Goal: Task Accomplishment & Management: Use online tool/utility

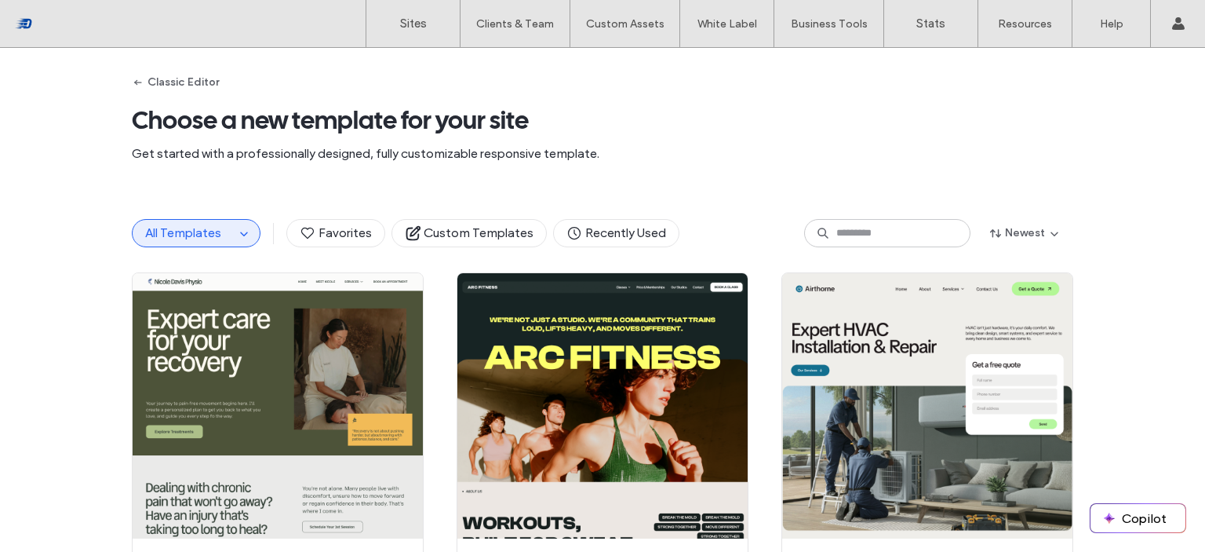
click at [215, 243] on button "All Templates" at bounding box center [184, 233] width 102 height 27
click at [220, 229] on button "All Templates" at bounding box center [184, 233] width 102 height 27
click at [240, 233] on use "button" at bounding box center [243, 234] width 7 height 4
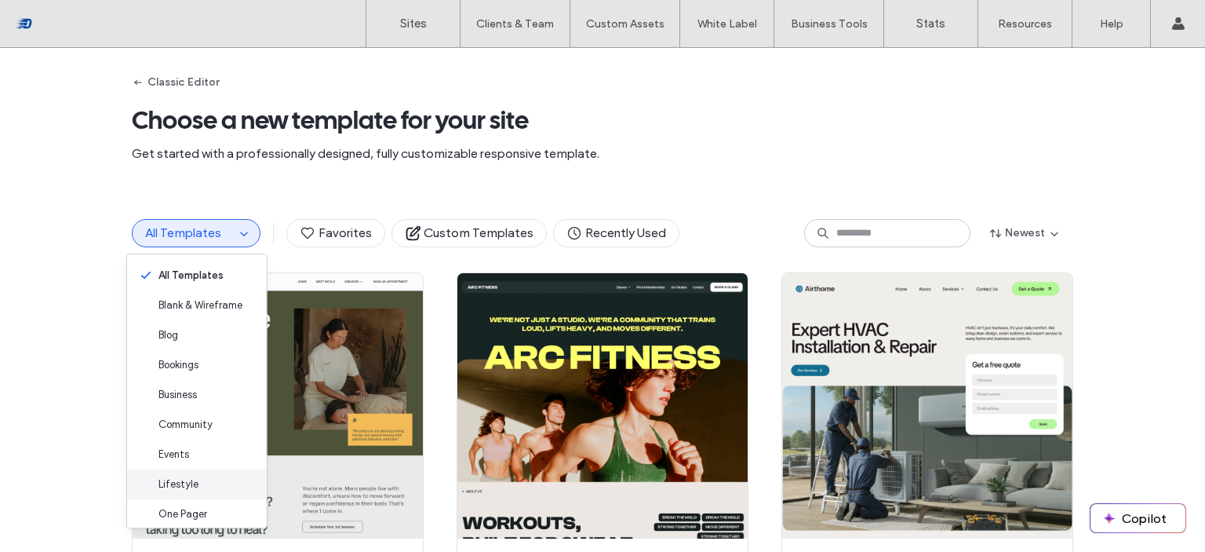
click at [217, 483] on div "Lifestyle" at bounding box center [197, 484] width 140 height 30
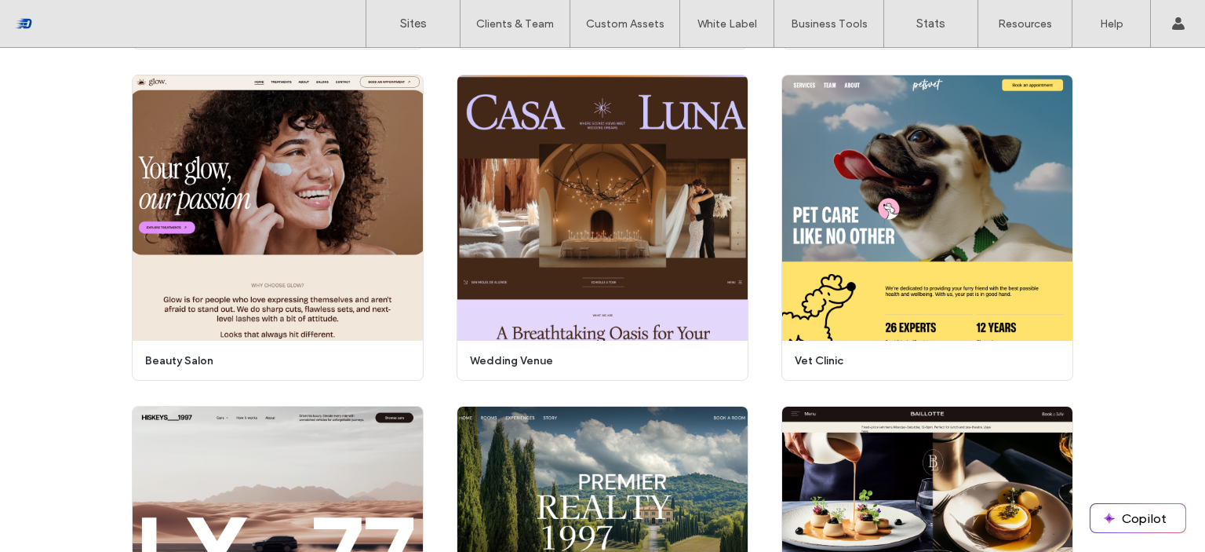
scroll to position [458, 0]
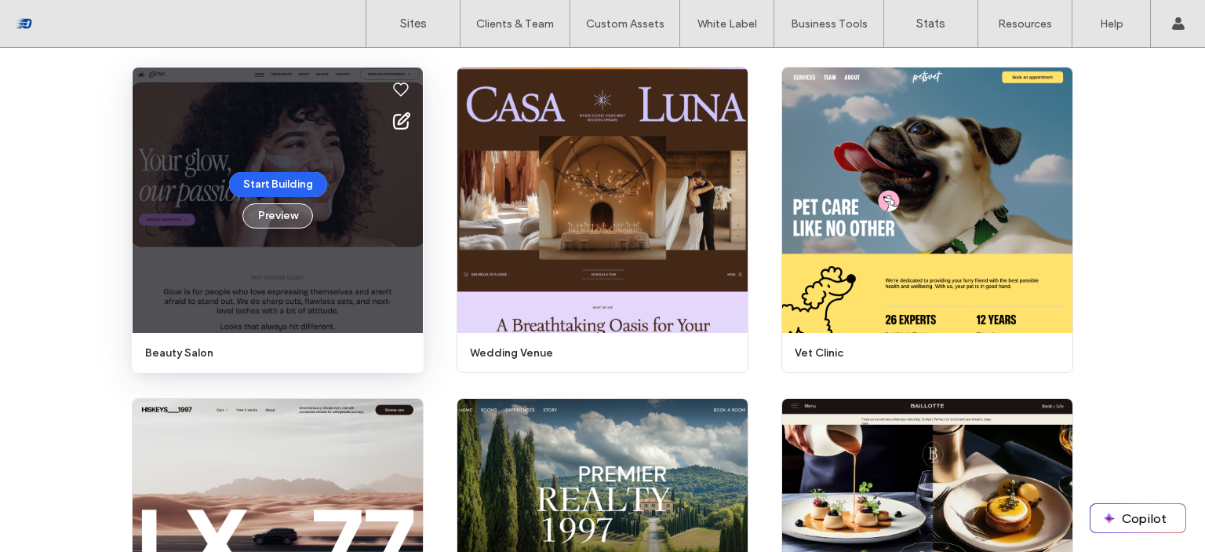
click at [269, 216] on button "Preview" at bounding box center [278, 215] width 71 height 25
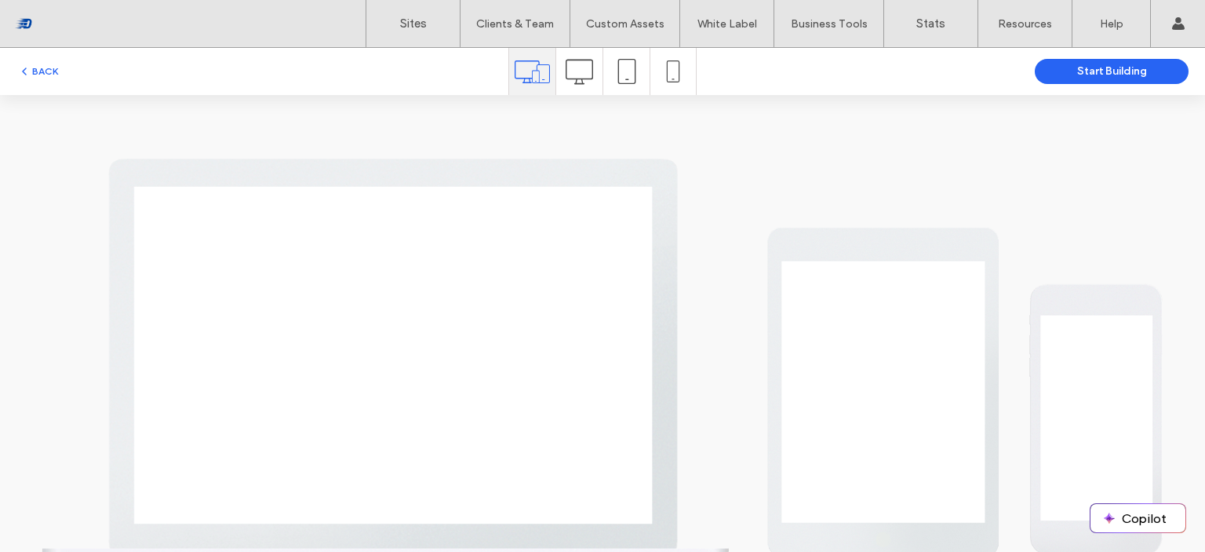
click at [665, 78] on icon at bounding box center [673, 71] width 22 height 22
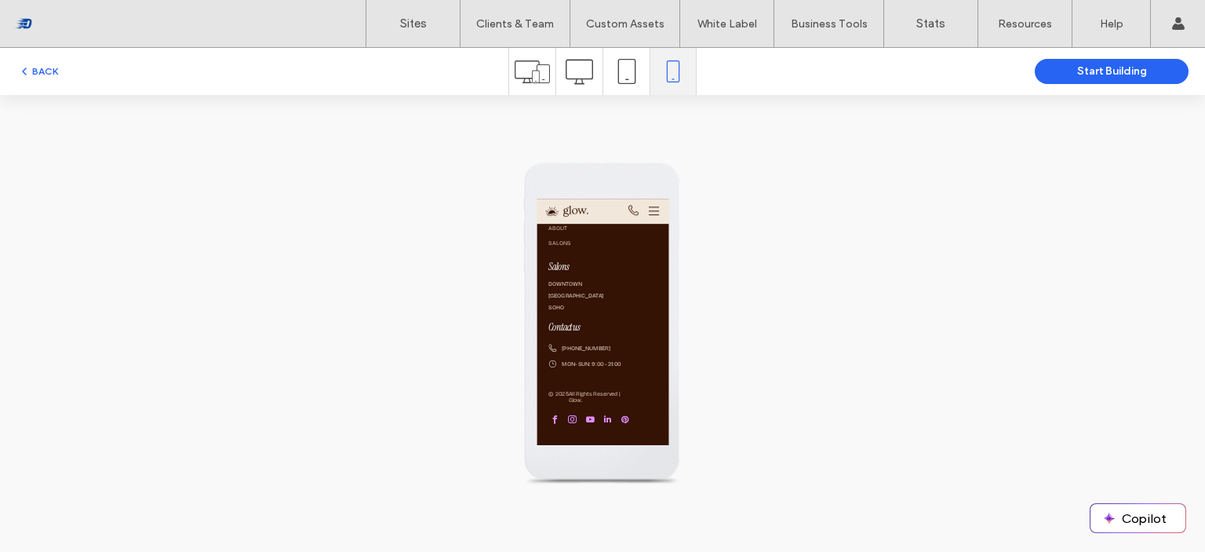
scroll to position [0, 0]
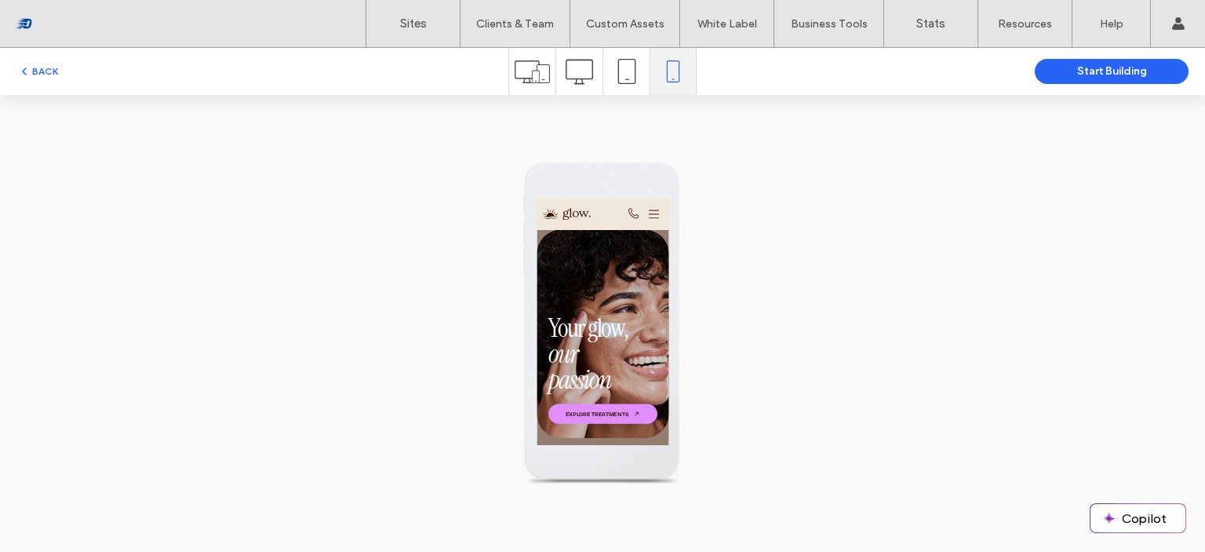
drag, startPoint x: 796, startPoint y: 223, endPoint x: 1219, endPoint y: 272, distance: 425.9
click at [758, 231] on icon at bounding box center [768, 229] width 21 height 24
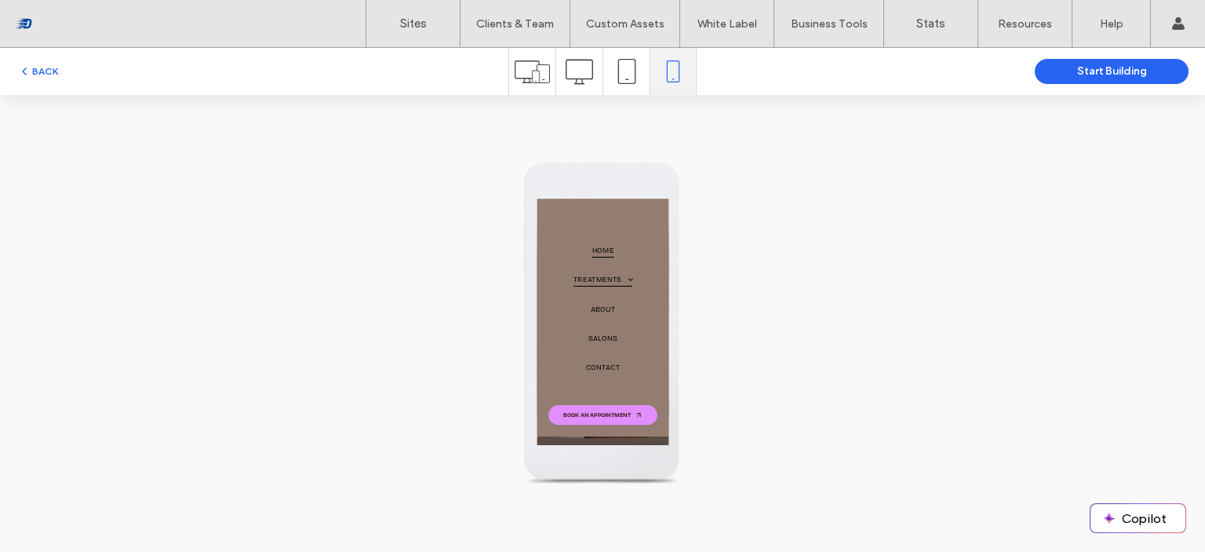
click at [706, 353] on span at bounding box center [714, 358] width 28 height 18
click at [716, 353] on span at bounding box center [714, 358] width 28 height 18
click at [687, 294] on span "Home" at bounding box center [666, 301] width 43 height 26
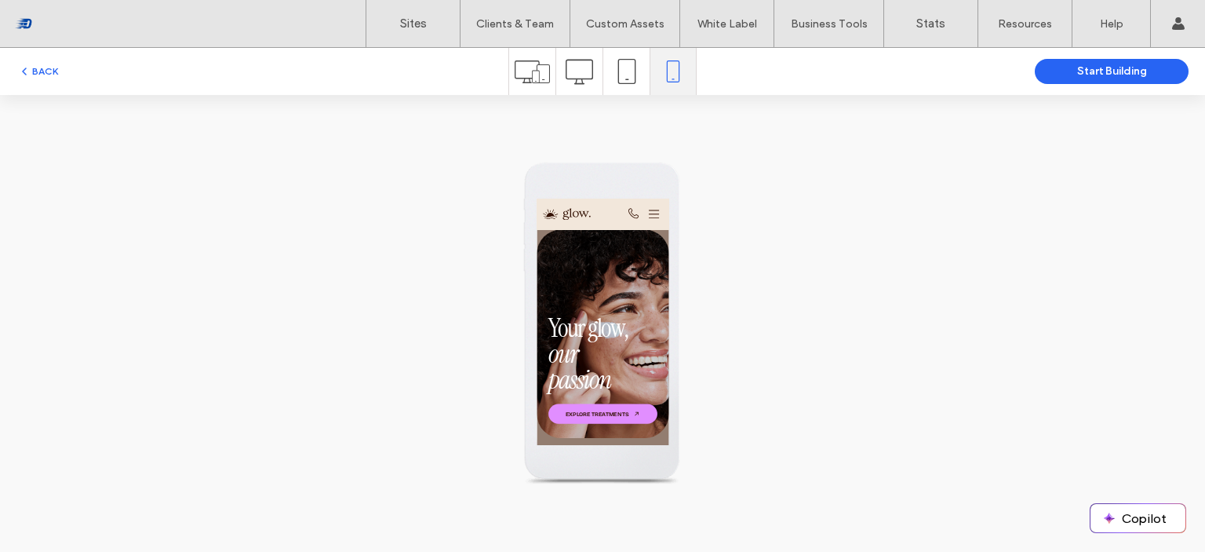
click at [758, 227] on icon at bounding box center [768, 229] width 21 height 24
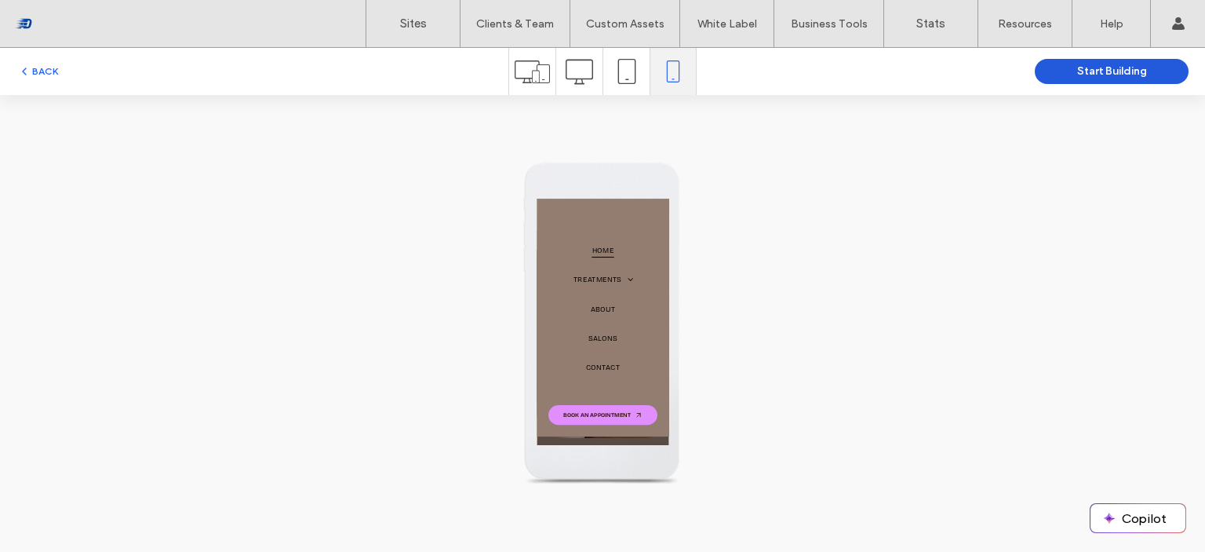
click at [1041, 71] on button "Start Building" at bounding box center [1112, 71] width 154 height 25
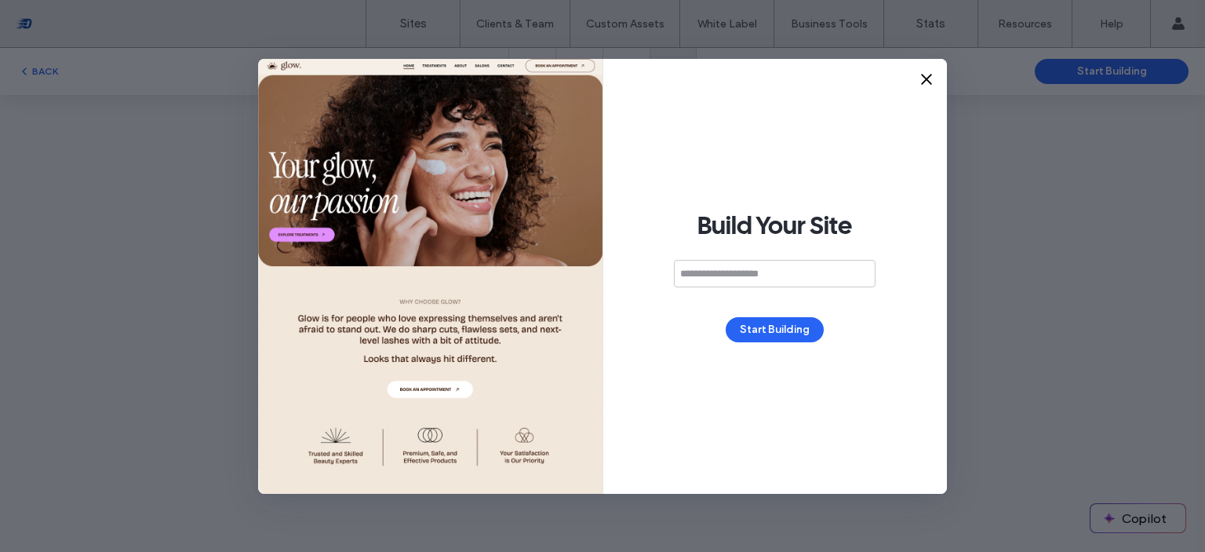
type input "*"
type input "*******"
click at [784, 323] on button "Start Building" at bounding box center [775, 329] width 98 height 25
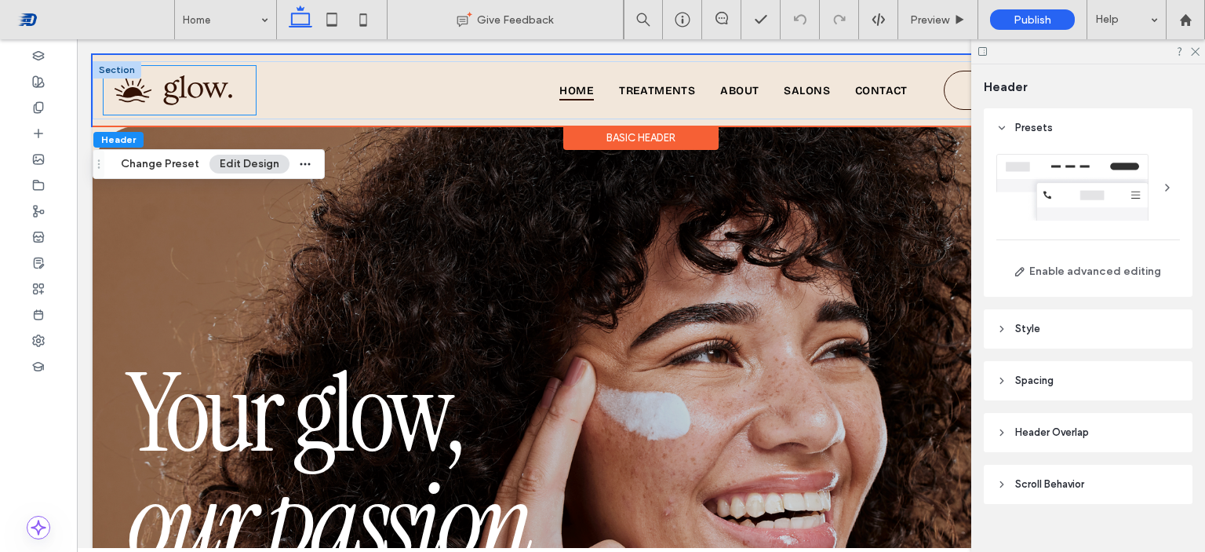
click at [246, 76] on div at bounding box center [180, 90] width 152 height 49
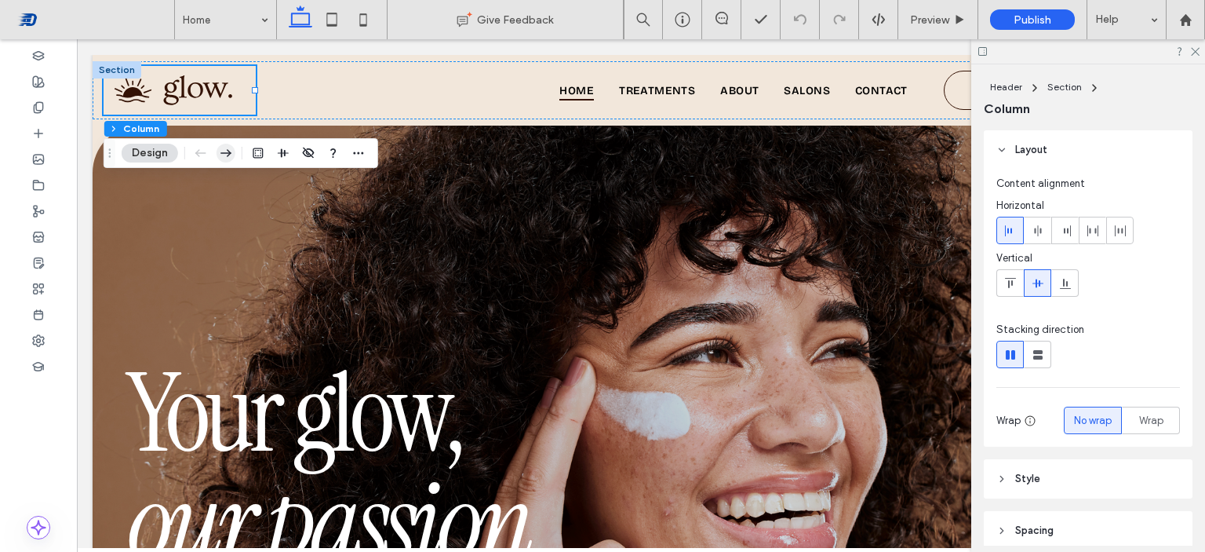
click at [229, 150] on icon "button" at bounding box center [226, 153] width 19 height 28
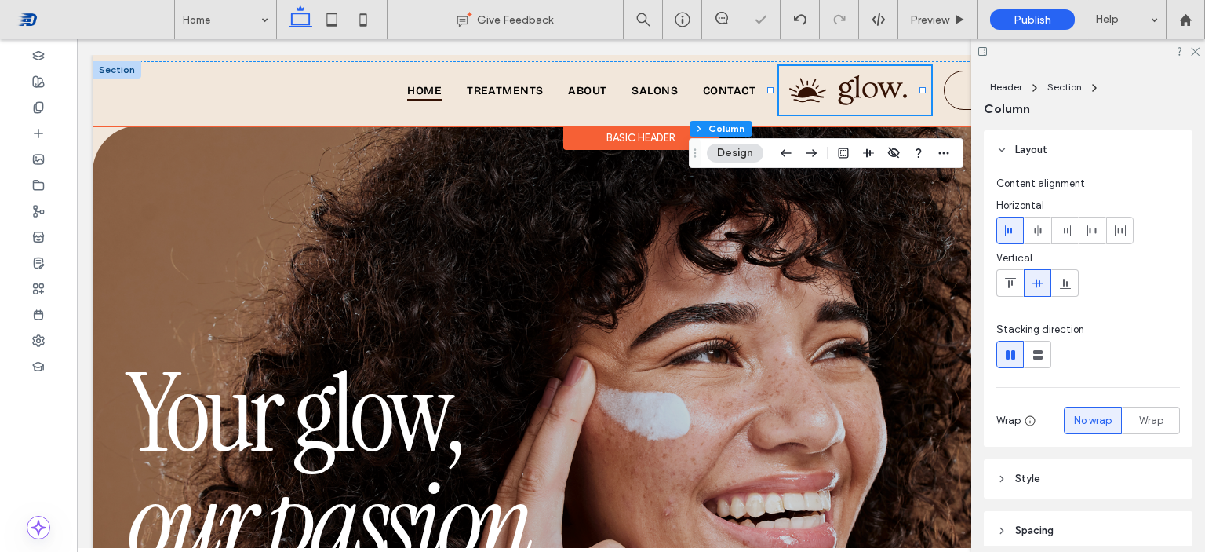
drag, startPoint x: 920, startPoint y: 71, endPoint x: 946, endPoint y: 195, distance: 126.8
click at [920, 71] on div at bounding box center [855, 90] width 152 height 49
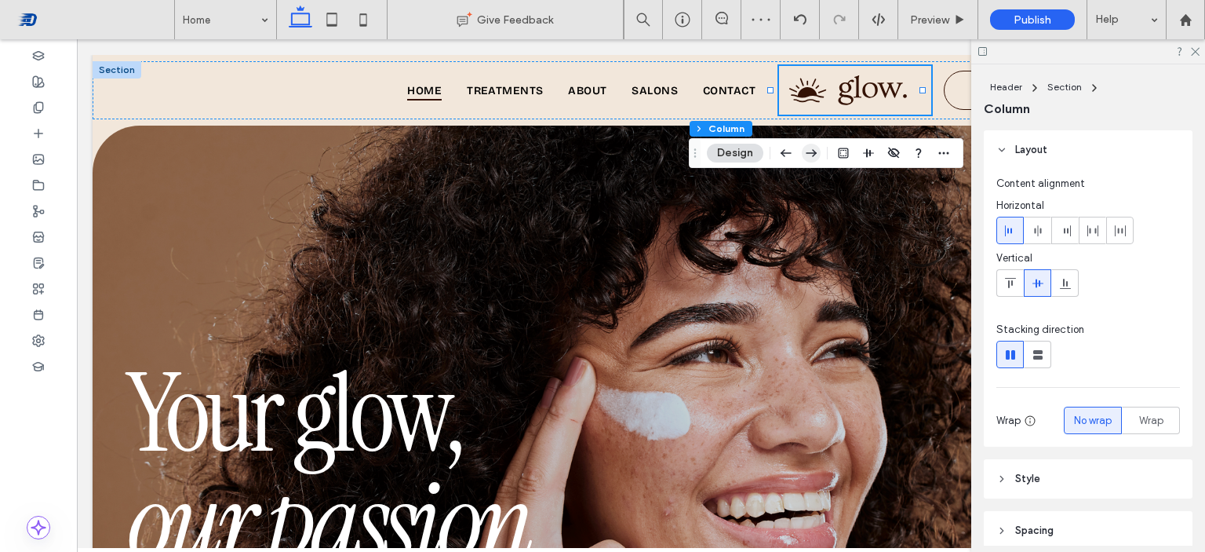
click at [814, 153] on use "button" at bounding box center [811, 153] width 11 height 8
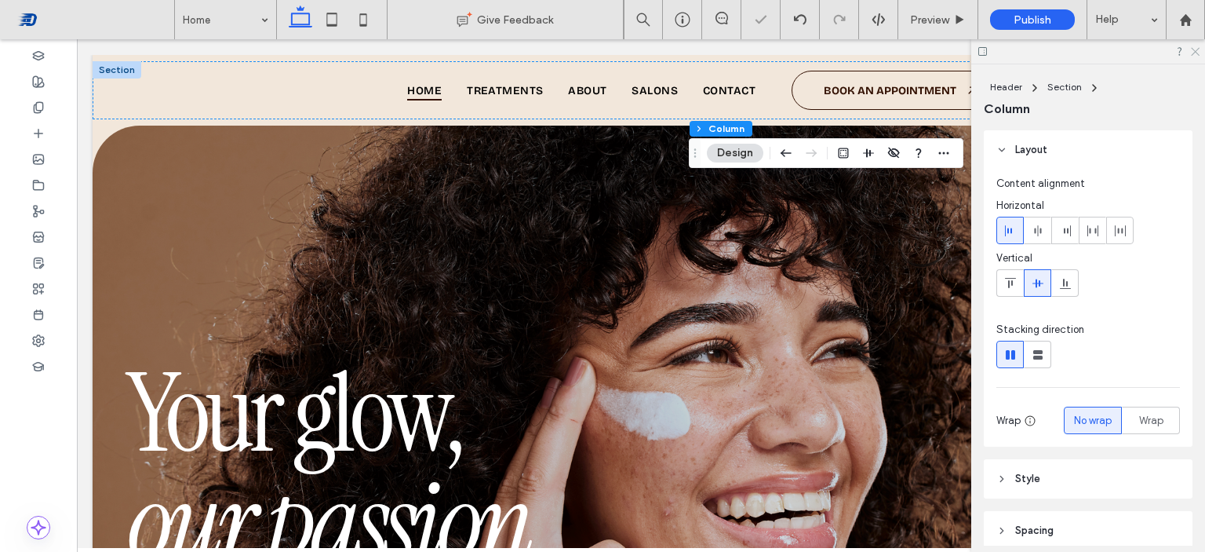
click at [1197, 55] on icon at bounding box center [1195, 51] width 10 height 10
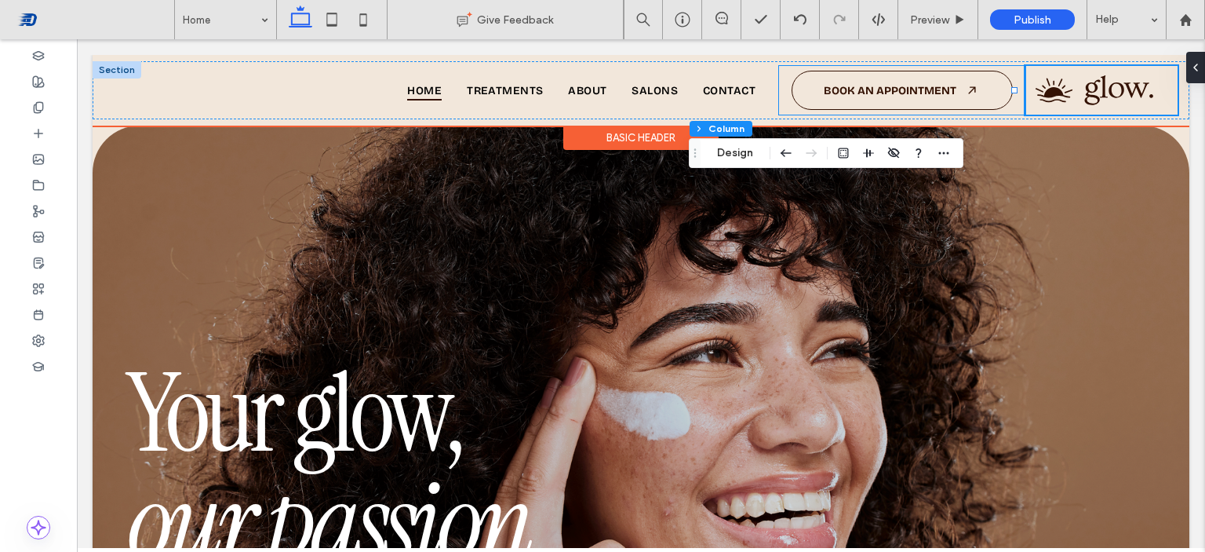
click at [779, 75] on div "BOOK AN APPOINTMENT" at bounding box center [902, 90] width 246 height 49
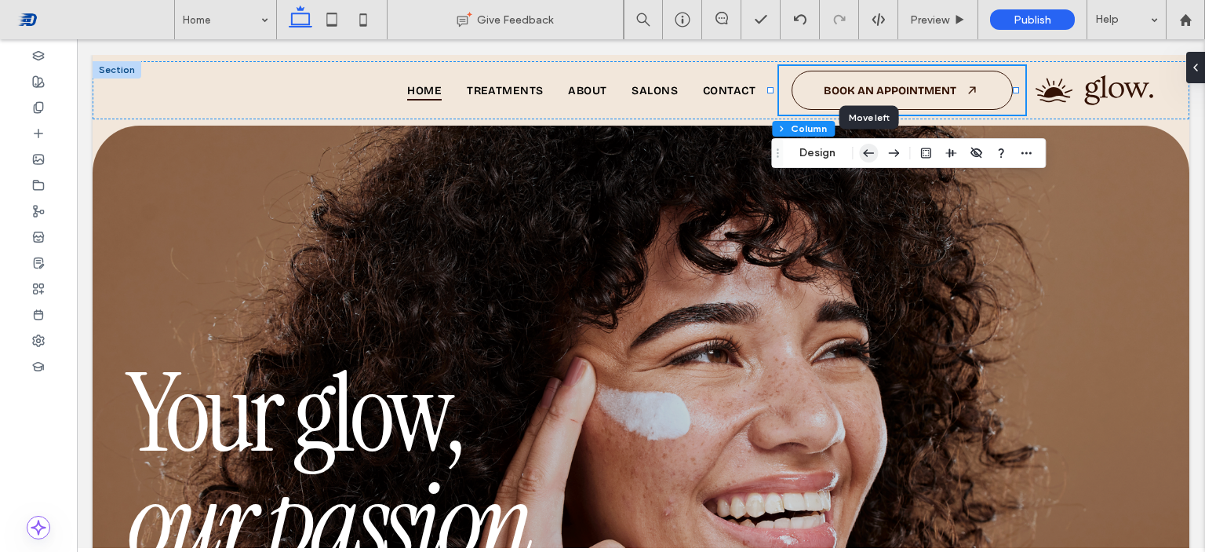
click at [864, 153] on use "button" at bounding box center [869, 152] width 11 height 7
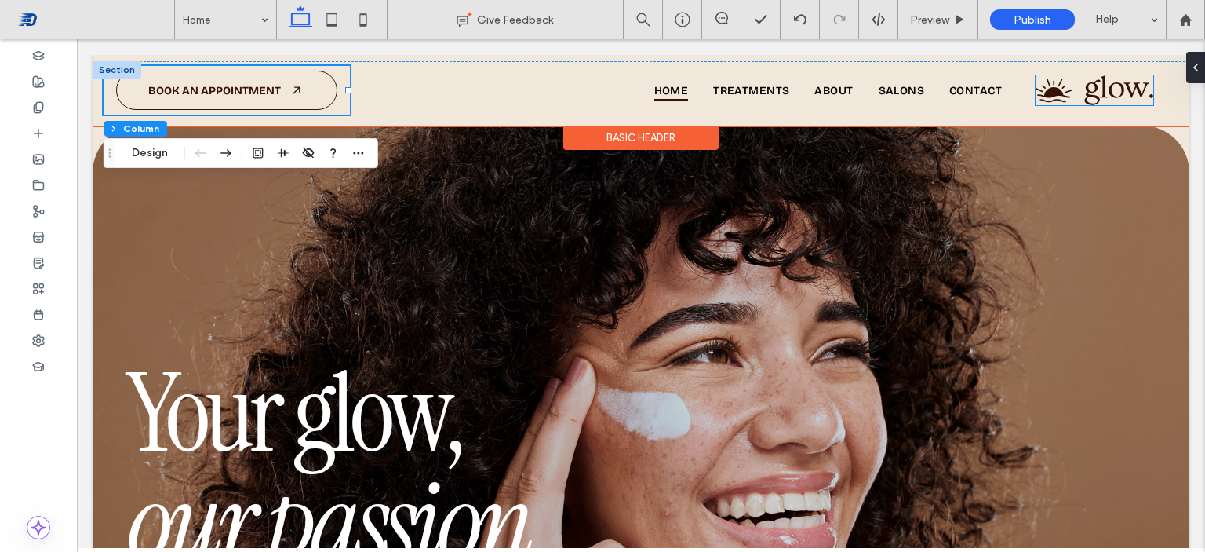
click at [1116, 93] on img at bounding box center [1095, 90] width 118 height 30
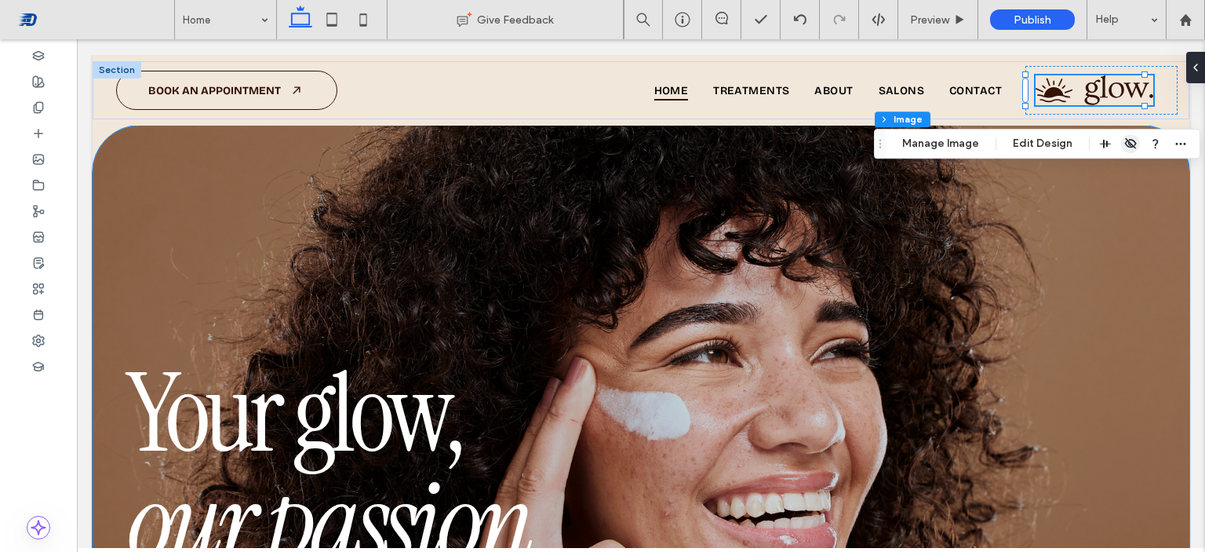
click at [1122, 185] on div "Your glow, our passion EXPLORE TREATMENTS" at bounding box center [641, 427] width 1097 height 602
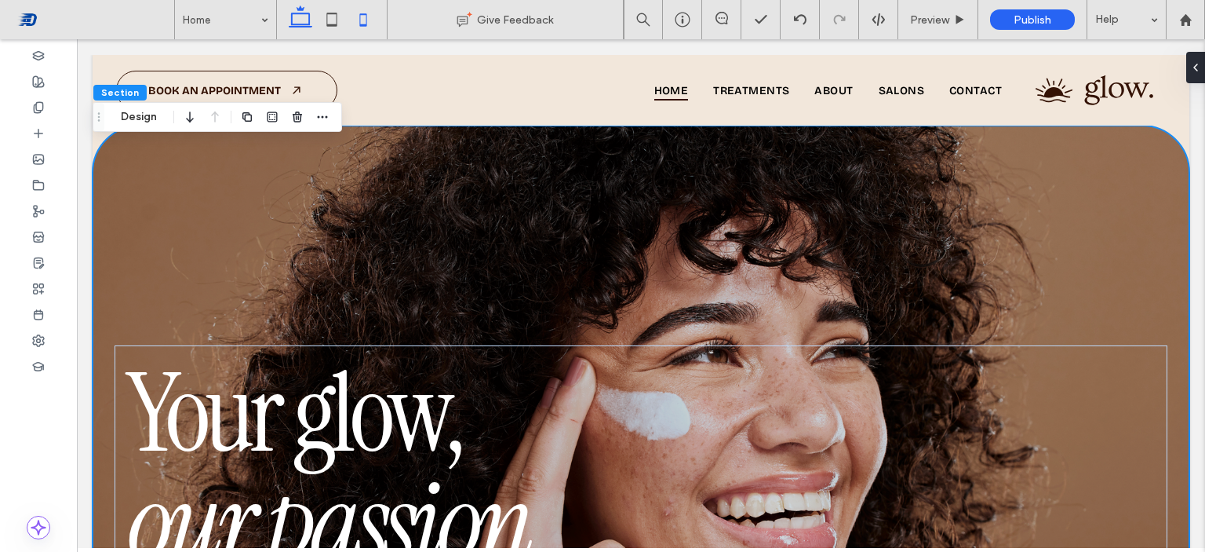
click at [370, 18] on icon at bounding box center [363, 19] width 31 height 31
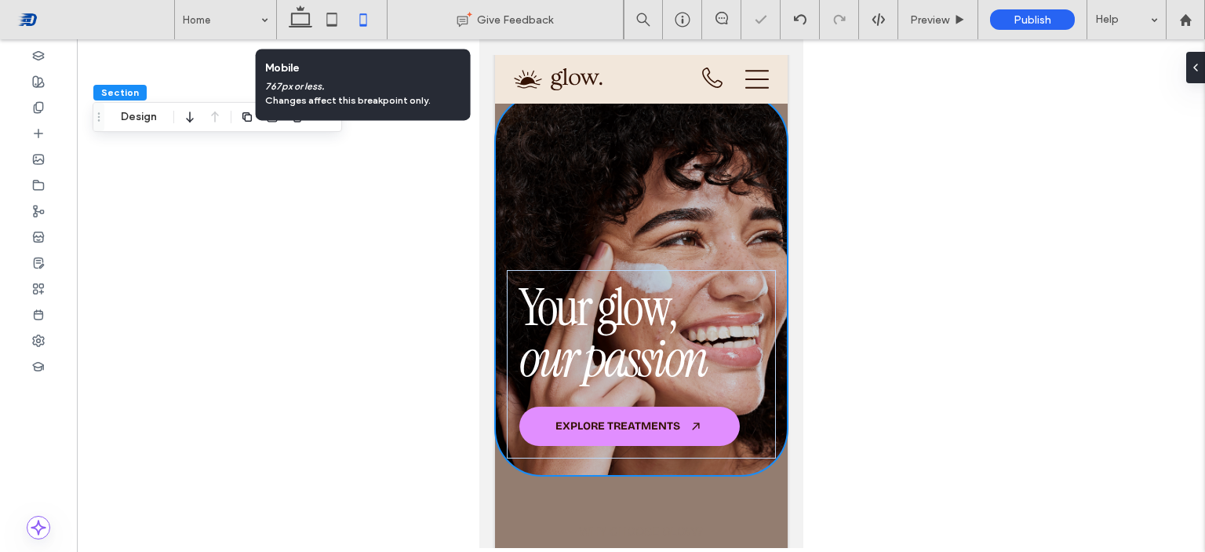
type input "**"
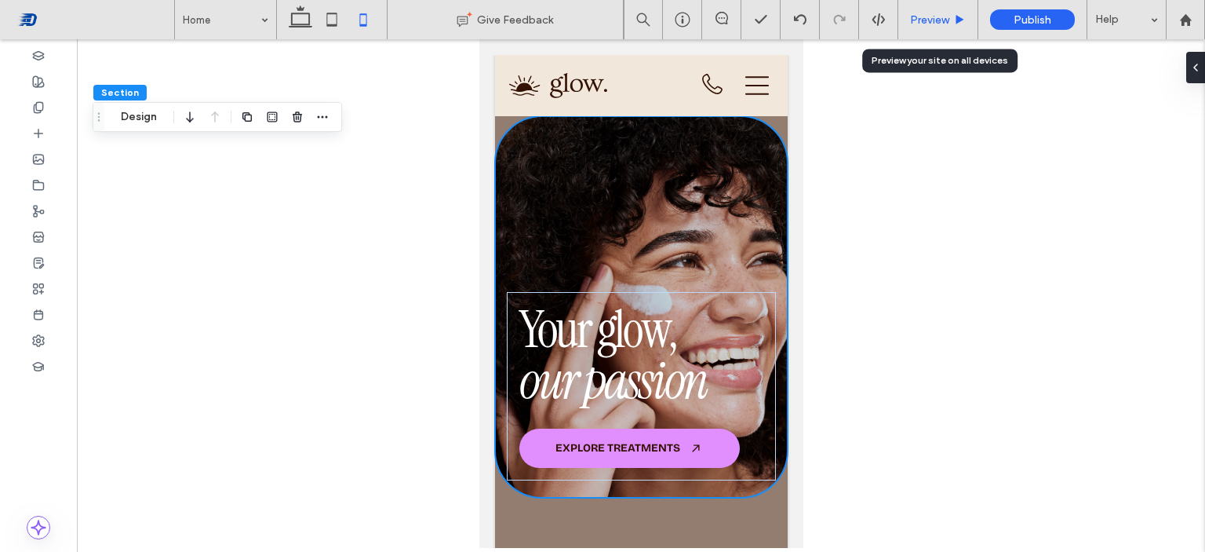
click at [920, 26] on div "Preview" at bounding box center [939, 19] width 80 height 39
click at [958, 20] on use at bounding box center [961, 19] width 8 height 9
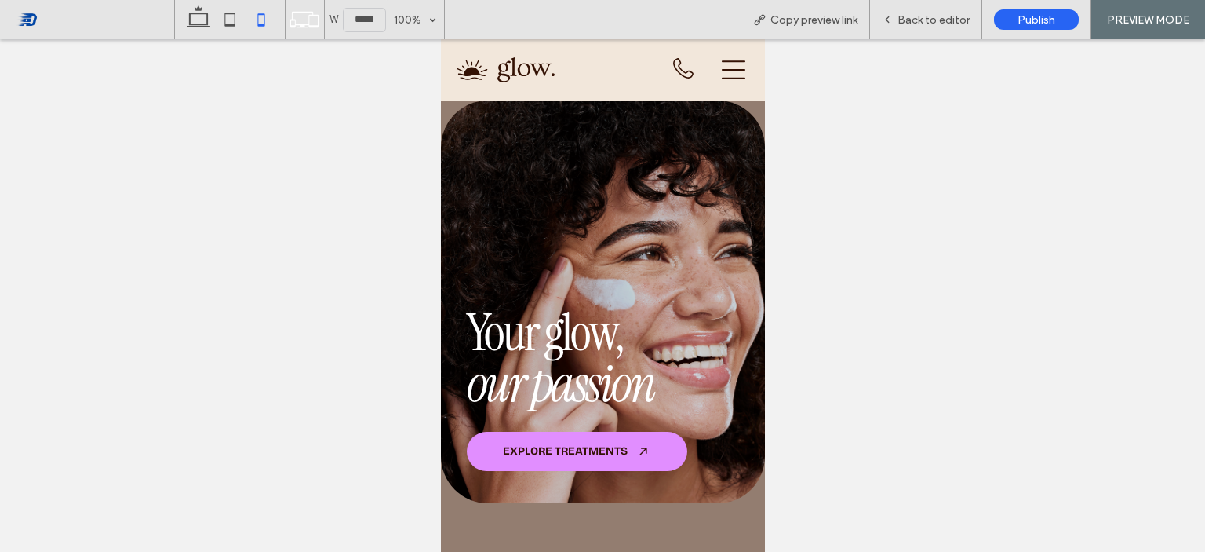
click at [722, 68] on icon at bounding box center [733, 70] width 24 height 24
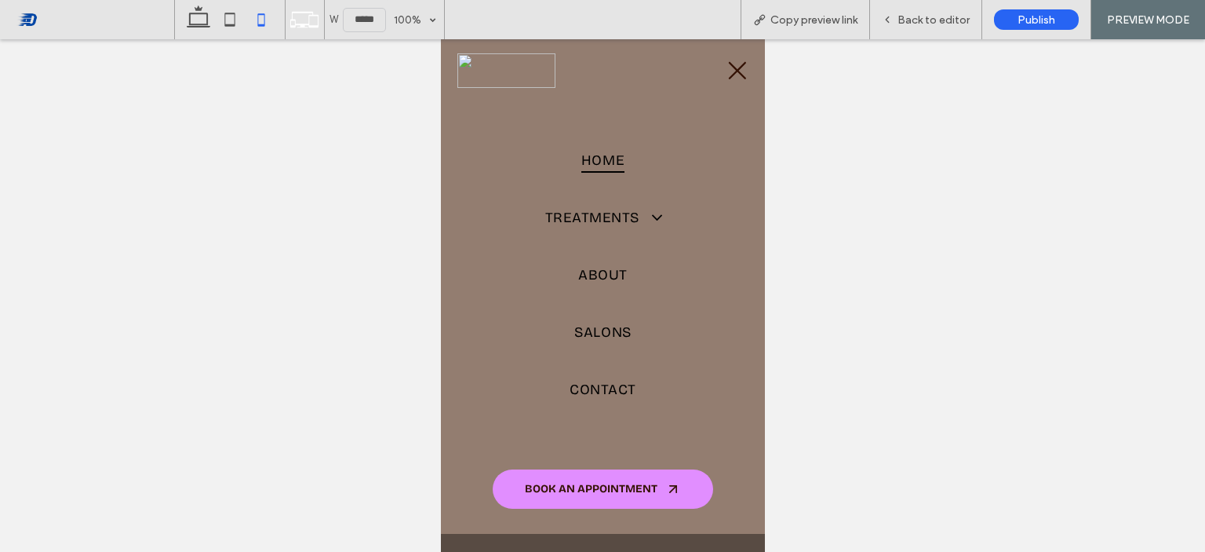
click at [525, 71] on img at bounding box center [506, 70] width 98 height 35
click at [734, 74] on icon at bounding box center [736, 70] width 17 height 17
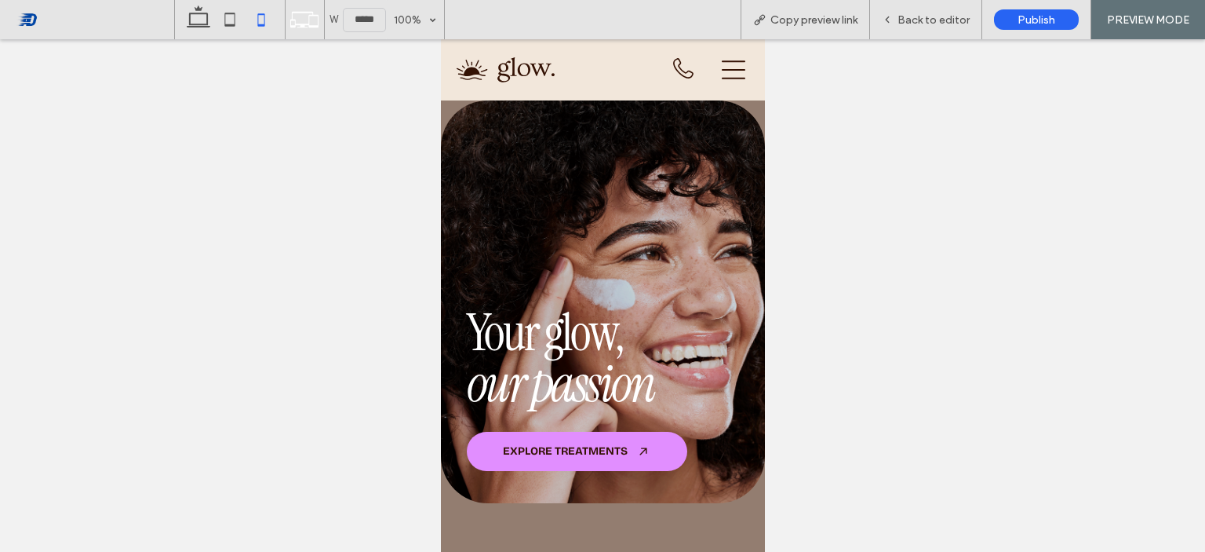
click at [723, 78] on icon at bounding box center [733, 69] width 24 height 19
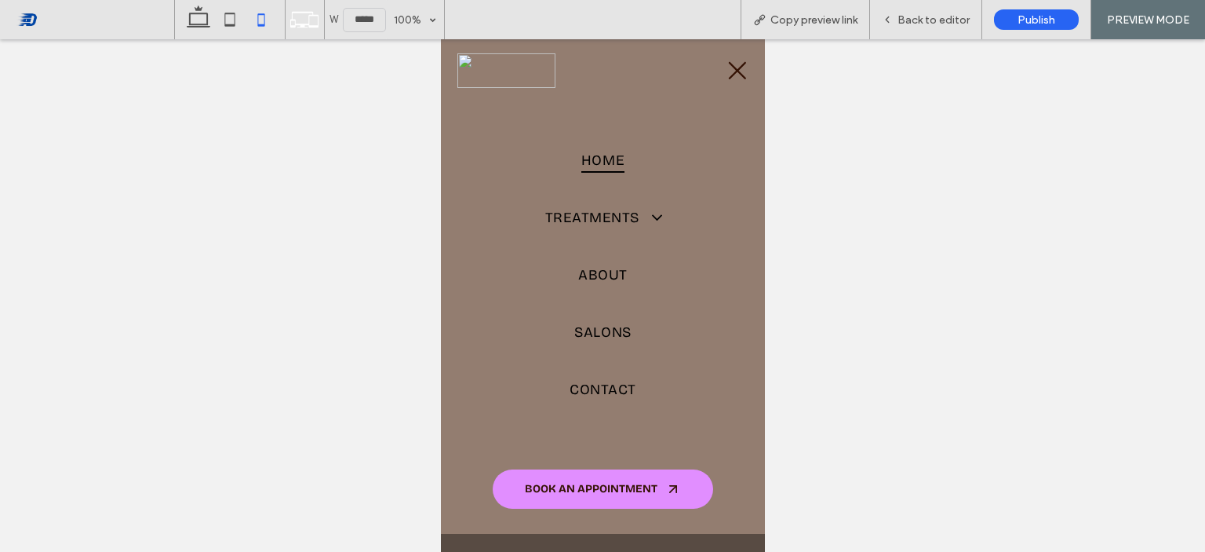
click at [500, 71] on img at bounding box center [506, 70] width 98 height 35
click at [891, 24] on icon at bounding box center [887, 19] width 11 height 11
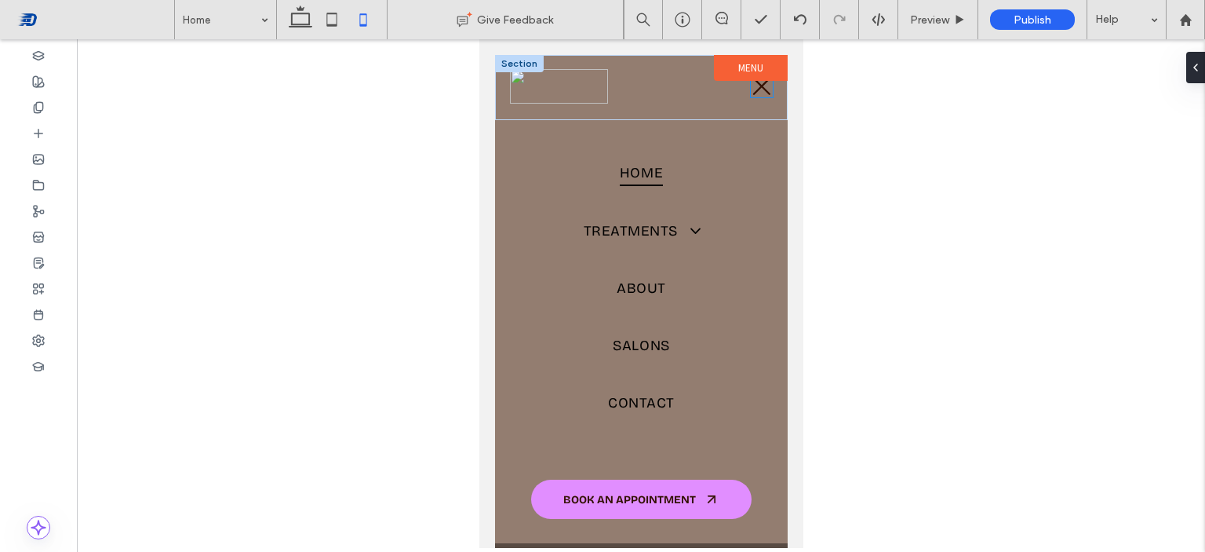
click at [755, 88] on icon at bounding box center [761, 86] width 22 height 22
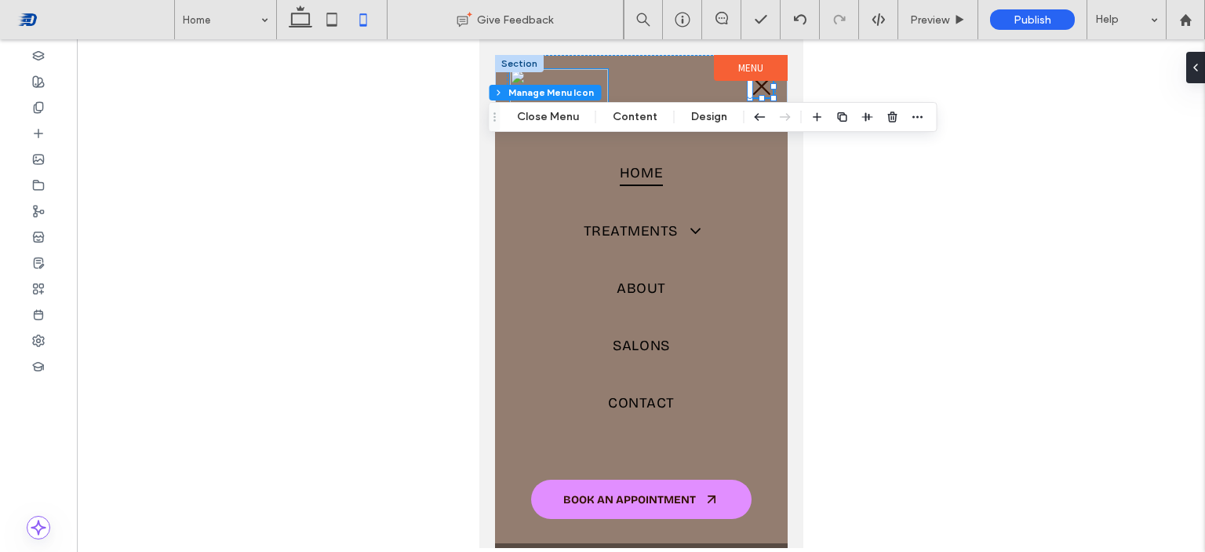
click at [563, 80] on img at bounding box center [558, 86] width 98 height 35
click at [583, 118] on button "Manage Image" at bounding box center [555, 117] width 97 height 19
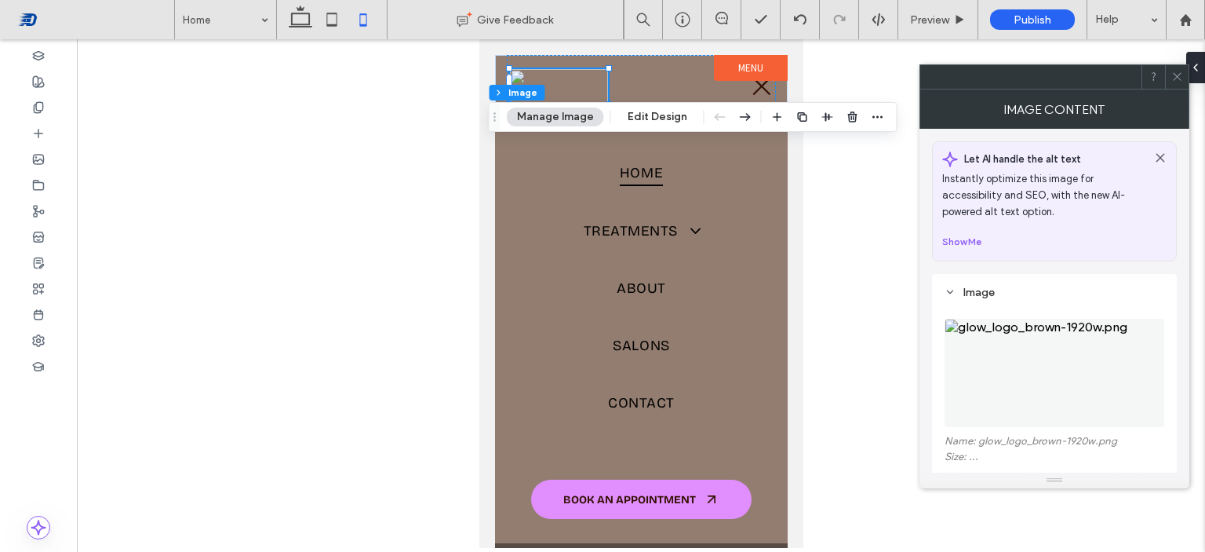
click at [1012, 326] on img at bounding box center [1055, 373] width 220 height 108
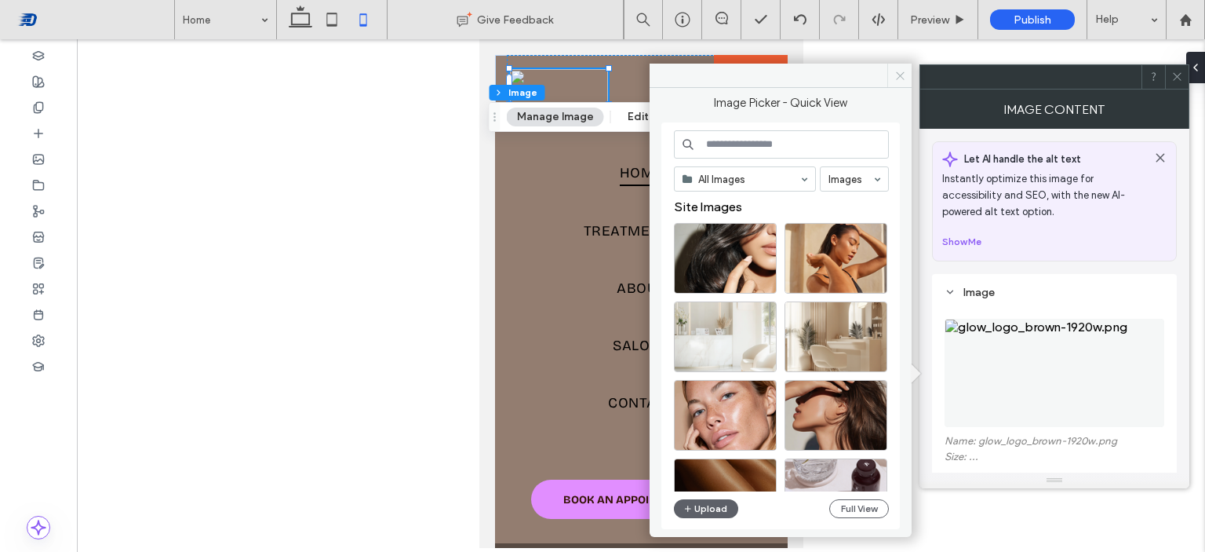
drag, startPoint x: 899, startPoint y: 57, endPoint x: 901, endPoint y: 71, distance: 13.5
click at [901, 71] on body ".wqwq-1{fill:#231f20;} .cls-1q, .cls-2q { fill-rule: evenodd; } .cls-2q { fill:…" at bounding box center [602, 276] width 1205 height 552
click at [901, 71] on icon at bounding box center [901, 76] width 12 height 12
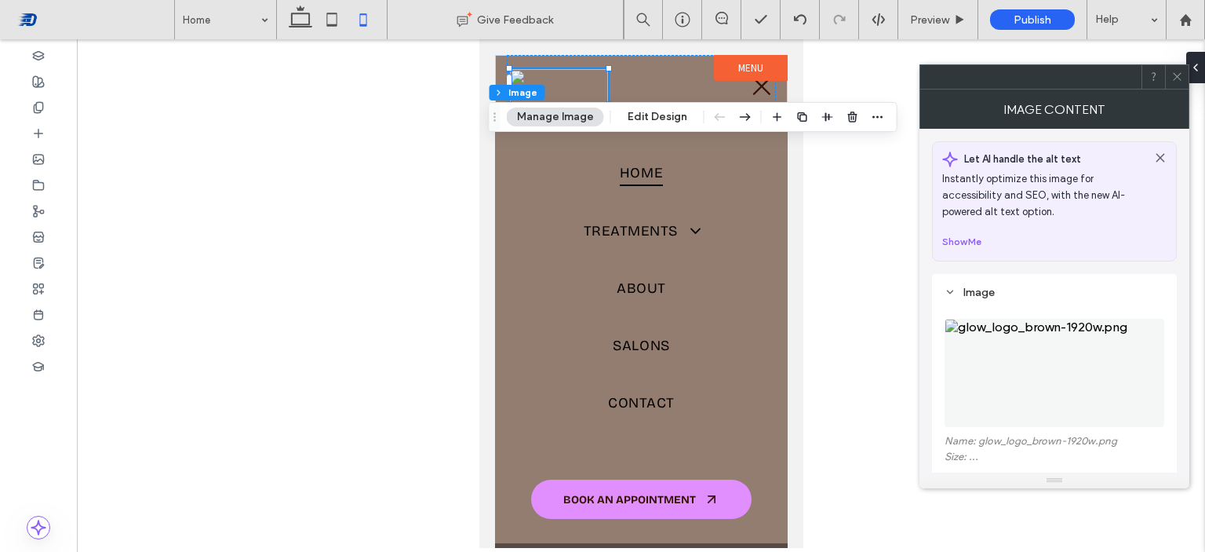
click at [1177, 77] on use at bounding box center [1177, 77] width 8 height 8
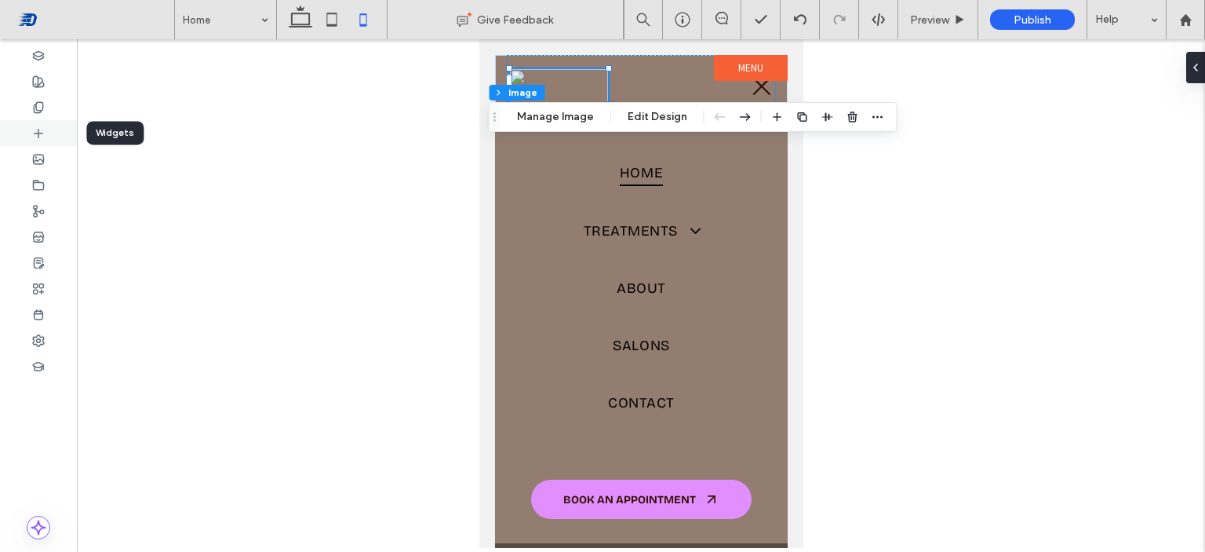
click at [46, 126] on div at bounding box center [38, 133] width 77 height 26
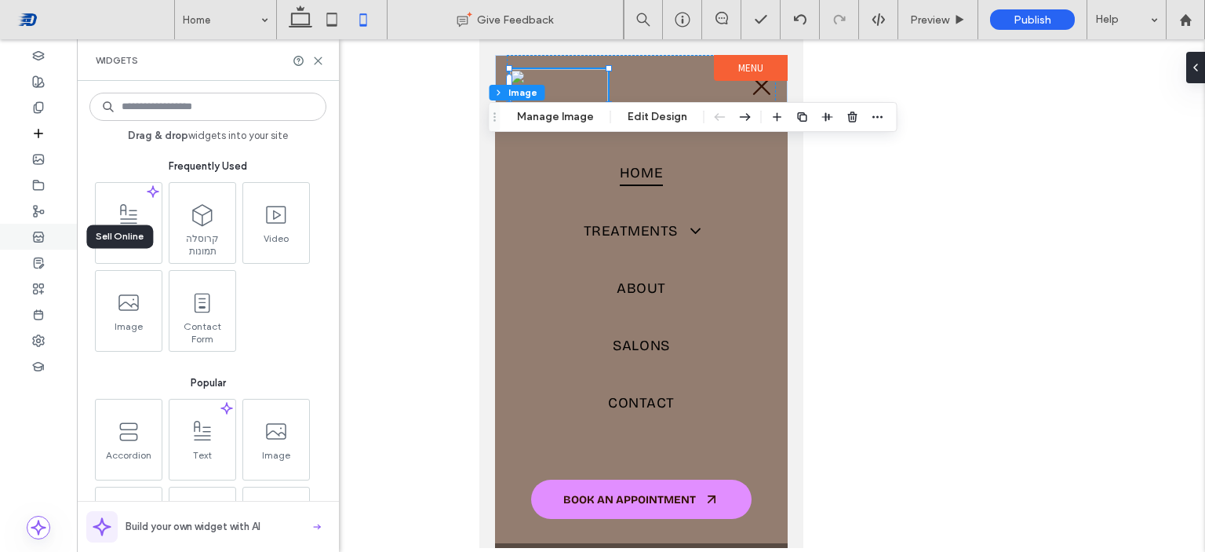
click at [46, 233] on div at bounding box center [38, 237] width 77 height 26
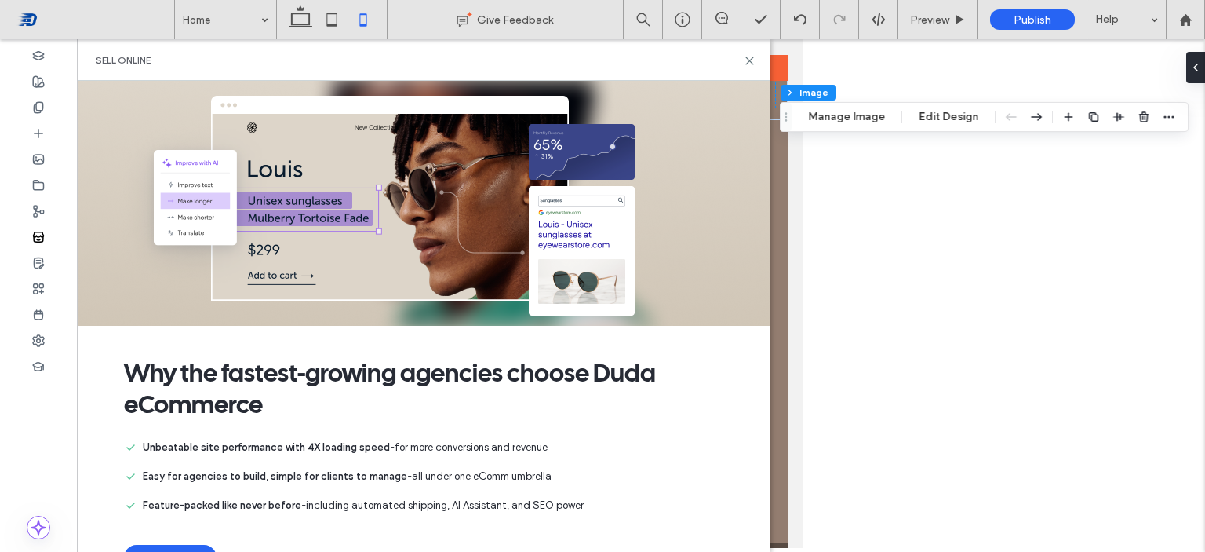
scroll to position [60, 0]
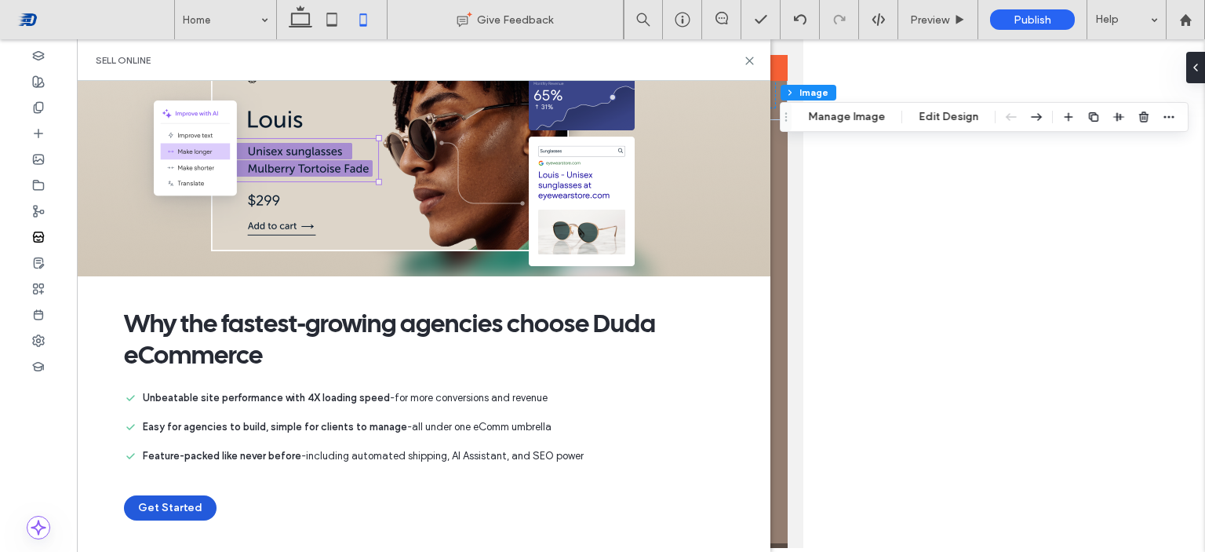
click at [178, 495] on button "Get Started" at bounding box center [170, 507] width 93 height 25
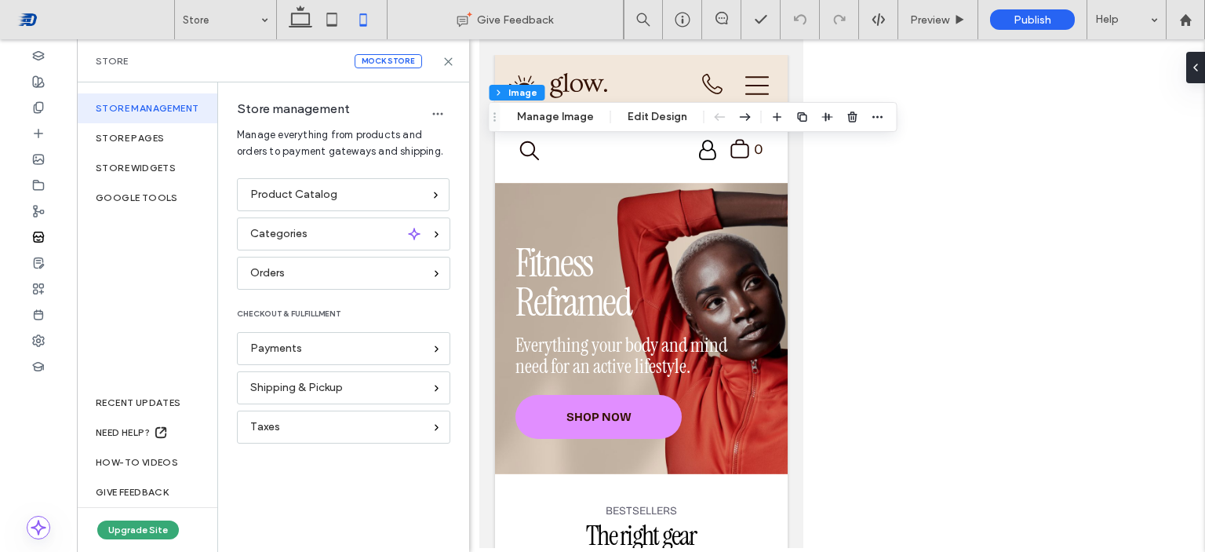
drag, startPoint x: 795, startPoint y: 74, endPoint x: 1304, endPoint y: 78, distance: 509.4
click at [949, 13] on span "Preview" at bounding box center [929, 19] width 39 height 13
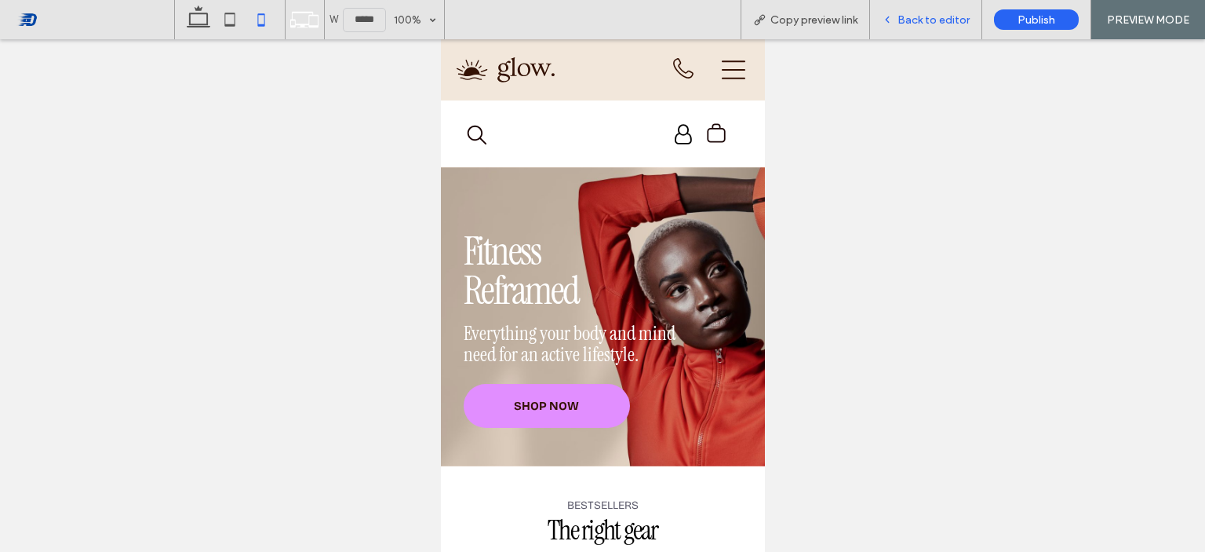
click at [903, 9] on div "Back to editor" at bounding box center [926, 19] width 112 height 39
click at [721, 69] on icon at bounding box center [733, 69] width 24 height 19
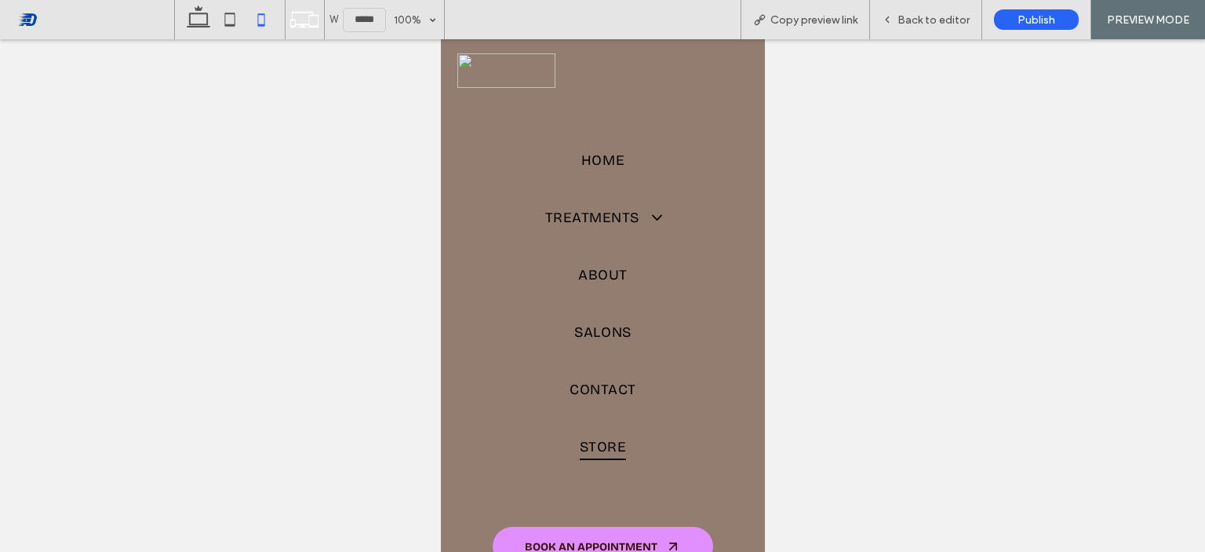
click at [596, 434] on span "Store" at bounding box center [602, 447] width 47 height 26
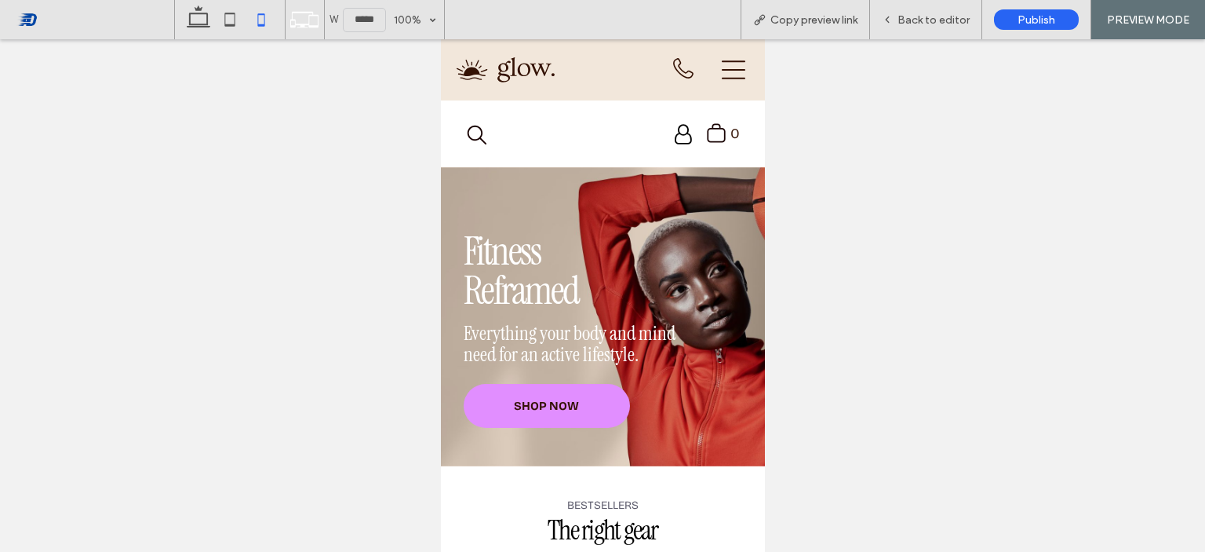
click at [707, 141] on icon at bounding box center [715, 132] width 18 height 19
click at [730, 136] on label "0" at bounding box center [734, 133] width 9 height 17
click at [706, 137] on icon ".st0-undefined{fill-rule:evenodd;clip-rule:evenodd;}" at bounding box center [716, 132] width 20 height 21
click at [626, 64] on div "BOOK AN APPOINTMENT" at bounding box center [639, 70] width 120 height 49
click at [888, 24] on icon at bounding box center [887, 19] width 11 height 11
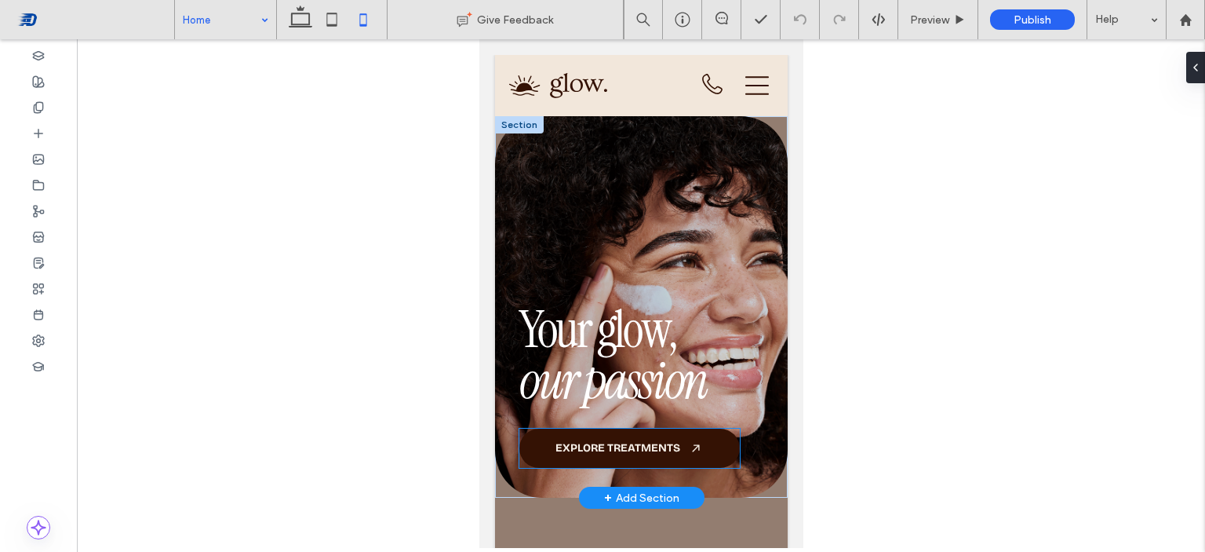
click at [675, 441] on span "EXPLORE TREATMENTS" at bounding box center [617, 447] width 125 height 13
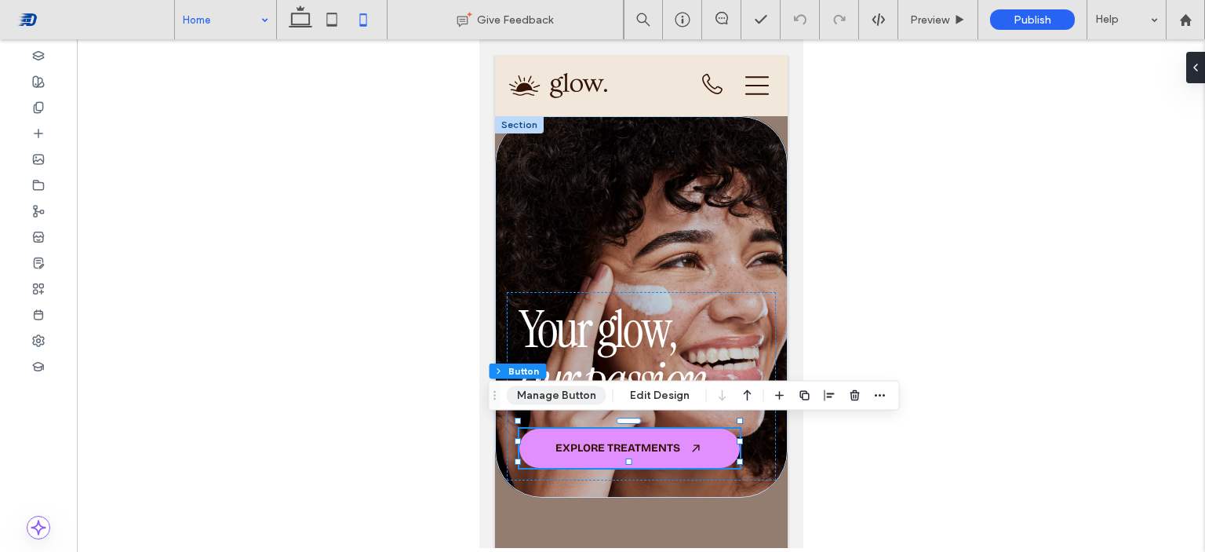
click at [581, 390] on button "Manage Button" at bounding box center [557, 395] width 100 height 19
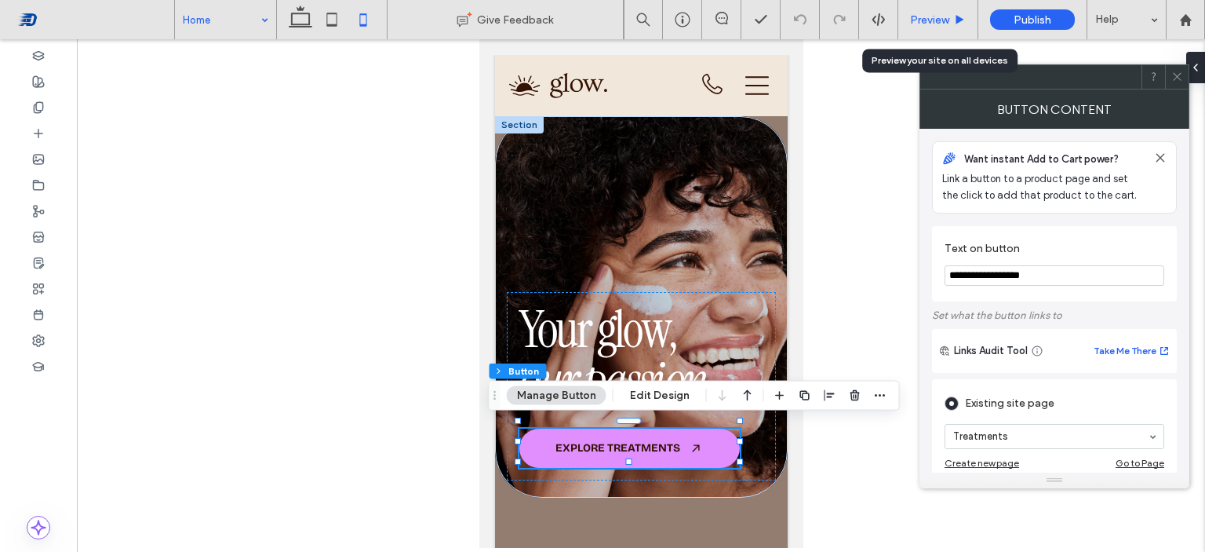
click at [957, 16] on use at bounding box center [961, 19] width 8 height 9
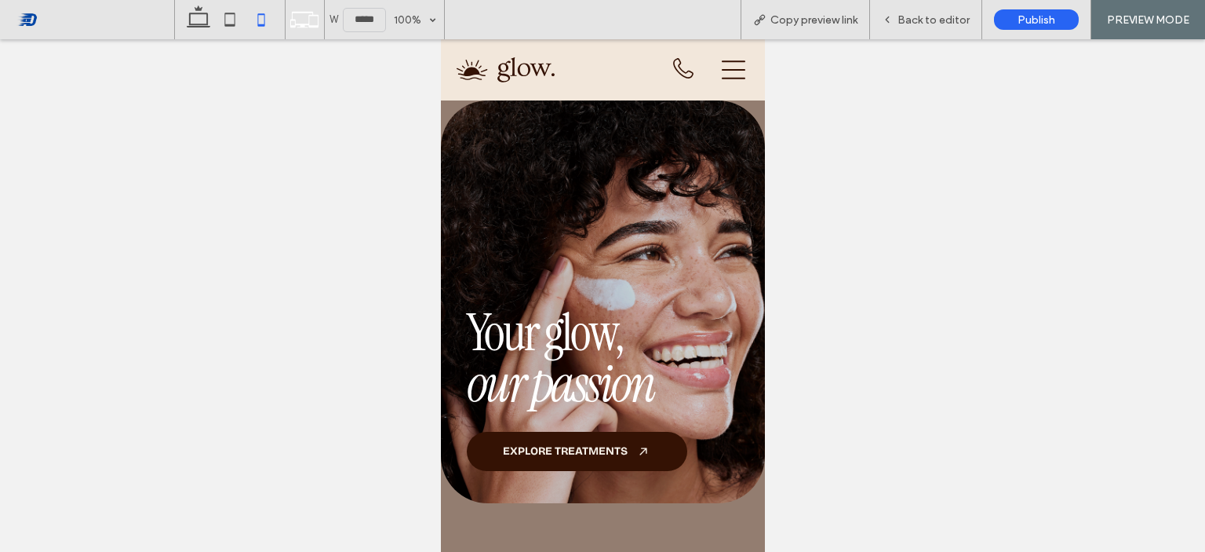
click at [626, 449] on span "EXPLORE TREATMENTS" at bounding box center [564, 450] width 125 height 13
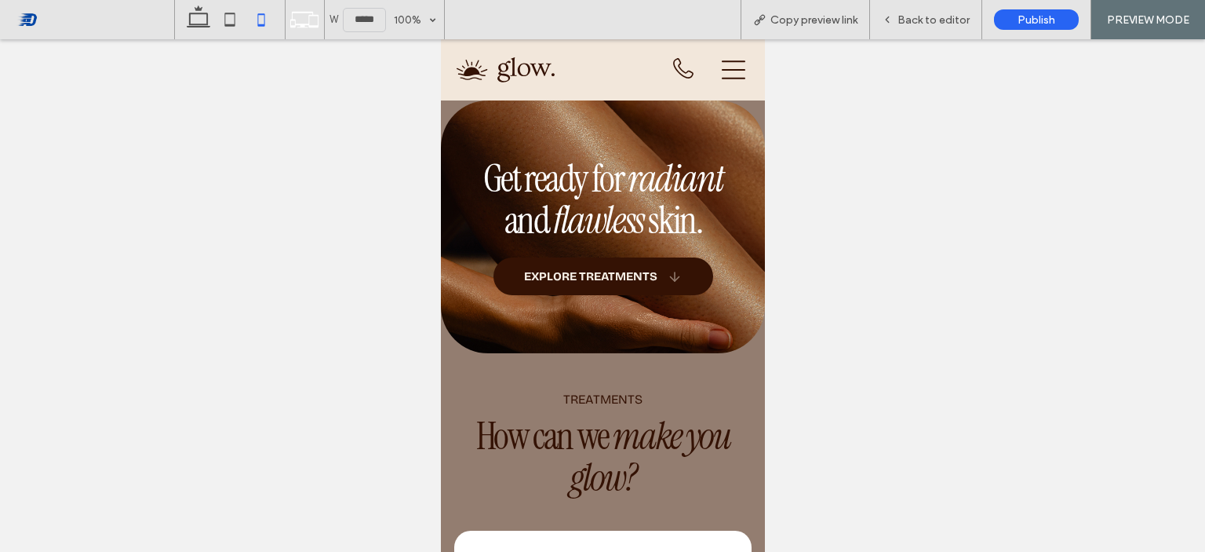
click at [653, 263] on link "EXPLORE TREATMENTS" at bounding box center [603, 276] width 220 height 38
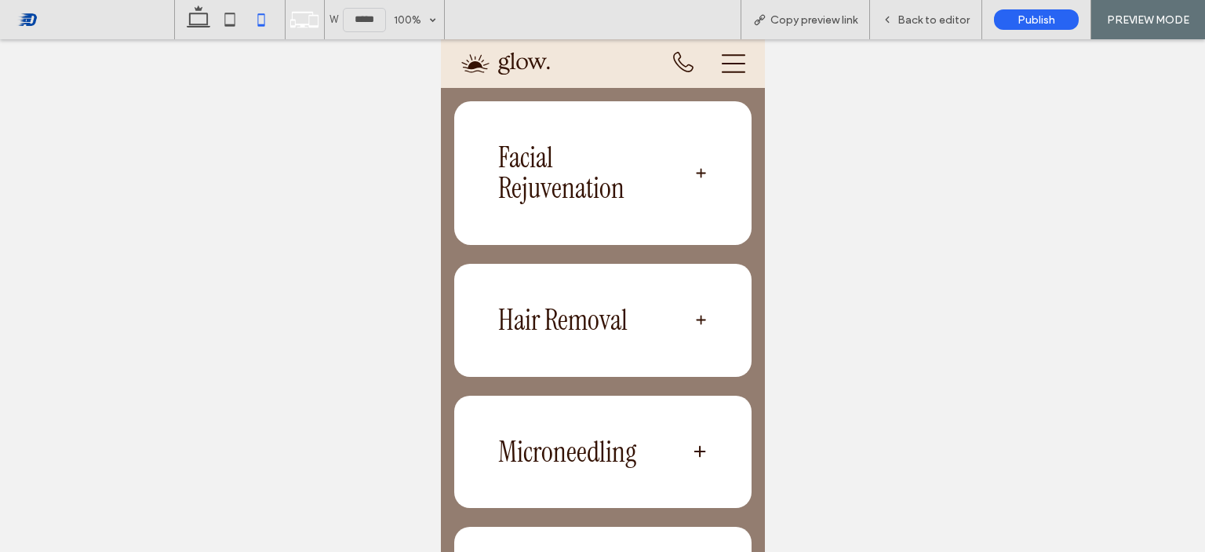
scroll to position [413, 0]
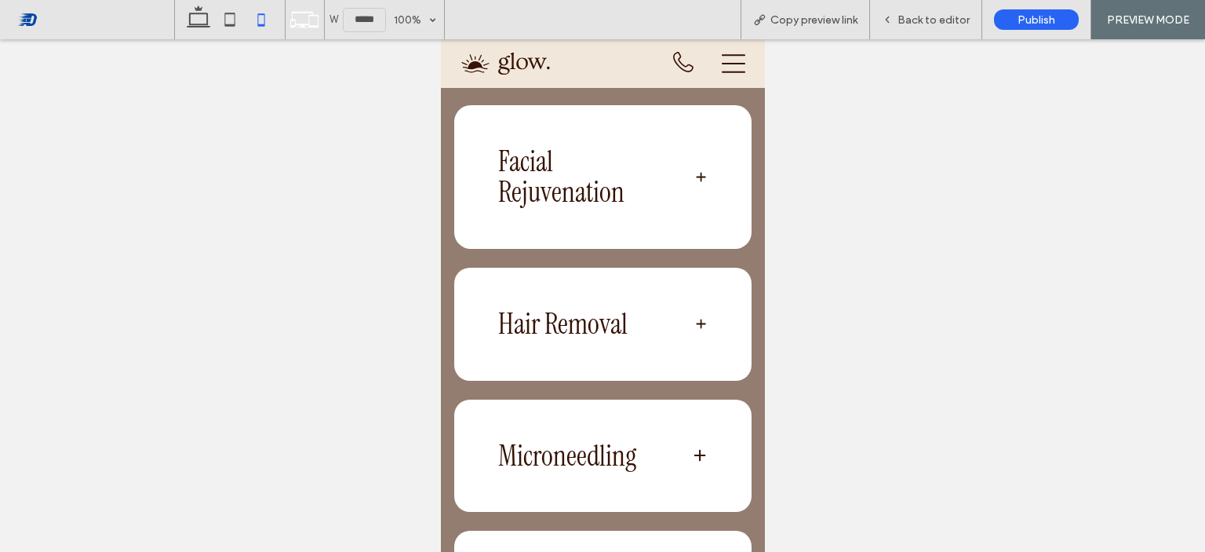
click at [694, 175] on span at bounding box center [700, 176] width 13 height 13
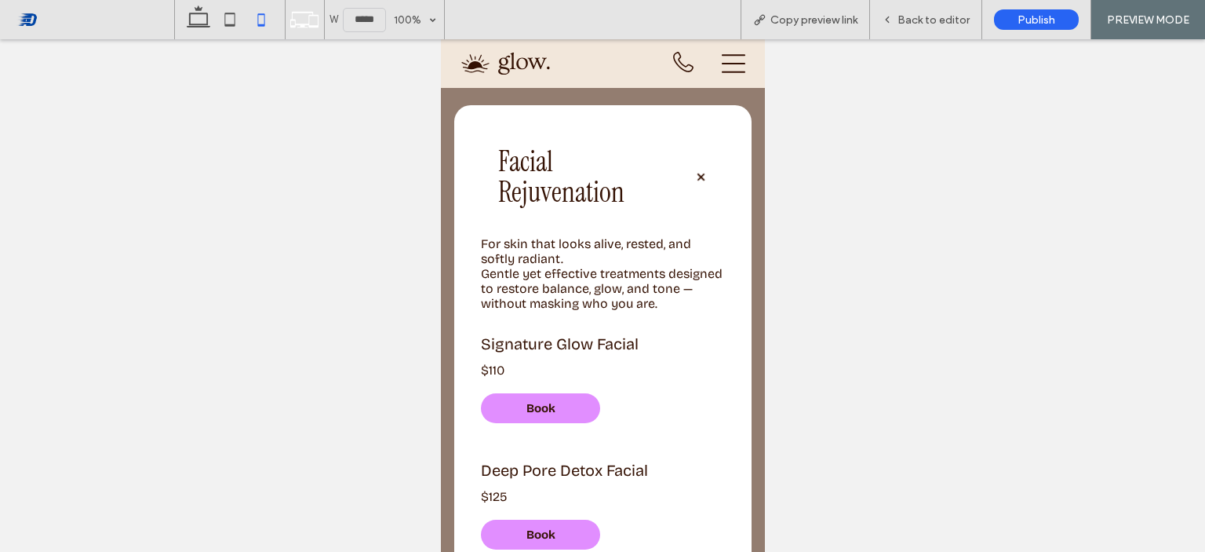
click at [691, 175] on span at bounding box center [700, 176] width 19 height 19
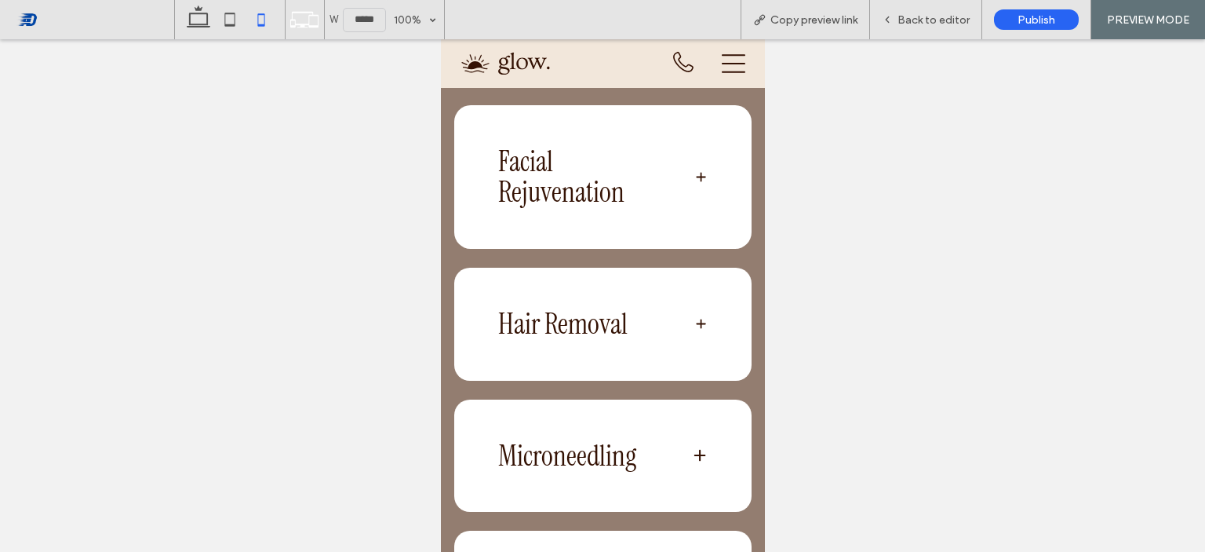
click at [694, 175] on span at bounding box center [700, 176] width 13 height 13
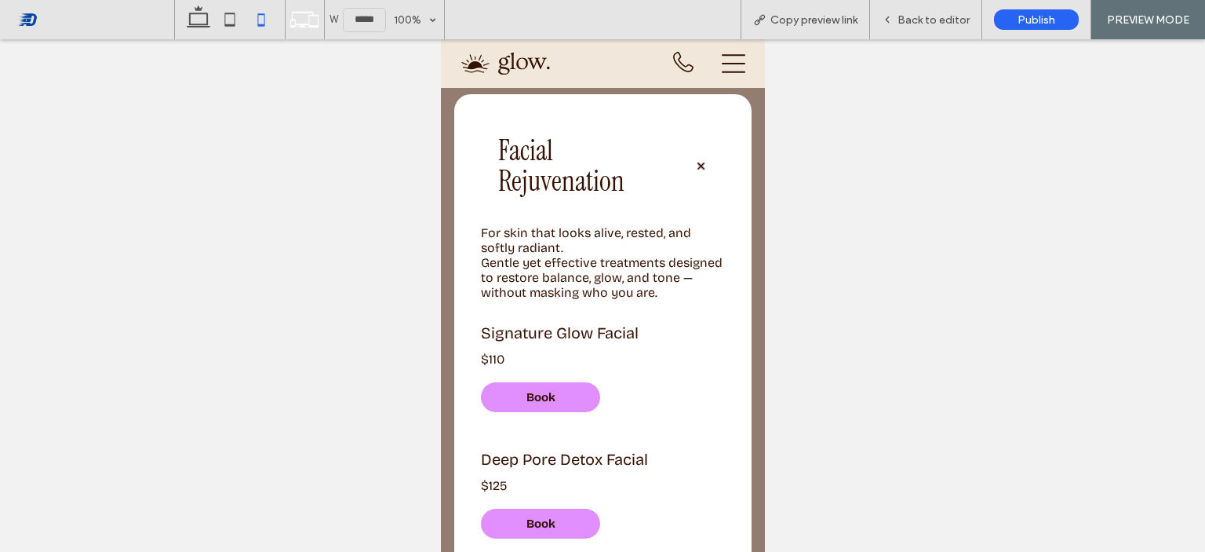
scroll to position [393, 0]
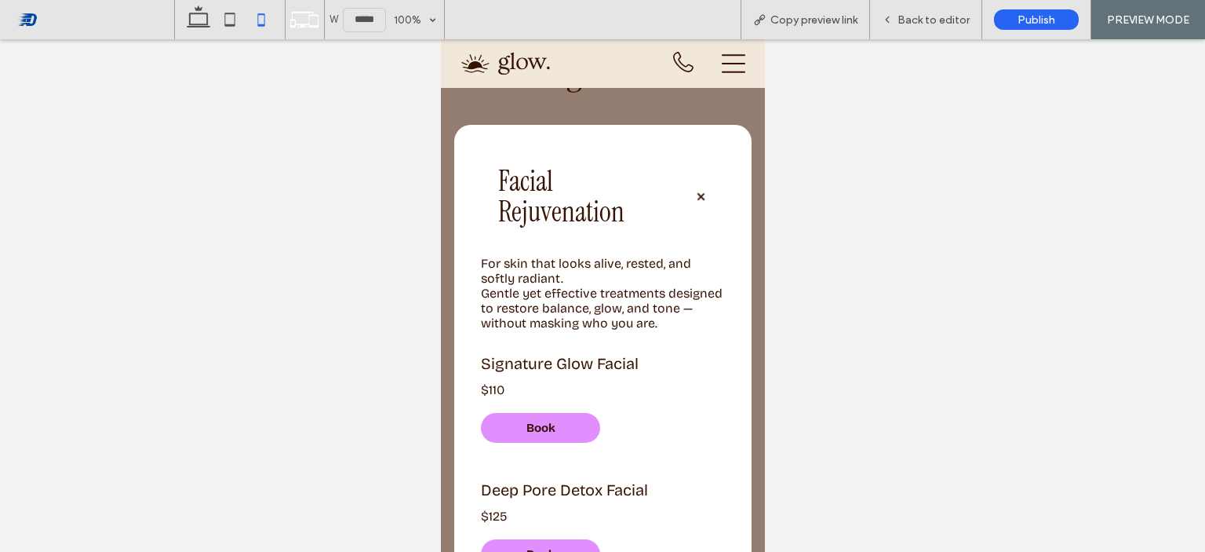
click at [691, 191] on span at bounding box center [700, 196] width 19 height 19
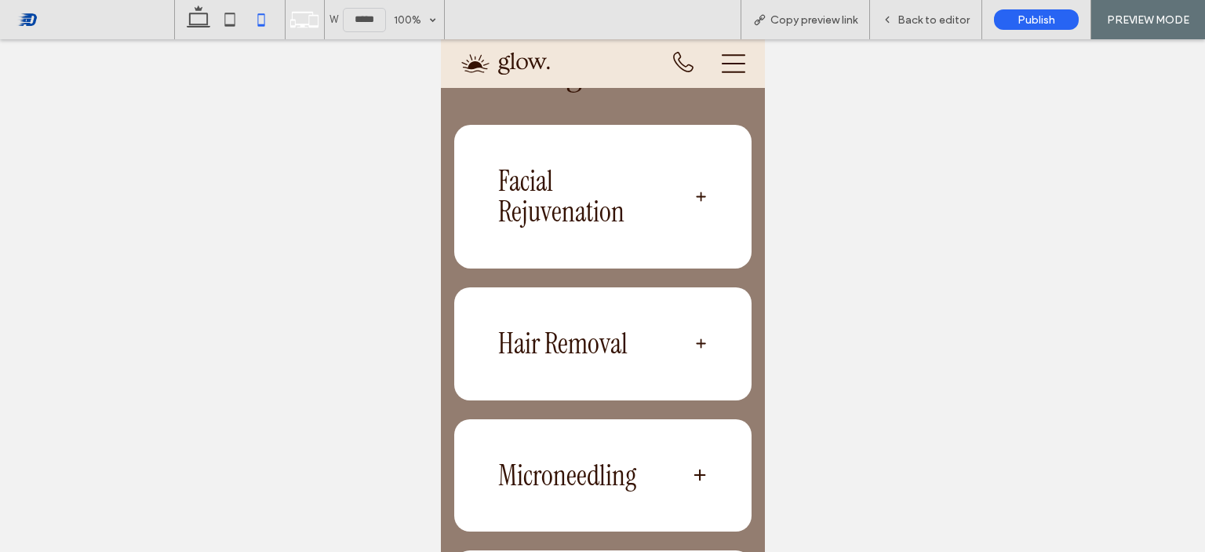
click at [694, 191] on span at bounding box center [700, 196] width 13 height 13
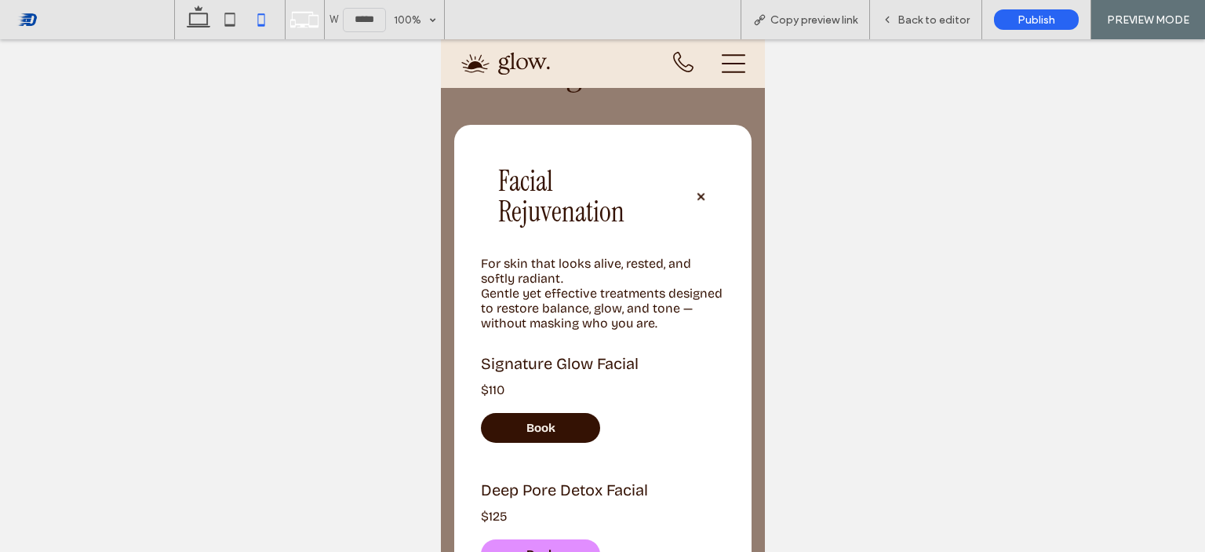
click at [565, 428] on link "Book" at bounding box center [539, 428] width 119 height 30
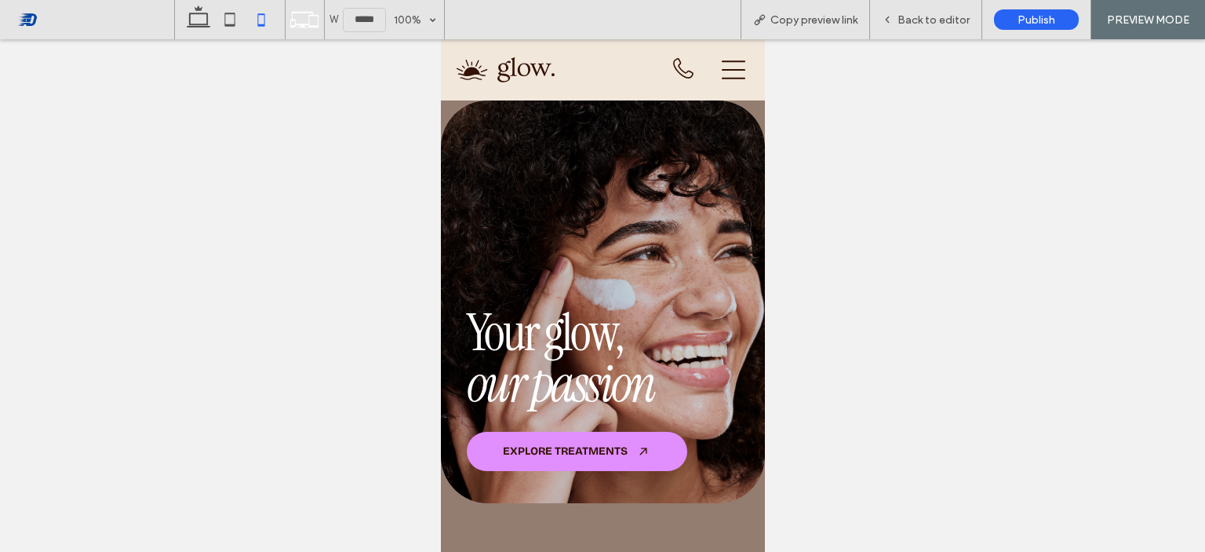
click at [724, 75] on icon at bounding box center [733, 70] width 24 height 24
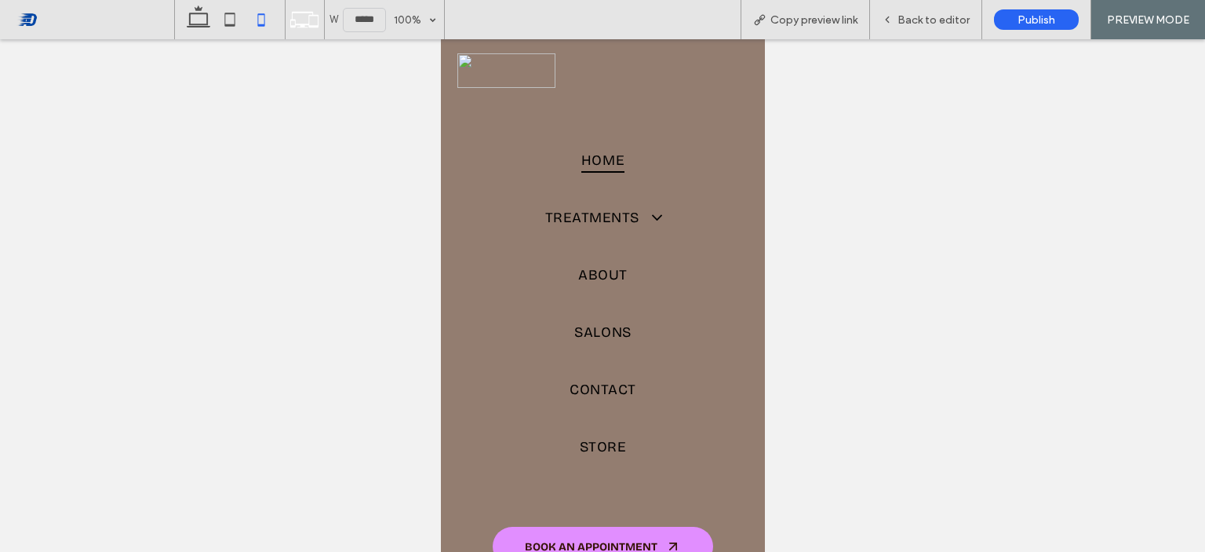
click at [817, 86] on div at bounding box center [602, 295] width 1205 height 512
click at [913, 14] on span "Back to editor" at bounding box center [934, 19] width 72 height 13
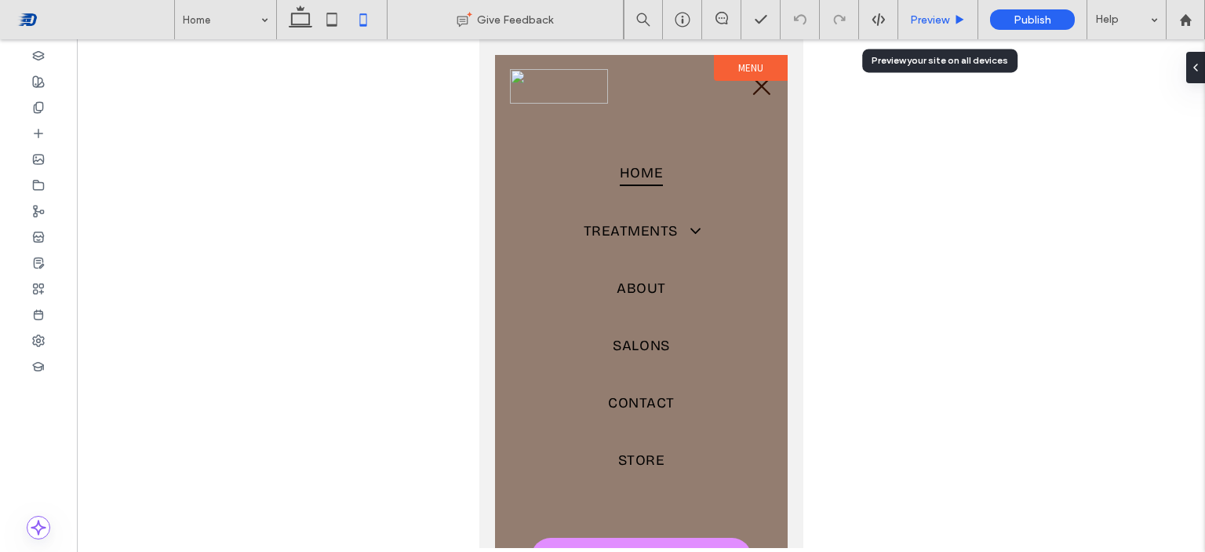
click at [923, 8] on div "Preview" at bounding box center [939, 19] width 80 height 39
click at [919, 31] on div "Preview" at bounding box center [939, 19] width 80 height 39
click at [945, 20] on span "Preview" at bounding box center [929, 19] width 39 height 13
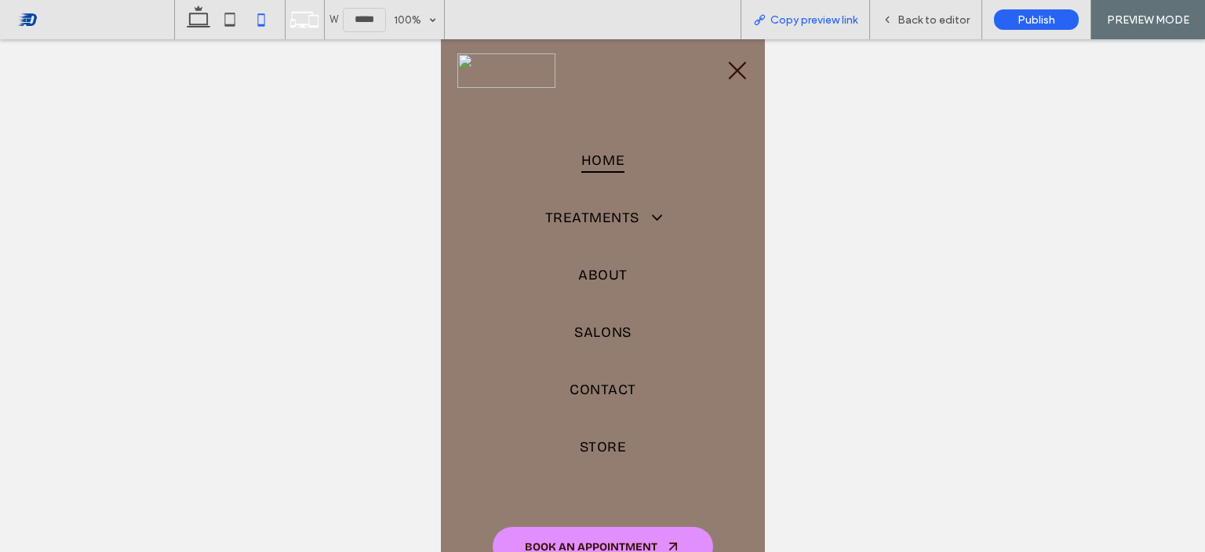
click at [830, 18] on span "Copy preview link" at bounding box center [814, 19] width 87 height 13
click at [726, 78] on icon at bounding box center [737, 71] width 22 height 22
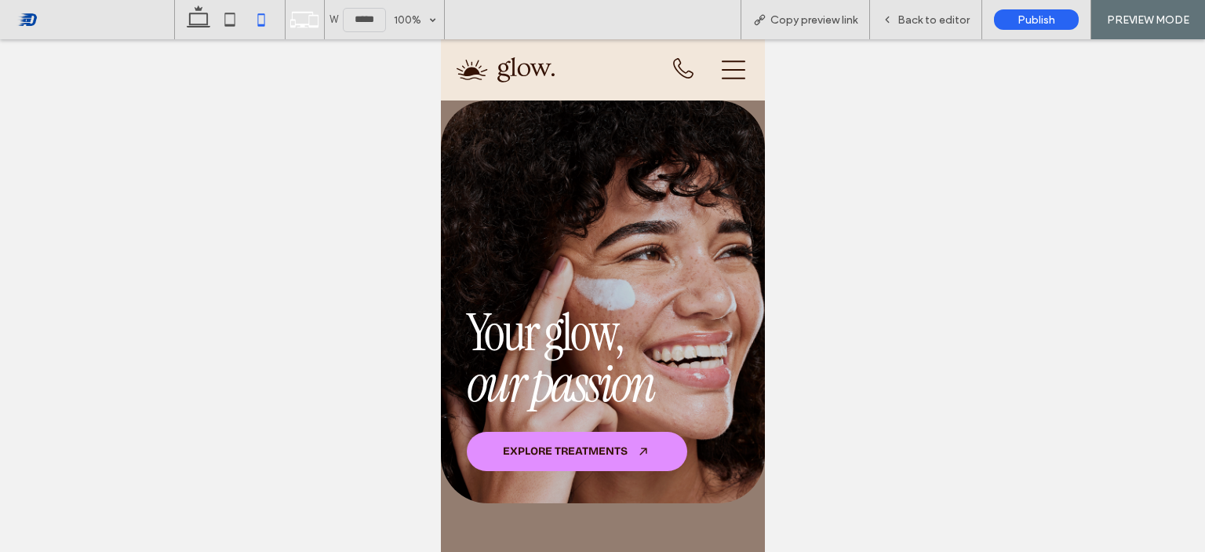
click at [596, 76] on div "BOOK AN APPOINTMENT" at bounding box center [639, 70] width 120 height 49
click at [889, 20] on icon at bounding box center [887, 19] width 11 height 11
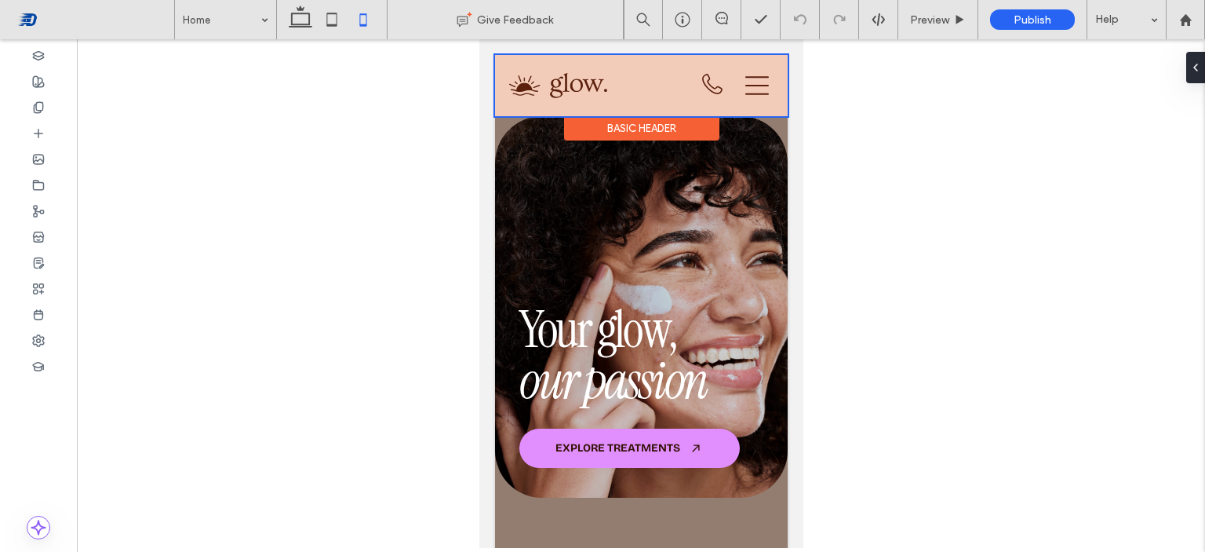
click at [635, 123] on div "Basic Header" at bounding box center [641, 128] width 155 height 24
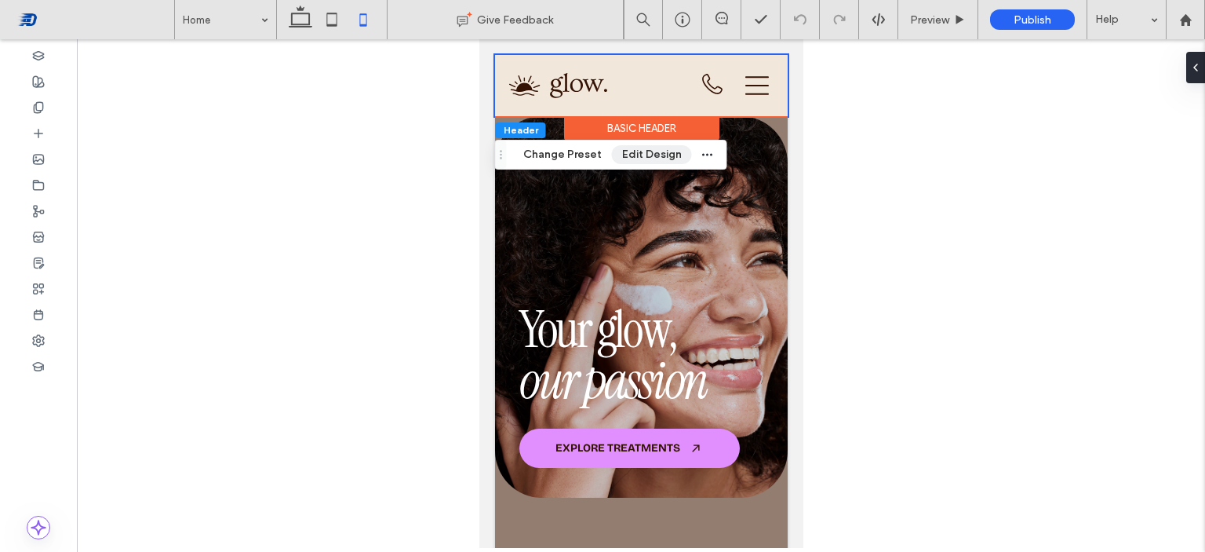
click at [626, 159] on button "Edit Design" at bounding box center [652, 154] width 80 height 19
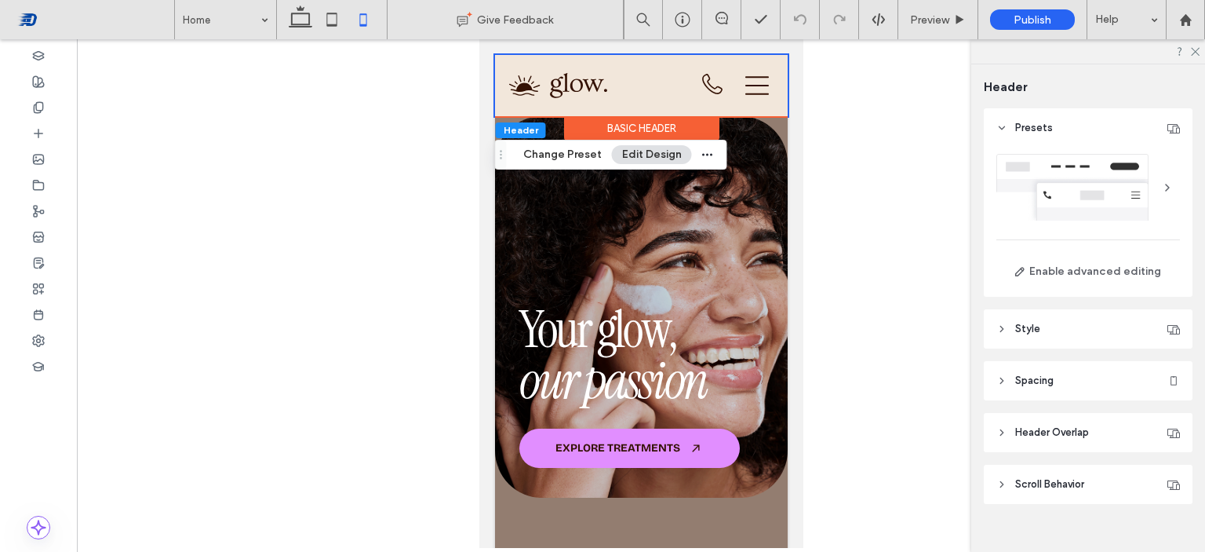
click at [1155, 192] on div at bounding box center [1167, 187] width 25 height 25
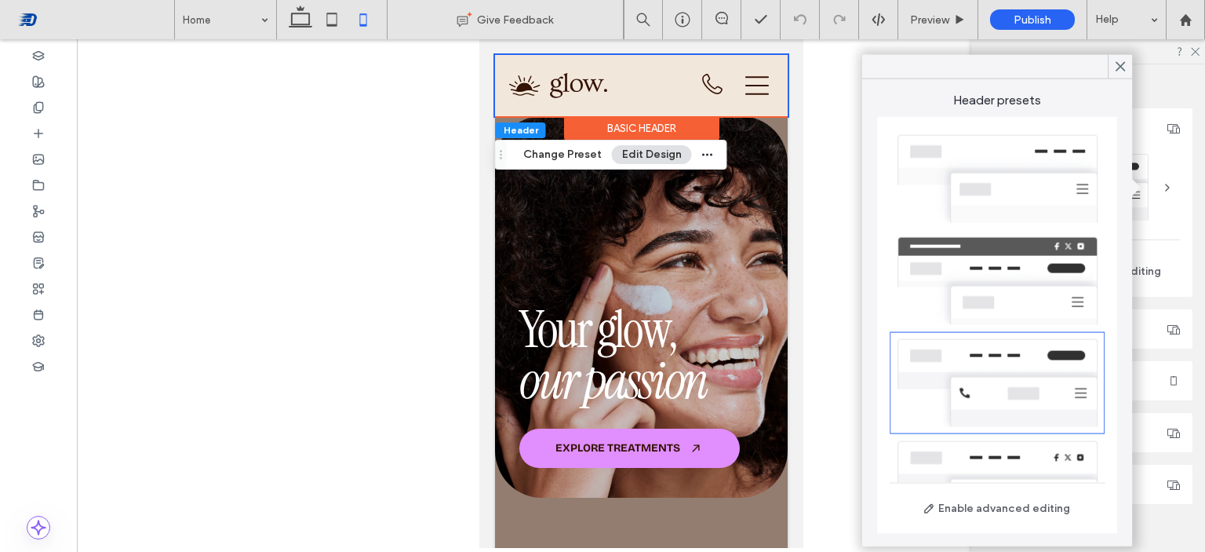
scroll to position [83, 0]
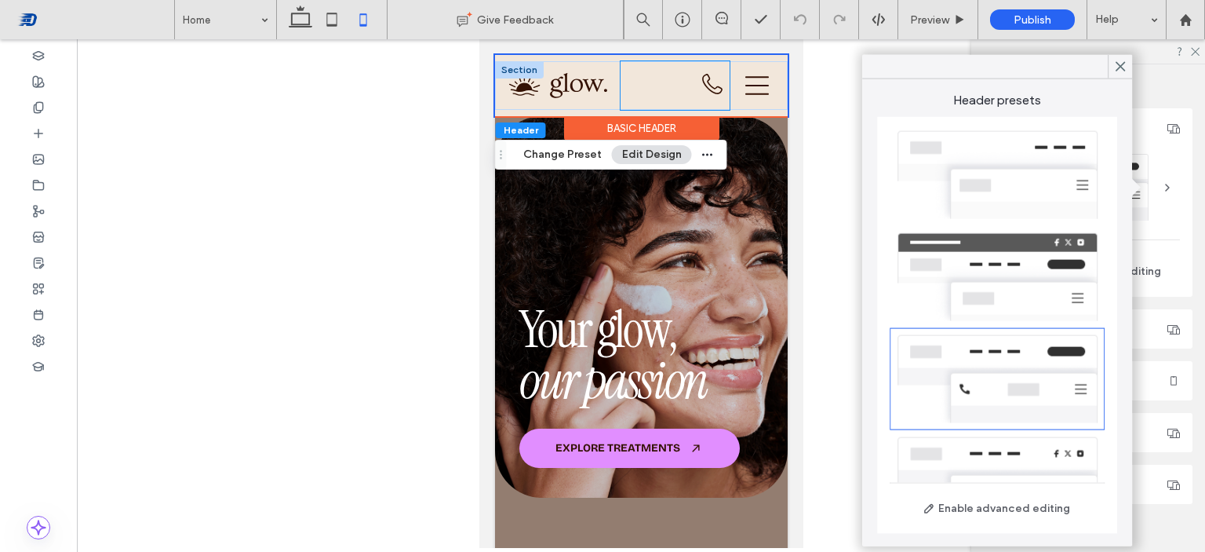
click at [654, 61] on div "BOOK AN APPOINTMENT" at bounding box center [674, 85] width 109 height 49
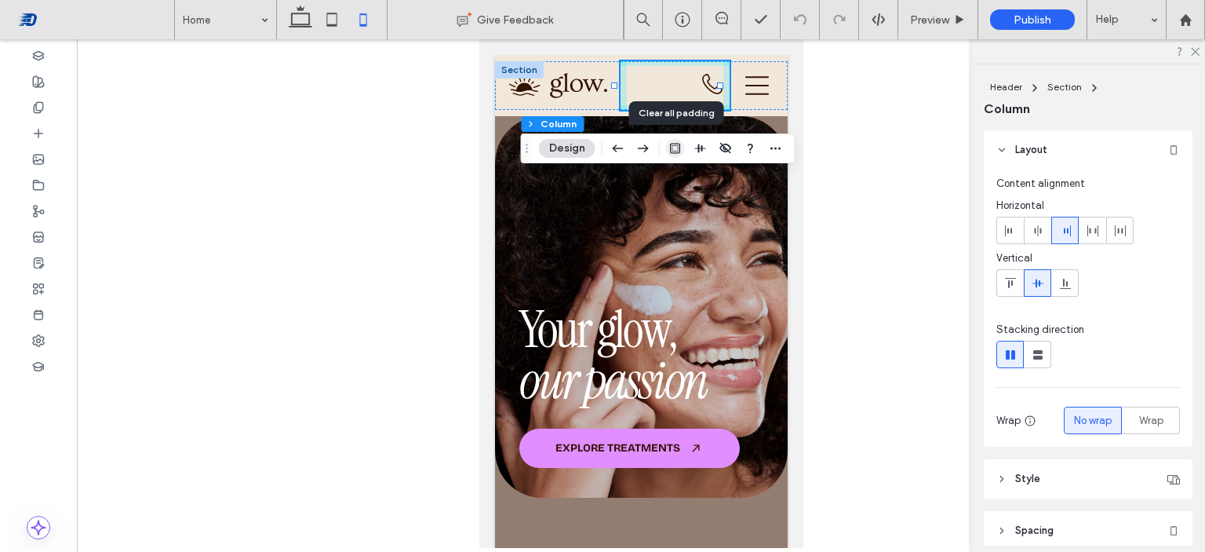
click at [678, 151] on icon "button" at bounding box center [675, 148] width 13 height 13
type input "*"
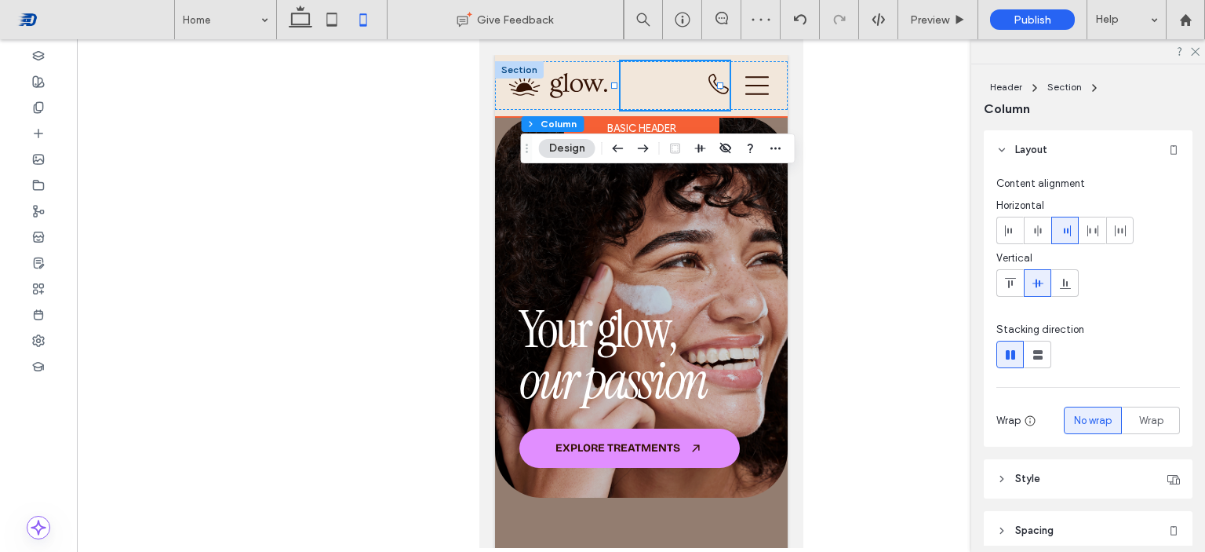
click at [629, 78] on div "BOOK AN APPOINTMENT" at bounding box center [674, 85] width 109 height 49
click at [575, 86] on img at bounding box center [558, 85] width 98 height 25
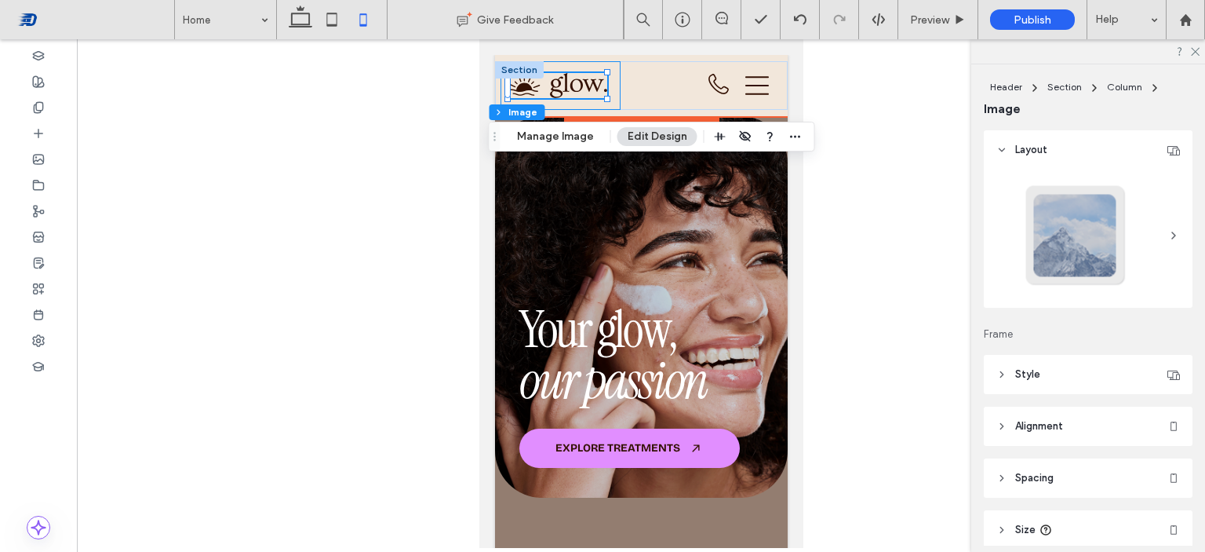
click at [611, 71] on div at bounding box center [560, 85] width 120 height 49
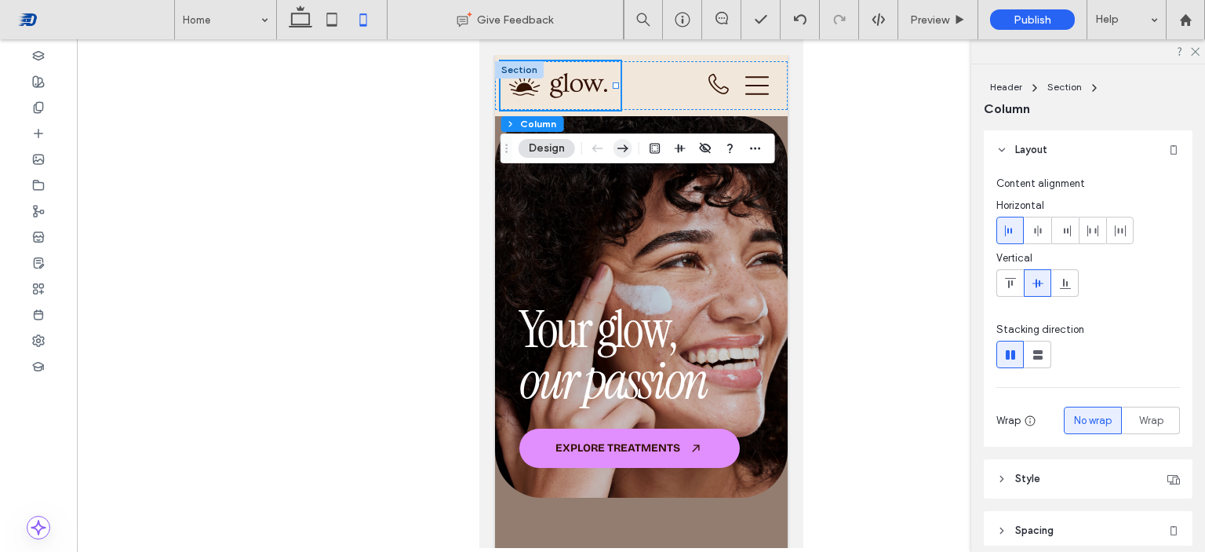
click at [629, 146] on icon "button" at bounding box center [623, 148] width 19 height 28
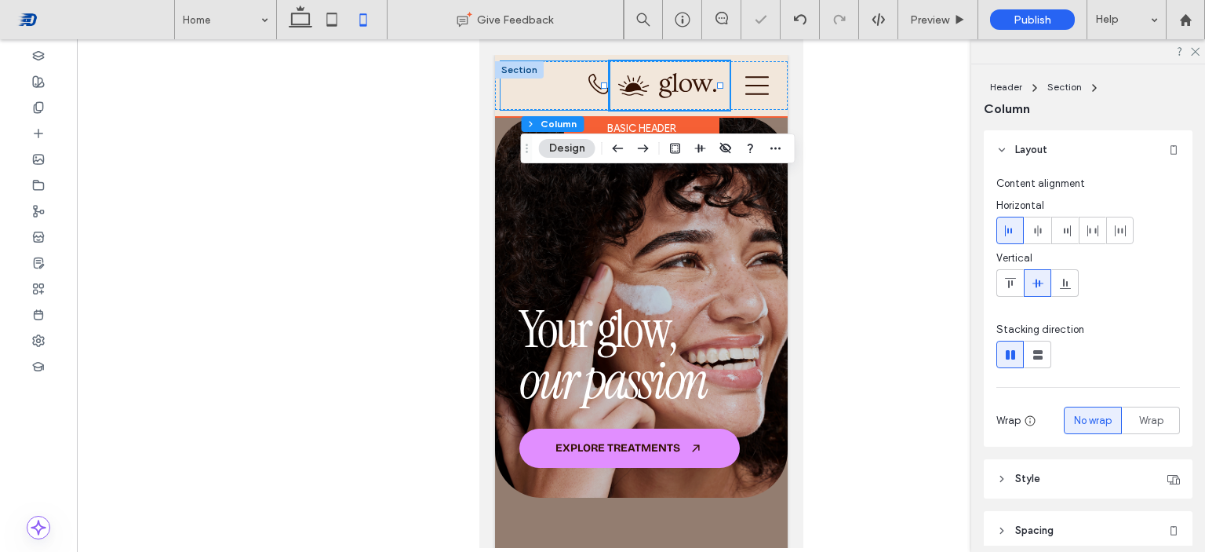
click at [572, 69] on div "BOOK AN APPOINTMENT" at bounding box center [554, 85] width 109 height 49
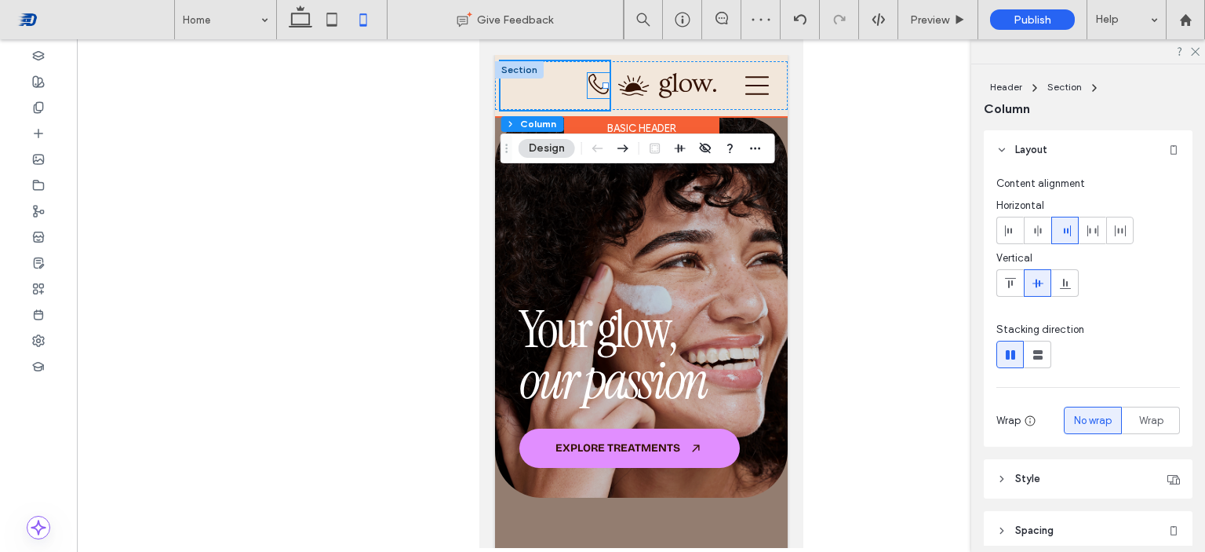
click at [588, 86] on icon at bounding box center [598, 84] width 20 height 20
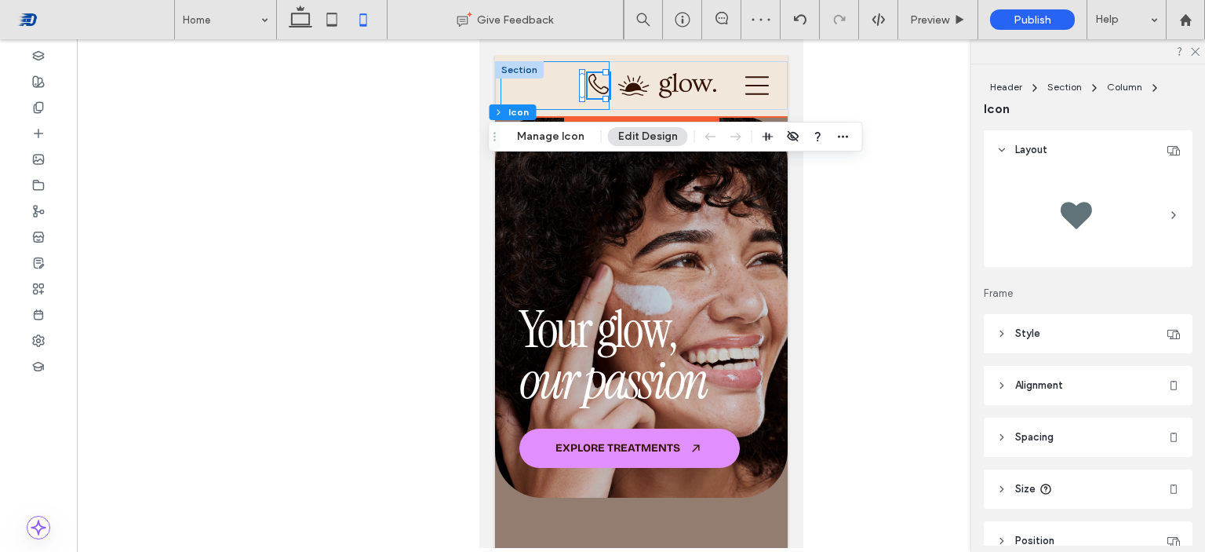
click at [560, 89] on div "BOOK AN APPOINTMENT" at bounding box center [554, 85] width 109 height 49
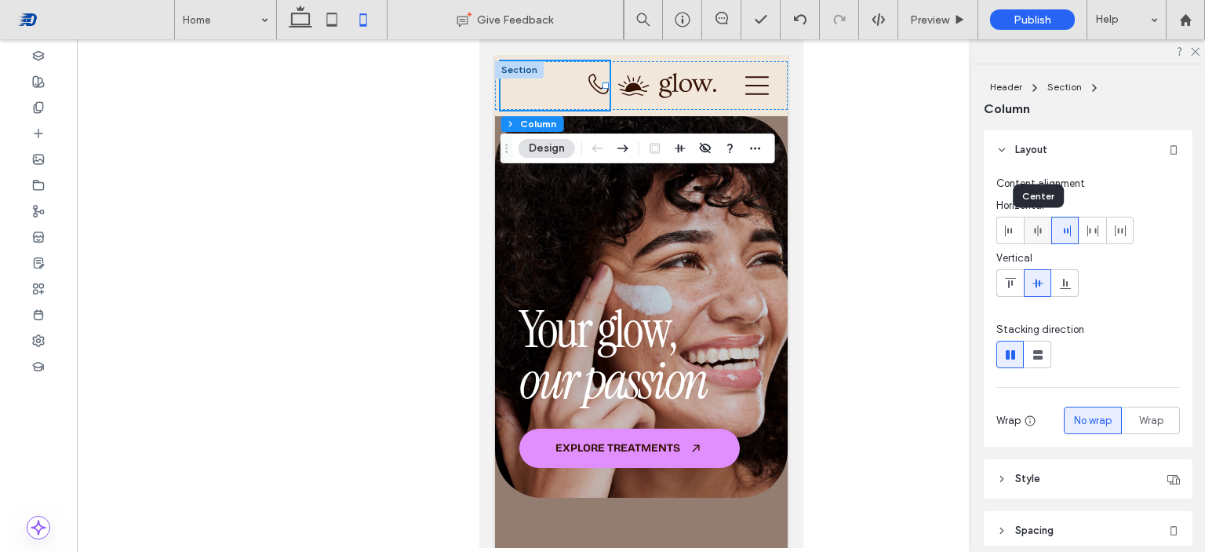
click at [1035, 228] on use at bounding box center [1037, 230] width 7 height 11
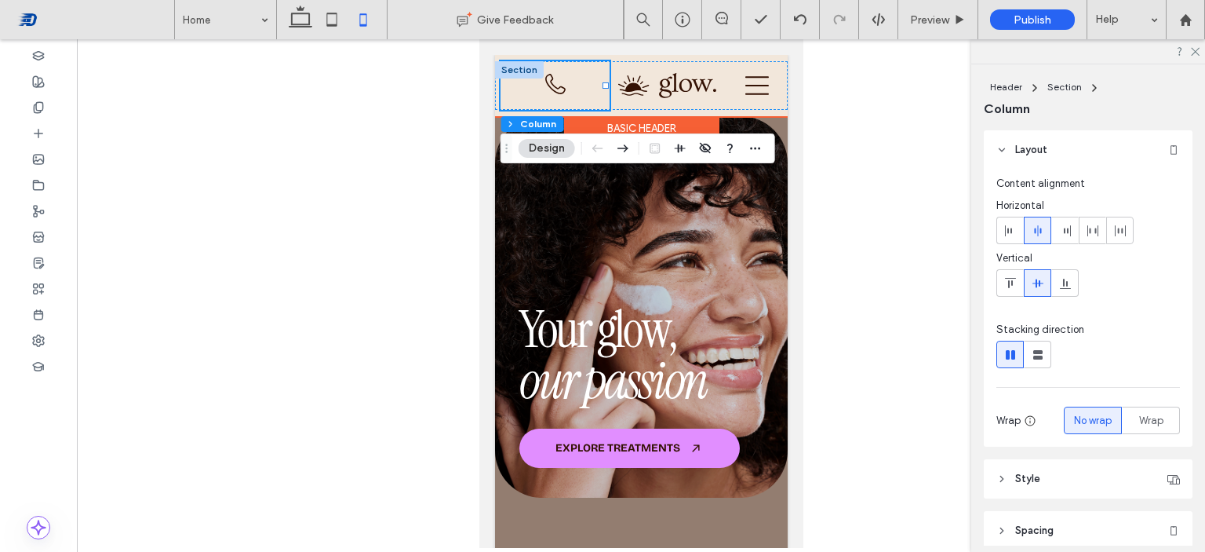
click at [578, 80] on div "BOOK AN APPOINTMENT" at bounding box center [554, 85] width 109 height 49
click at [746, 155] on span "button" at bounding box center [755, 148] width 19 height 19
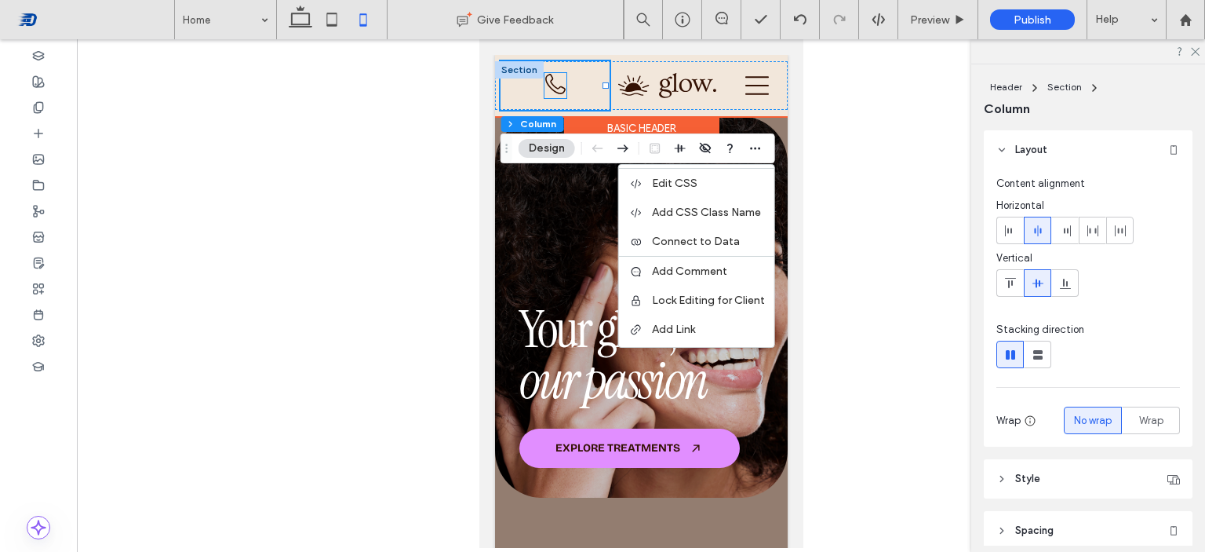
click at [554, 90] on icon at bounding box center [555, 84] width 22 height 22
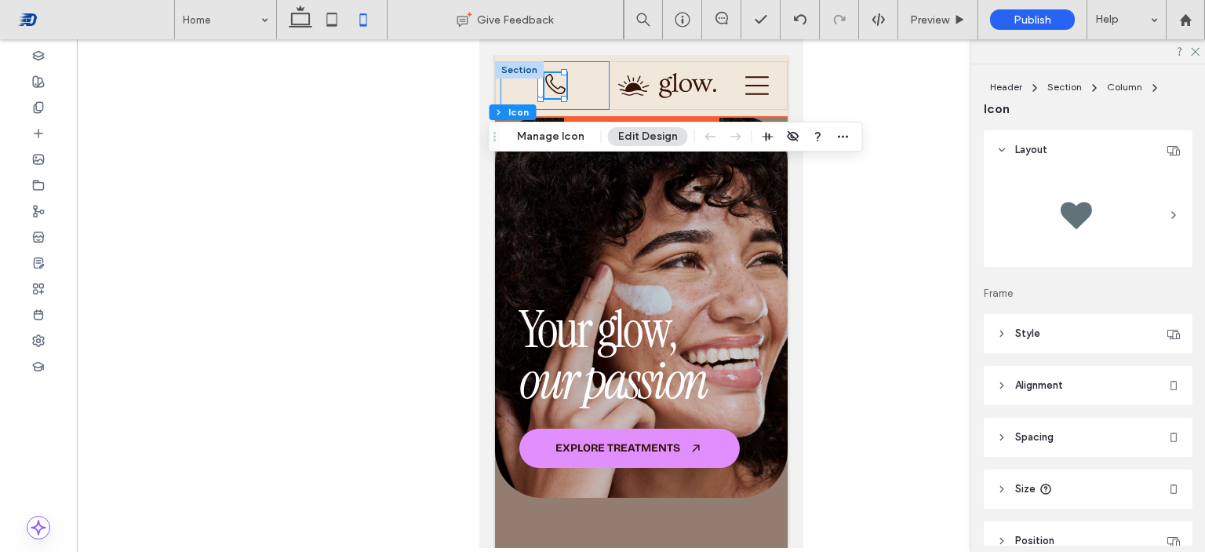
click at [573, 88] on div "BOOK AN APPOINTMENT" at bounding box center [554, 85] width 109 height 49
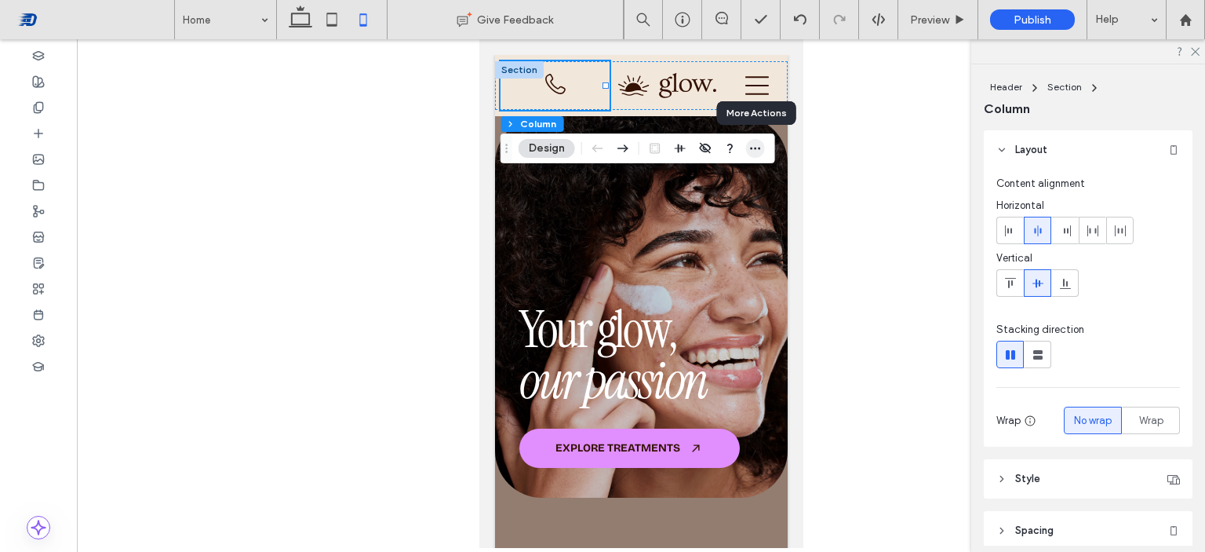
click at [753, 150] on icon "button" at bounding box center [756, 148] width 13 height 13
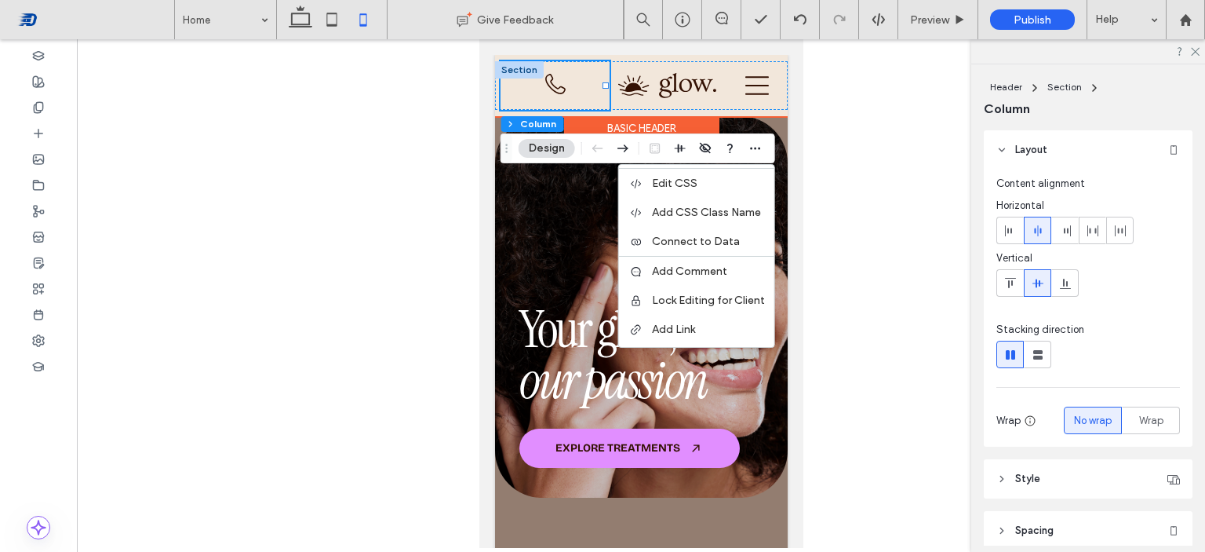
click at [632, 126] on div "Basic Header" at bounding box center [641, 128] width 155 height 24
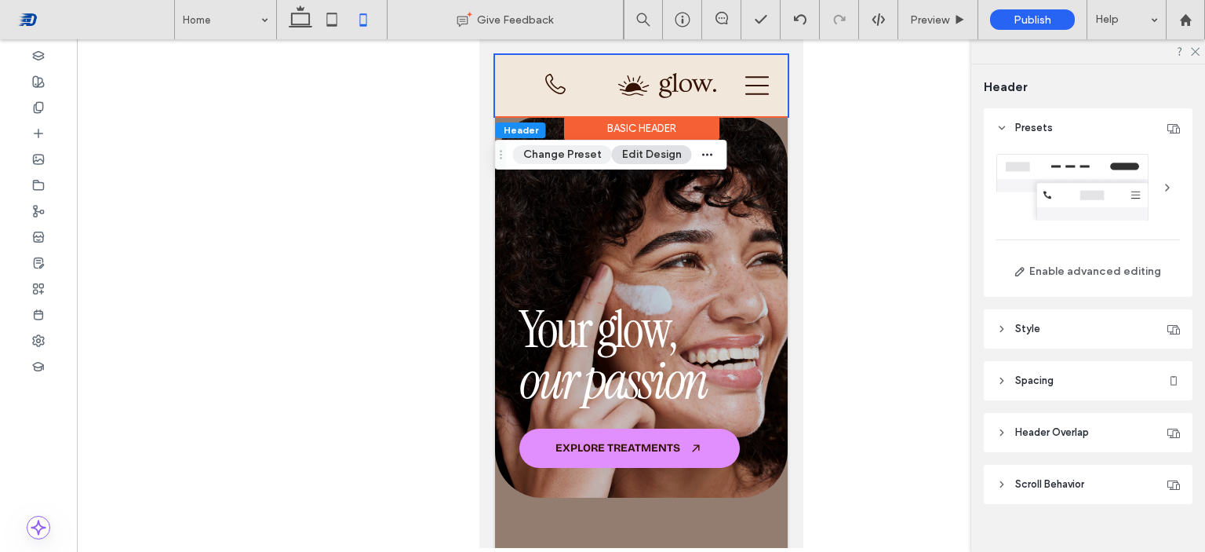
click at [576, 159] on button "Change Preset" at bounding box center [562, 154] width 99 height 19
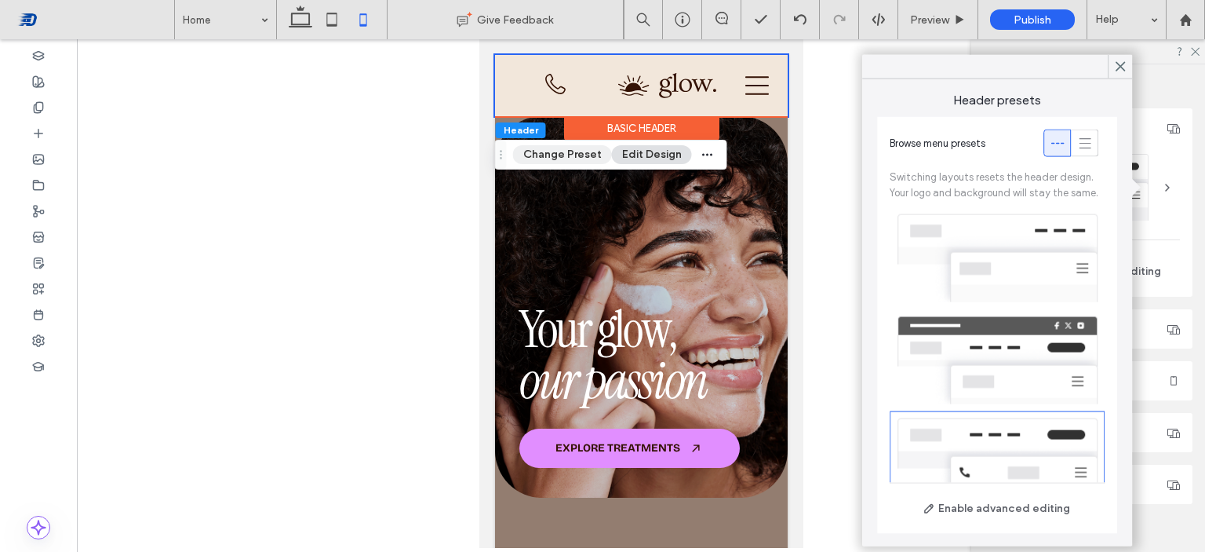
scroll to position [171, 0]
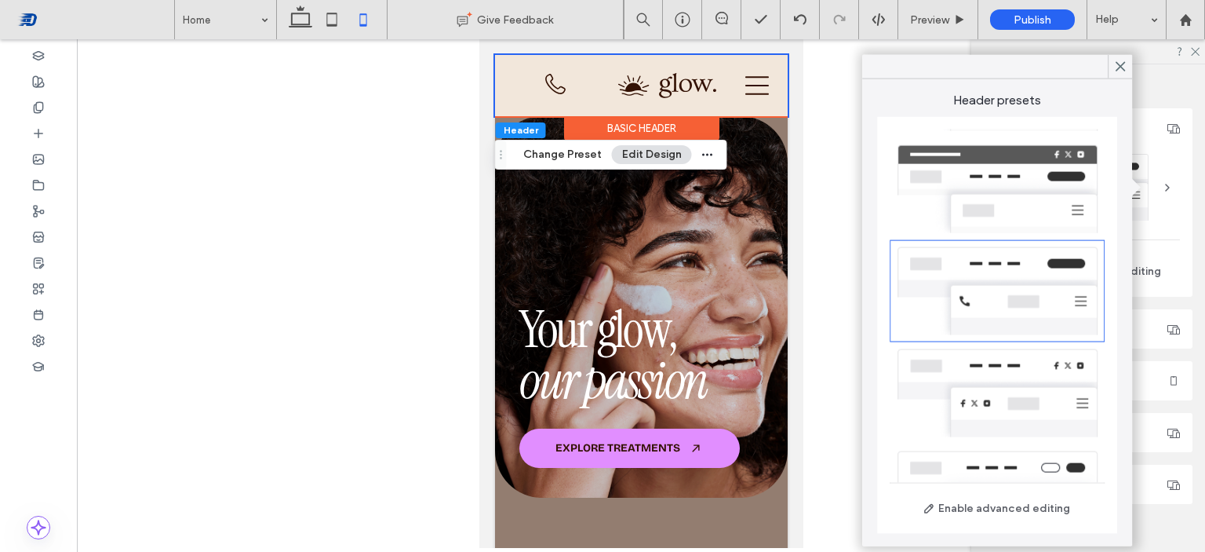
click at [668, 159] on button "Edit Design" at bounding box center [652, 154] width 80 height 19
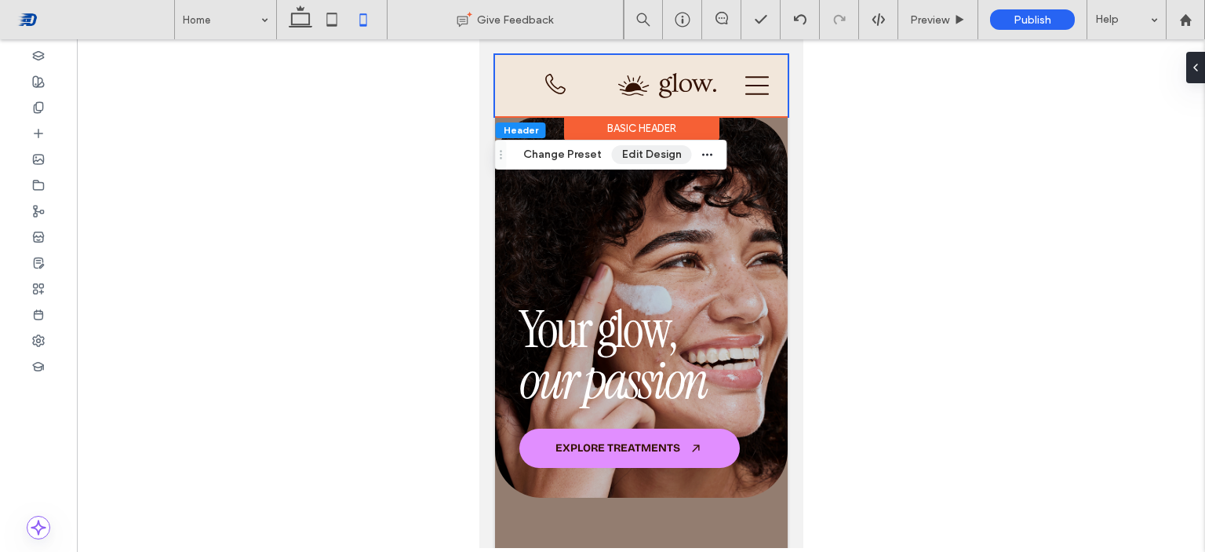
click at [668, 159] on button "Edit Design" at bounding box center [652, 154] width 80 height 19
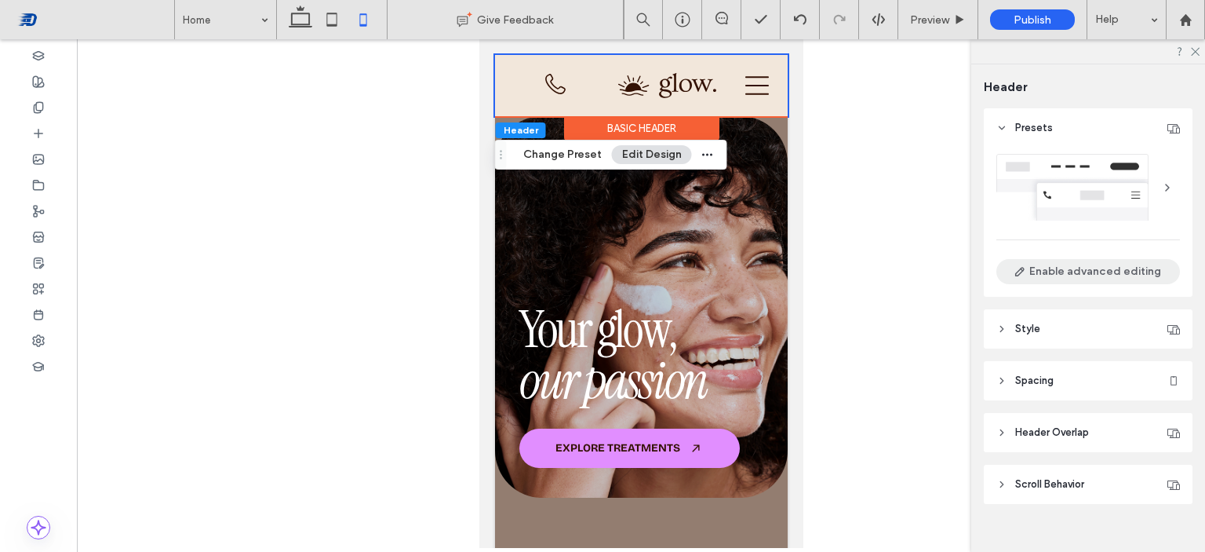
click at [1074, 271] on button "Enable advanced editing" at bounding box center [1089, 271] width 184 height 25
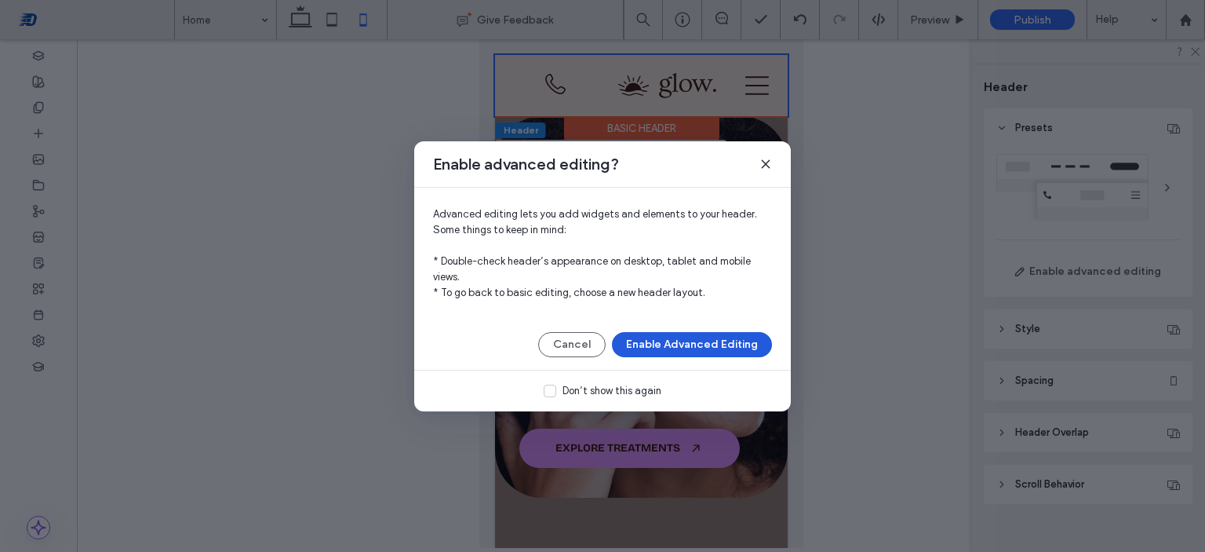
click at [754, 339] on button "Enable Advanced Editing" at bounding box center [692, 344] width 160 height 25
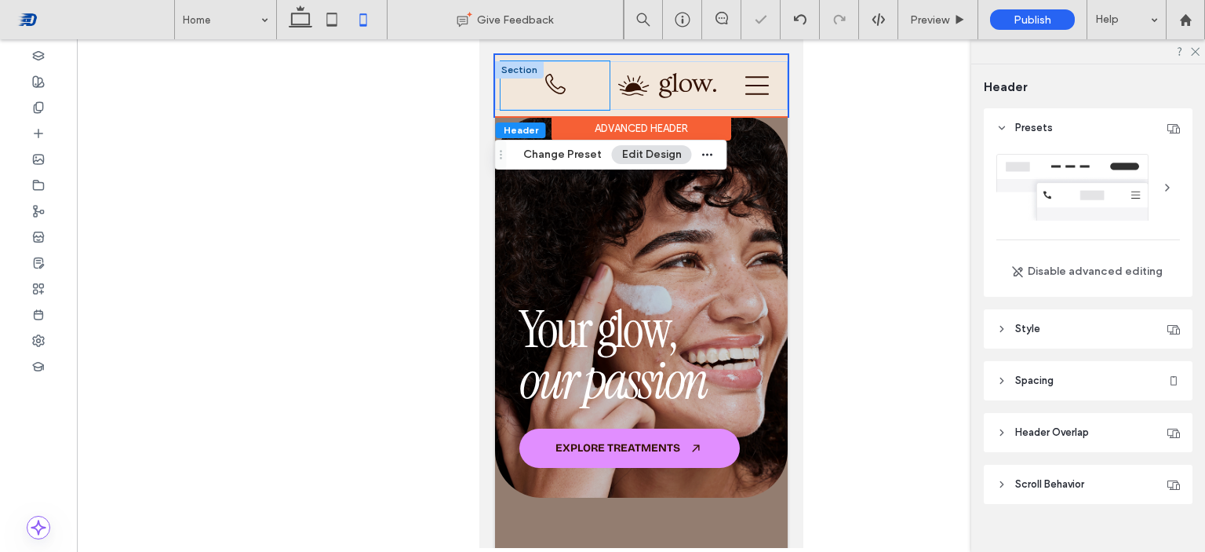
click at [586, 78] on div "BOOK AN APPOINTMENT" at bounding box center [554, 85] width 109 height 49
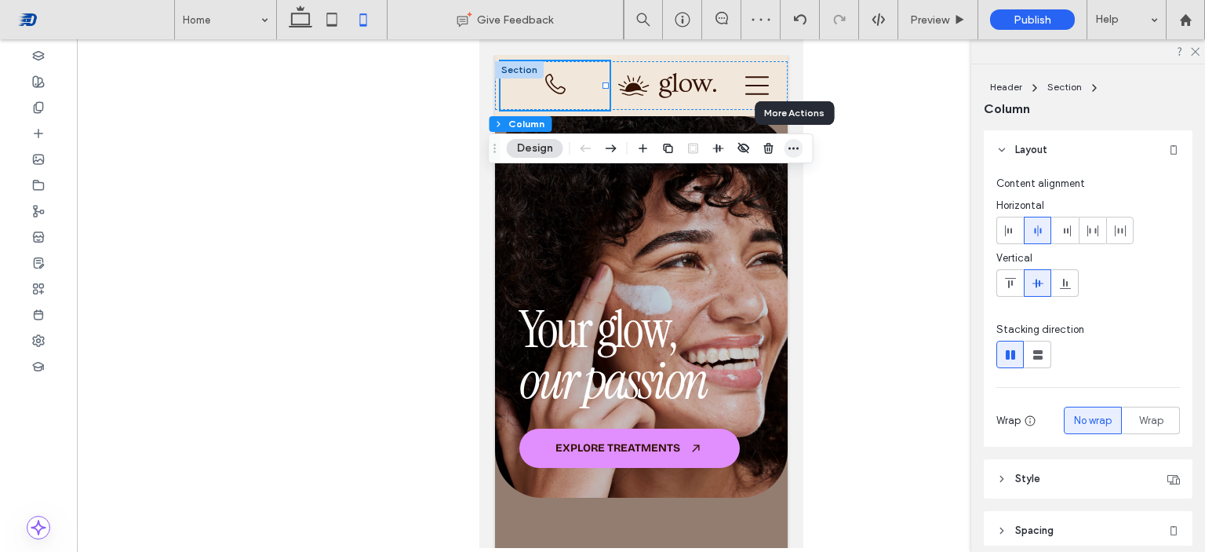
click at [794, 150] on icon "button" at bounding box center [794, 148] width 13 height 13
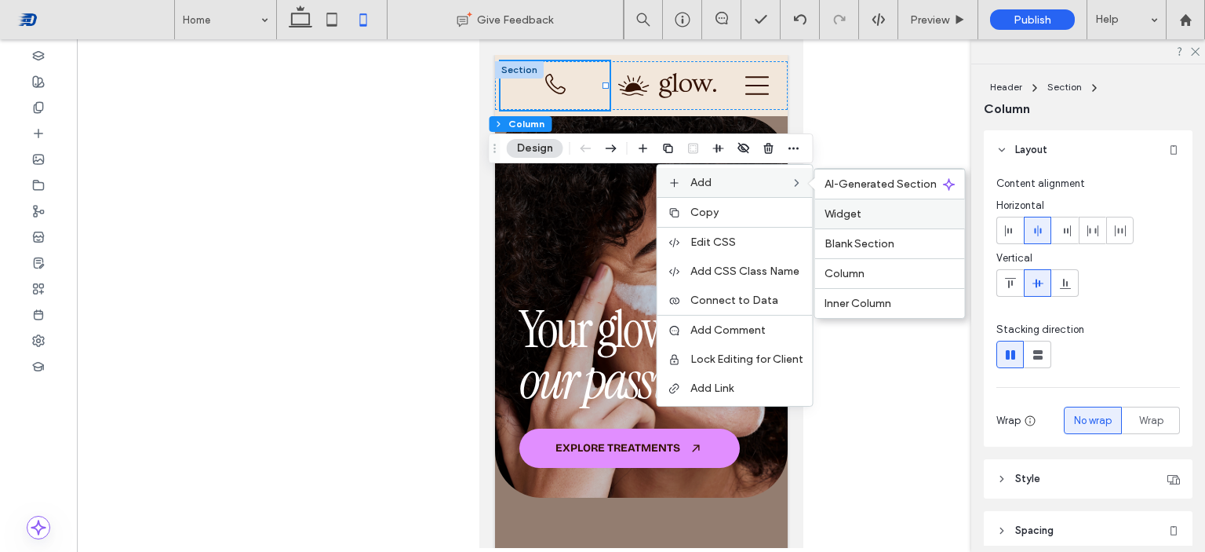
click at [833, 204] on div "Widget" at bounding box center [890, 214] width 150 height 30
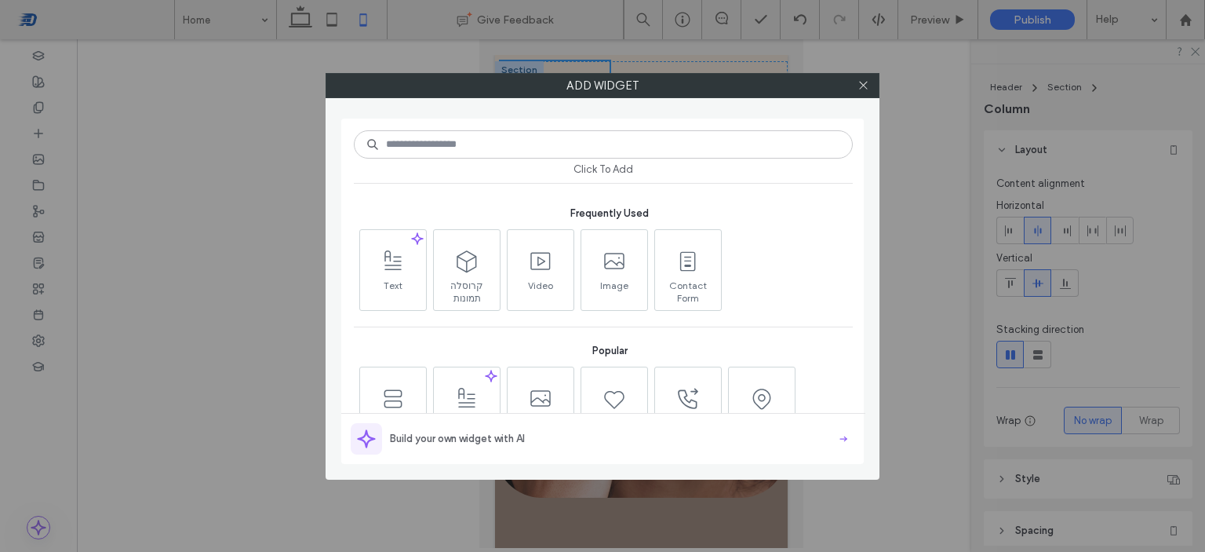
click at [477, 137] on input at bounding box center [603, 144] width 499 height 28
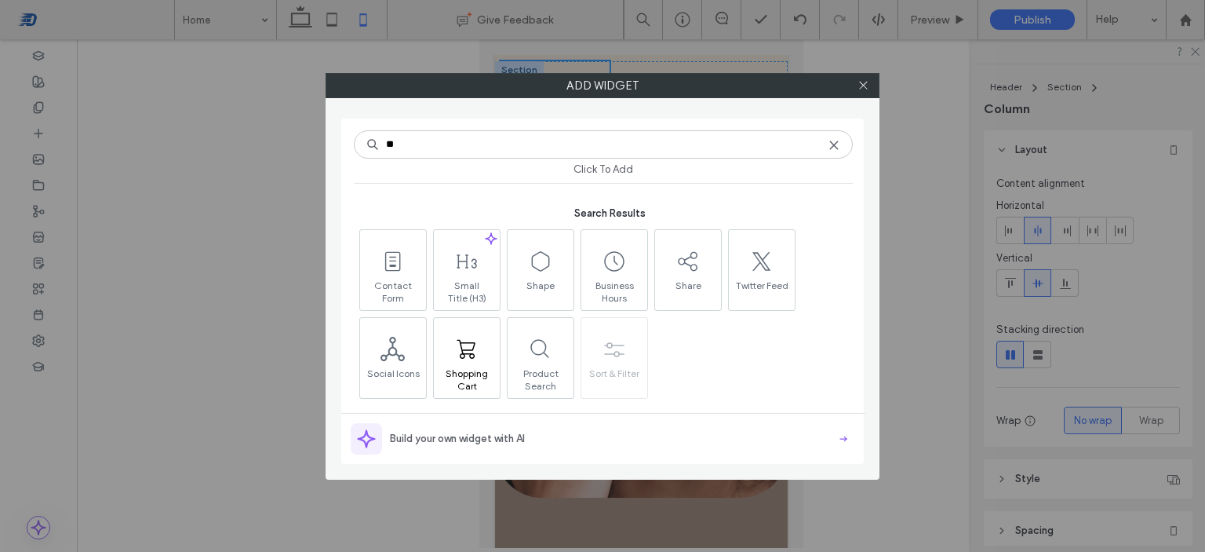
type input "**"
click at [464, 332] on span at bounding box center [467, 349] width 66 height 35
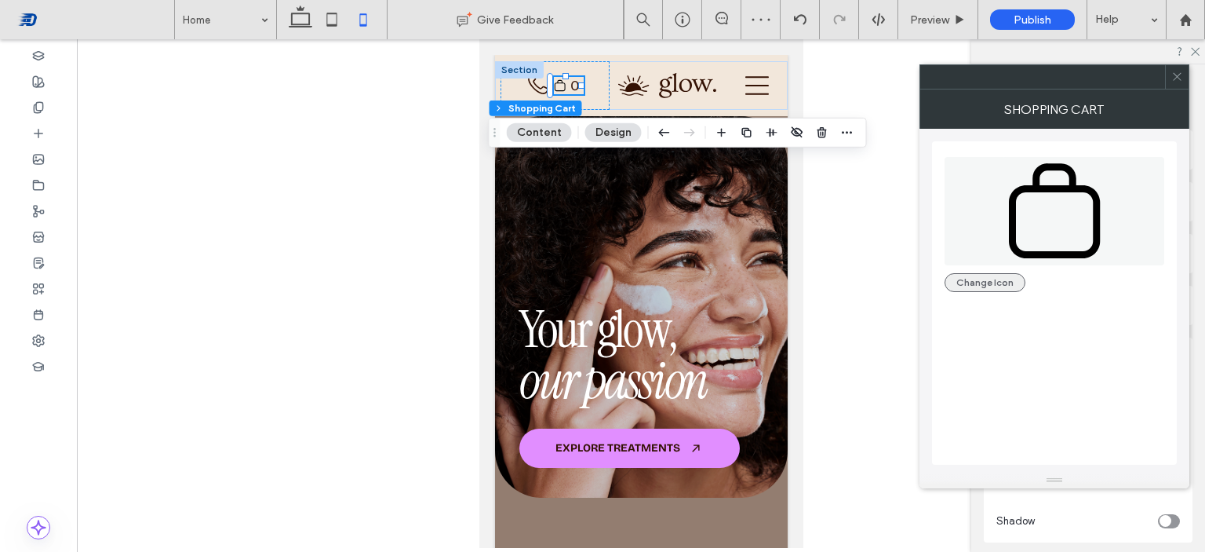
click at [986, 283] on button "Change Icon" at bounding box center [985, 282] width 81 height 19
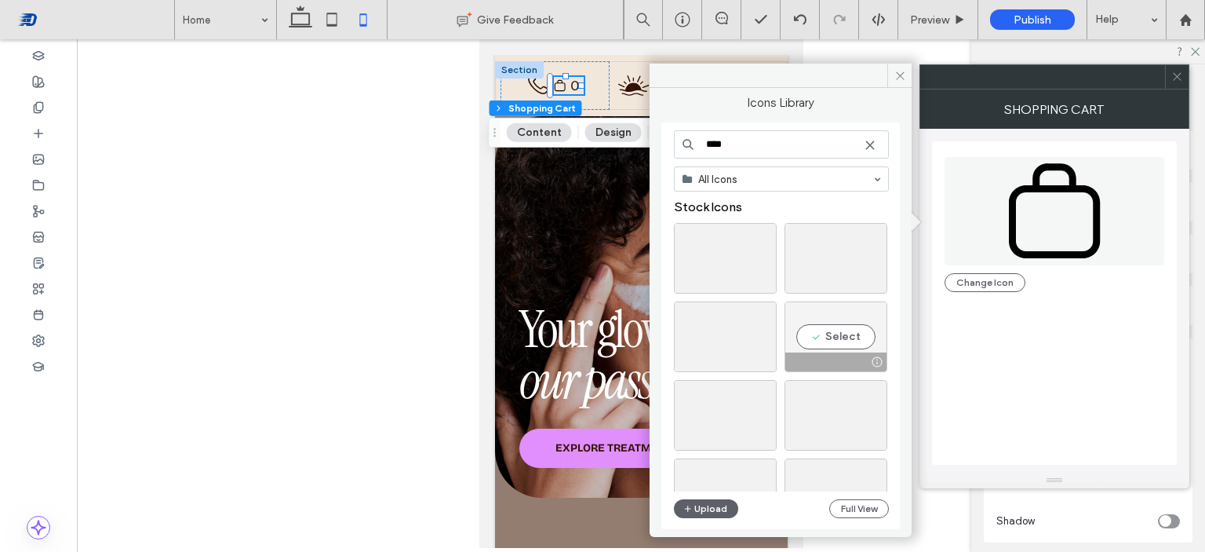
click at [835, 330] on div "Select" at bounding box center [836, 336] width 103 height 71
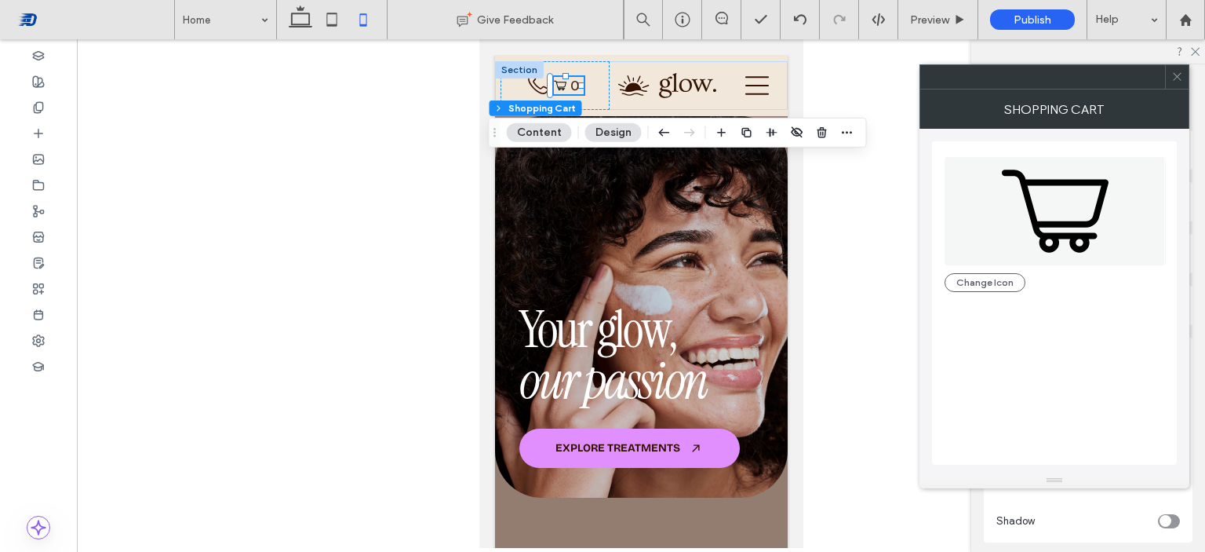
click at [615, 133] on button "Design" at bounding box center [613, 132] width 57 height 19
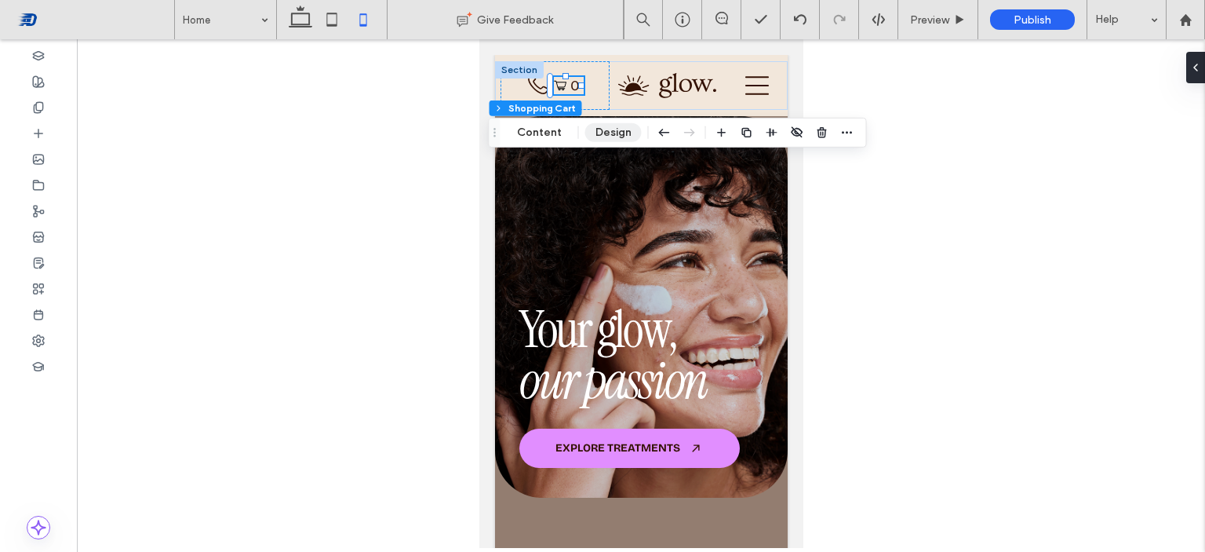
click at [623, 134] on button "Design" at bounding box center [613, 132] width 57 height 19
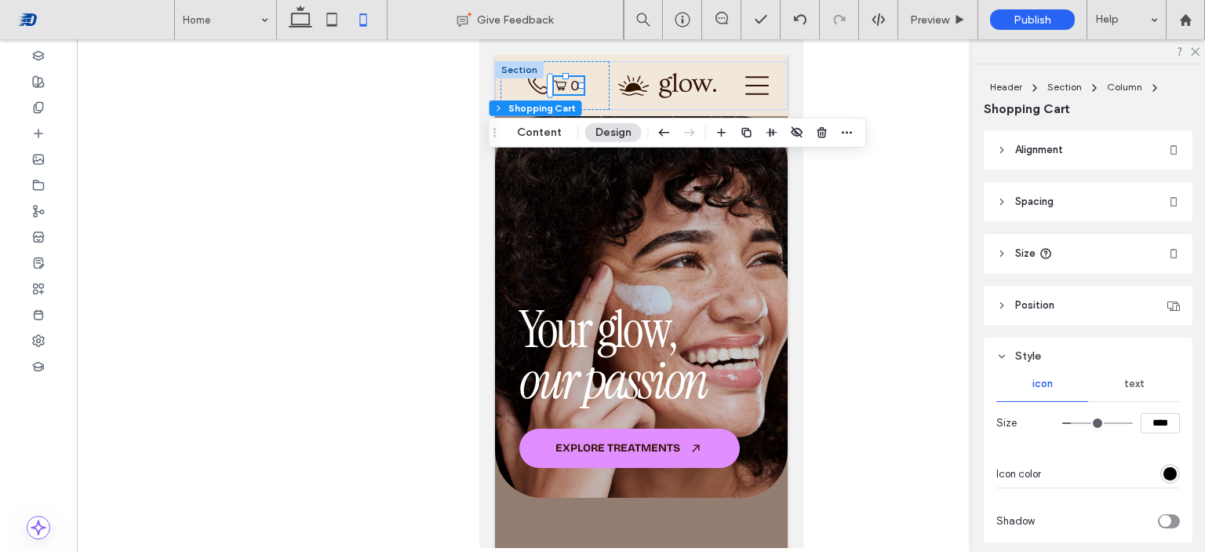
click at [1159, 429] on input "****" at bounding box center [1160, 423] width 39 height 20
type input "****"
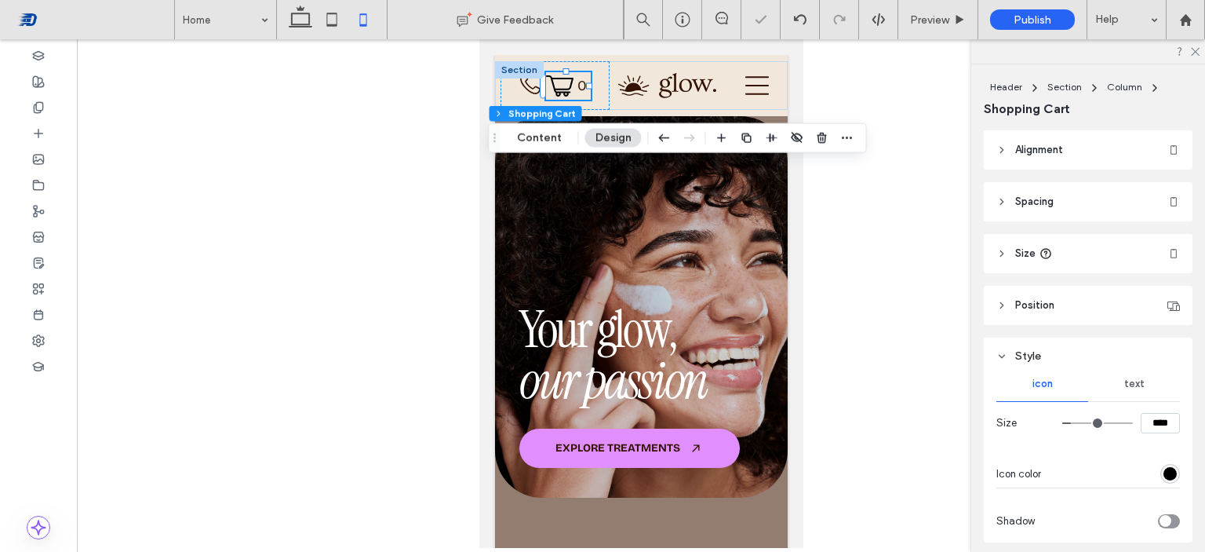
type input "**"
click at [1159, 429] on input "****" at bounding box center [1160, 423] width 39 height 20
click at [843, 174] on div at bounding box center [641, 293] width 1129 height 509
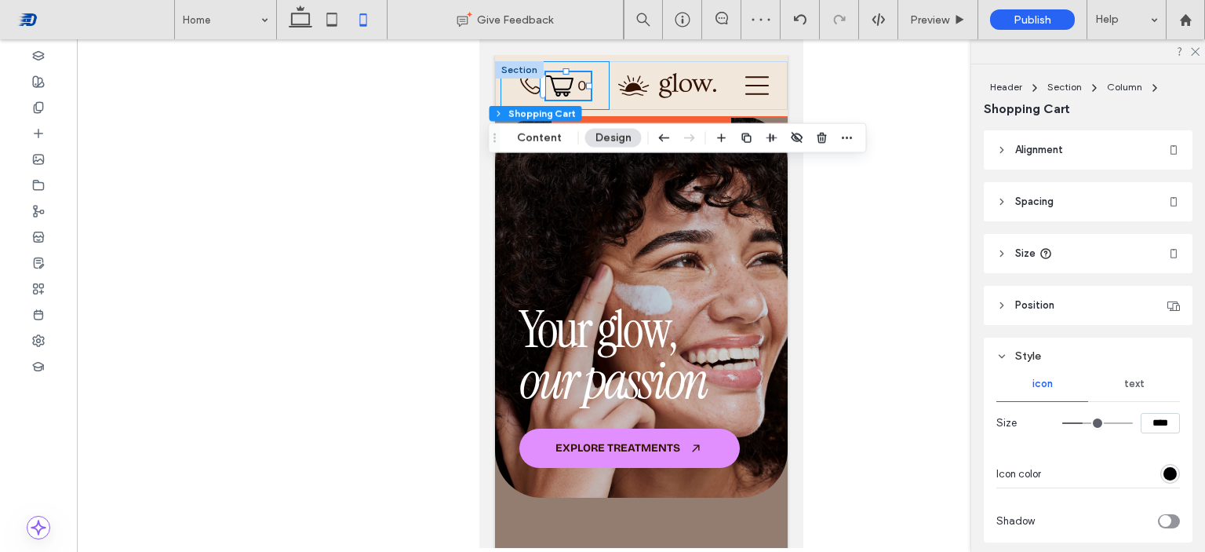
click at [594, 64] on div "BOOK AN APPOINTMENT 0" at bounding box center [554, 85] width 109 height 49
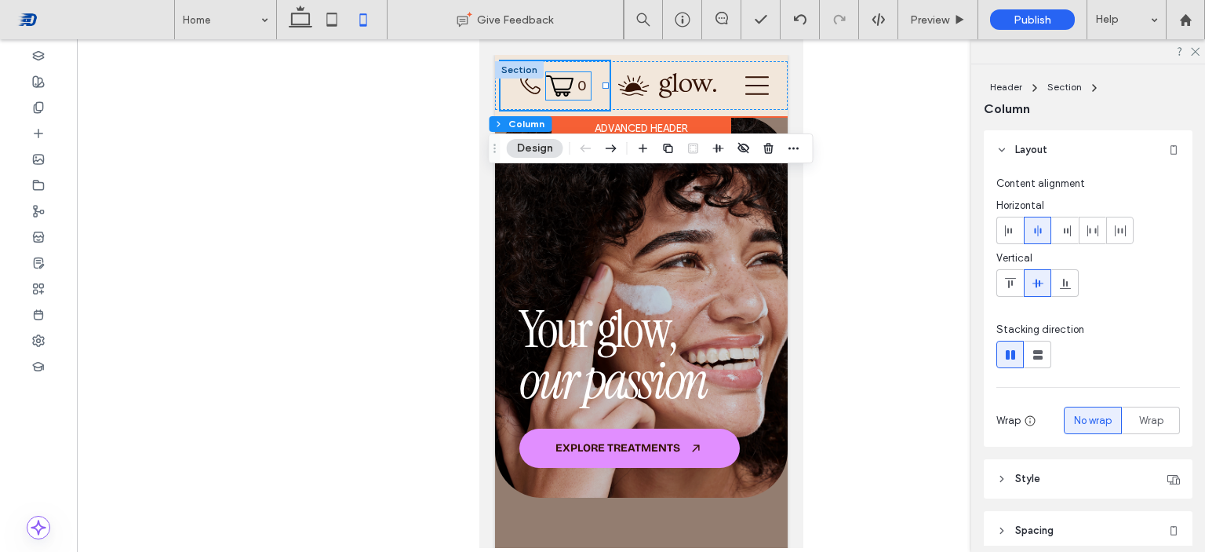
click at [567, 89] on icon at bounding box center [558, 85] width 27 height 27
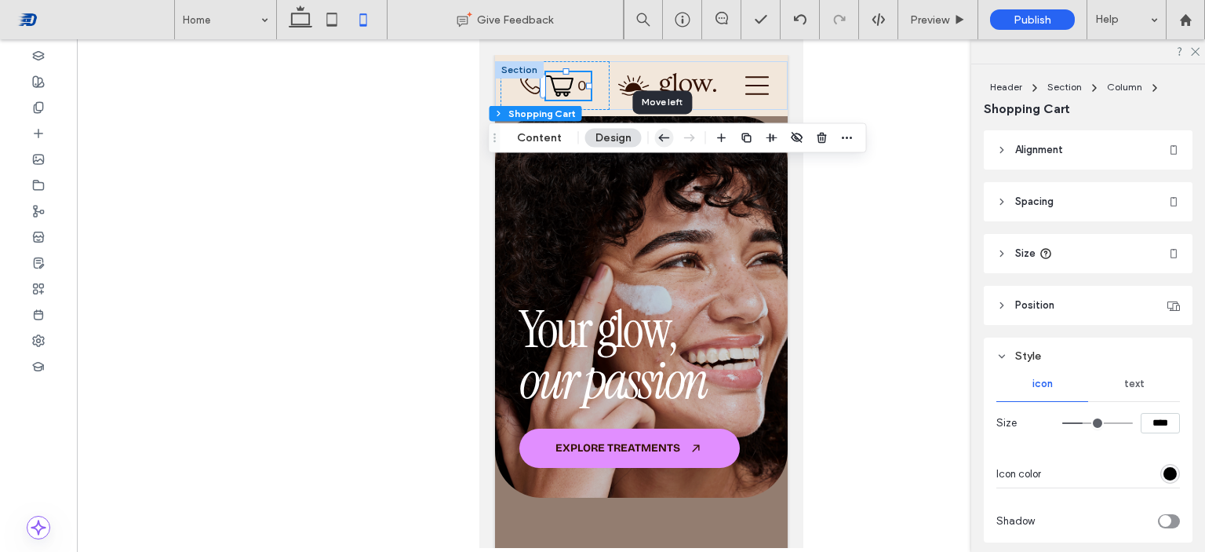
click at [662, 137] on use "button" at bounding box center [664, 137] width 11 height 7
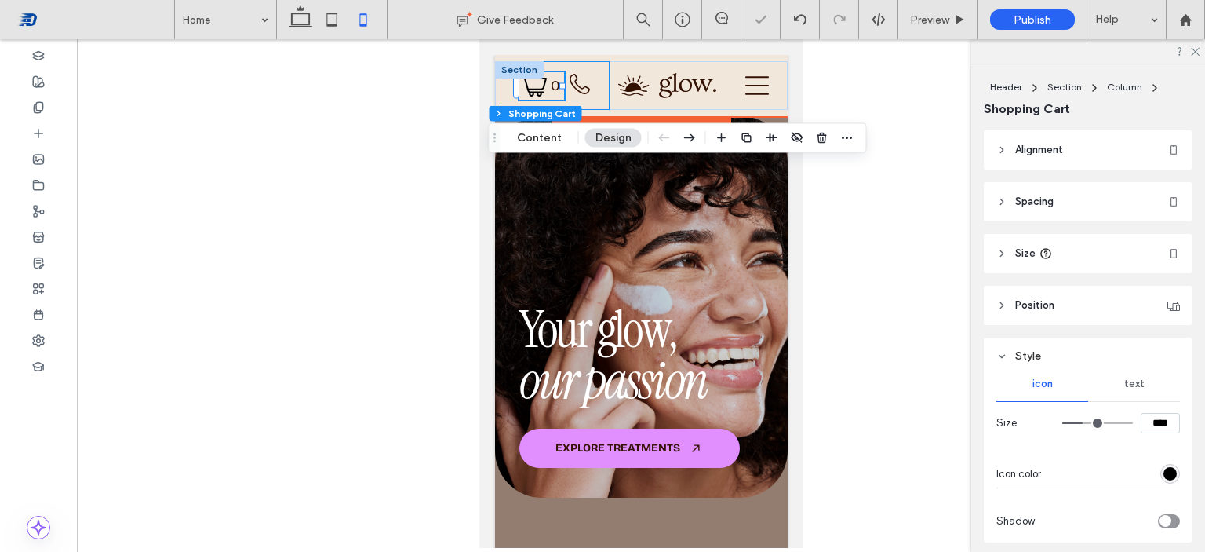
click at [594, 72] on div "BOOK AN APPOINTMENT 0" at bounding box center [554, 85] width 109 height 49
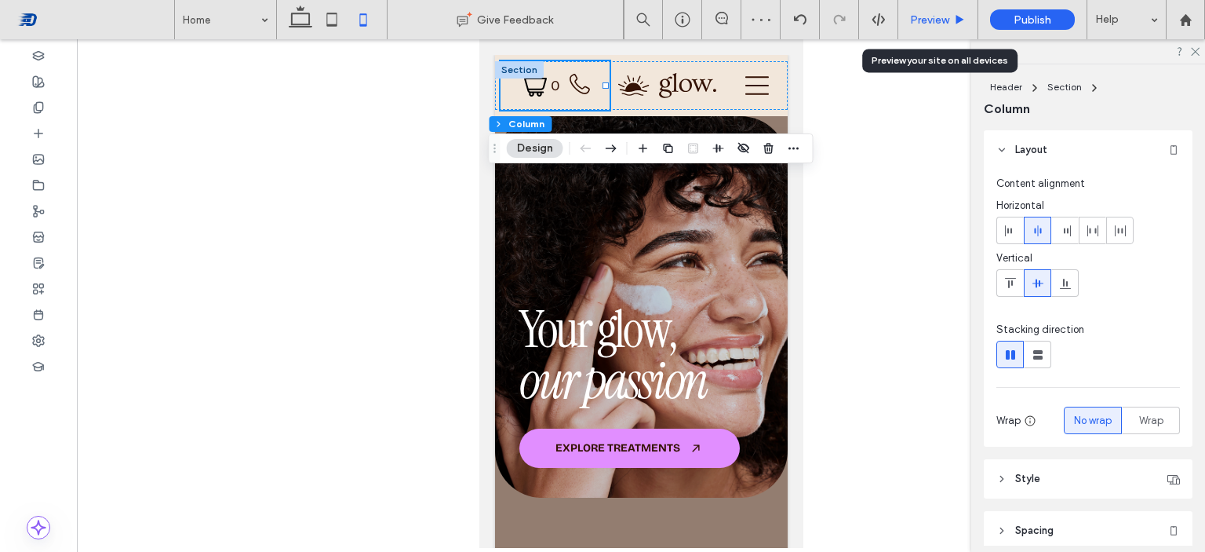
click at [935, 18] on span "Preview" at bounding box center [929, 19] width 39 height 13
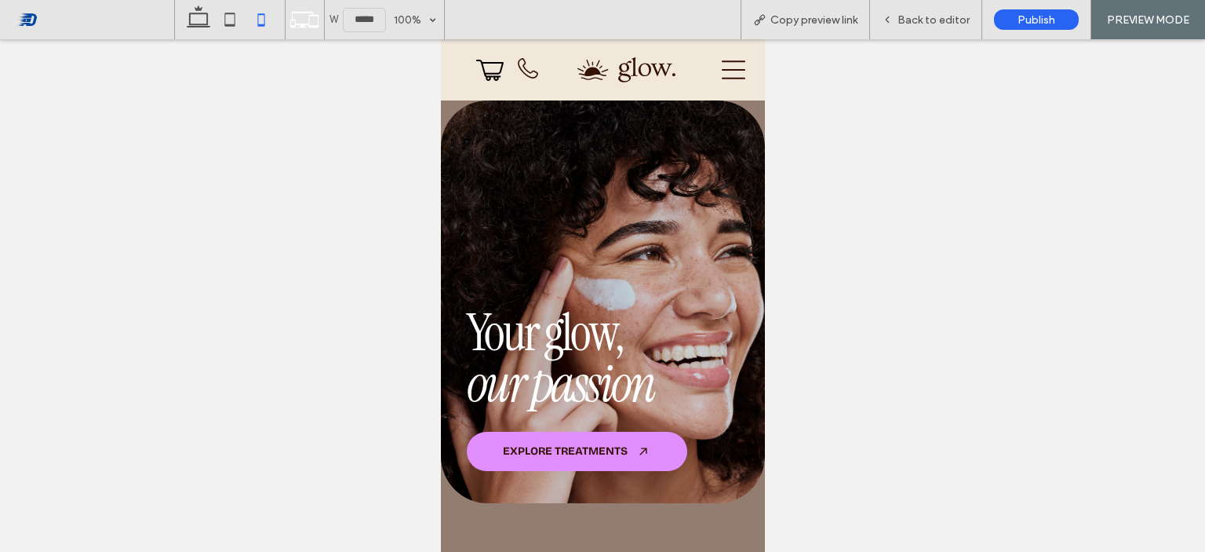
click at [660, 71] on img at bounding box center [626, 69] width 98 height 25
click at [616, 67] on img at bounding box center [626, 69] width 98 height 25
click at [618, 71] on img at bounding box center [626, 69] width 98 height 25
click at [914, 12] on div "Back to editor" at bounding box center [926, 19] width 112 height 39
click at [904, 24] on span "Back to editor" at bounding box center [934, 19] width 72 height 13
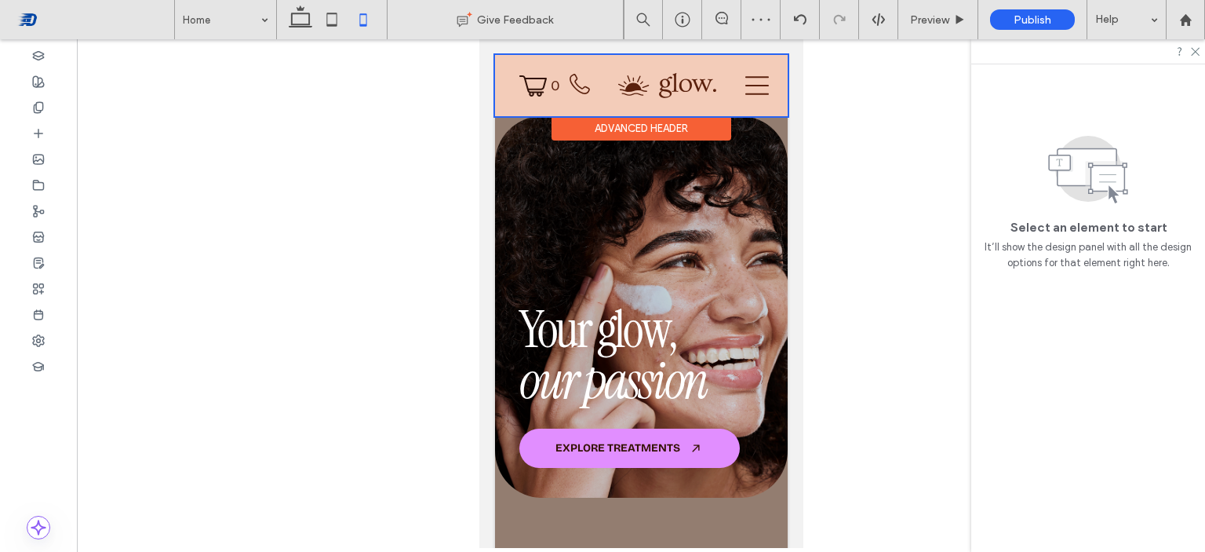
click at [661, 89] on div at bounding box center [640, 85] width 293 height 61
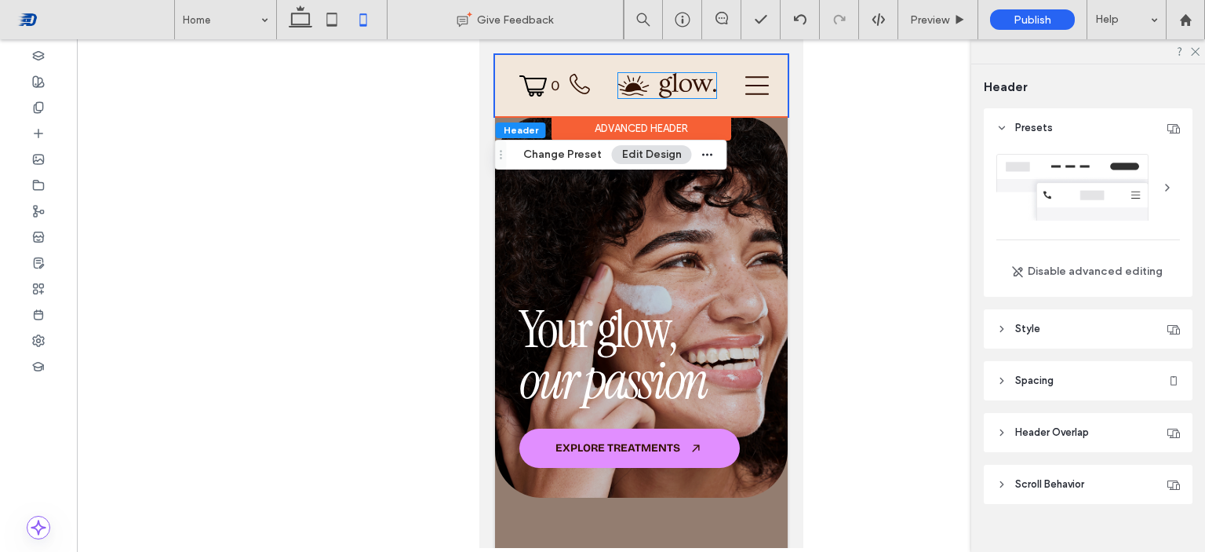
click at [661, 89] on img at bounding box center [667, 85] width 98 height 25
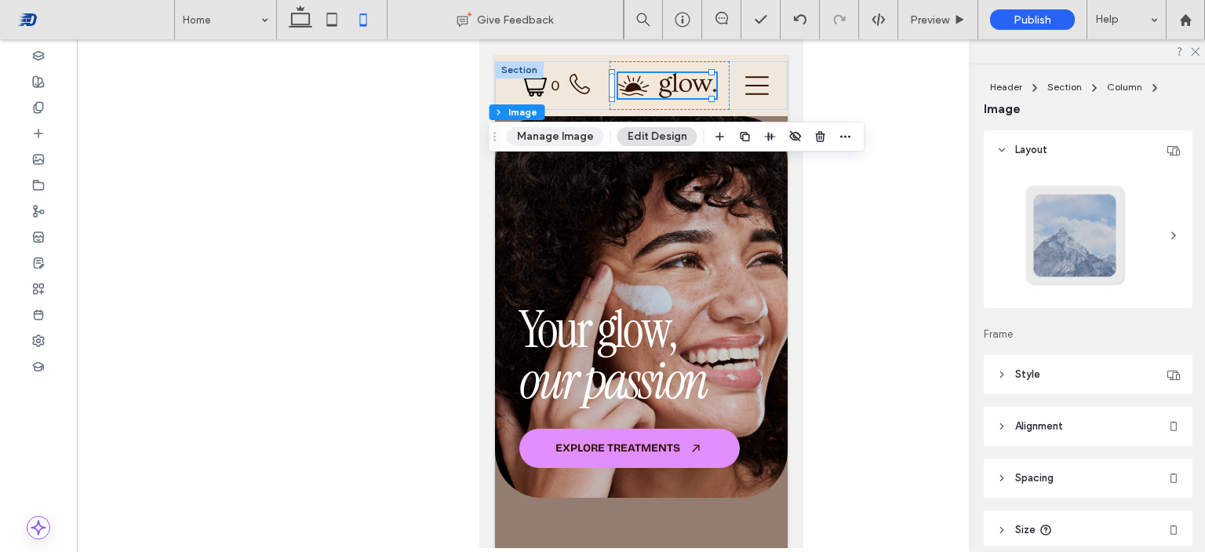
click at [568, 141] on button "Manage Image" at bounding box center [555, 136] width 97 height 19
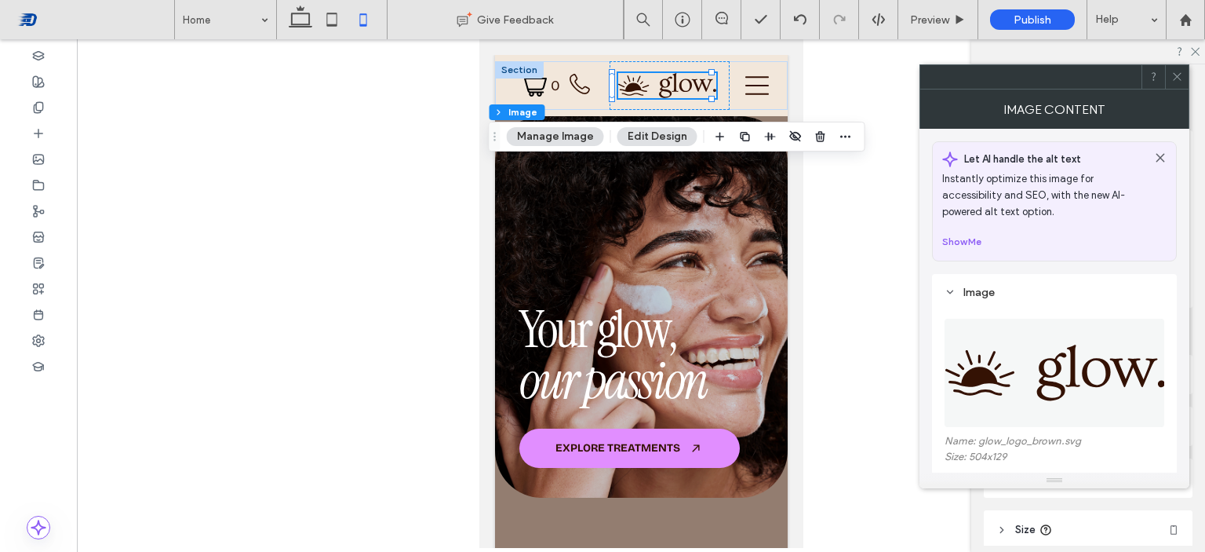
click at [1163, 367] on img at bounding box center [1055, 373] width 221 height 108
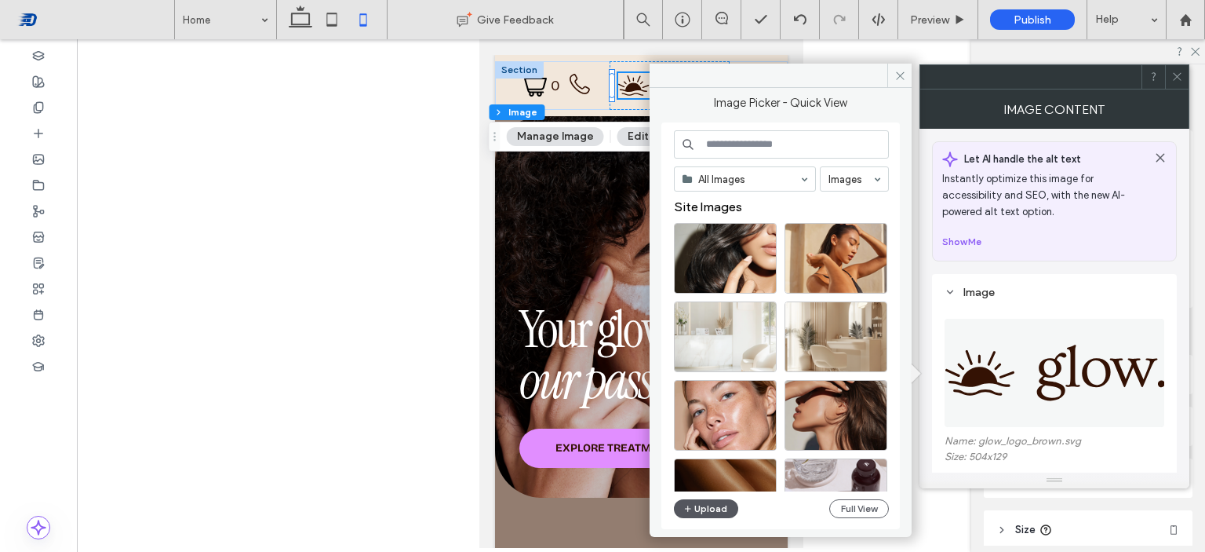
click at [710, 512] on button "Upload" at bounding box center [706, 508] width 64 height 19
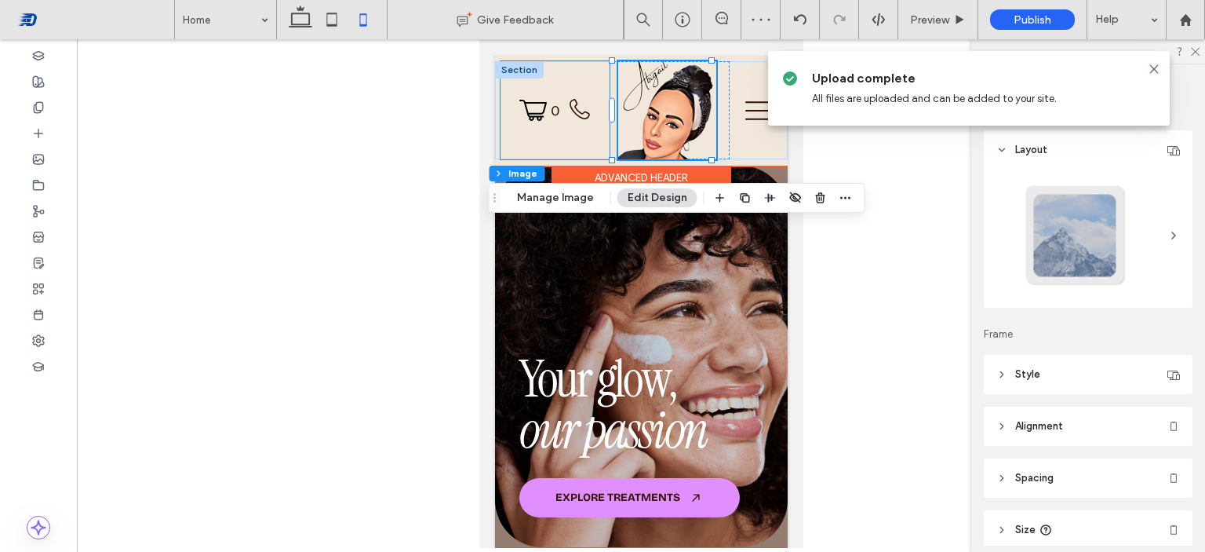
click at [592, 68] on div "BOOK AN APPOINTMENT 0" at bounding box center [554, 110] width 109 height 98
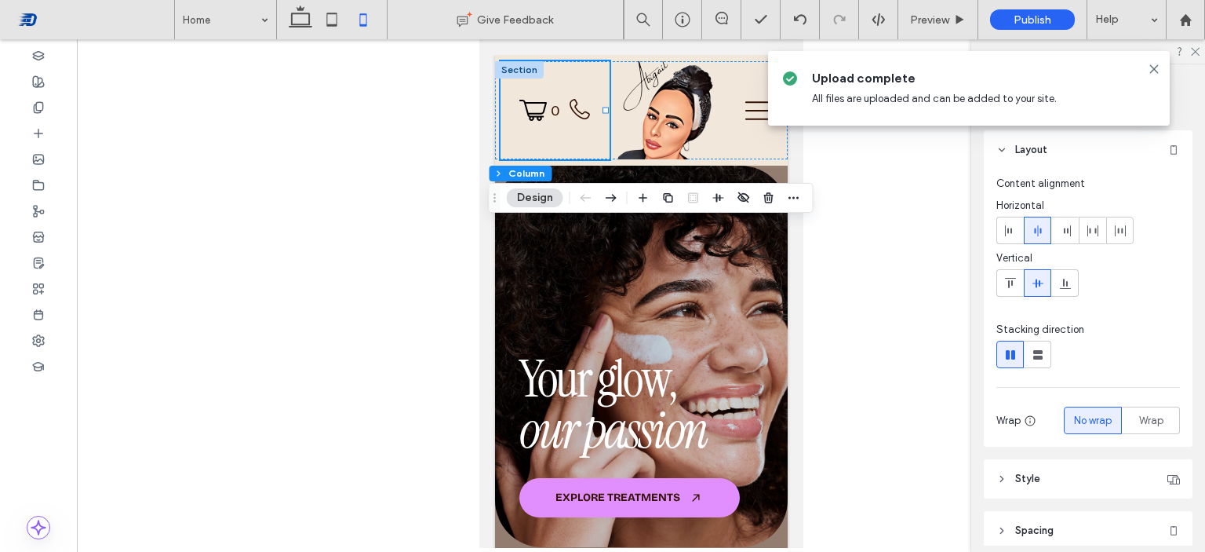
click at [924, 203] on div at bounding box center [641, 293] width 1129 height 509
click at [1154, 67] on icon at bounding box center [1154, 69] width 13 height 13
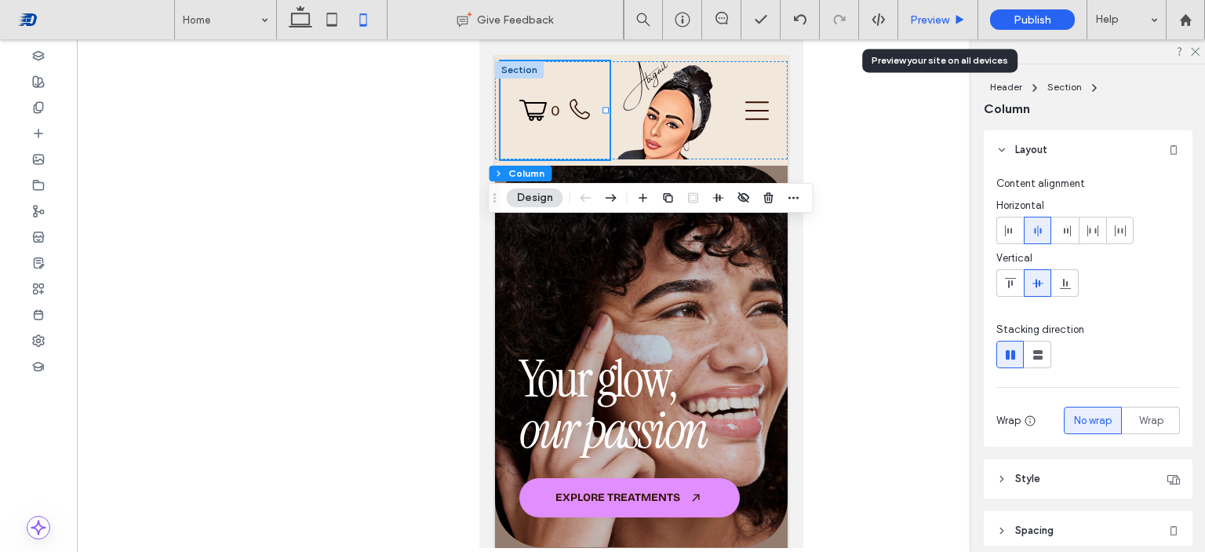
click at [953, 24] on div "Preview" at bounding box center [938, 19] width 79 height 13
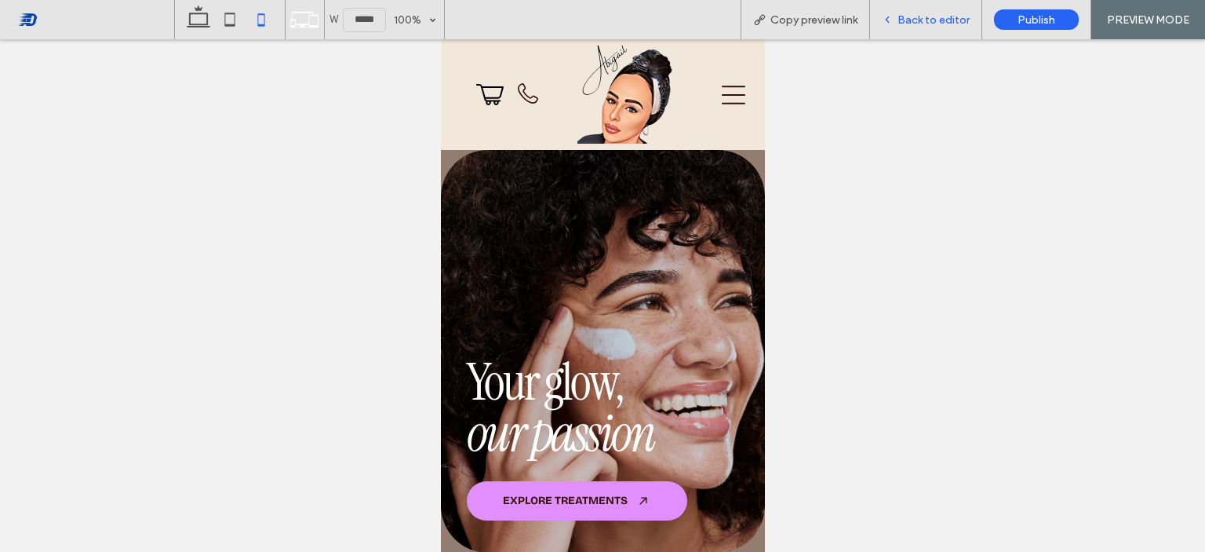
click at [898, 24] on div "Back to editor" at bounding box center [925, 19] width 111 height 13
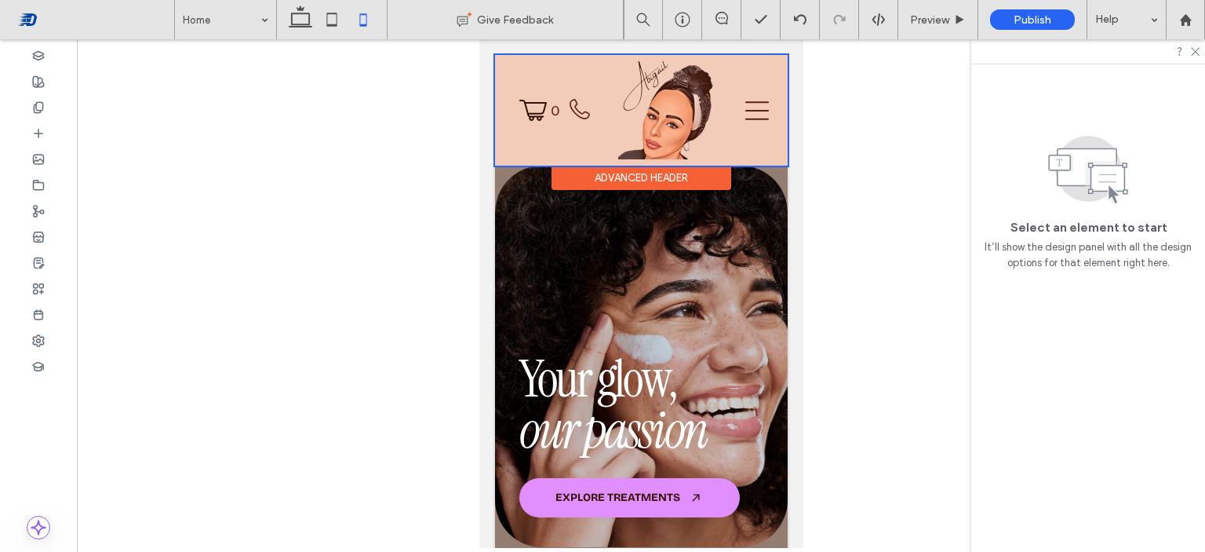
click at [663, 179] on div "Advanced Header" at bounding box center [641, 178] width 180 height 24
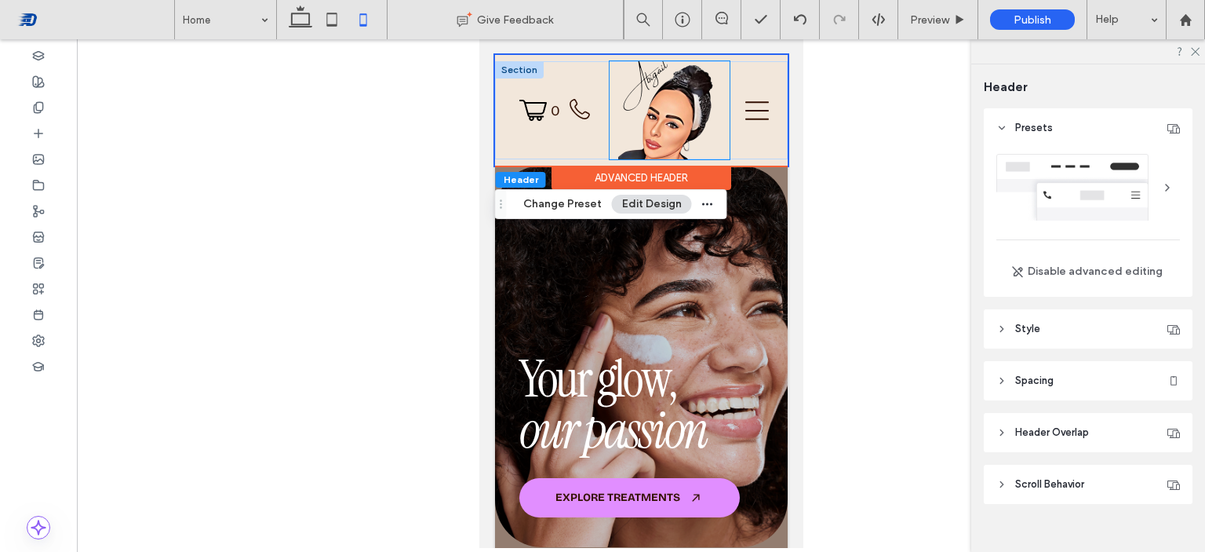
click at [610, 90] on div at bounding box center [669, 110] width 120 height 98
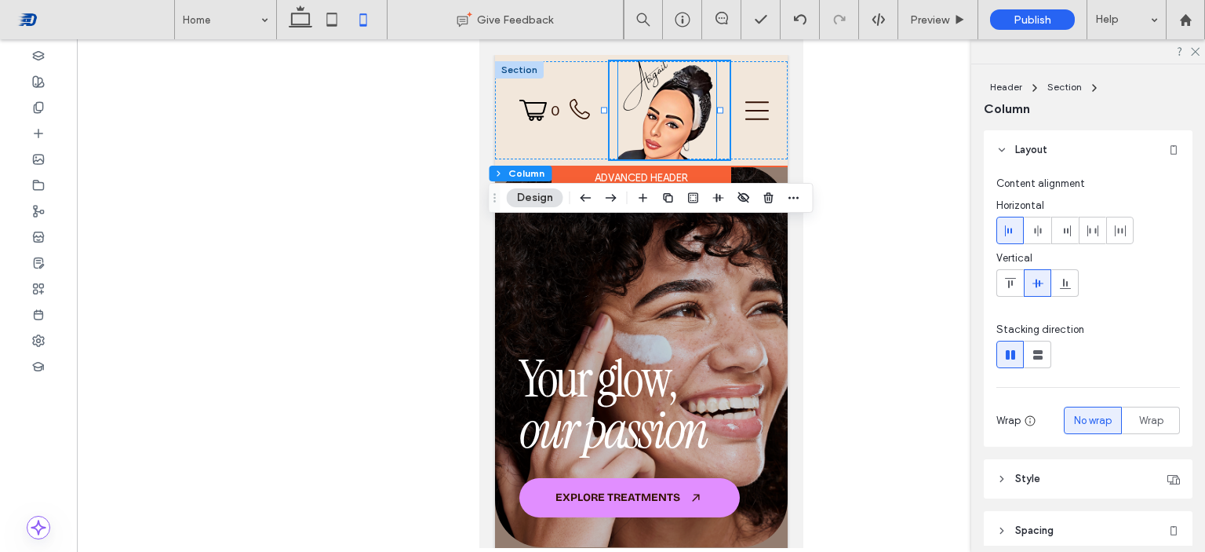
click at [625, 115] on img at bounding box center [667, 110] width 98 height 98
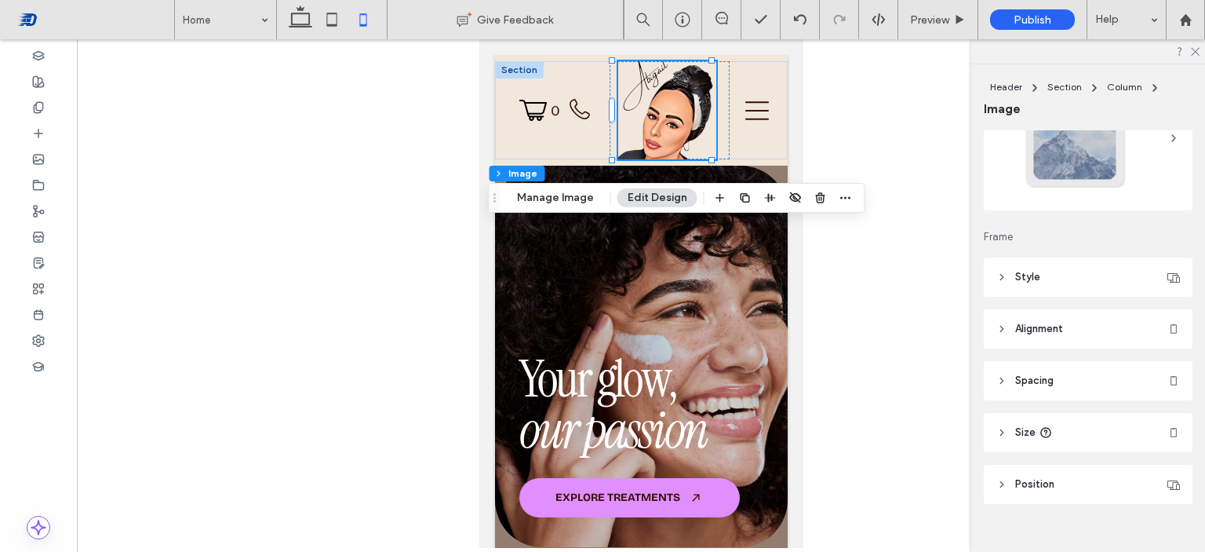
scroll to position [102, 0]
click at [1024, 433] on span "Size" at bounding box center [1026, 428] width 20 height 16
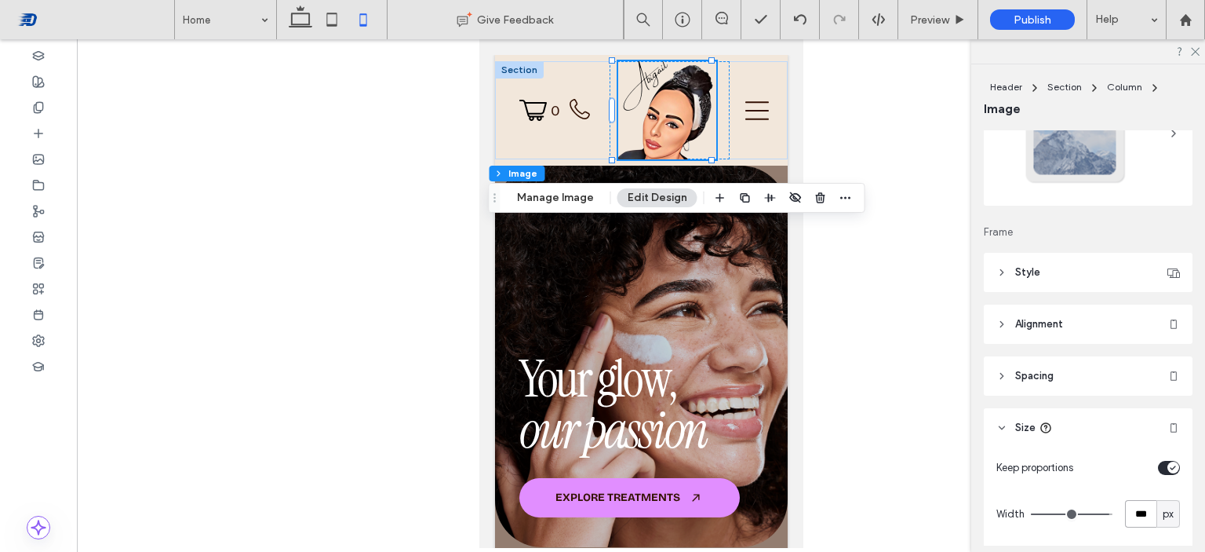
click at [1132, 509] on input "***" at bounding box center [1140, 513] width 31 height 27
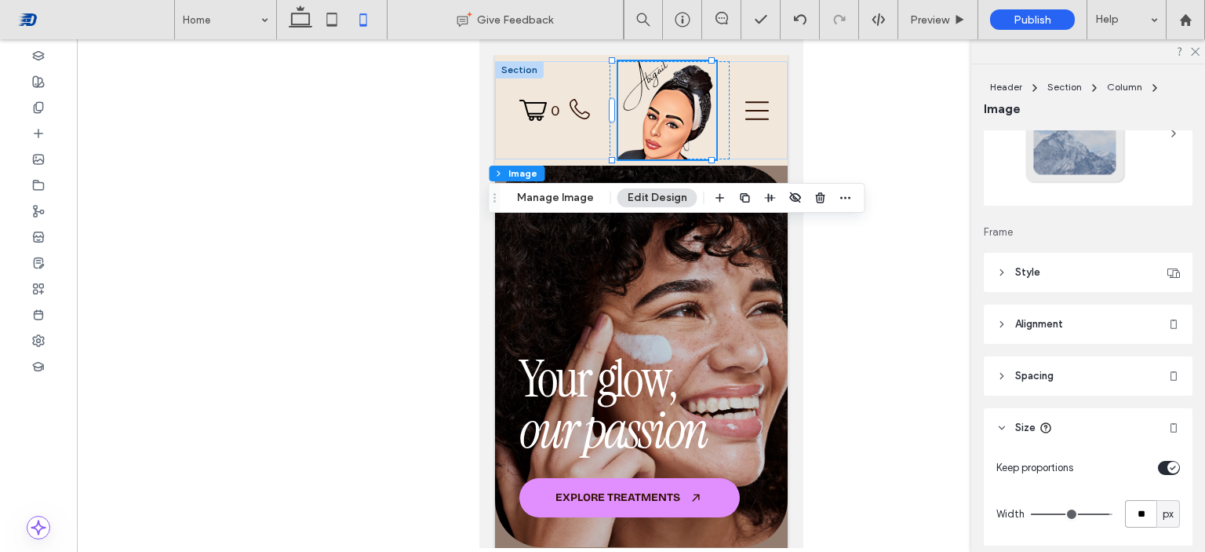
type input "**"
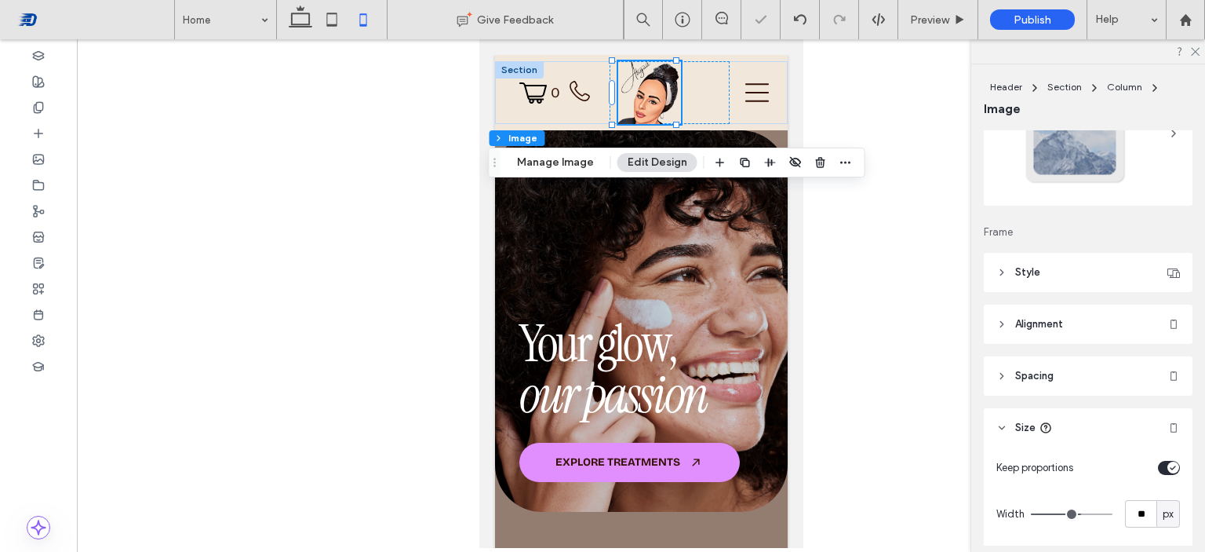
click at [1129, 476] on div "Keep proportions" at bounding box center [1089, 467] width 184 height 27
click at [895, 280] on div at bounding box center [641, 293] width 1129 height 509
click at [699, 77] on div at bounding box center [669, 92] width 120 height 63
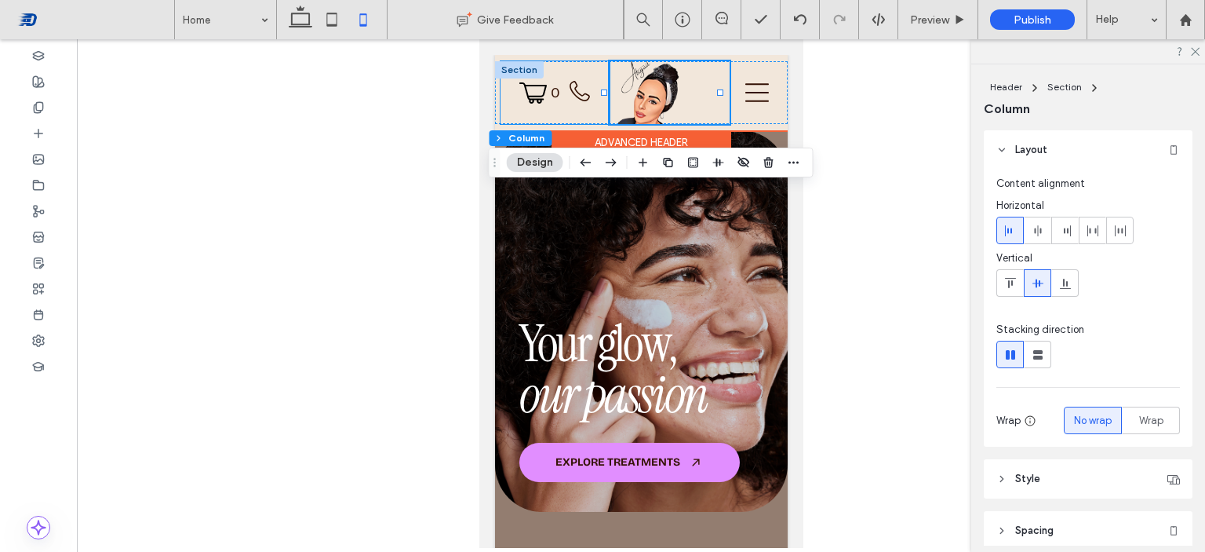
click at [589, 65] on div "BOOK AN APPOINTMENT 0" at bounding box center [554, 92] width 109 height 63
click at [704, 71] on div at bounding box center [669, 92] width 120 height 63
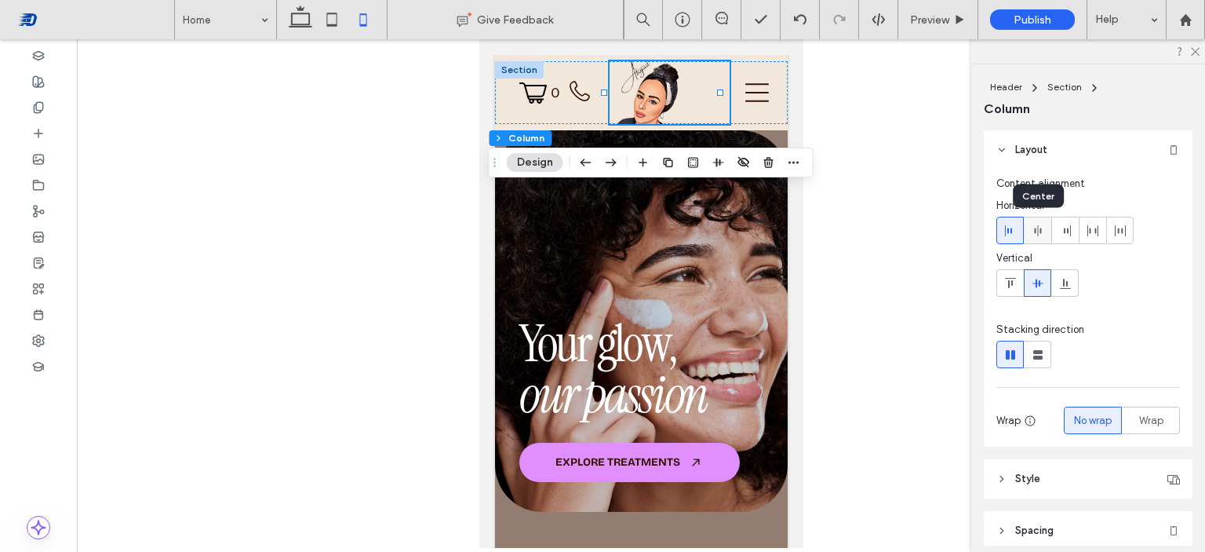
click at [1046, 230] on div at bounding box center [1038, 230] width 26 height 26
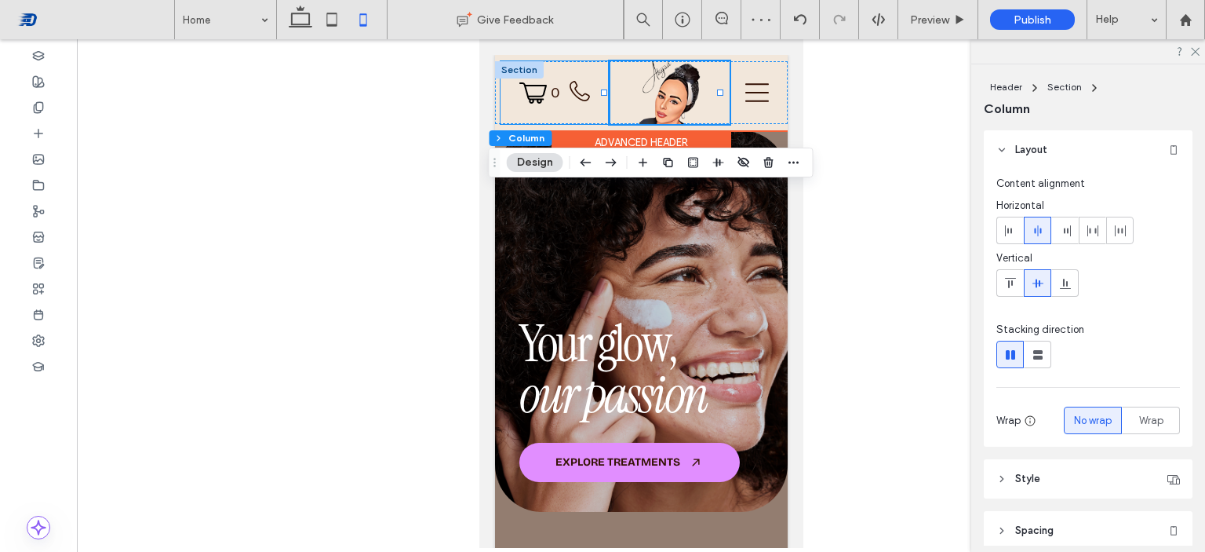
click at [587, 68] on div "BOOK AN APPOINTMENT 0" at bounding box center [554, 92] width 109 height 63
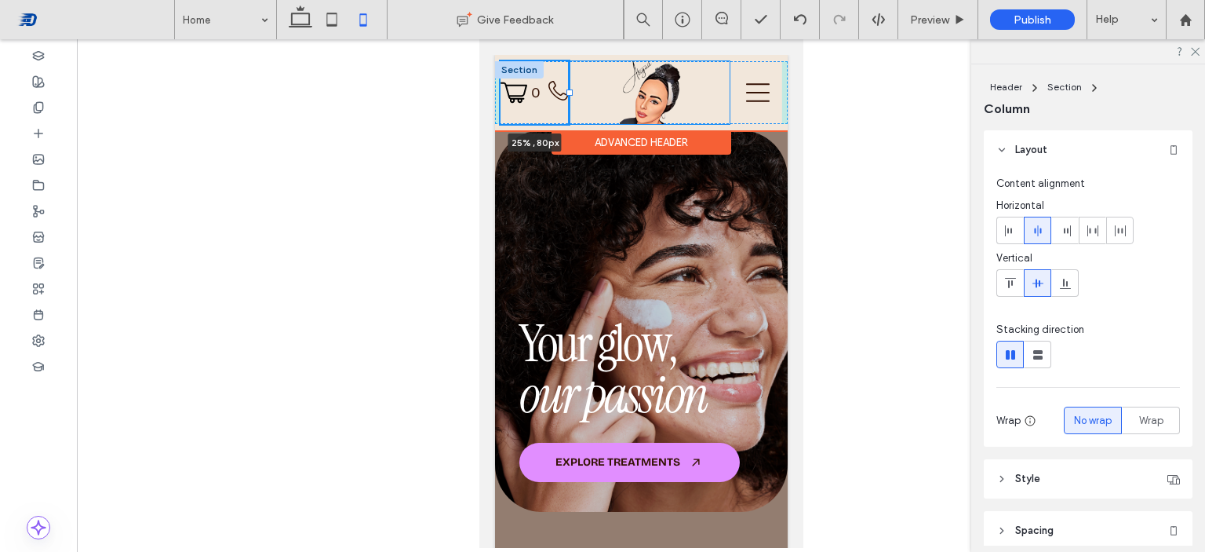
drag, startPoint x: 605, startPoint y: 90, endPoint x: 569, endPoint y: 92, distance: 36.1
click at [569, 92] on div at bounding box center [569, 92] width 6 height 6
type input "**"
type input "*****"
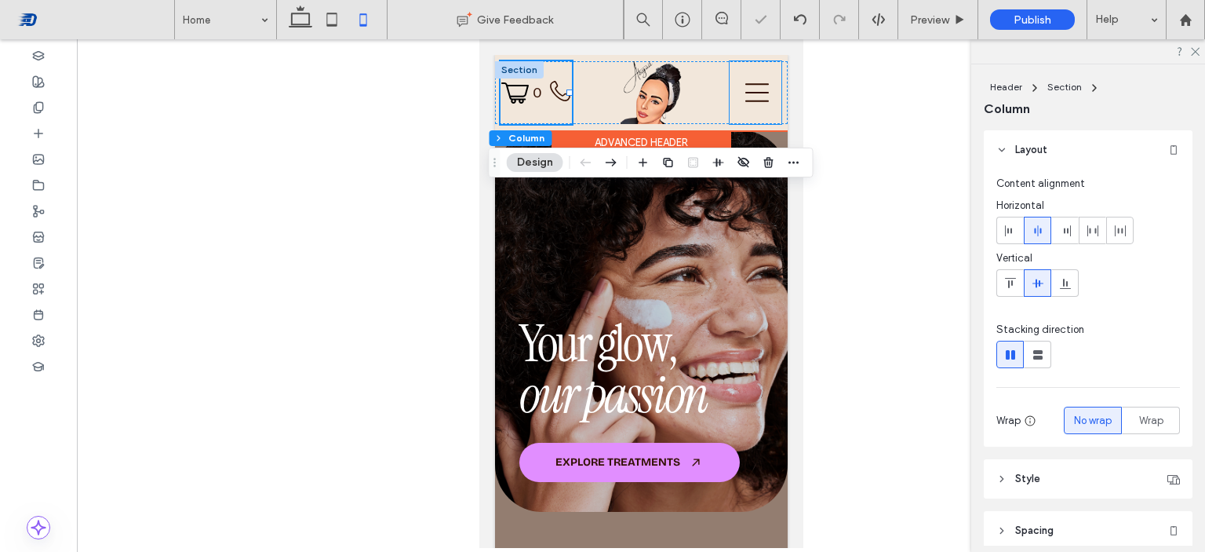
click at [731, 71] on div at bounding box center [755, 92] width 52 height 63
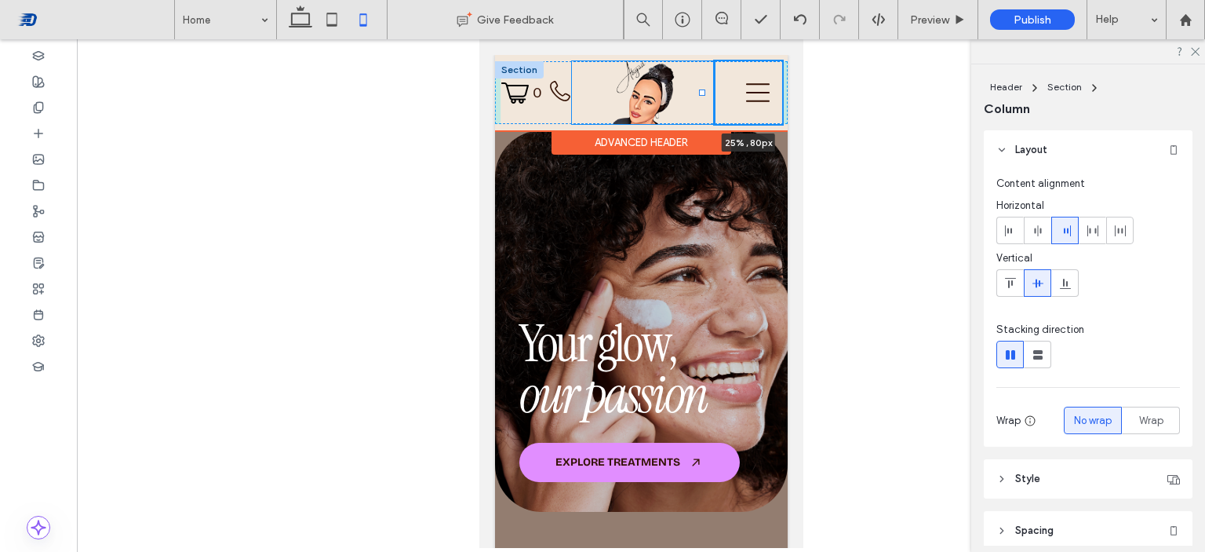
drag, startPoint x: 717, startPoint y: 90, endPoint x: 699, endPoint y: 92, distance: 17.3
click at [699, 92] on div at bounding box center [701, 92] width 6 height 6
type input "**"
type input "*****"
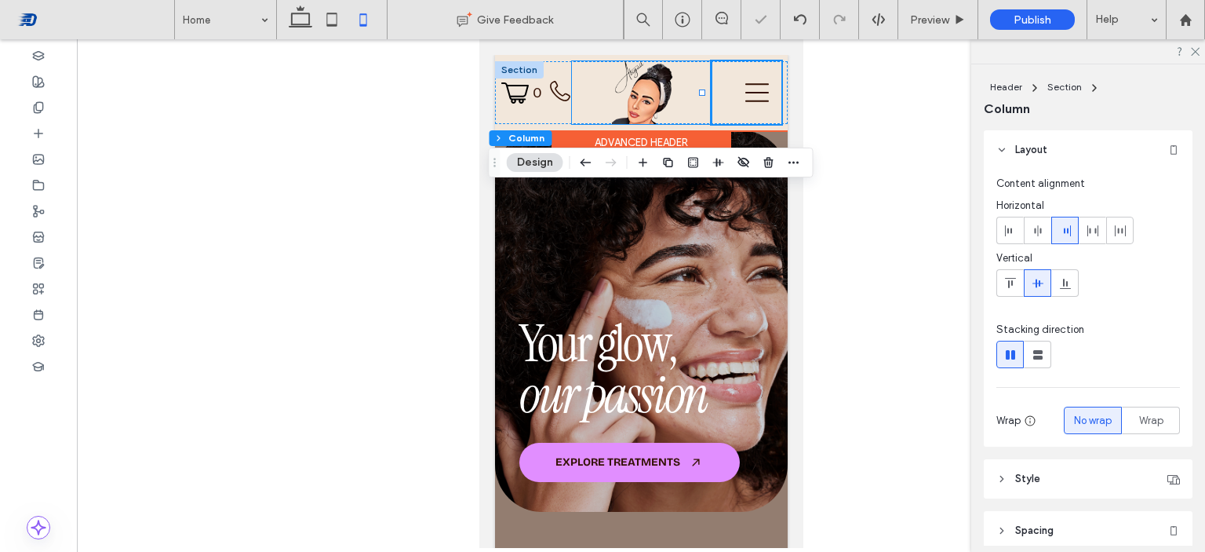
click at [686, 92] on div at bounding box center [641, 92] width 140 height 63
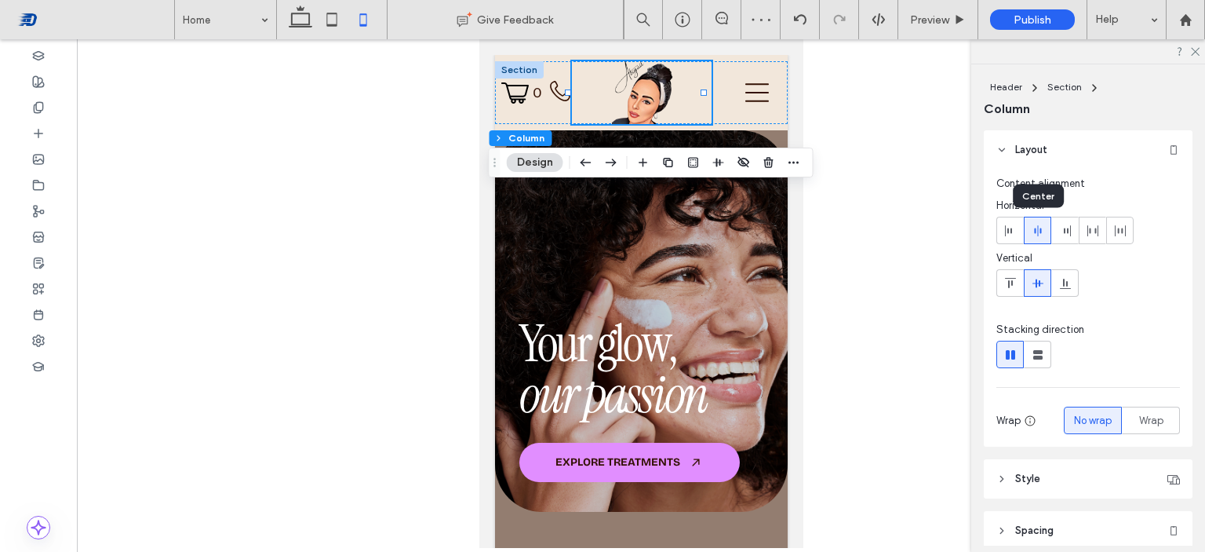
click at [1043, 228] on icon at bounding box center [1038, 230] width 13 height 13
click at [932, 15] on span "Preview" at bounding box center [929, 19] width 39 height 13
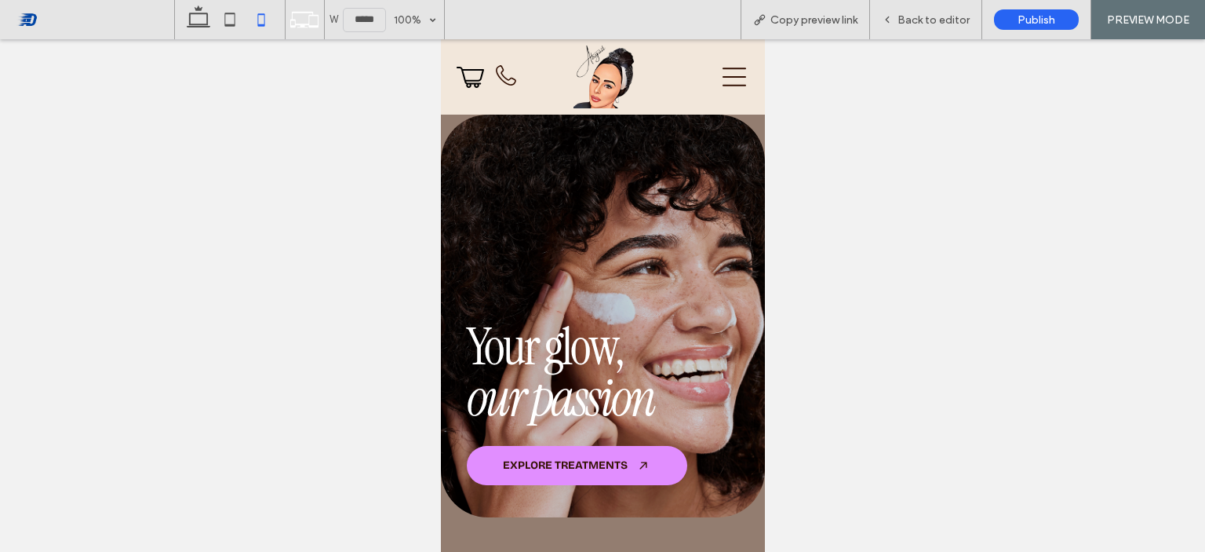
drag, startPoint x: 757, startPoint y: 82, endPoint x: 1209, endPoint y: 99, distance: 452.4
click at [905, 9] on div "Back to editor" at bounding box center [926, 19] width 112 height 39
click at [899, 27] on div "Back to editor" at bounding box center [926, 19] width 112 height 39
click at [888, 19] on icon at bounding box center [887, 19] width 11 height 11
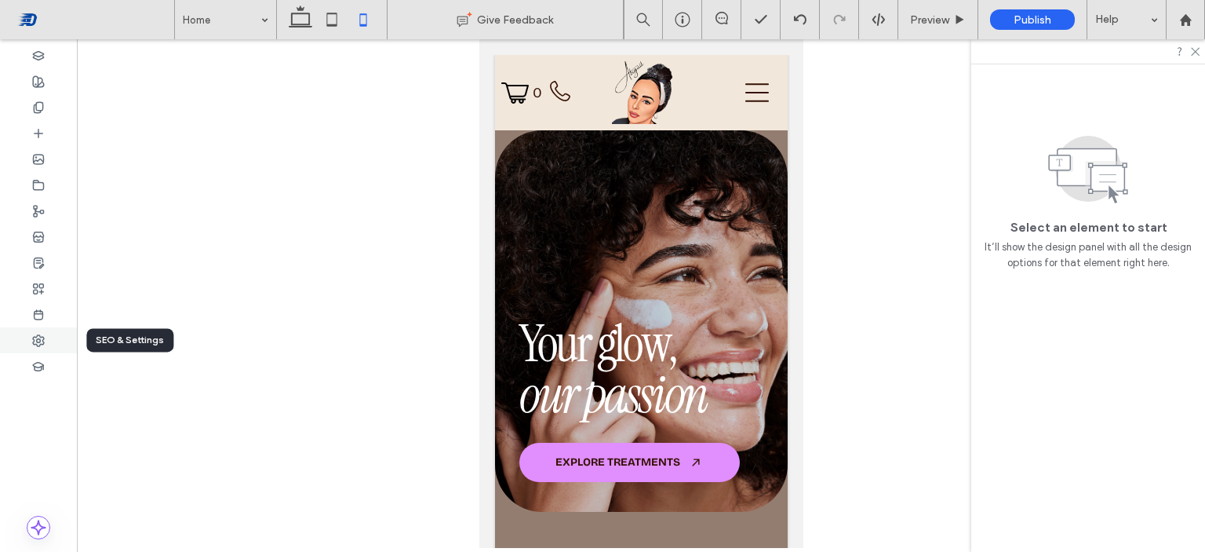
click at [41, 335] on icon at bounding box center [38, 340] width 13 height 13
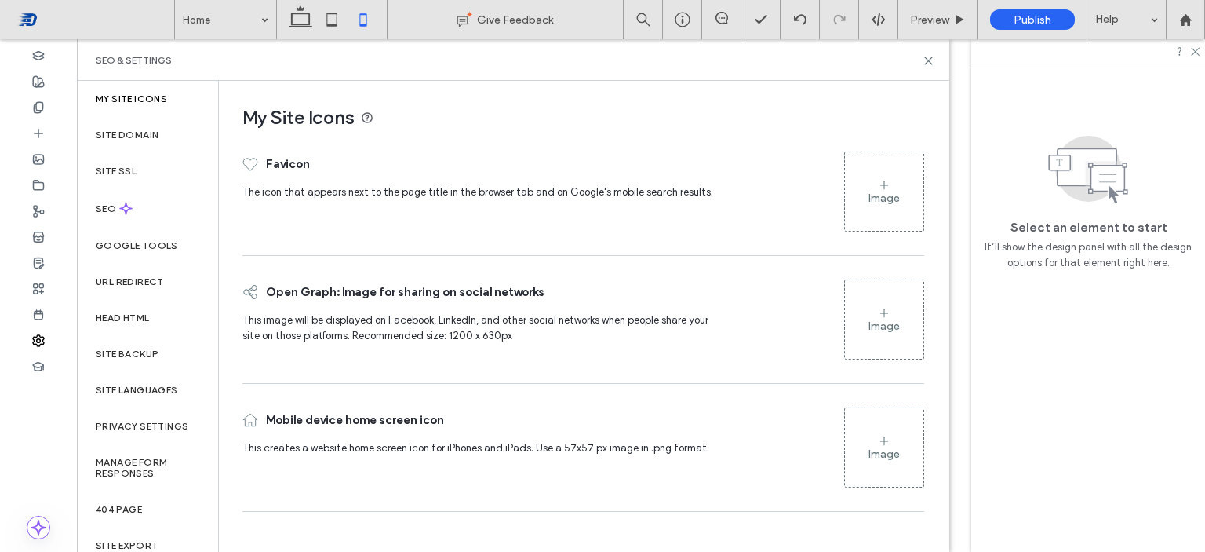
scroll to position [58, 0]
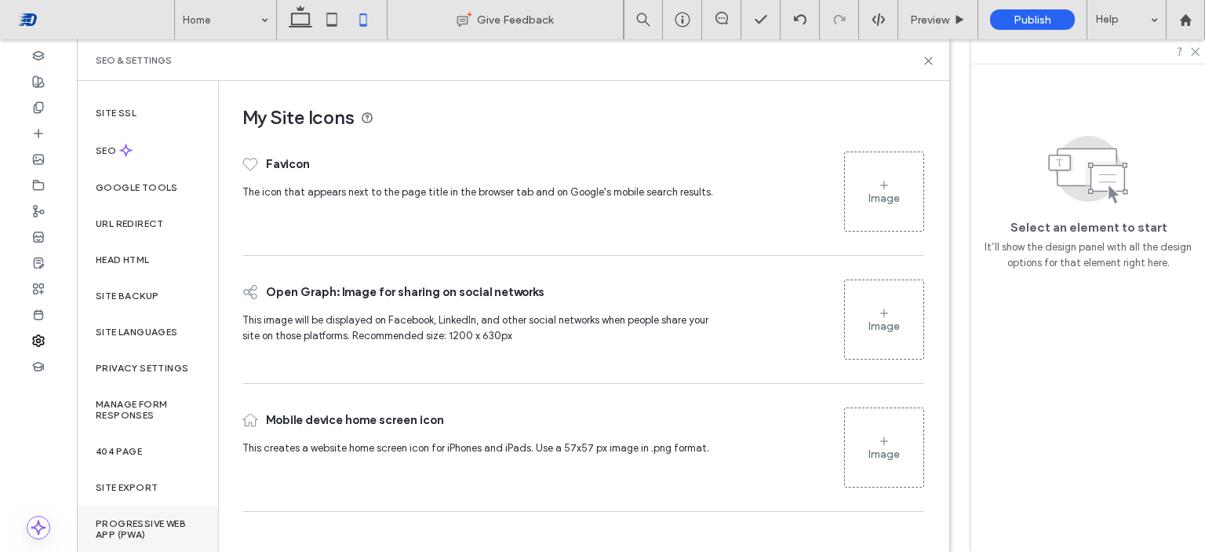
click at [163, 524] on label "Progressive Web App (PWA)" at bounding box center [148, 529] width 104 height 22
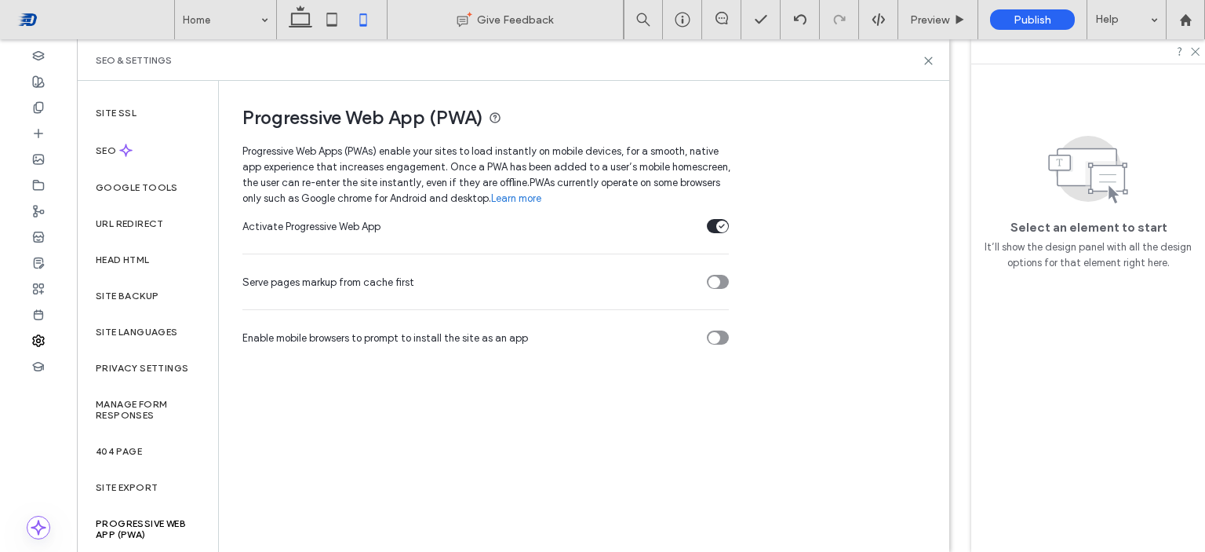
click at [720, 289] on section "Serve pages markup from cache first" at bounding box center [486, 281] width 487 height 39
click at [716, 348] on section "Enable mobile browsers to prompt to install the site as an app" at bounding box center [486, 337] width 487 height 39
click at [718, 341] on div "toggle" at bounding box center [715, 338] width 12 height 12
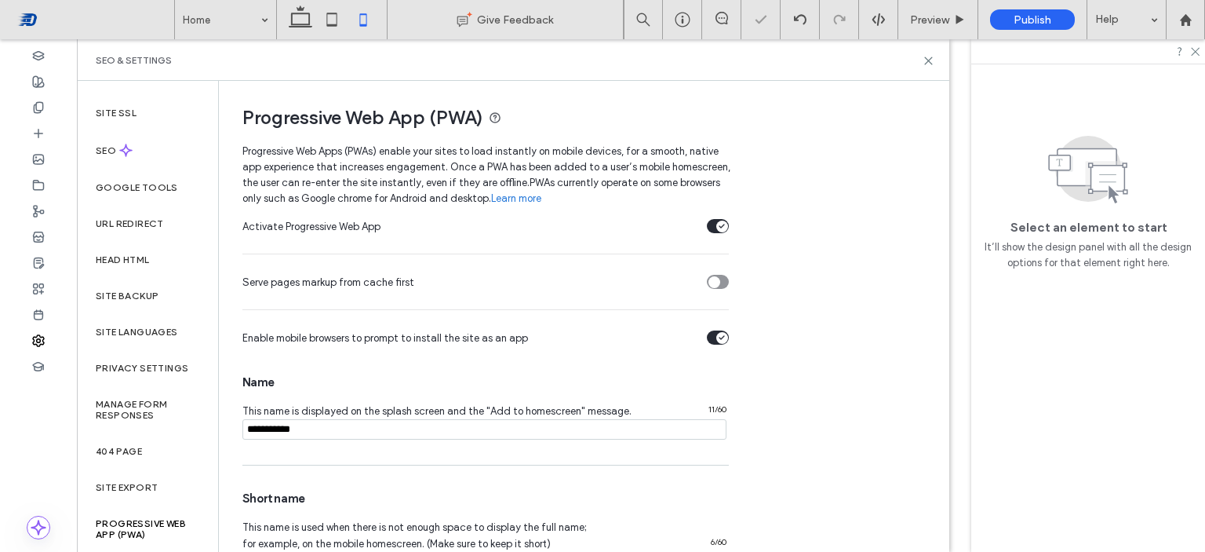
click at [828, 397] on div "Activate Progressive Web App Serve pages markup from cache first Enable mobile …" at bounding box center [584, 528] width 682 height 644
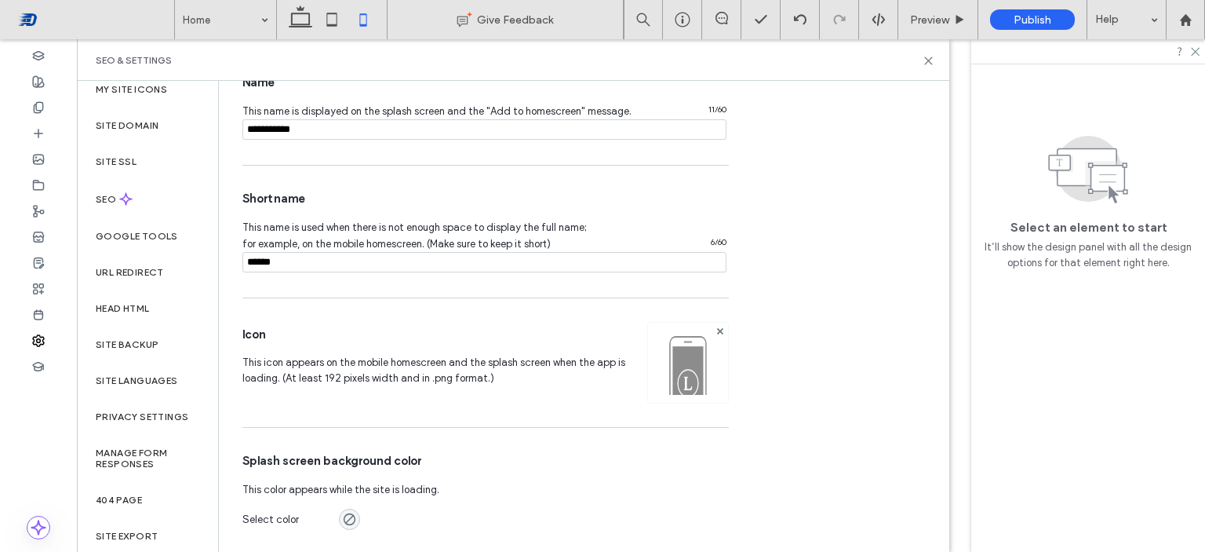
scroll to position [0, 0]
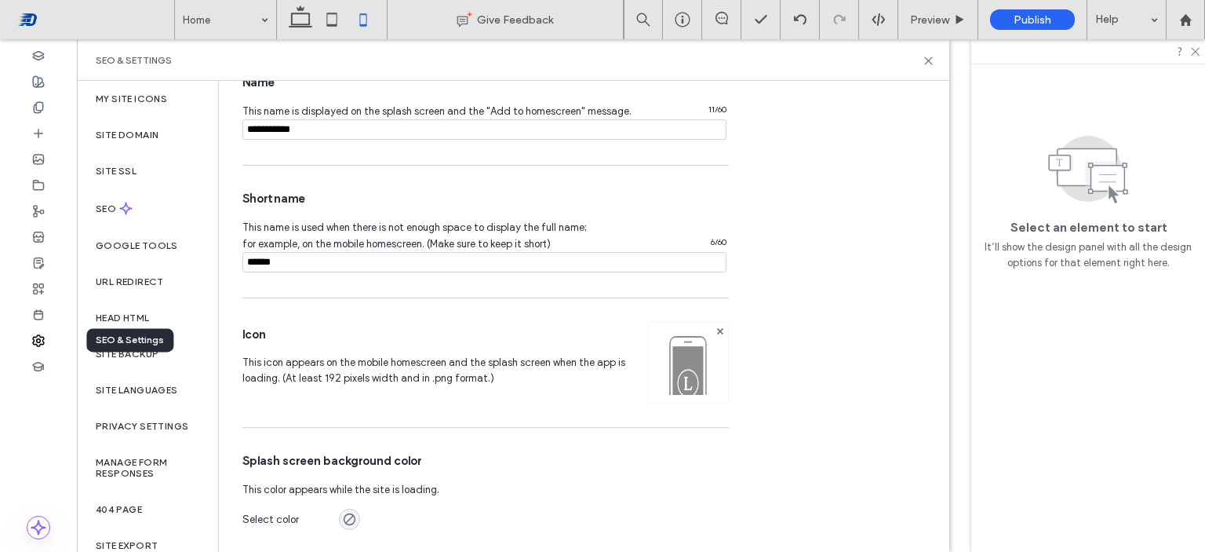
click at [38, 344] on icon at bounding box center [38, 340] width 13 height 13
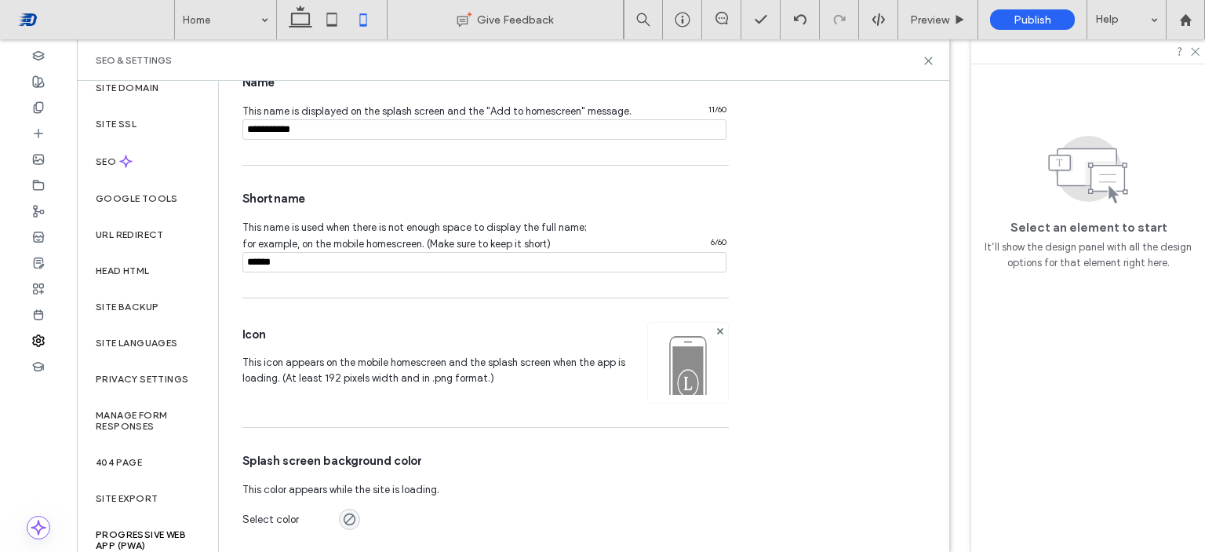
scroll to position [49, 0]
click at [171, 337] on label "Site Languages" at bounding box center [137, 341] width 82 height 11
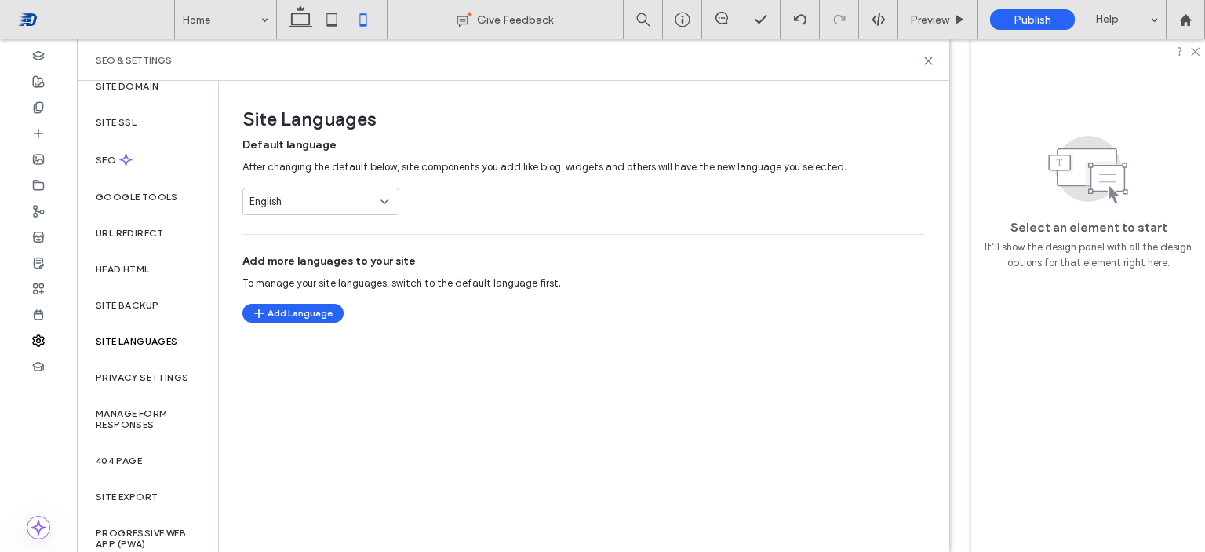
click at [370, 197] on div "English" at bounding box center [312, 202] width 124 height 16
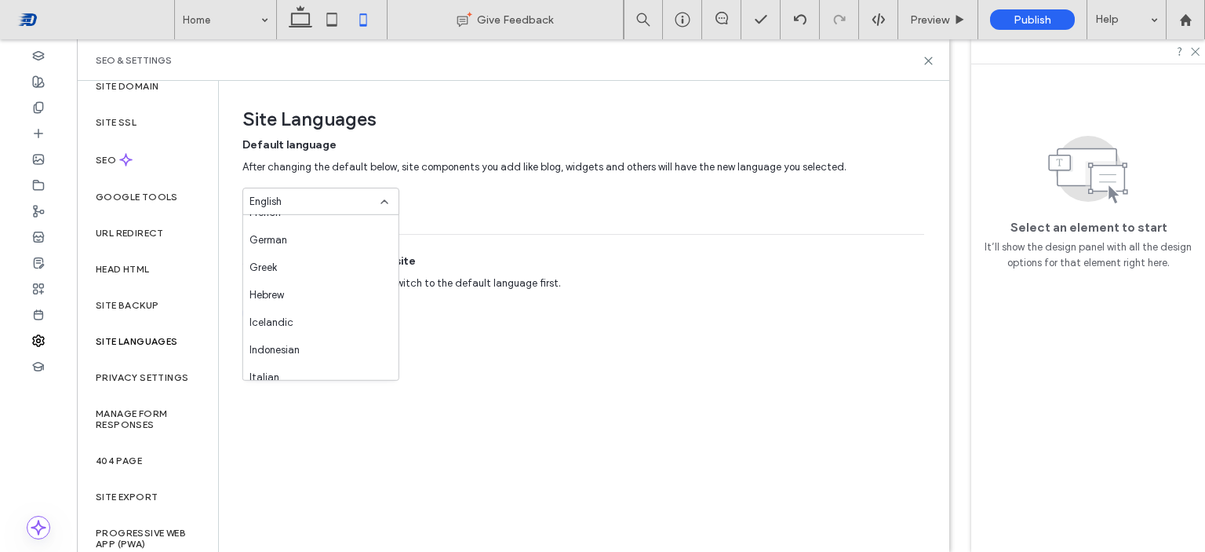
scroll to position [272, 0]
click at [371, 285] on div "Hebrew" at bounding box center [320, 286] width 155 height 27
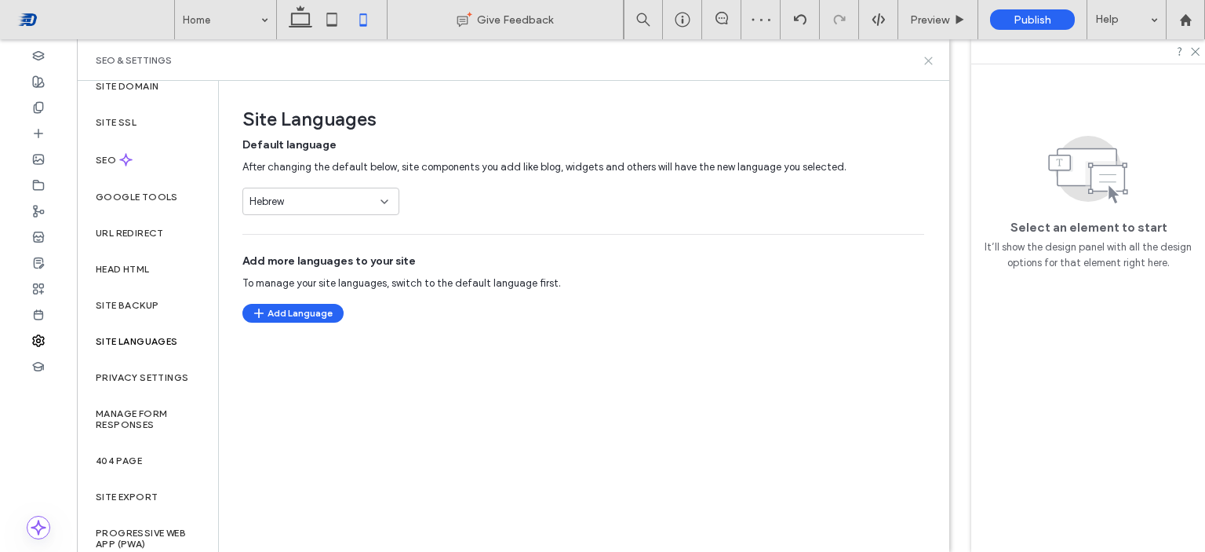
click at [933, 59] on icon at bounding box center [929, 61] width 12 height 12
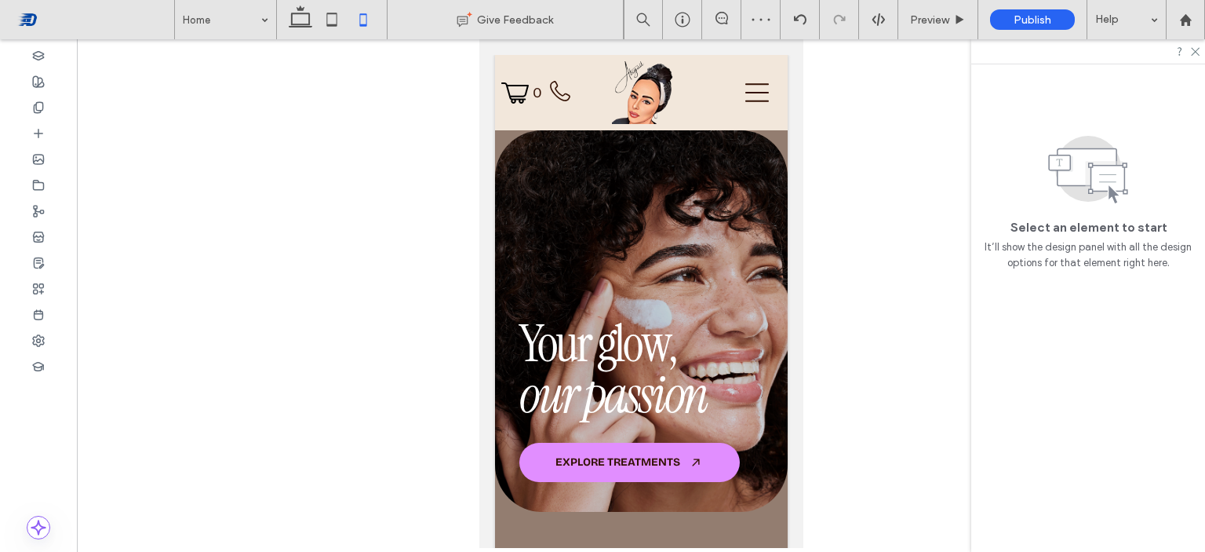
scroll to position [0, 0]
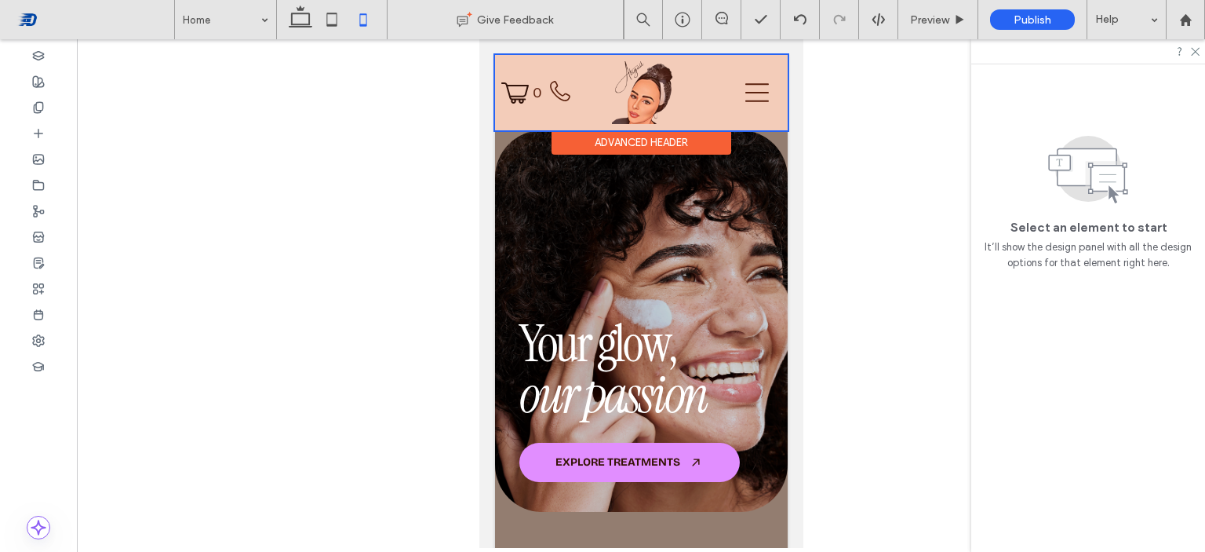
click at [516, 96] on div at bounding box center [640, 92] width 293 height 75
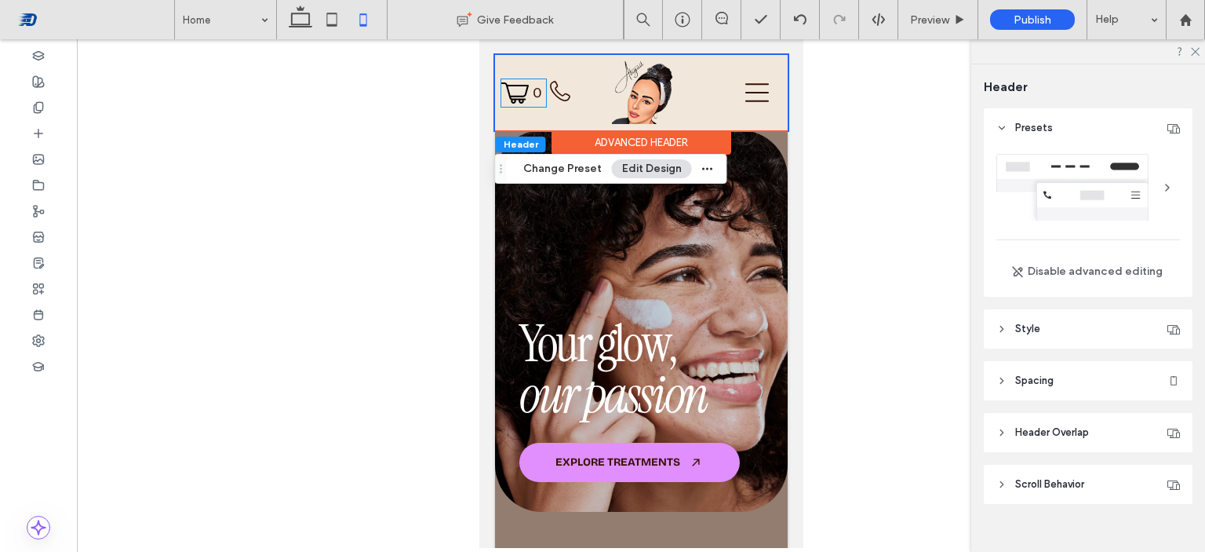
click at [516, 96] on icon at bounding box center [514, 92] width 27 height 21
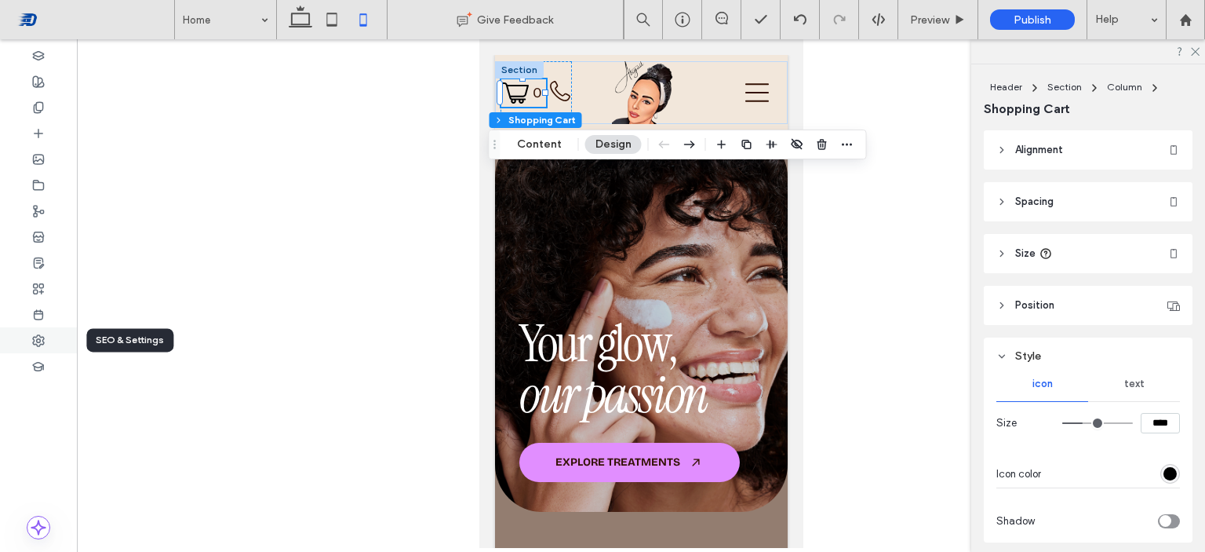
click at [40, 335] on use at bounding box center [38, 340] width 11 height 11
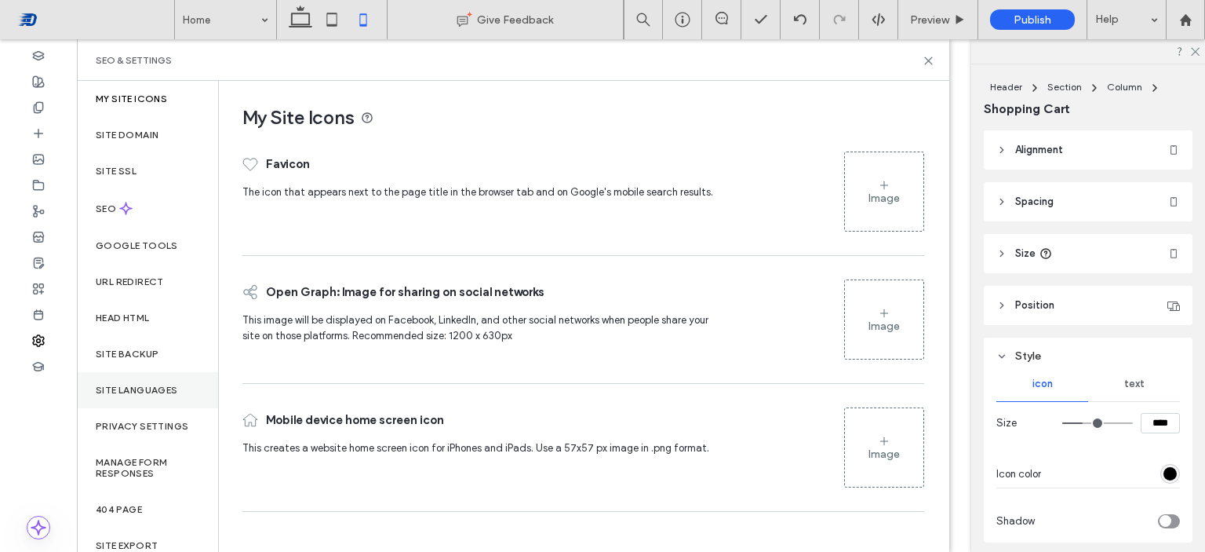
click at [162, 390] on label "Site Languages" at bounding box center [137, 390] width 82 height 11
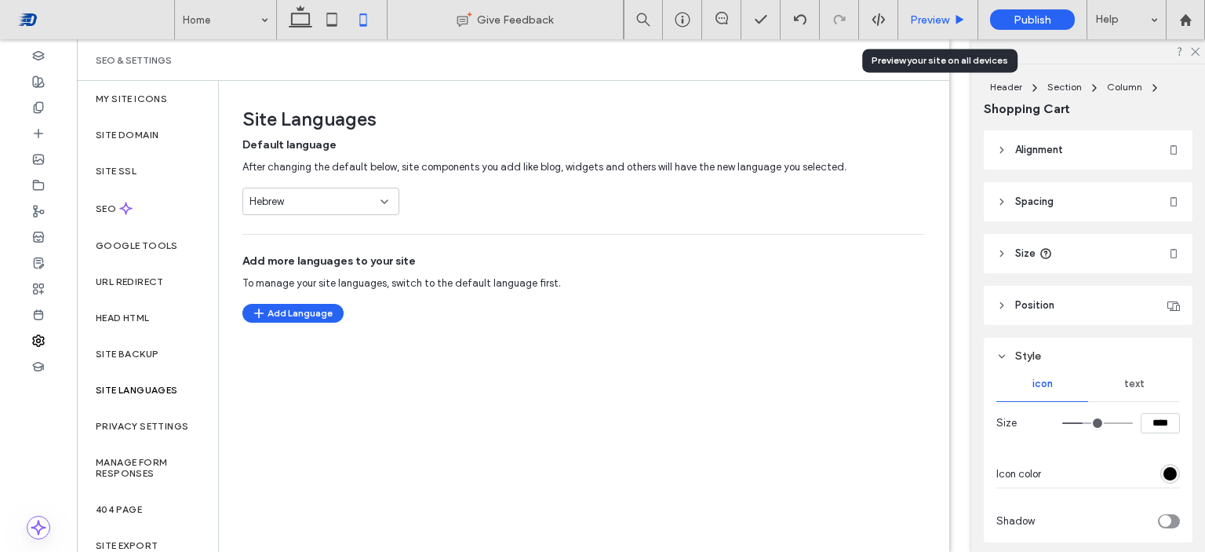
click at [957, 16] on use at bounding box center [961, 19] width 8 height 9
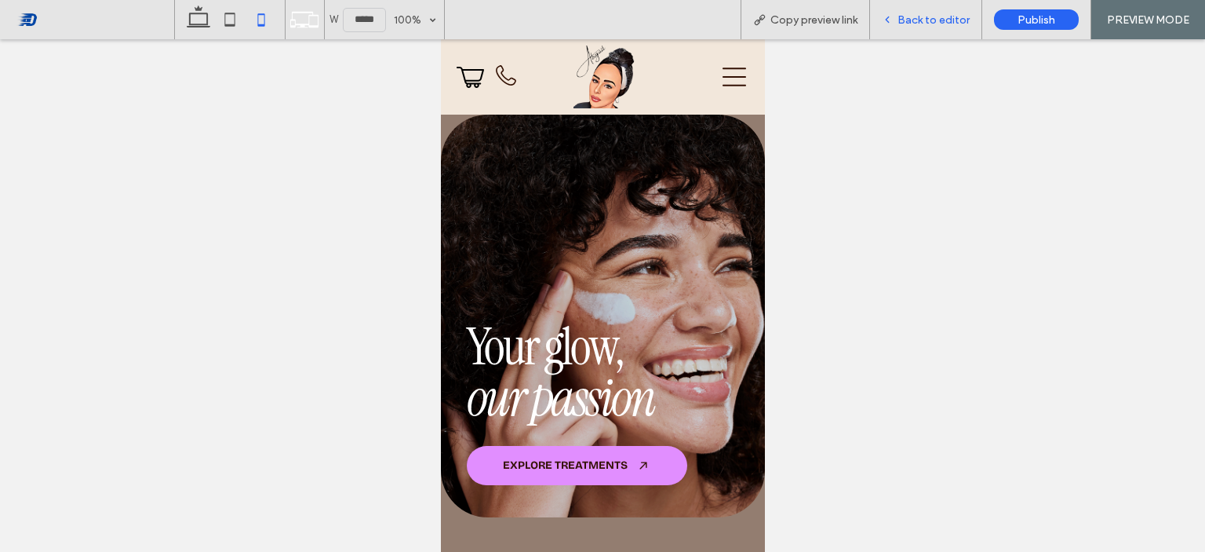
click at [897, 21] on div "Back to editor" at bounding box center [925, 19] width 111 height 13
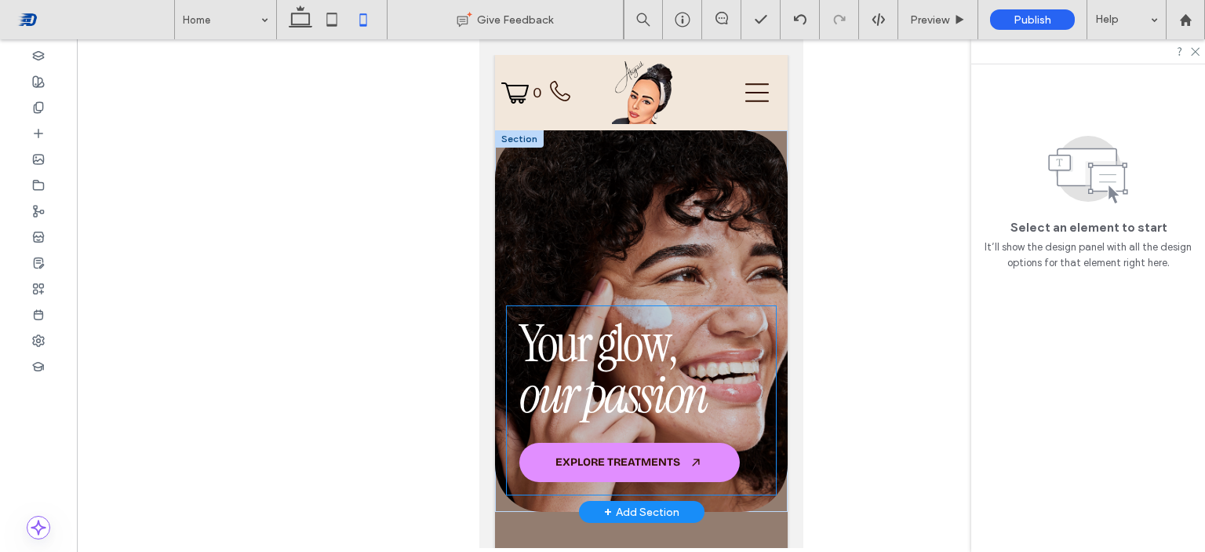
click at [726, 338] on div "Your glow, our passion EXPLORE TREATMENTS" at bounding box center [640, 400] width 269 height 188
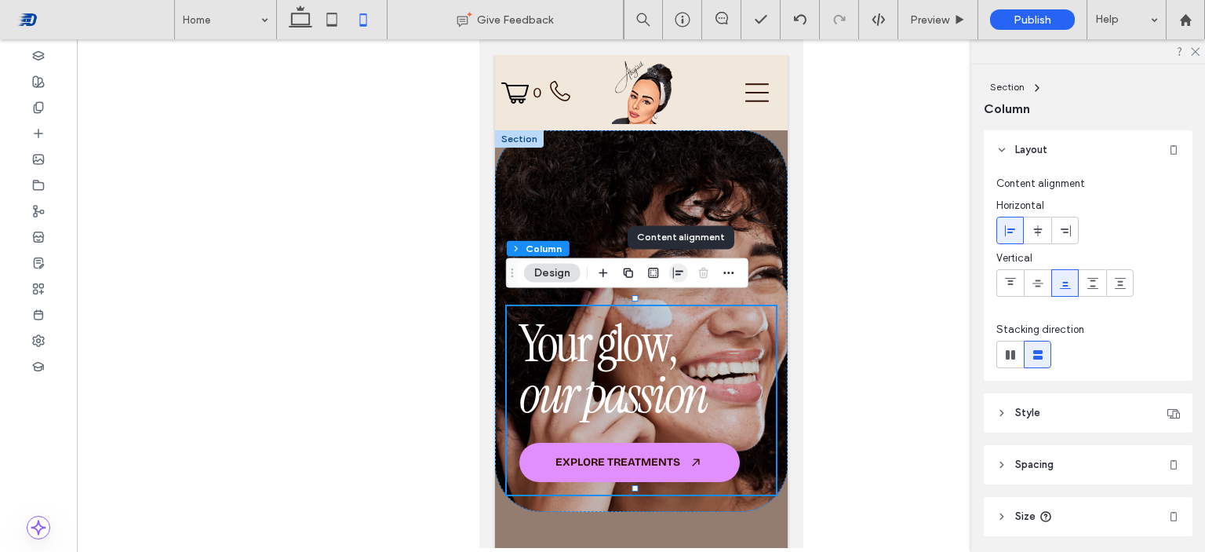
click at [676, 267] on icon "button" at bounding box center [679, 273] width 13 height 13
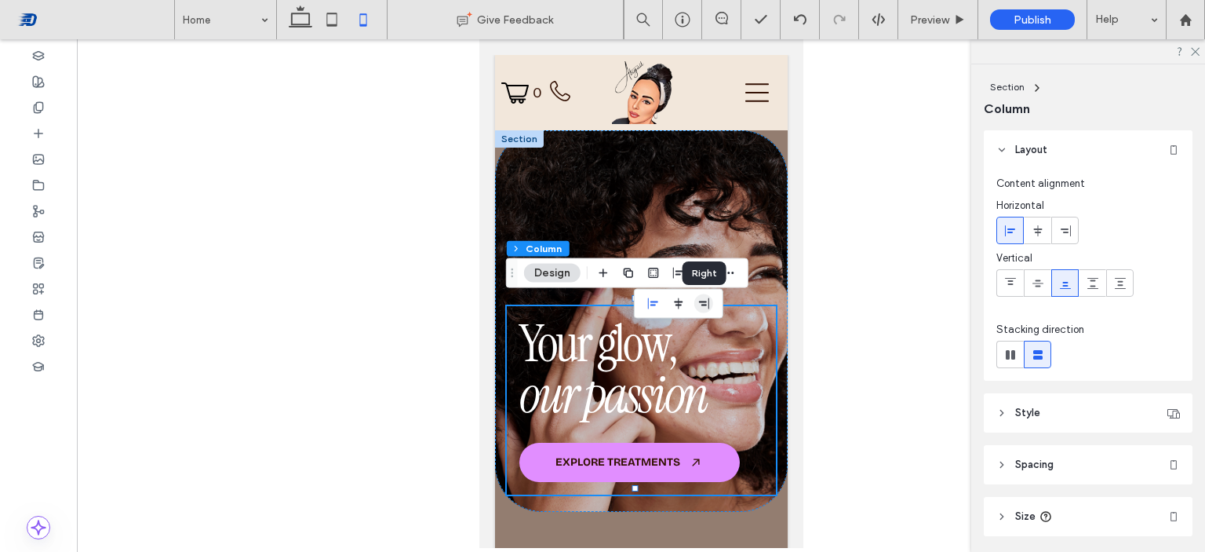
click at [697, 295] on span "flex-end" at bounding box center [704, 303] width 19 height 19
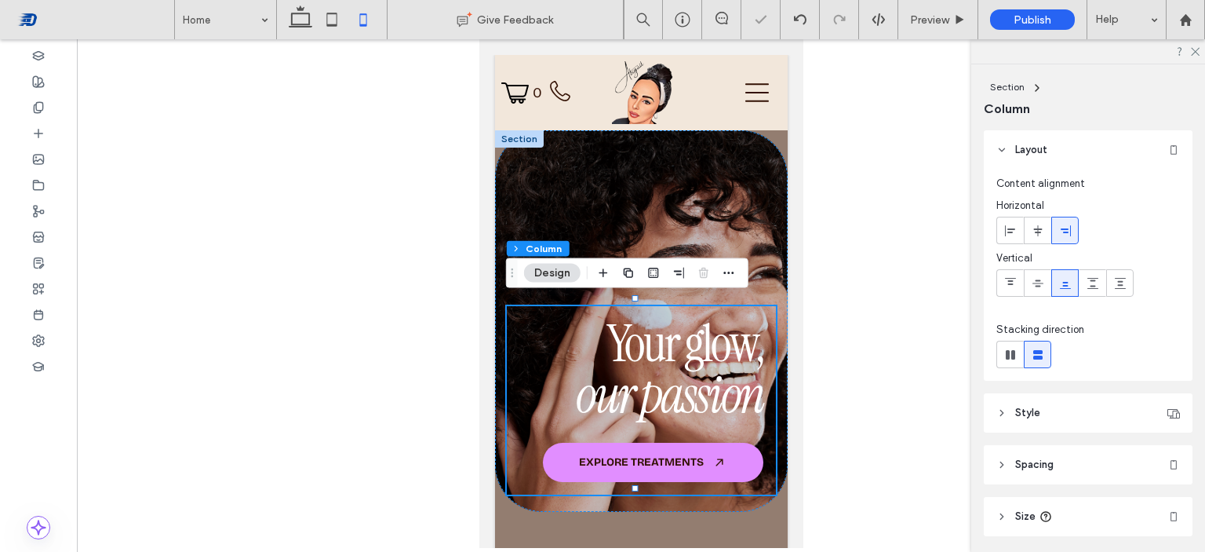
click at [820, 341] on div at bounding box center [641, 293] width 1129 height 509
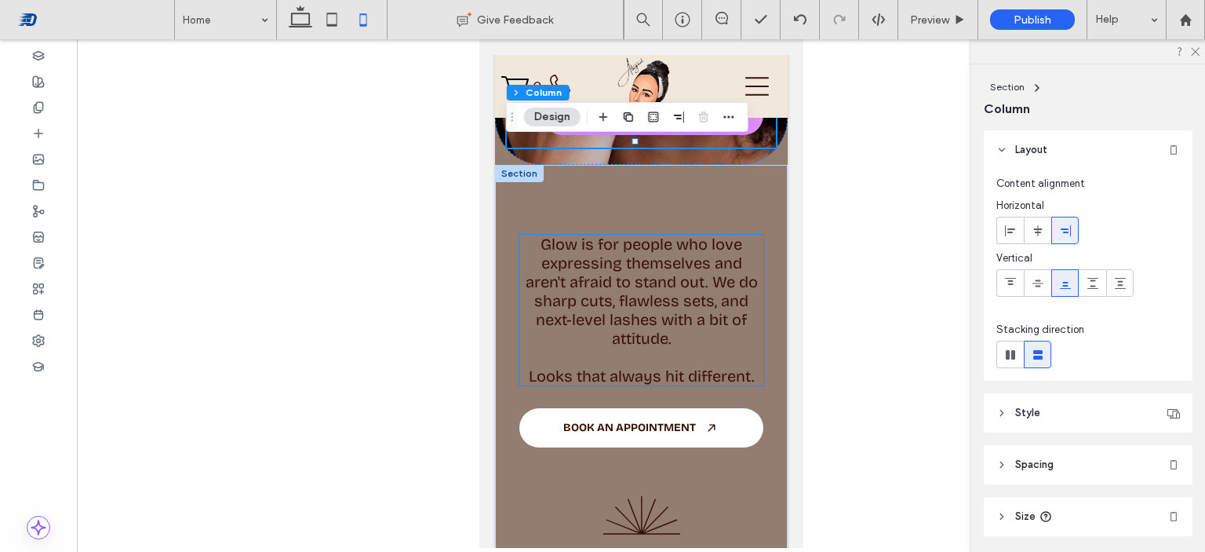
click at [701, 292] on span "Glow is for people who love expressing themselves and aren't afraid to stand ou…" at bounding box center [641, 291] width 232 height 113
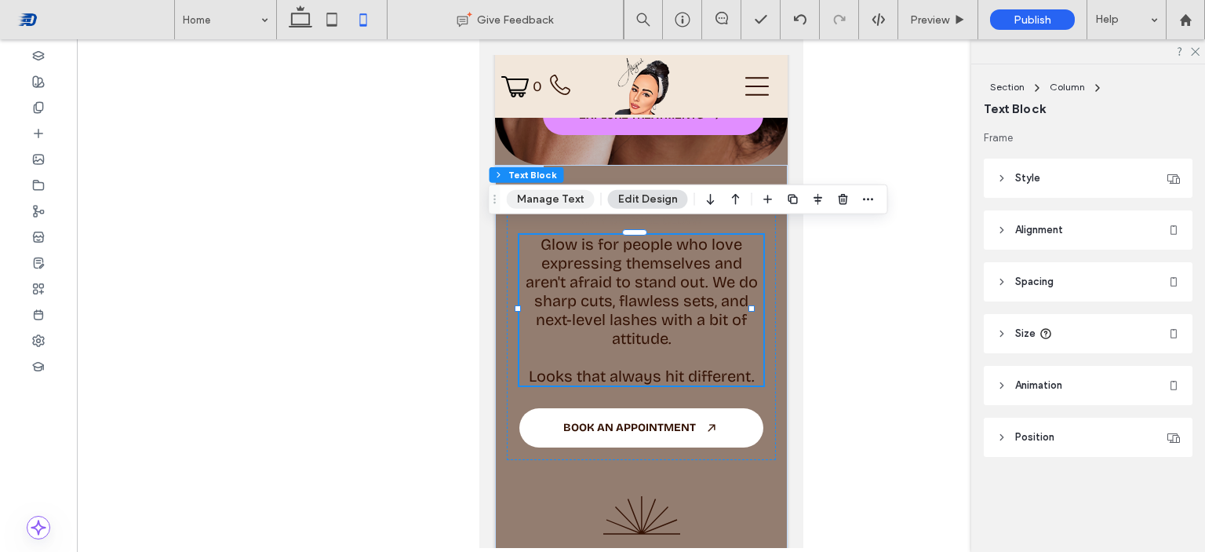
click at [562, 201] on button "Manage Text" at bounding box center [551, 199] width 88 height 19
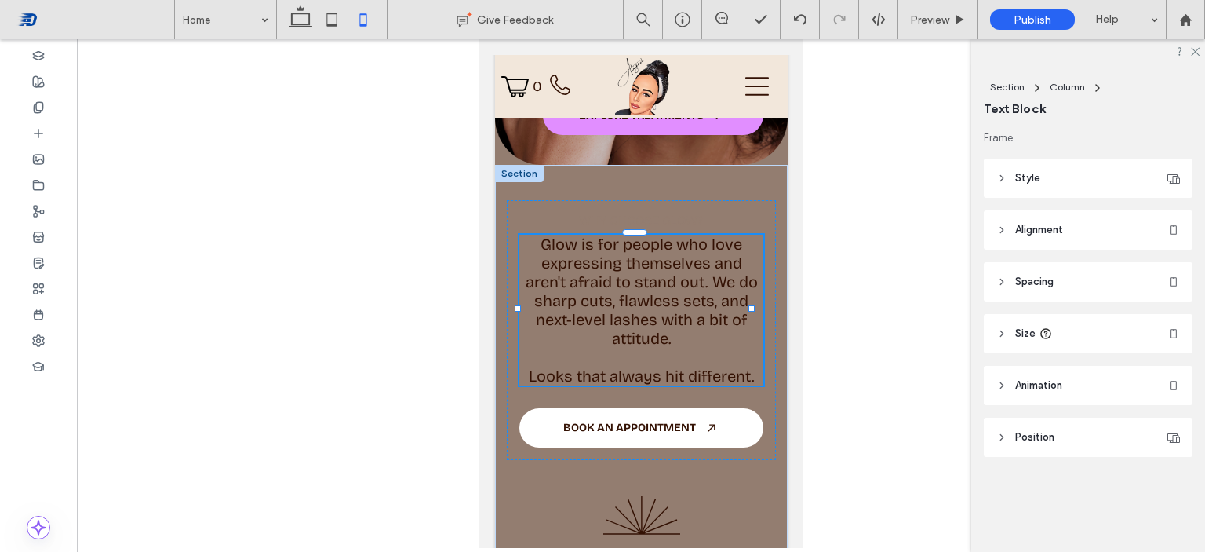
click at [563, 261] on span "Glow is for people who love expressing themselves and aren't afraid to stand ou…" at bounding box center [641, 291] width 232 height 113
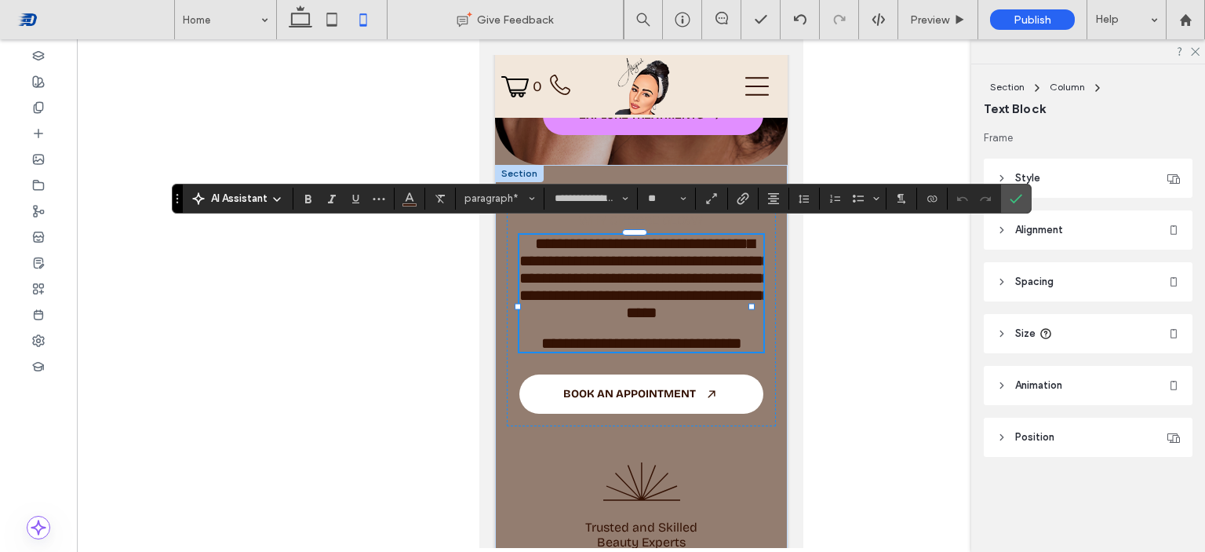
click at [264, 196] on span "AI Assistant" at bounding box center [239, 199] width 57 height 16
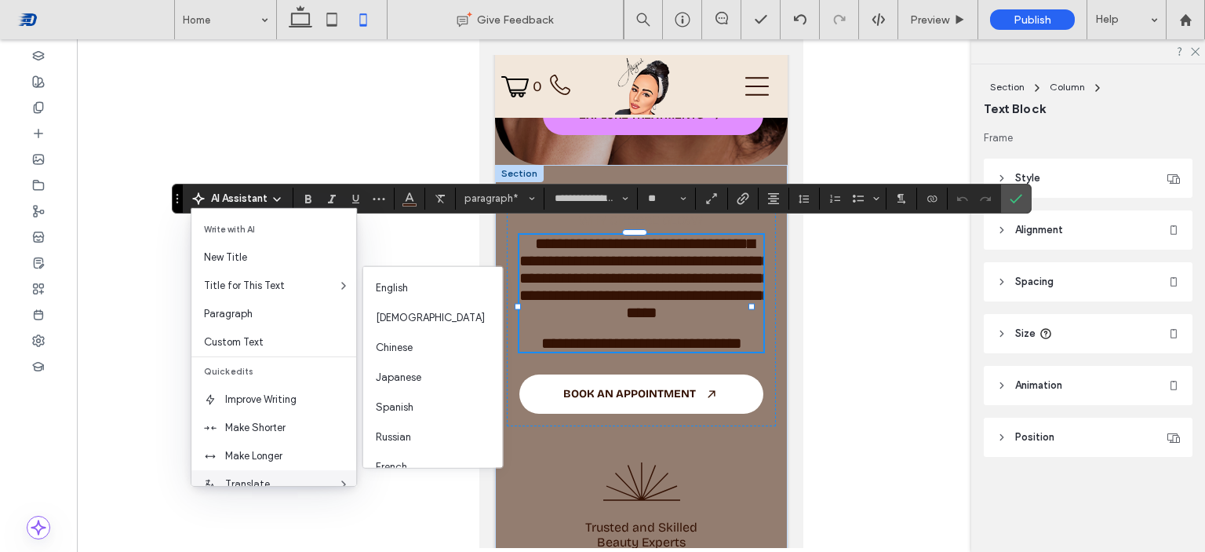
click at [299, 480] on span "Translate" at bounding box center [281, 484] width 112 height 16
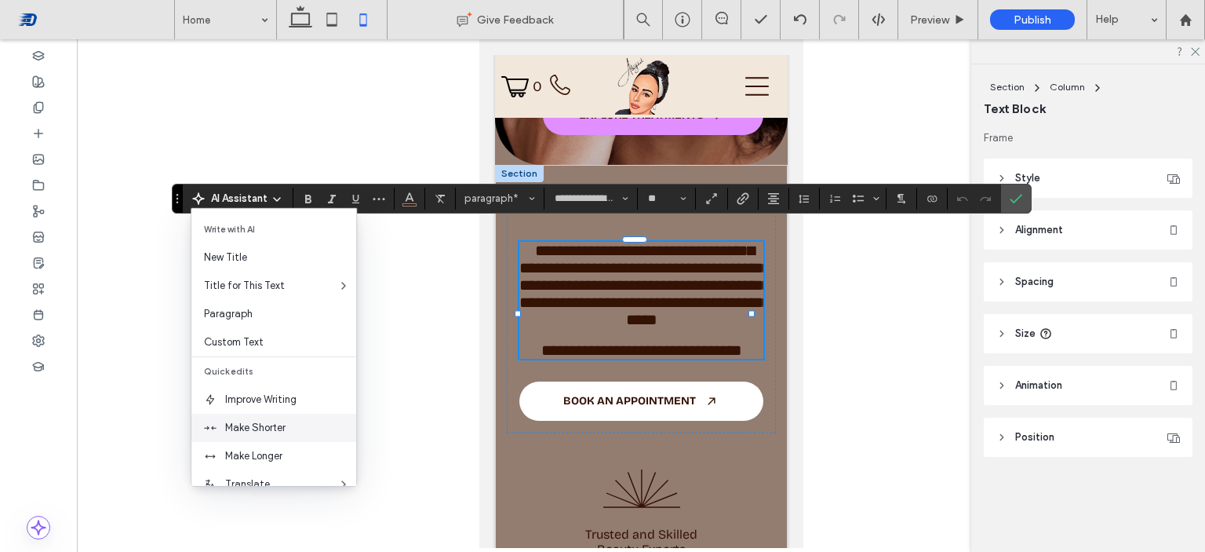
click at [330, 436] on div "Make Shorter" at bounding box center [273, 428] width 165 height 28
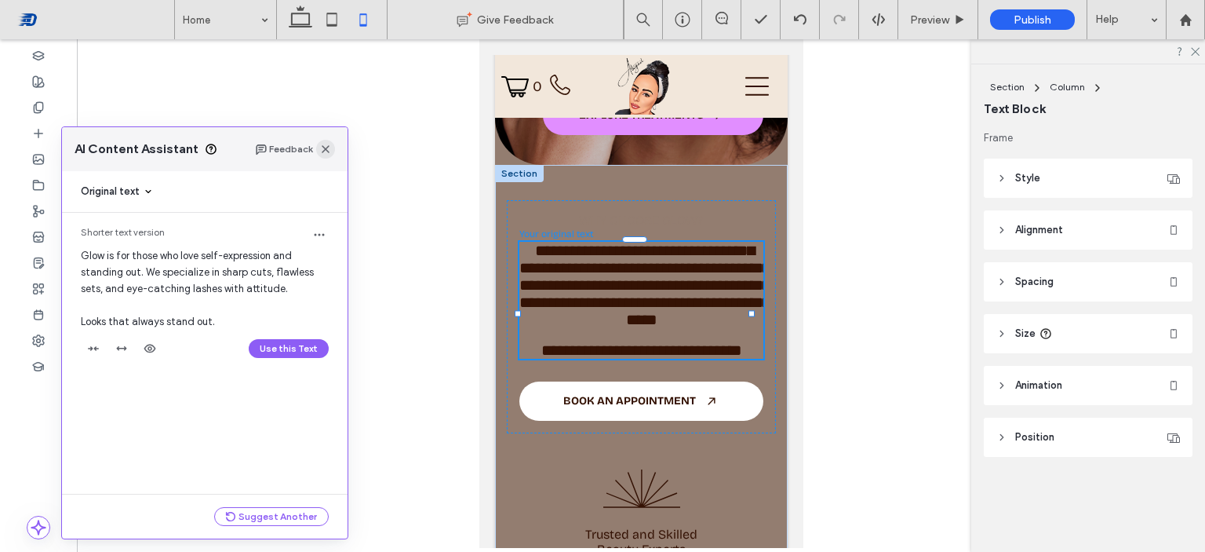
click at [324, 148] on use "button" at bounding box center [326, 149] width 8 height 8
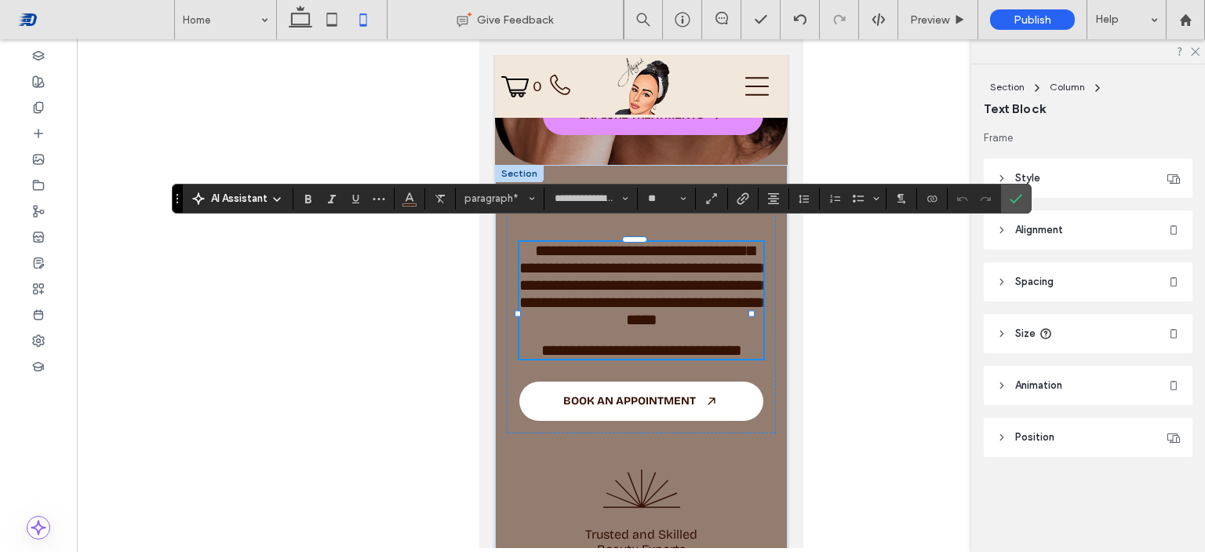
click at [638, 310] on span "**********" at bounding box center [644, 285] width 251 height 85
click at [743, 298] on p "**********" at bounding box center [641, 285] width 244 height 86
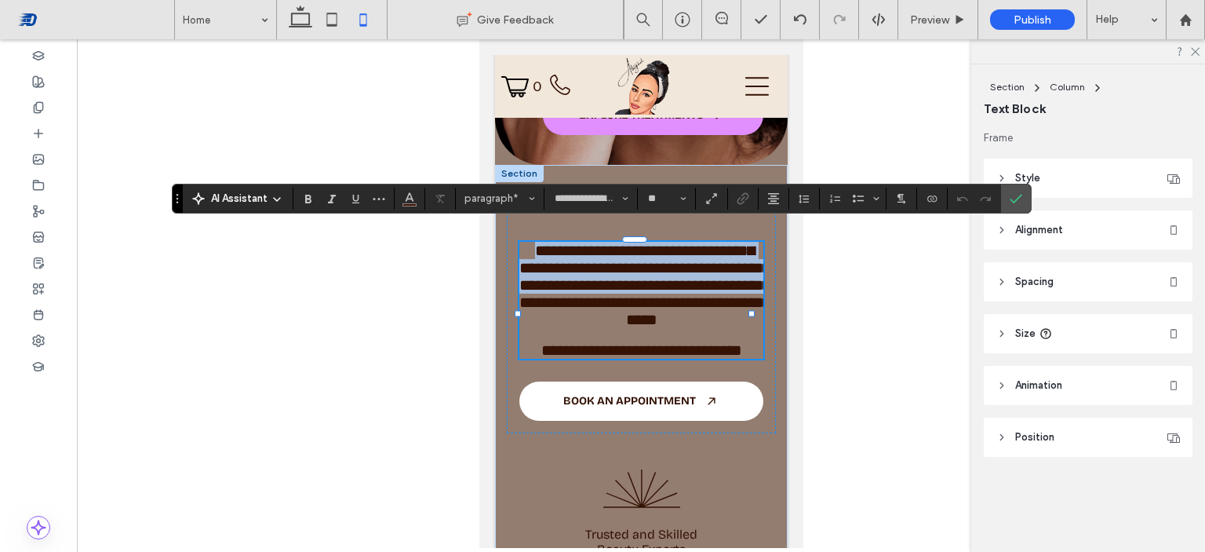
click at [743, 298] on p "**********" at bounding box center [641, 285] width 244 height 86
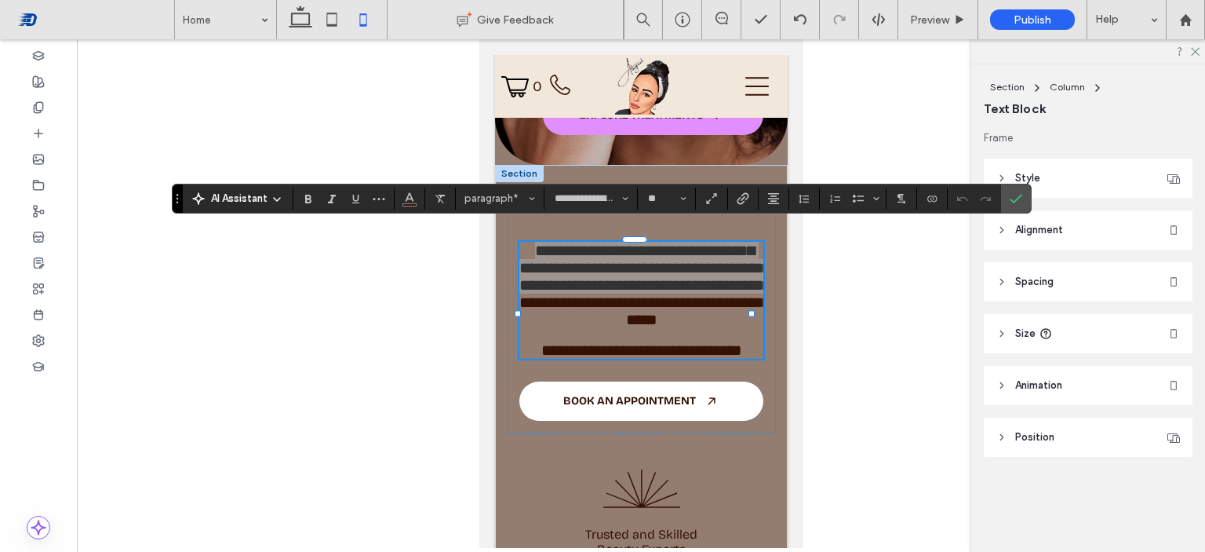
click at [932, 270] on div at bounding box center [641, 293] width 1129 height 509
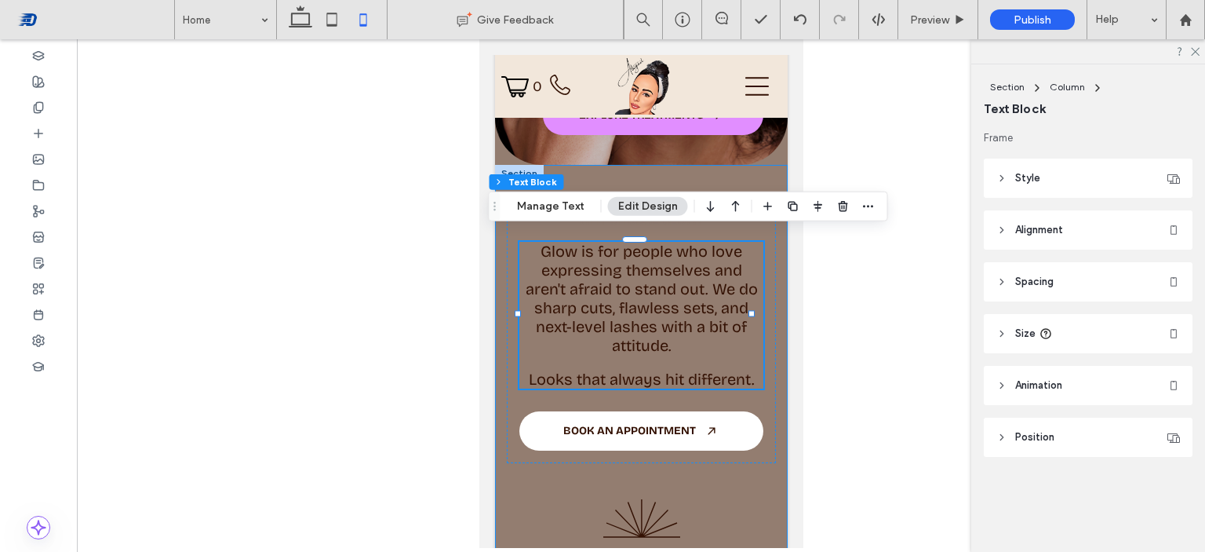
click at [764, 170] on div "Why choose glow? Glow is for people who love expressing themselves and aren't a…" at bounding box center [640, 512] width 293 height 695
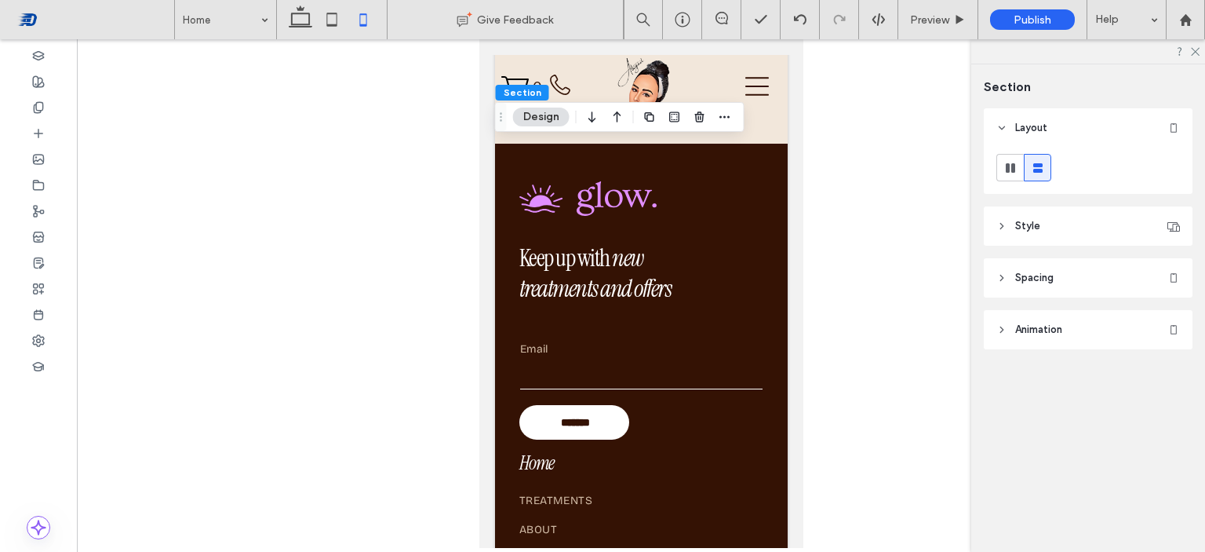
scroll to position [5827, 0]
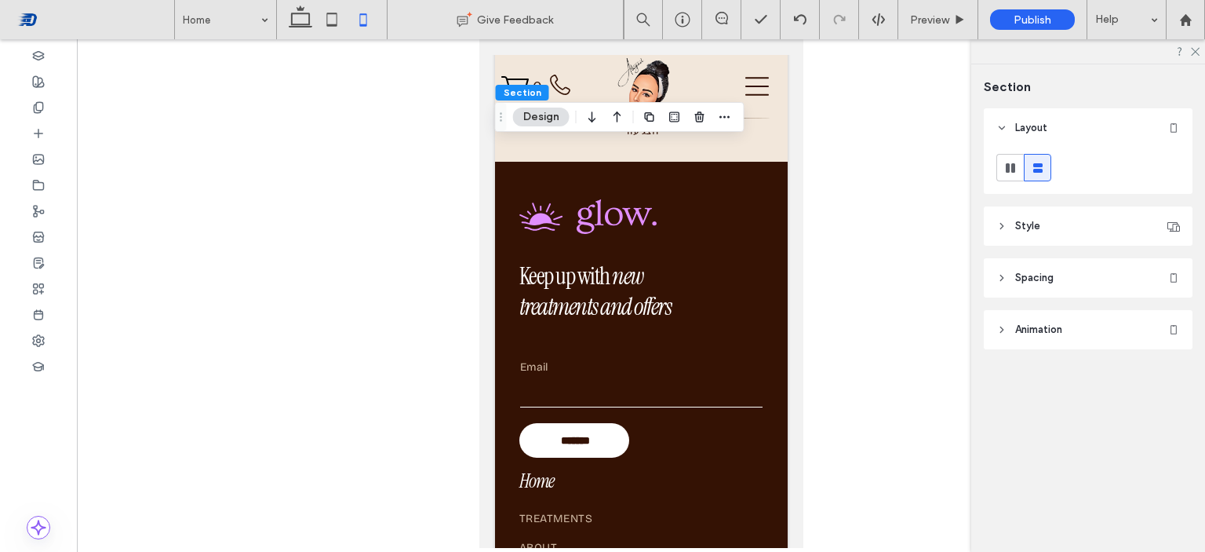
drag, startPoint x: 797, startPoint y: 319, endPoint x: 1288, endPoint y: 526, distance: 532.9
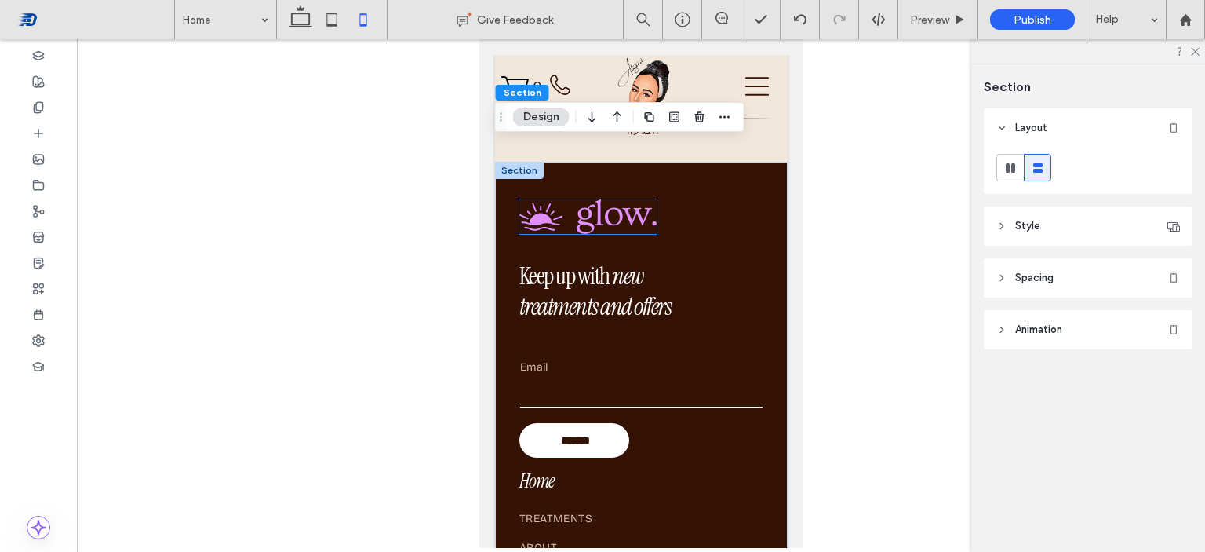
click at [623, 224] on img at bounding box center [587, 216] width 137 height 35
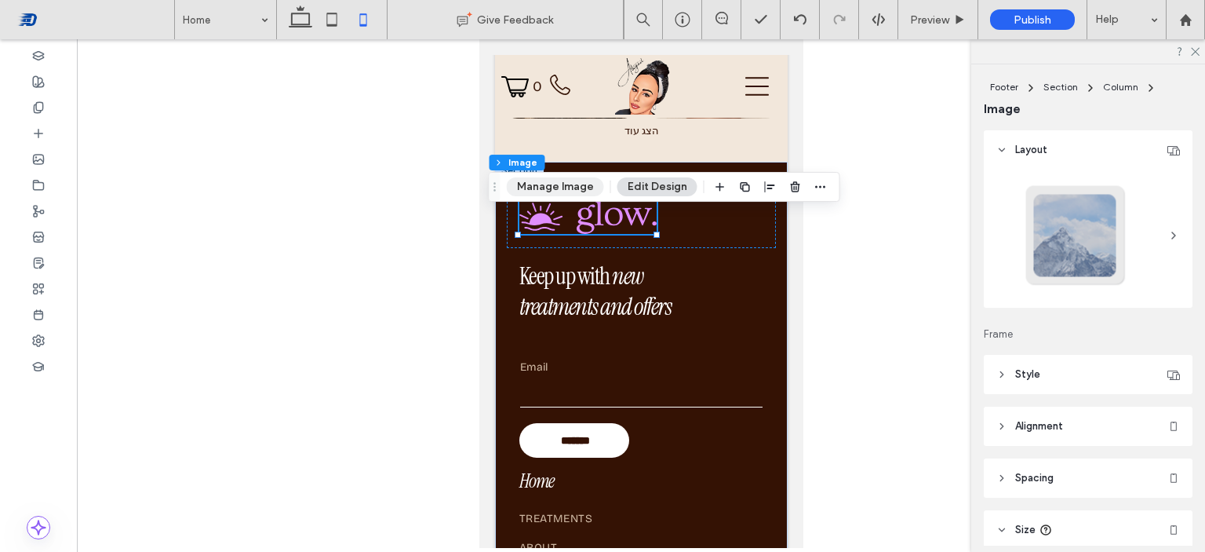
click at [582, 183] on button "Manage Image" at bounding box center [555, 186] width 97 height 19
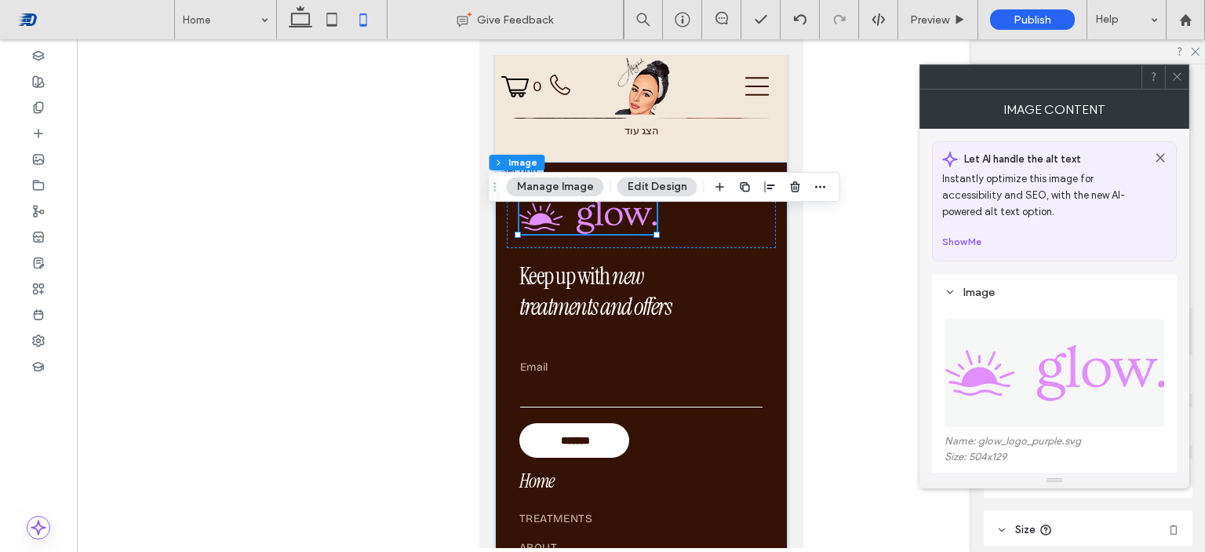
click at [1023, 361] on img at bounding box center [1055, 373] width 221 height 108
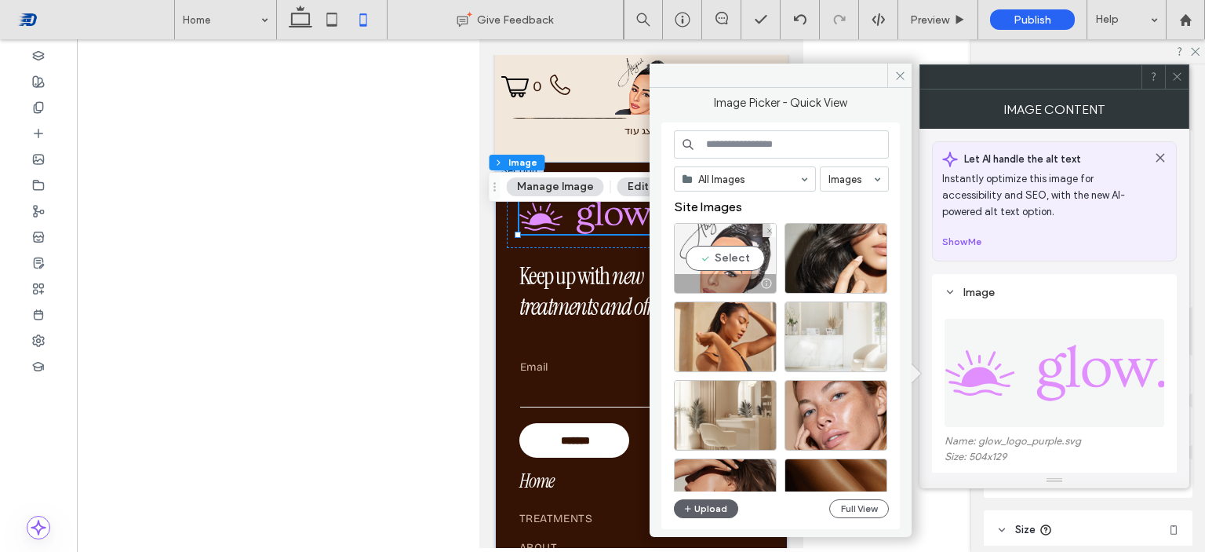
click at [744, 251] on div "Select" at bounding box center [725, 258] width 103 height 71
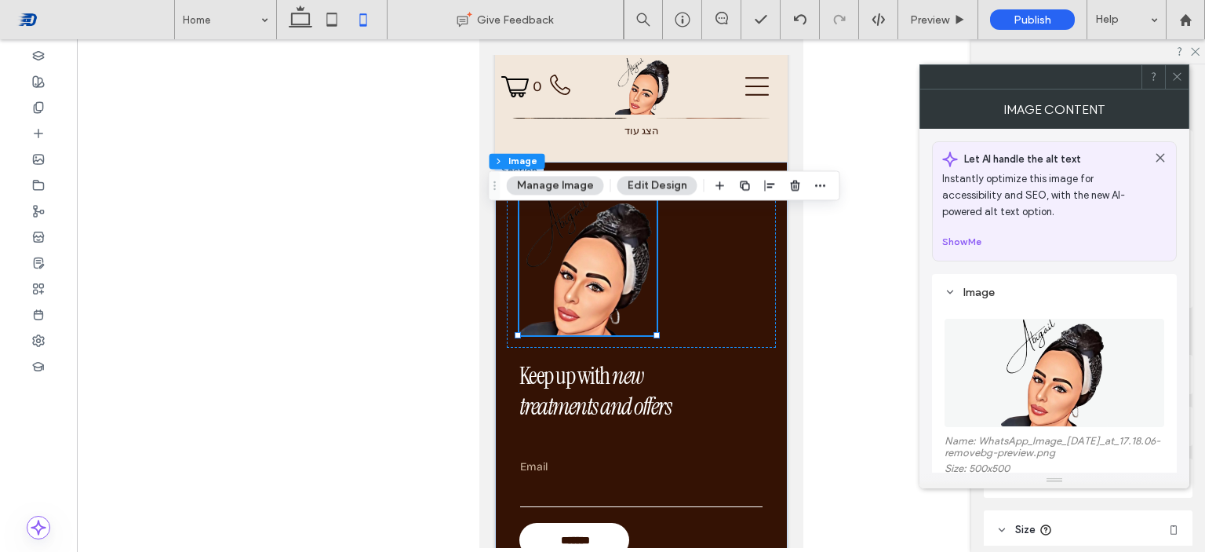
click at [1027, 523] on span "Size" at bounding box center [1026, 530] width 20 height 16
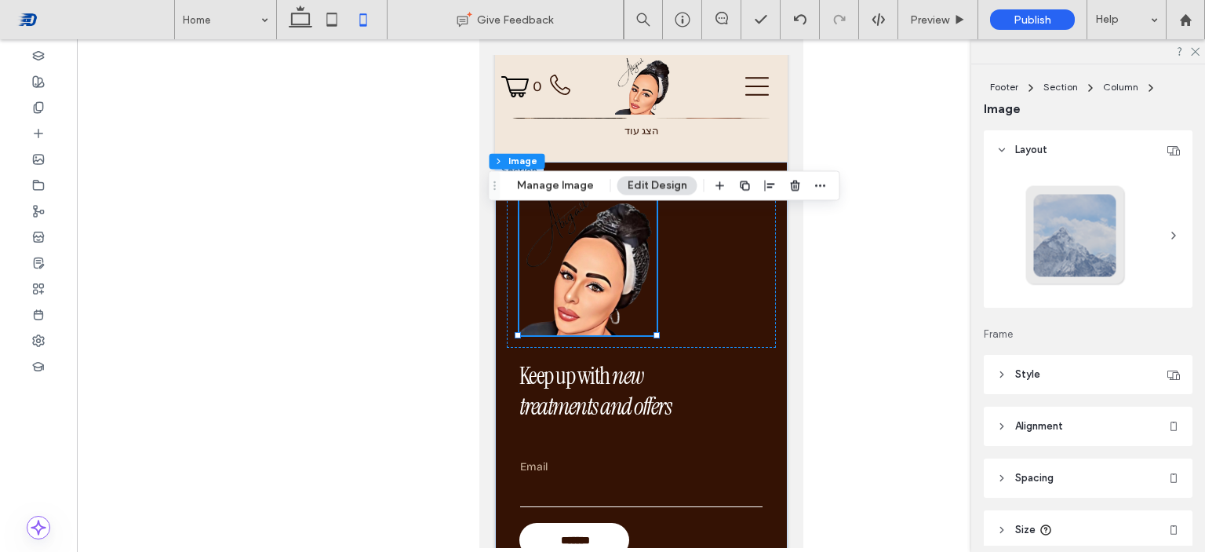
scroll to position [118, 0]
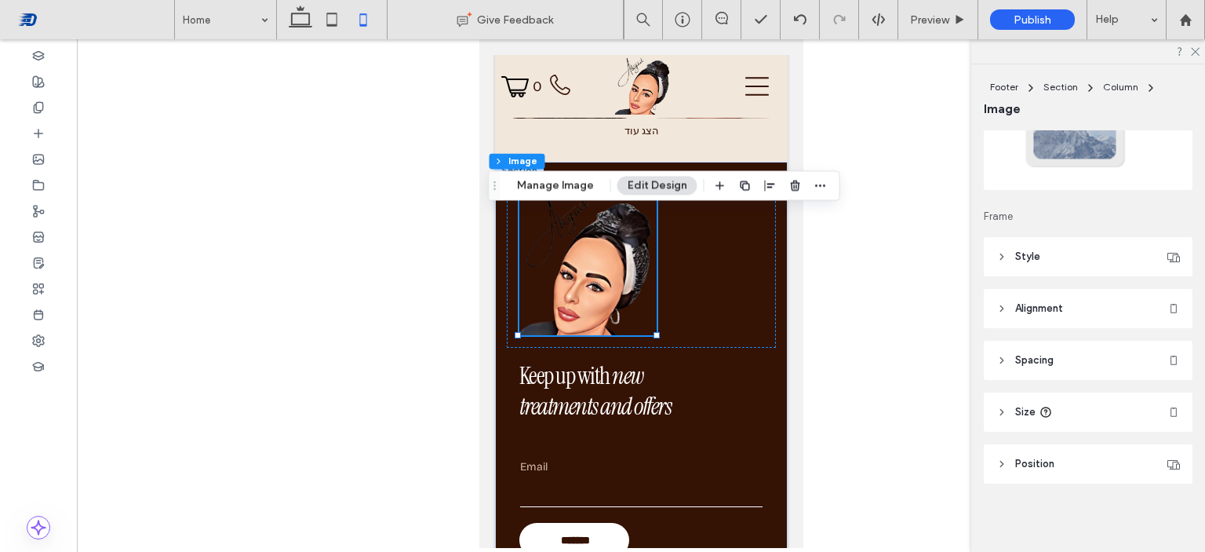
click at [1024, 457] on span "Position" at bounding box center [1035, 464] width 39 height 16
click at [1023, 415] on span "Size" at bounding box center [1026, 412] width 20 height 16
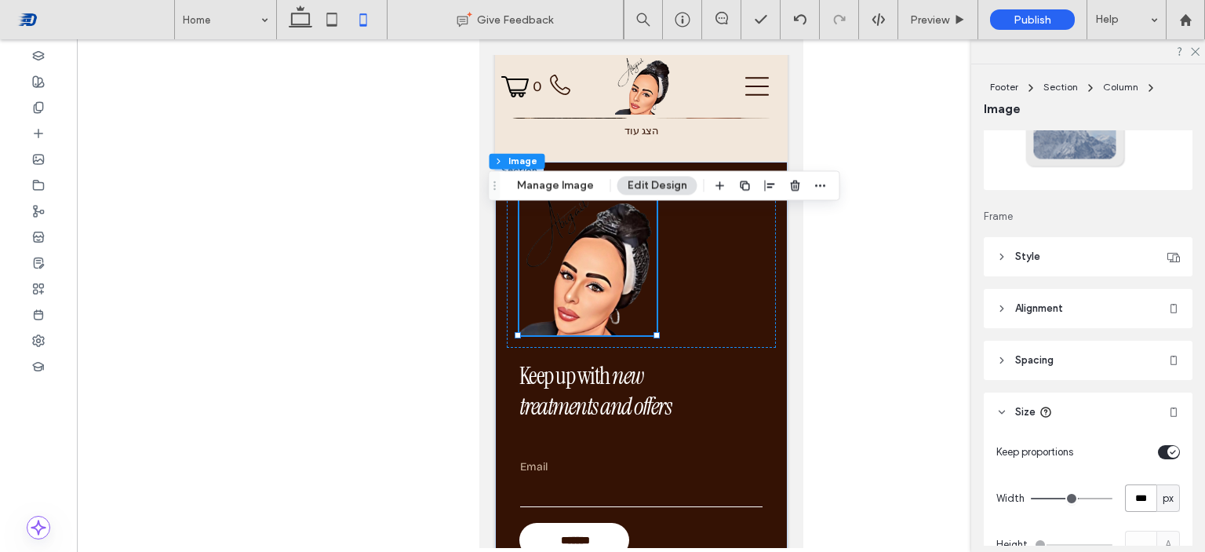
click at [1127, 498] on input "***" at bounding box center [1140, 497] width 31 height 27
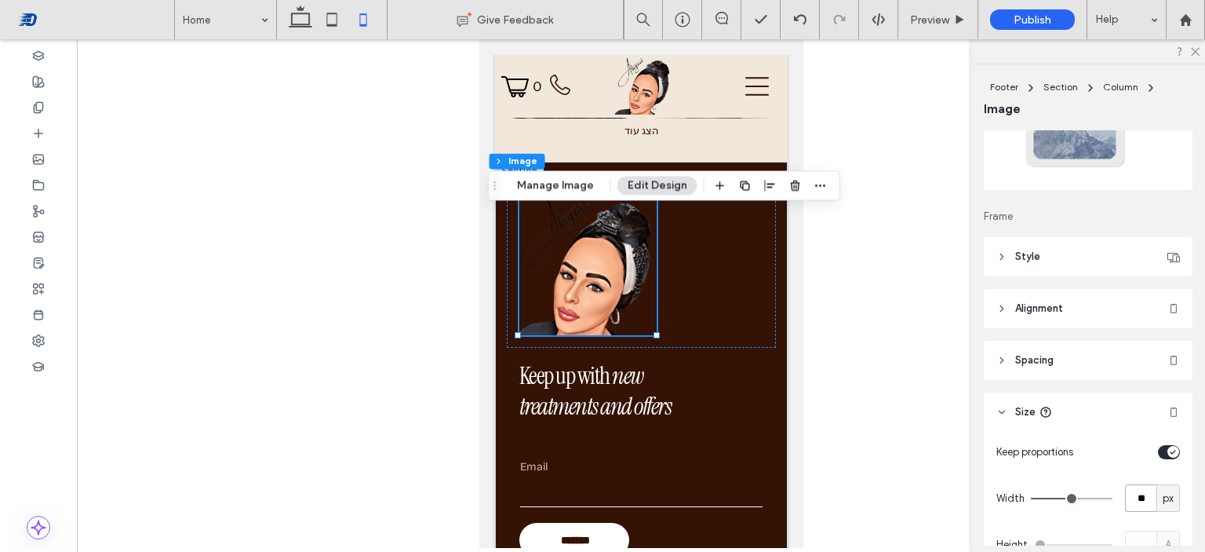
type input "**"
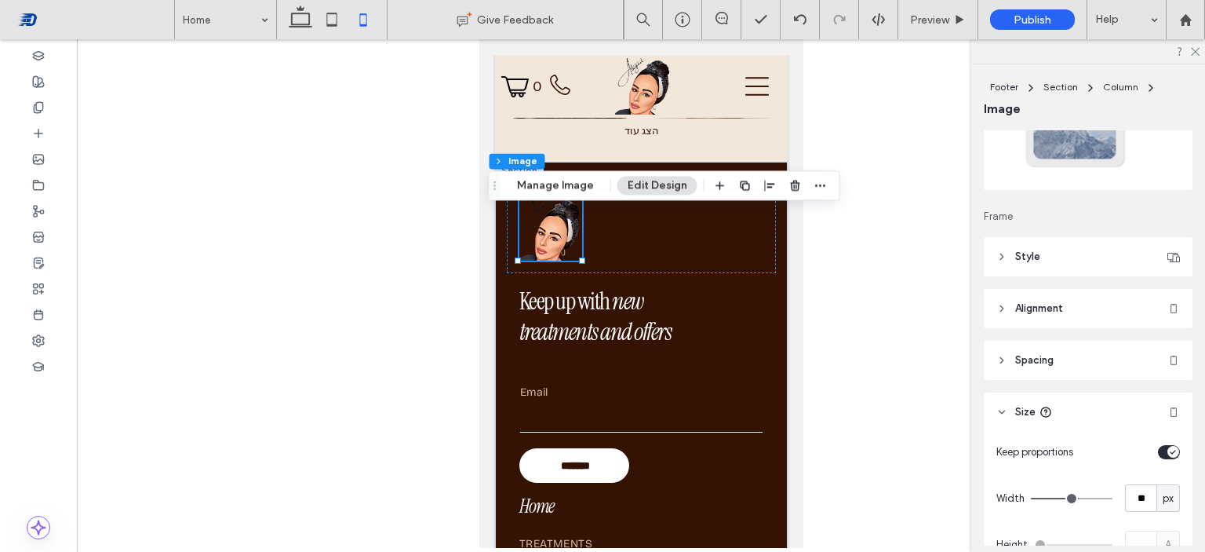
click at [1138, 471] on div "Keep proportions Width ** px Height A More Size Options" at bounding box center [1089, 517] width 184 height 158
drag, startPoint x: 757, startPoint y: 248, endPoint x: 763, endPoint y: 189, distance: 59.1
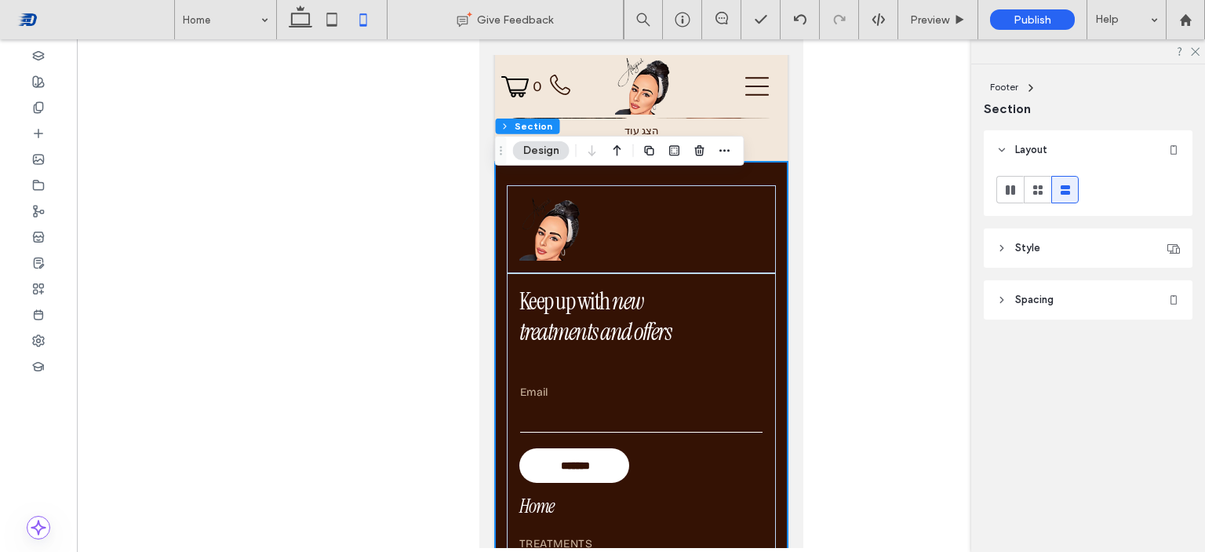
click at [748, 217] on div at bounding box center [640, 229] width 269 height 88
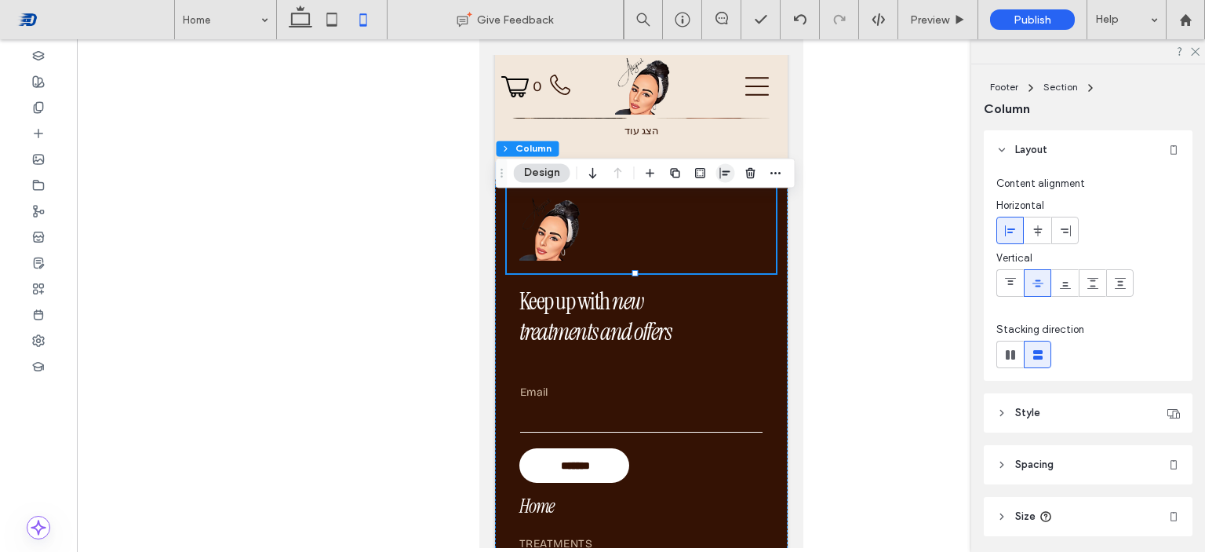
click at [725, 178] on icon "button" at bounding box center [726, 172] width 13 height 13
click at [722, 206] on use "center" at bounding box center [725, 203] width 9 height 11
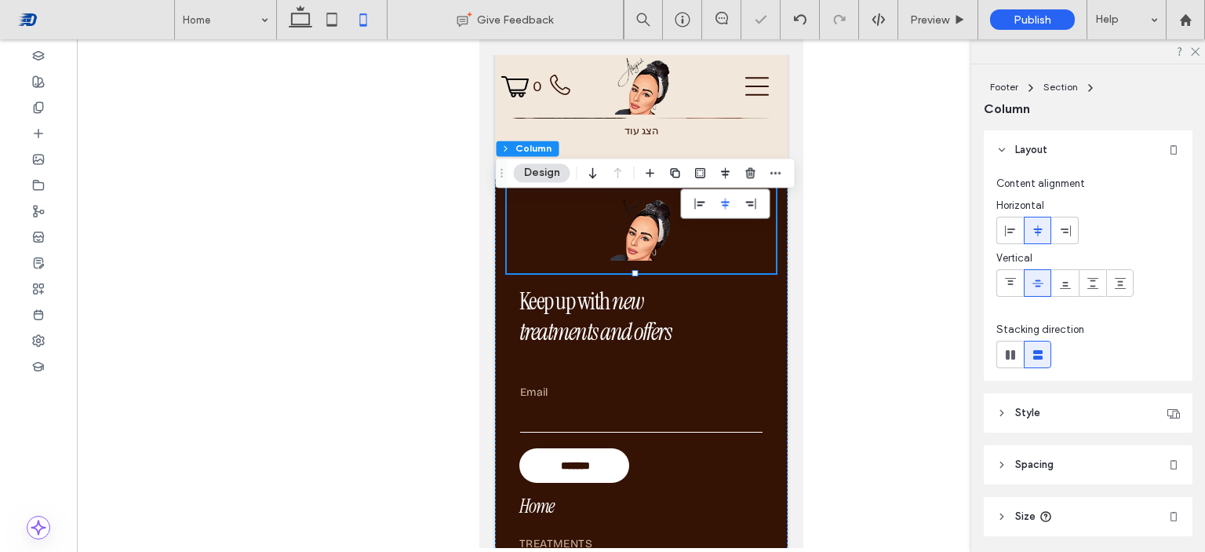
click at [899, 324] on div at bounding box center [641, 293] width 1129 height 509
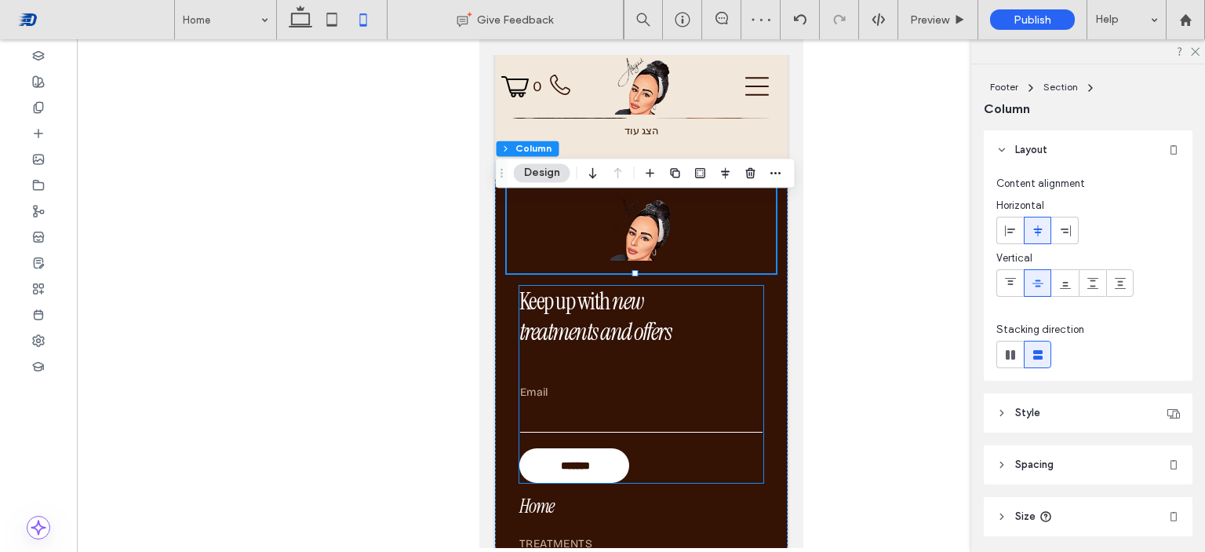
click at [696, 326] on h4 "Keep up with new treatments and offers" at bounding box center [618, 316] width 198 height 61
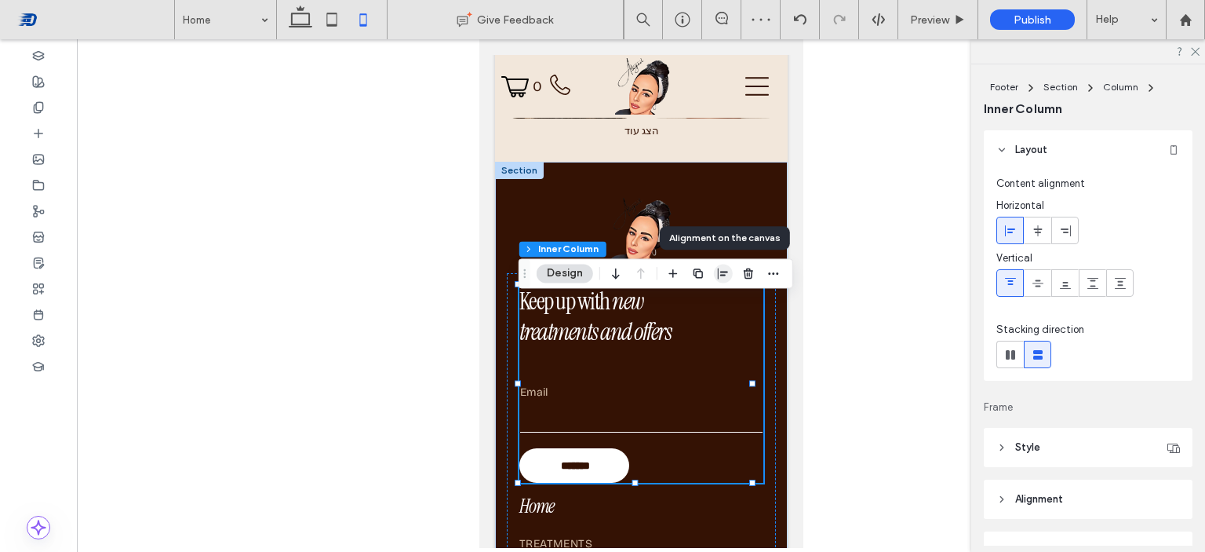
click at [724, 277] on icon "button" at bounding box center [723, 273] width 13 height 13
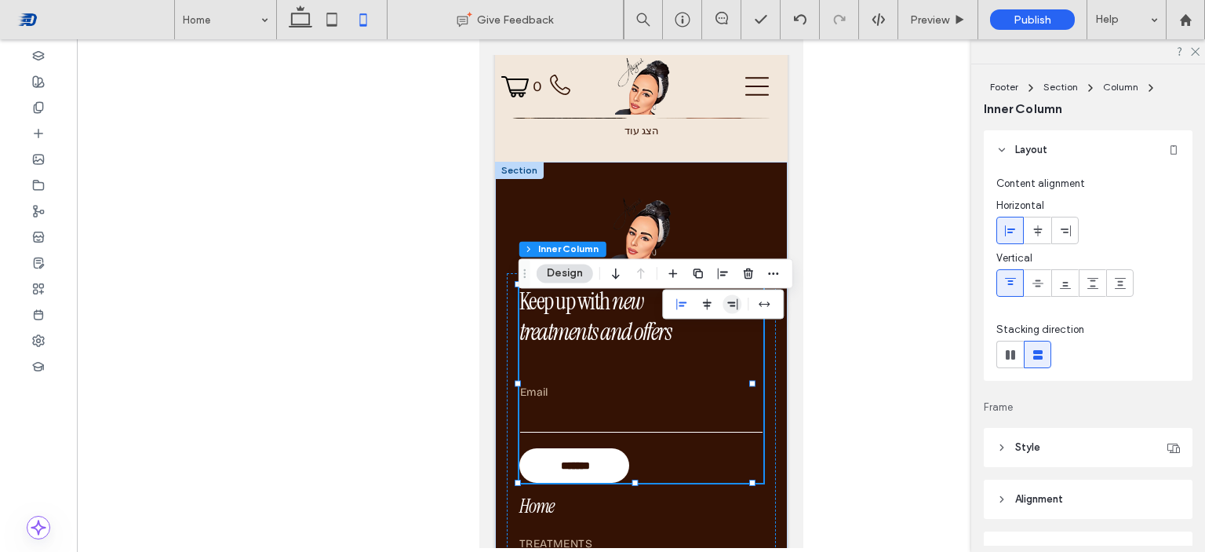
click at [738, 307] on use "flex-end" at bounding box center [733, 303] width 10 height 11
click at [834, 372] on div at bounding box center [641, 293] width 1129 height 509
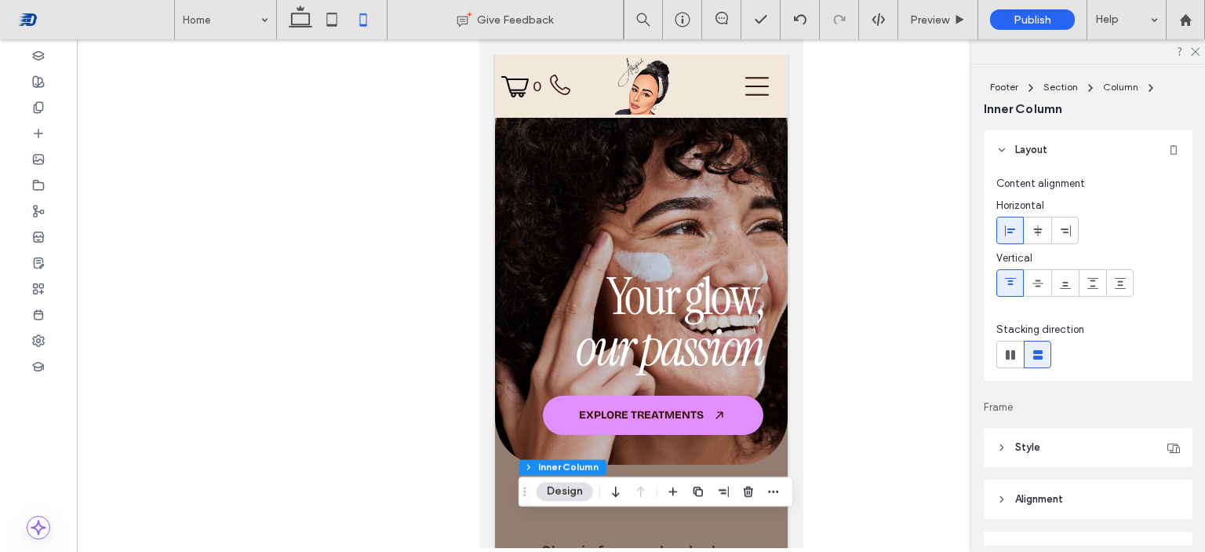
scroll to position [0, 0]
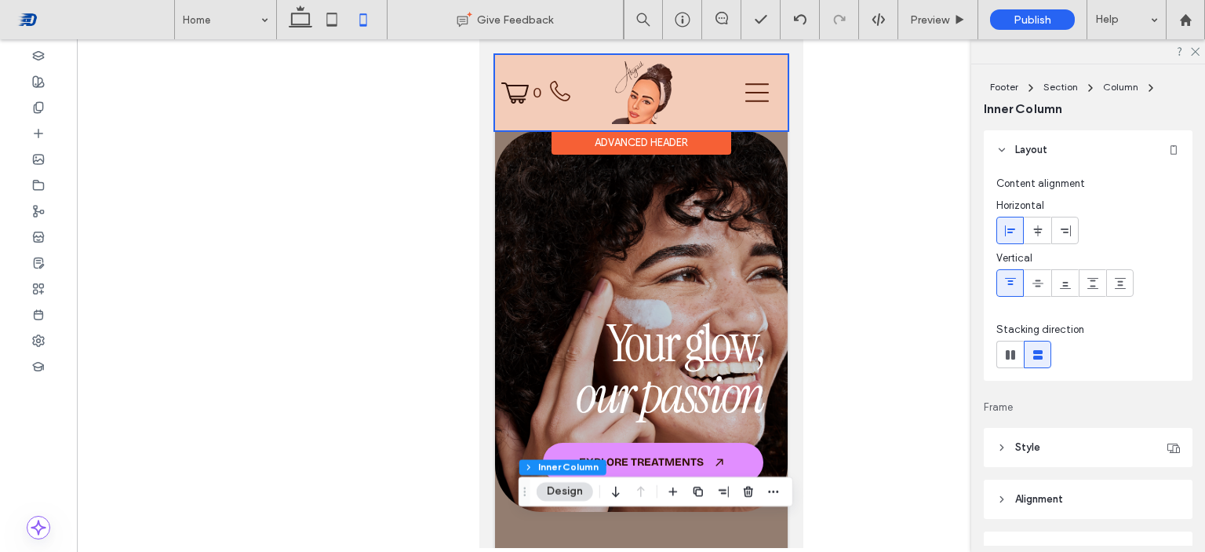
click at [750, 97] on div at bounding box center [640, 92] width 293 height 75
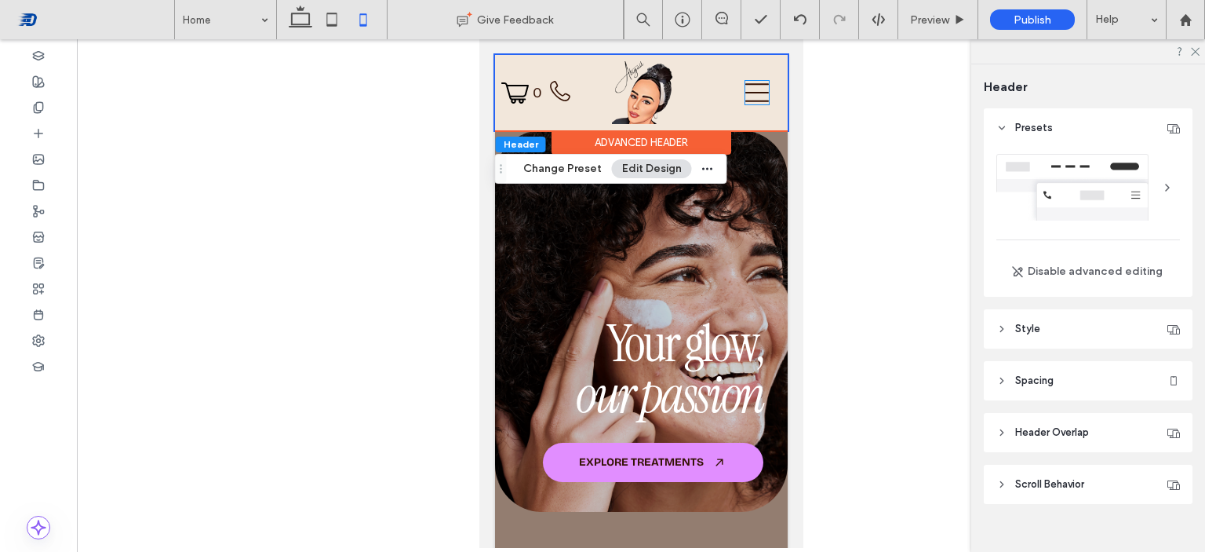
click at [750, 97] on icon at bounding box center [757, 93] width 24 height 24
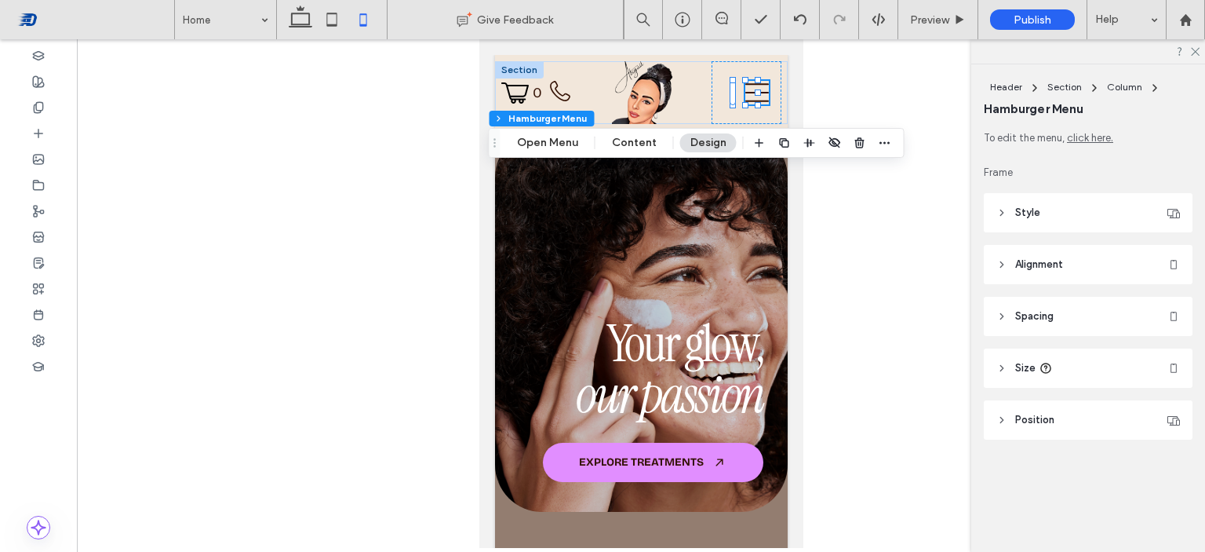
click at [870, 68] on div at bounding box center [641, 293] width 1129 height 509
click at [719, 78] on div at bounding box center [746, 92] width 70 height 63
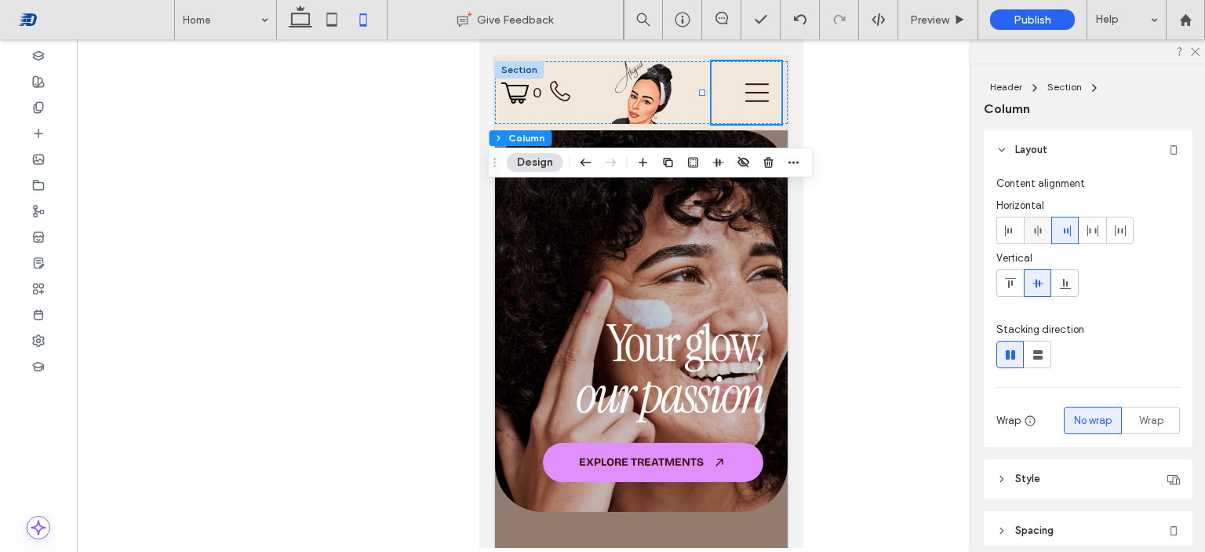
click at [1035, 232] on use at bounding box center [1037, 230] width 7 height 11
click at [910, 188] on div at bounding box center [641, 293] width 1129 height 509
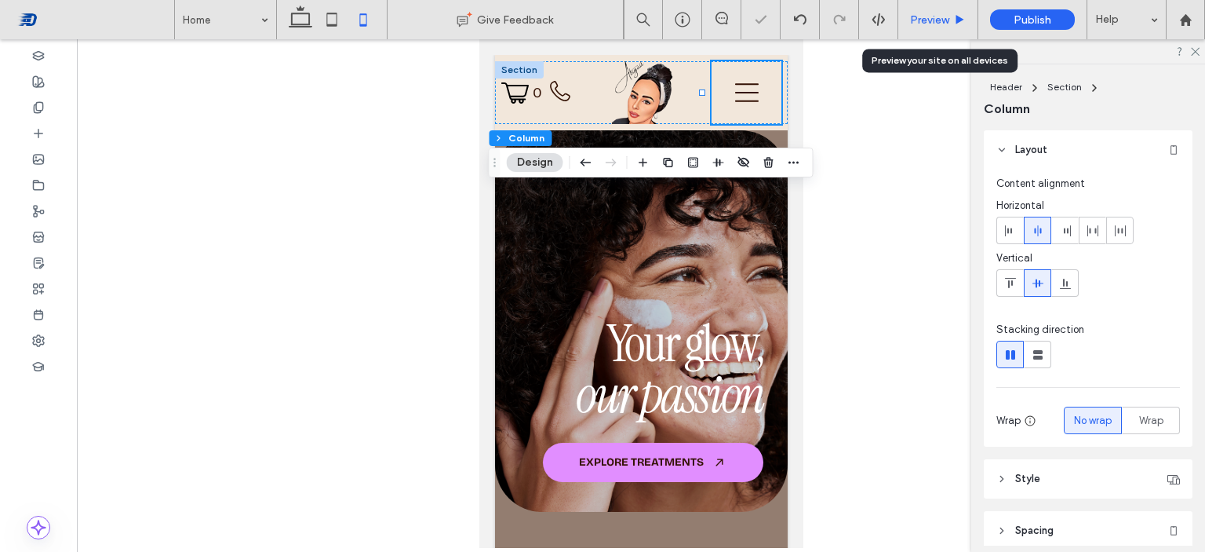
click at [961, 25] on div "Preview" at bounding box center [938, 19] width 79 height 13
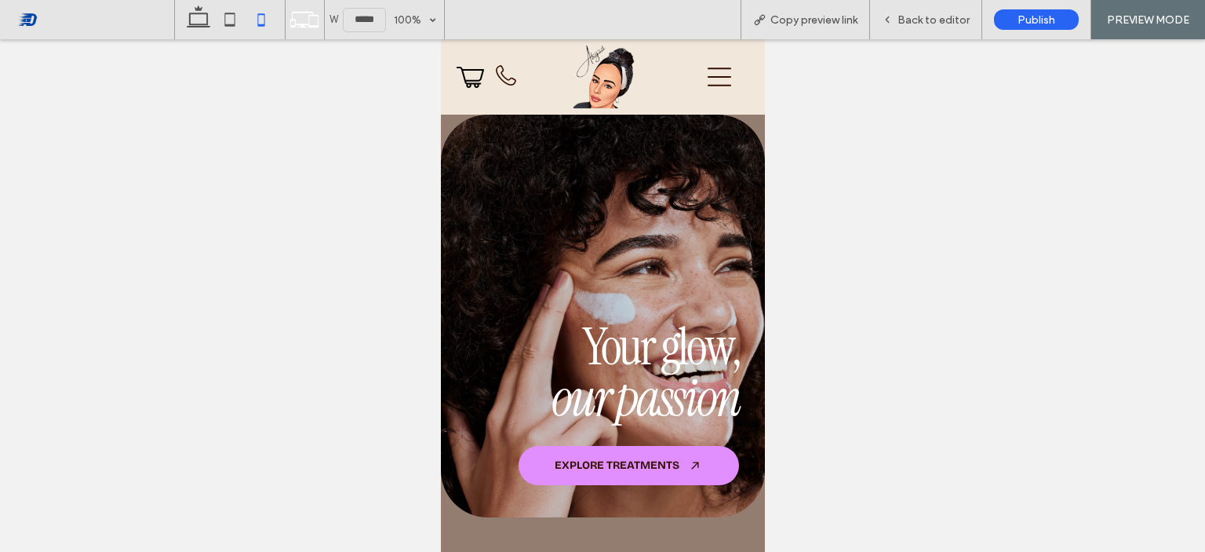
click at [961, 25] on span "Back to editor" at bounding box center [934, 19] width 72 height 13
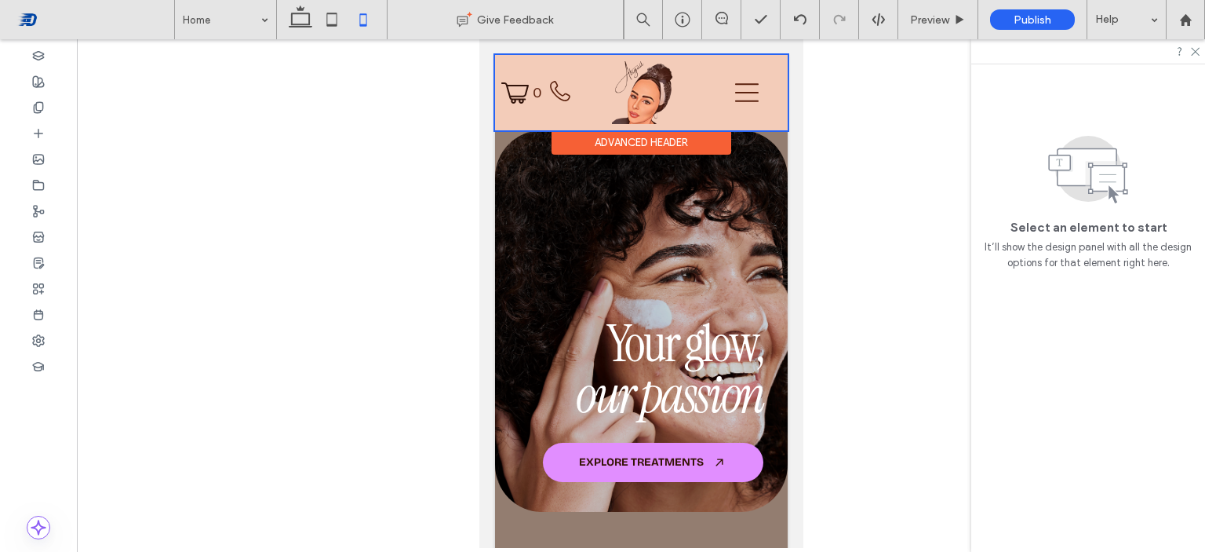
click at [600, 140] on div "Advanced Header" at bounding box center [641, 142] width 180 height 24
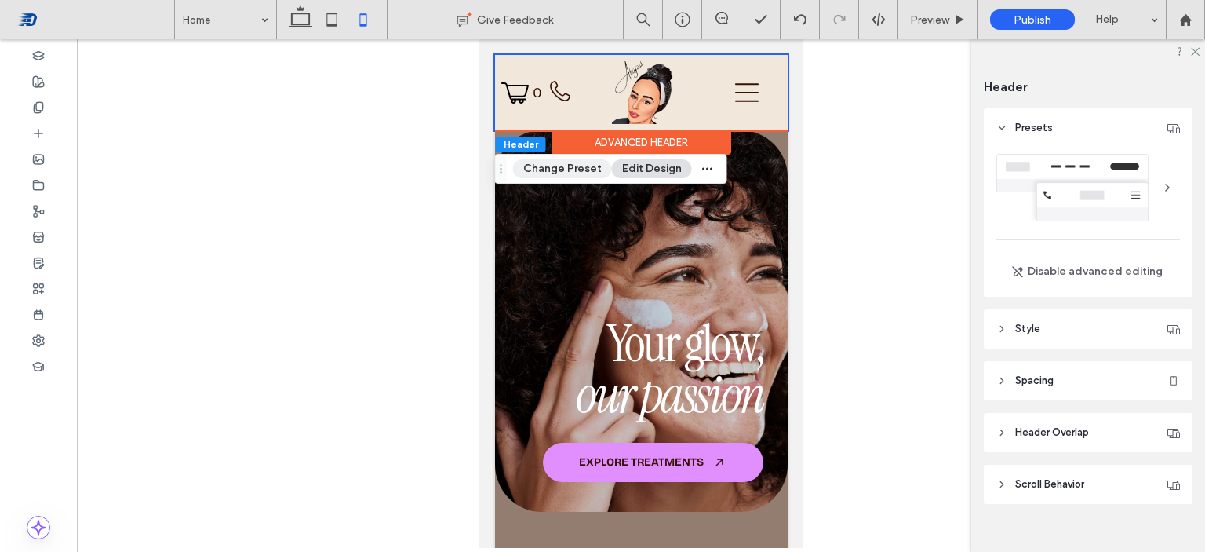
click at [589, 166] on button "Change Preset" at bounding box center [562, 168] width 99 height 19
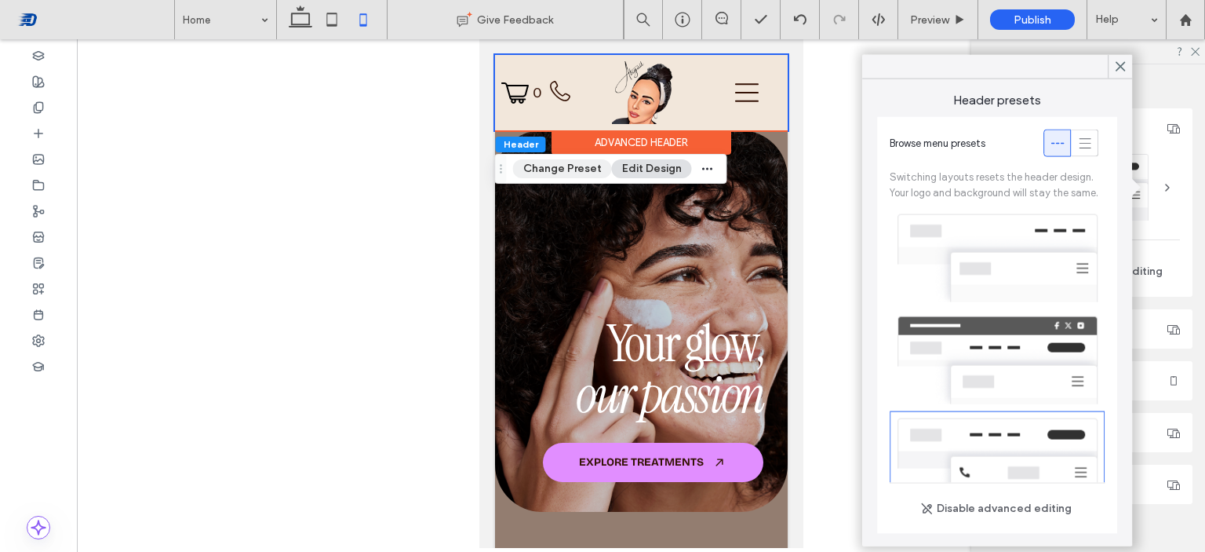
scroll to position [171, 0]
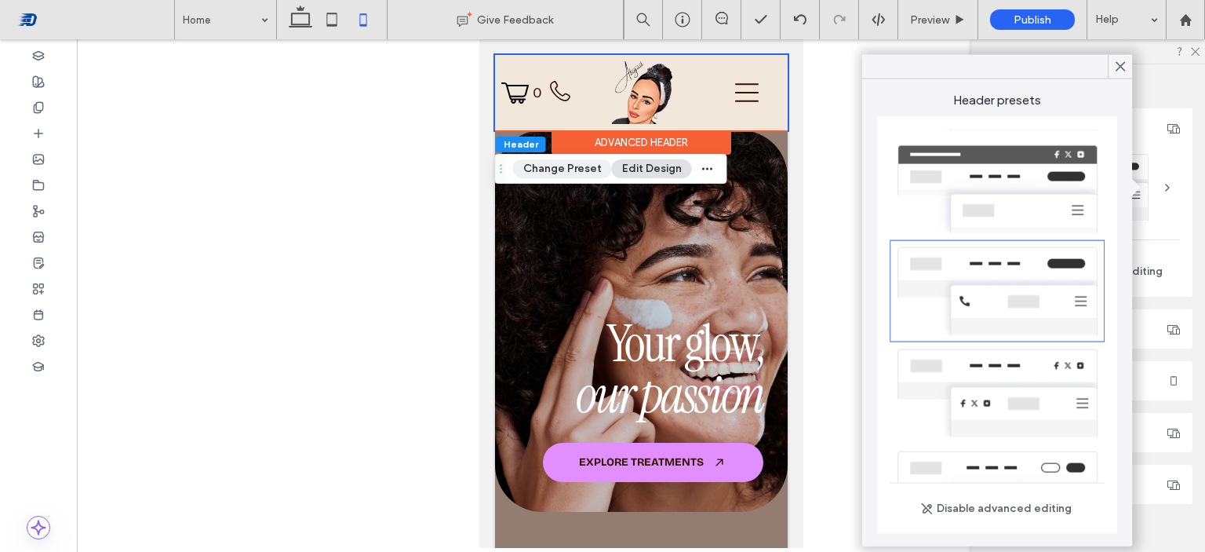
click at [591, 162] on button "Change Preset" at bounding box center [562, 168] width 99 height 19
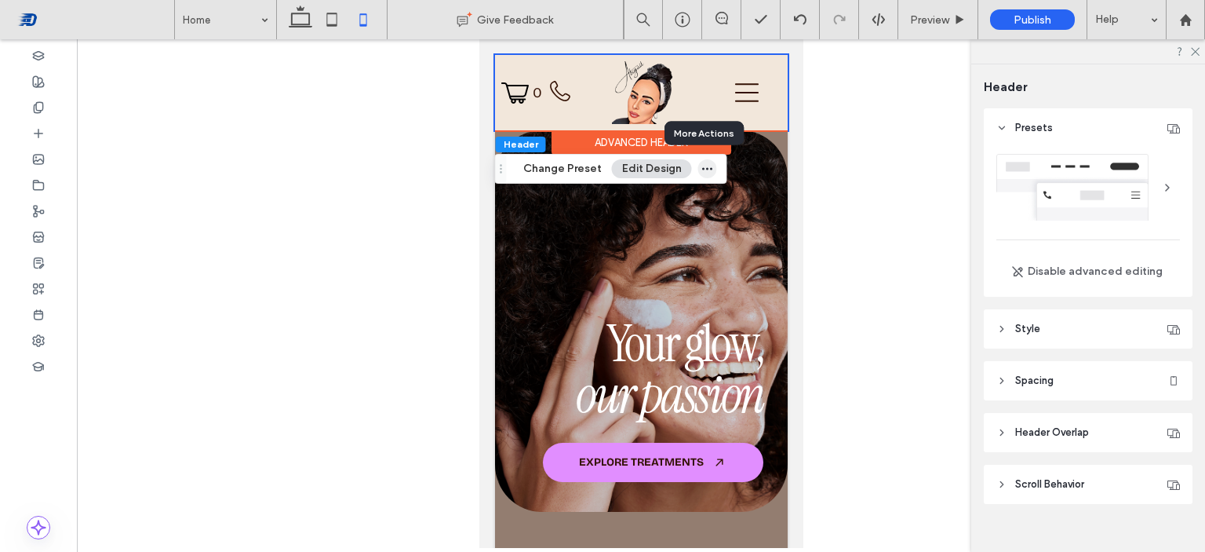
click at [710, 173] on span "button" at bounding box center [707, 168] width 19 height 19
click at [825, 252] on div at bounding box center [641, 293] width 1129 height 509
click at [1196, 50] on icon at bounding box center [1195, 51] width 10 height 10
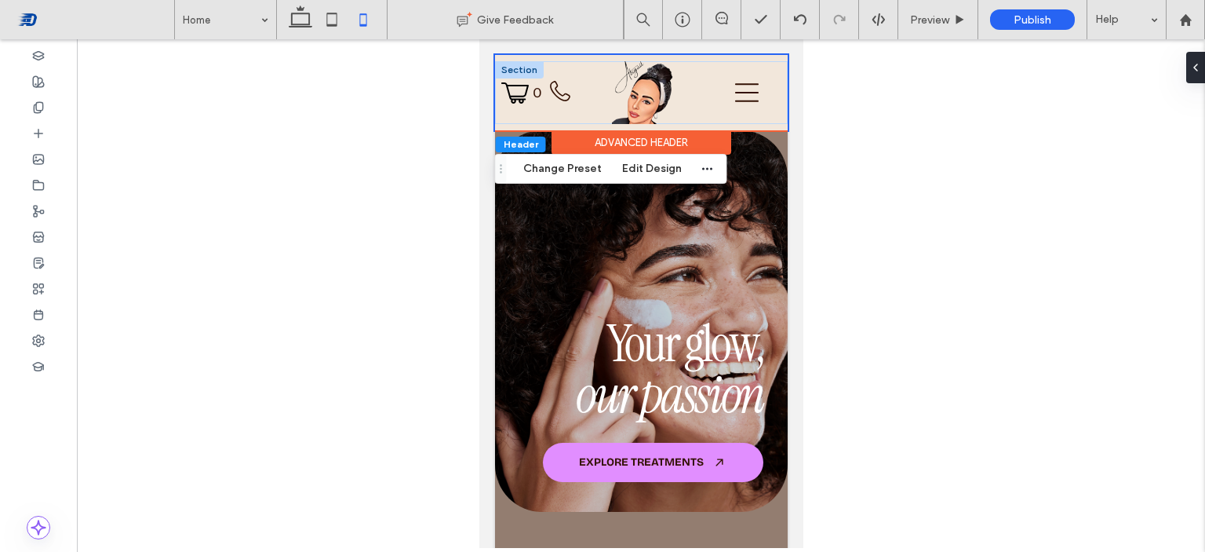
click at [529, 69] on div at bounding box center [518, 69] width 49 height 17
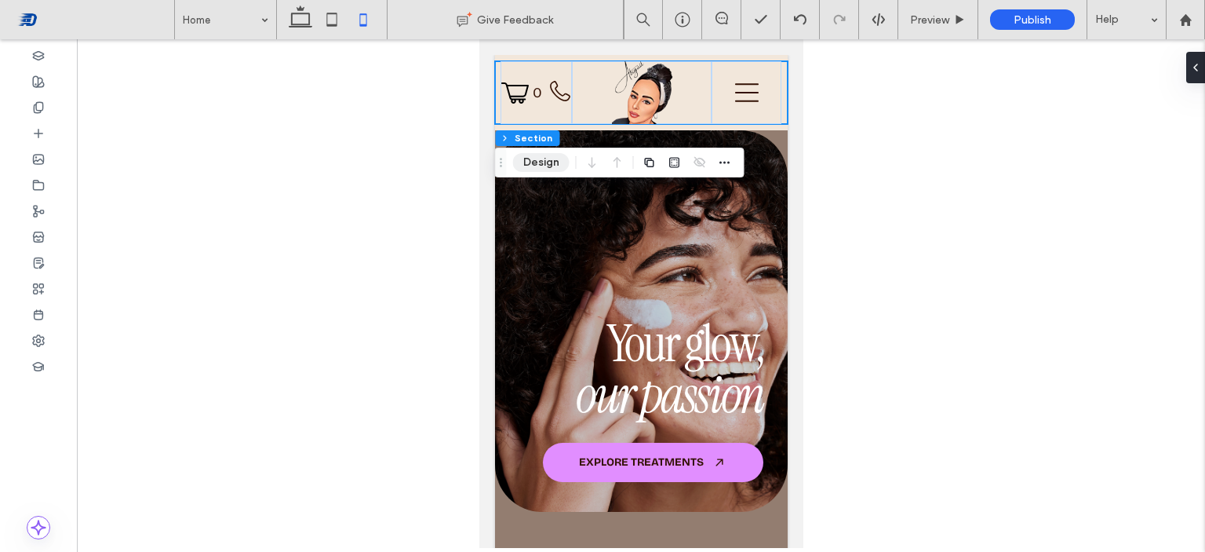
click at [546, 159] on button "Design" at bounding box center [541, 162] width 57 height 19
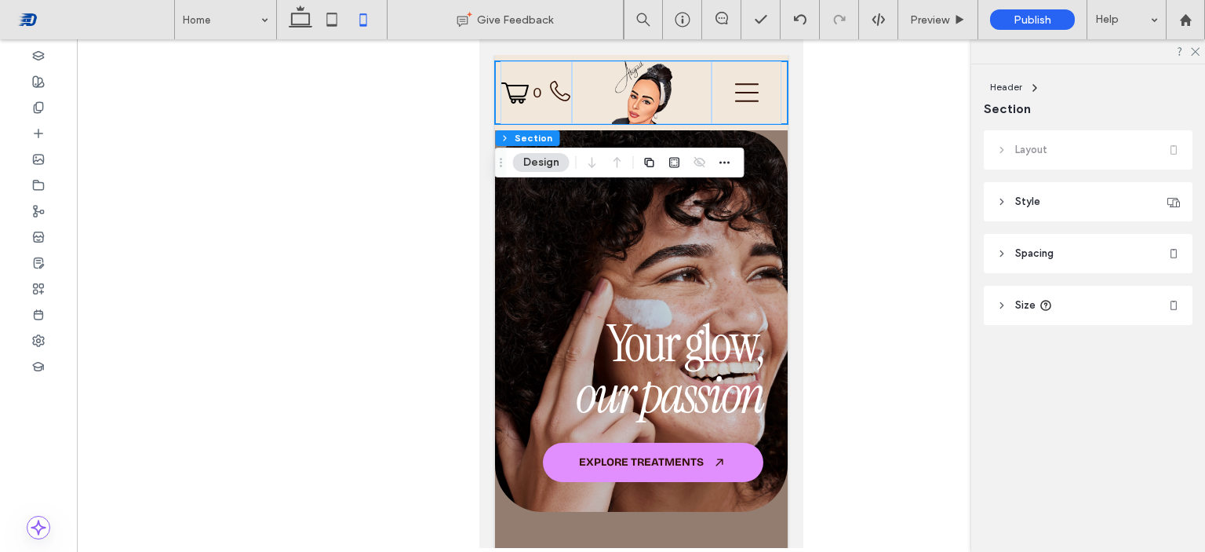
click at [1034, 206] on span "Style" at bounding box center [1028, 202] width 25 height 16
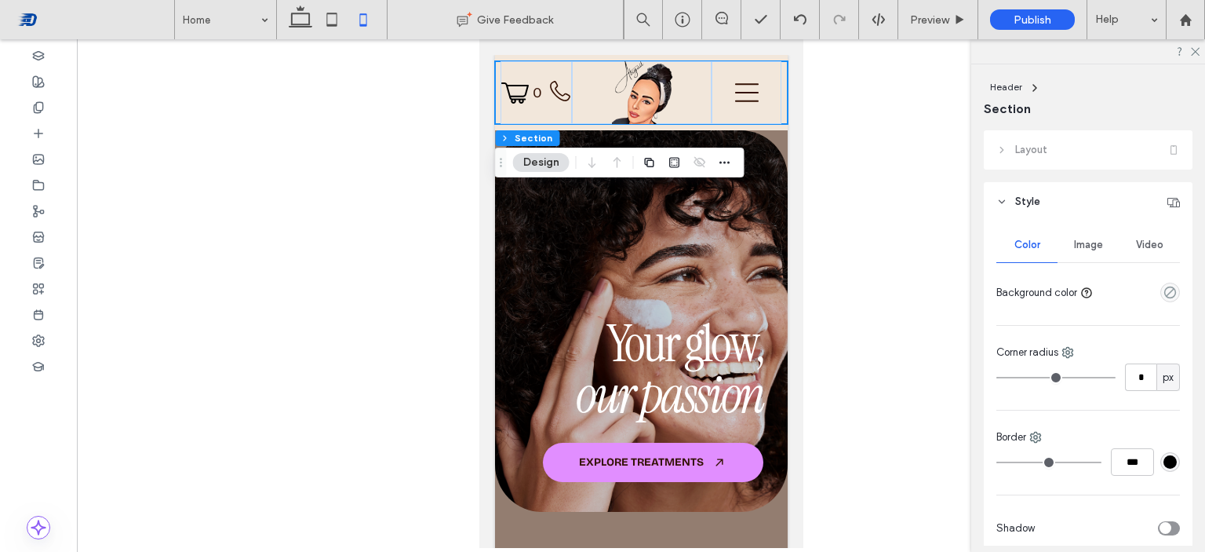
click at [1034, 206] on span "Style" at bounding box center [1028, 202] width 25 height 16
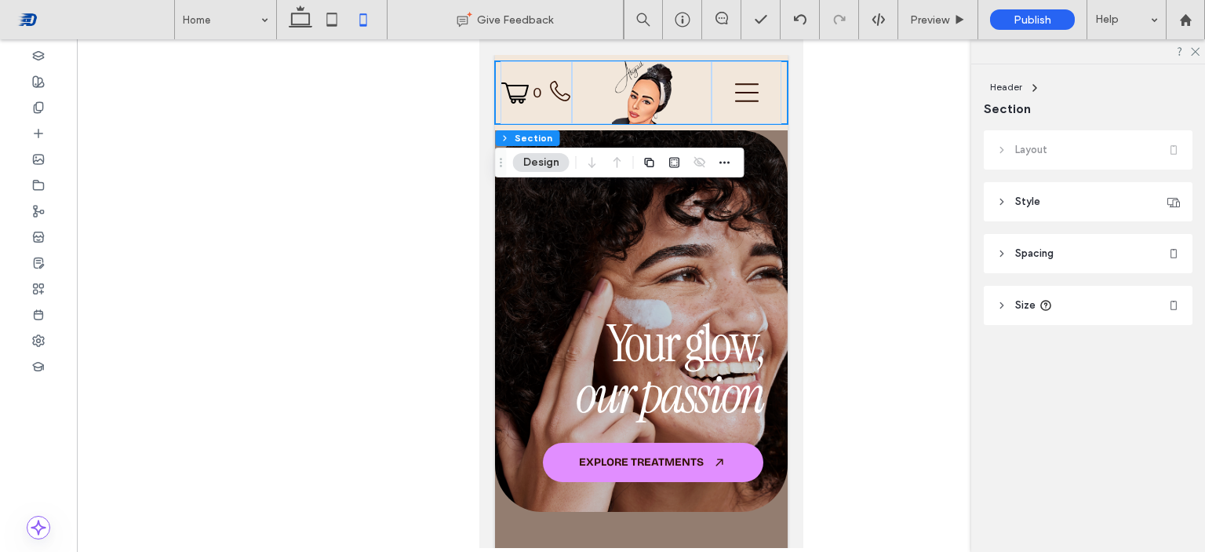
click at [1016, 300] on span "Size" at bounding box center [1026, 305] width 20 height 16
click at [1138, 349] on input "**" at bounding box center [1140, 344] width 31 height 27
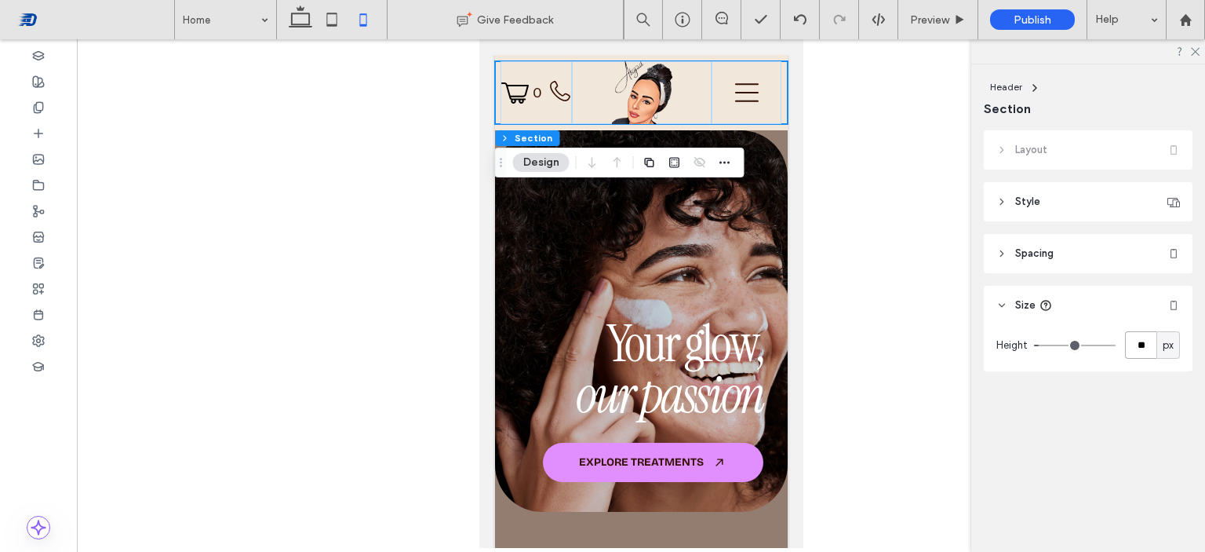
type input "**"
click at [672, 162] on icon "button" at bounding box center [675, 162] width 13 height 13
click at [1049, 263] on header "Spacing" at bounding box center [1088, 253] width 209 height 39
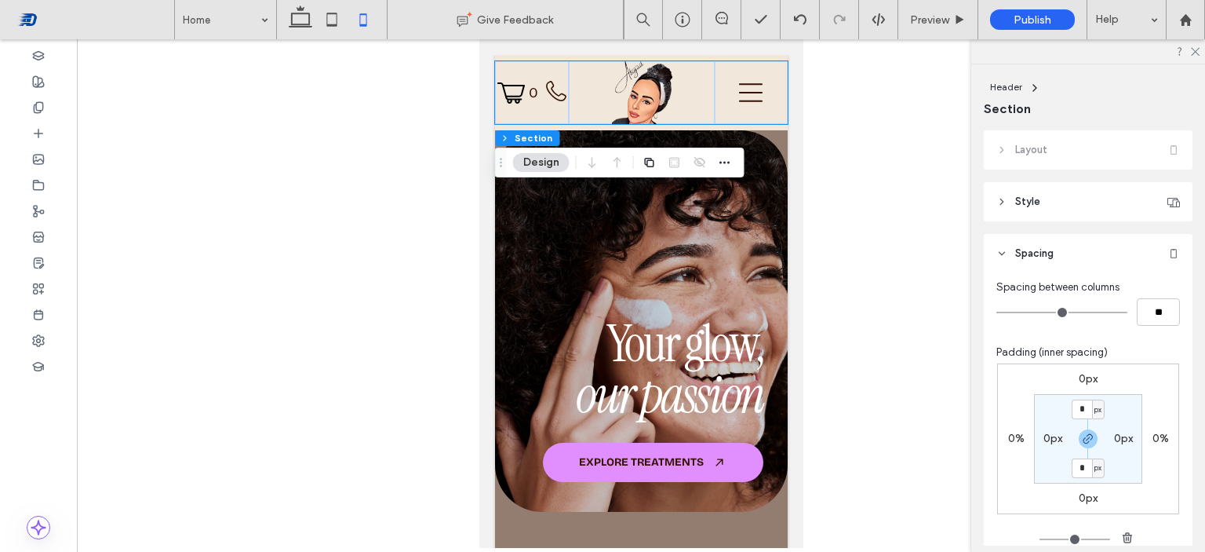
click at [1022, 248] on span "Spacing" at bounding box center [1035, 254] width 38 height 16
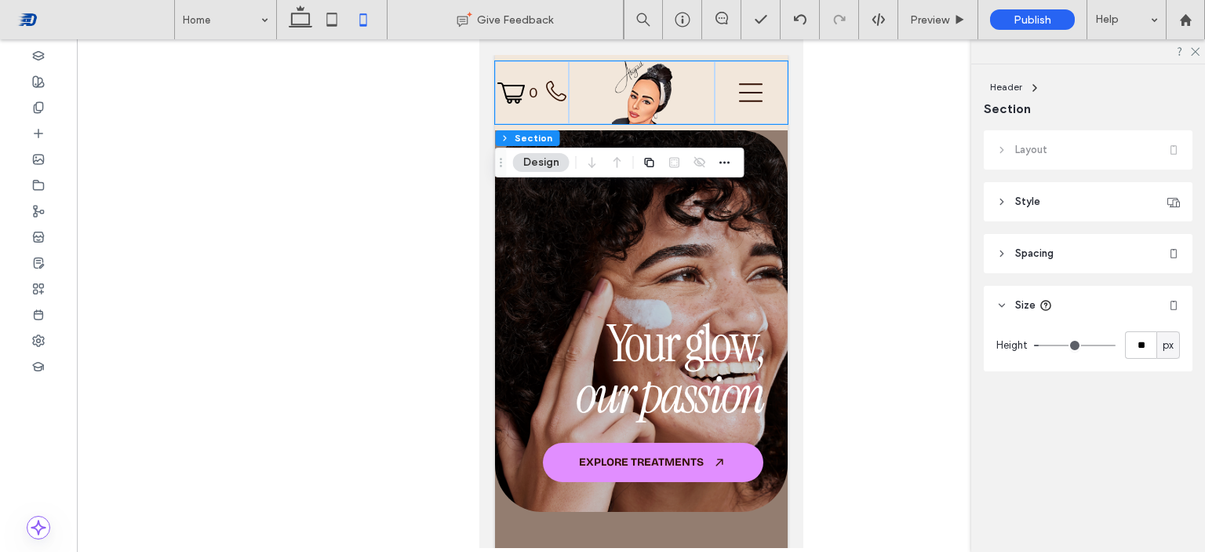
click at [889, 102] on div at bounding box center [641, 293] width 1129 height 509
click at [941, 31] on div "Preview" at bounding box center [939, 19] width 80 height 39
click at [946, 19] on span "Preview" at bounding box center [929, 19] width 39 height 13
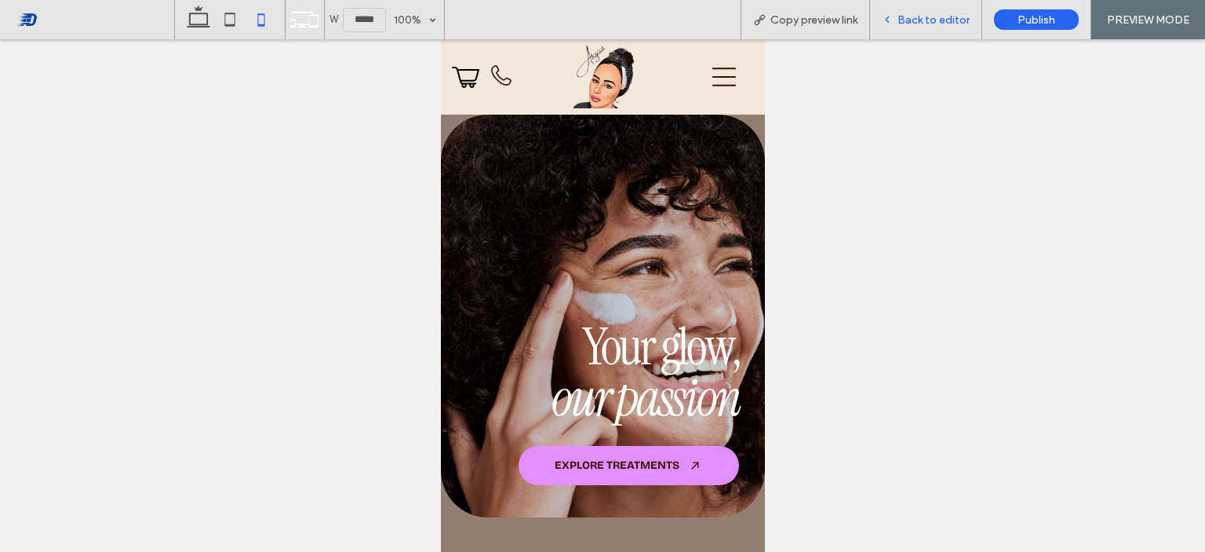
click at [902, 22] on span "Back to editor" at bounding box center [934, 19] width 72 height 13
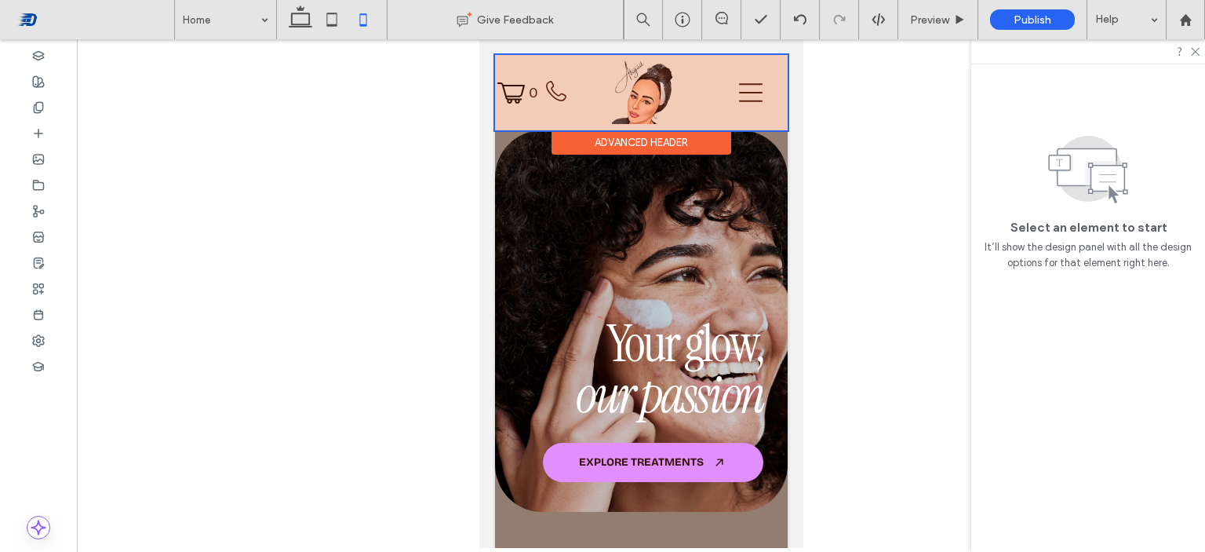
drag, startPoint x: 1678, startPoint y: 84, endPoint x: 641, endPoint y: 80, distance: 1036.8
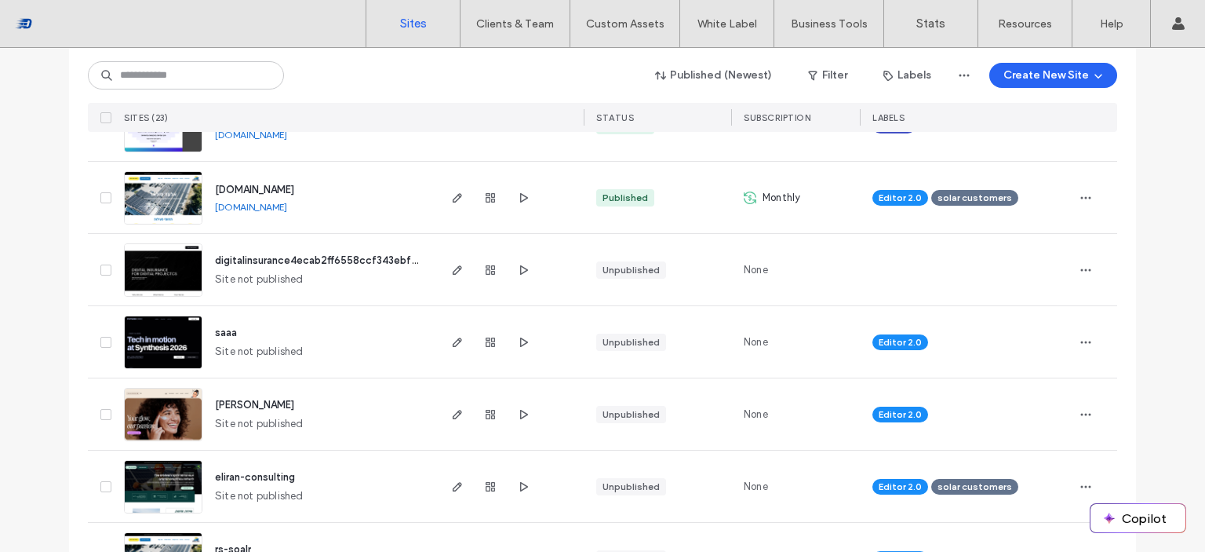
scroll to position [236, 0]
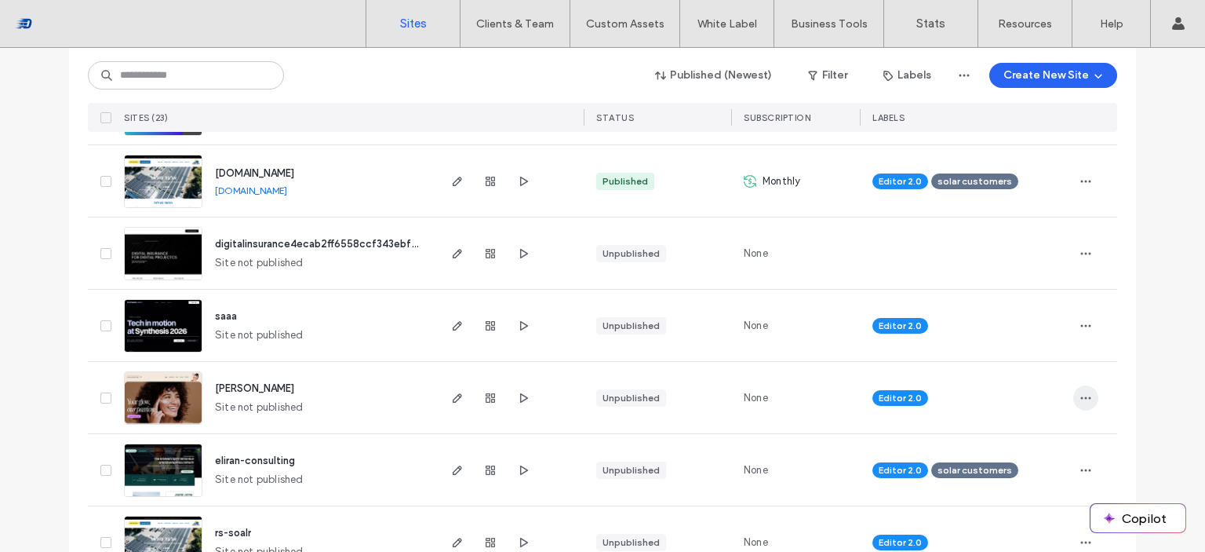
click at [1081, 392] on icon "button" at bounding box center [1086, 398] width 13 height 13
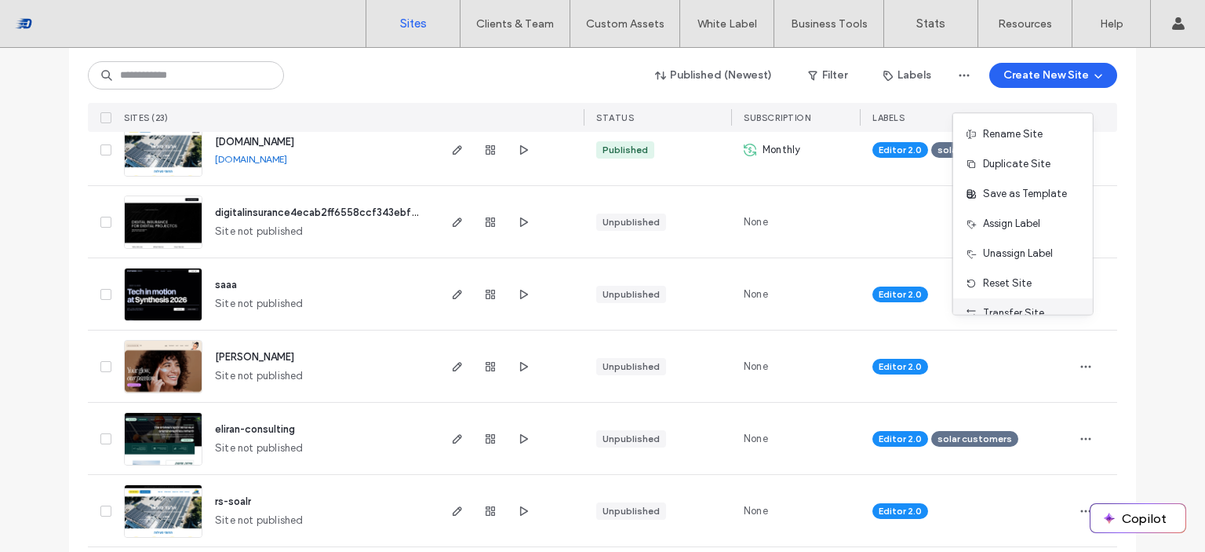
scroll to position [299, 0]
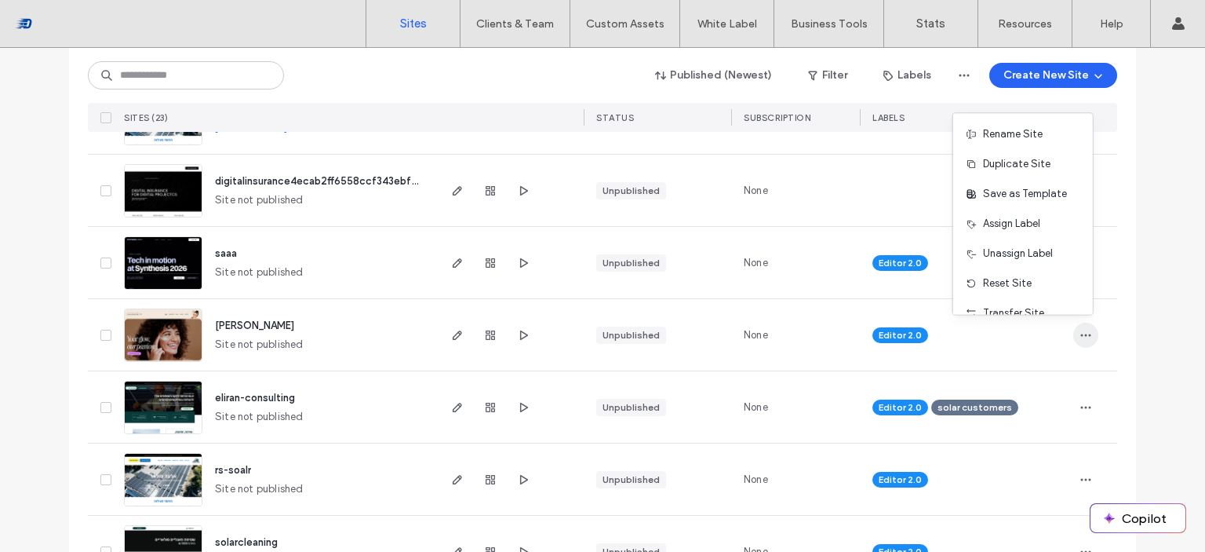
click at [1080, 337] on icon "button" at bounding box center [1086, 335] width 13 height 13
click at [489, 330] on use "button" at bounding box center [490, 334] width 9 height 9
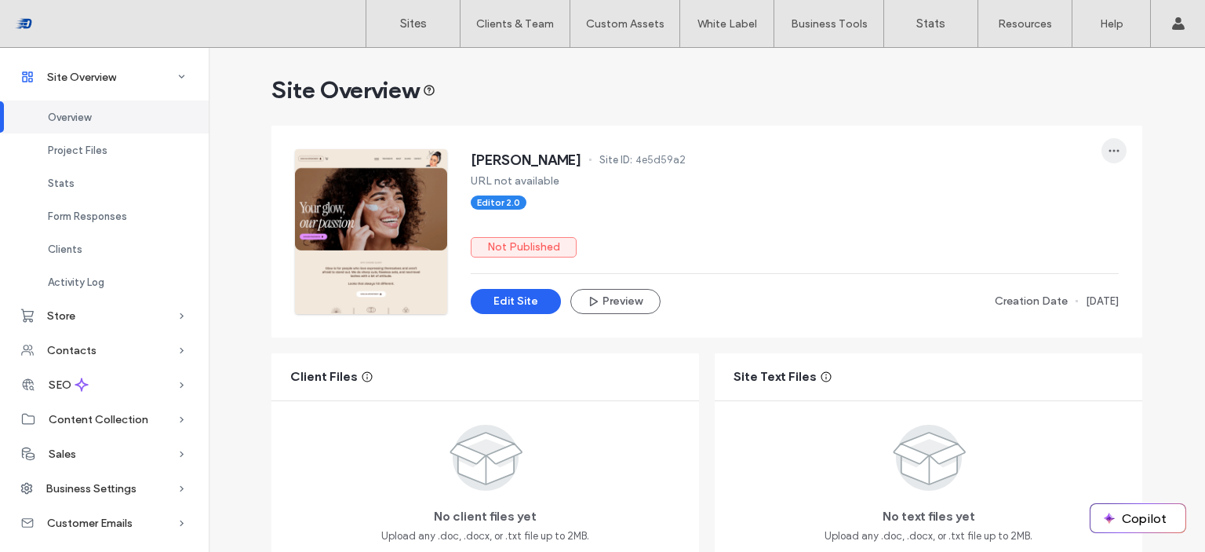
click at [1112, 142] on span "button" at bounding box center [1114, 150] width 25 height 25
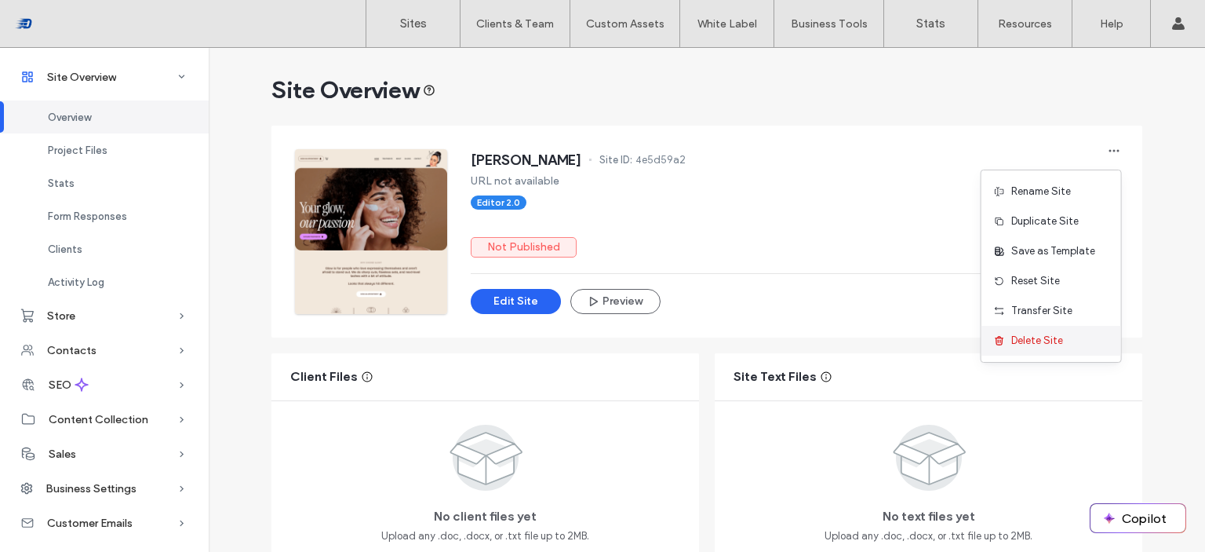
click at [1049, 335] on span "Delete Site" at bounding box center [1038, 341] width 52 height 16
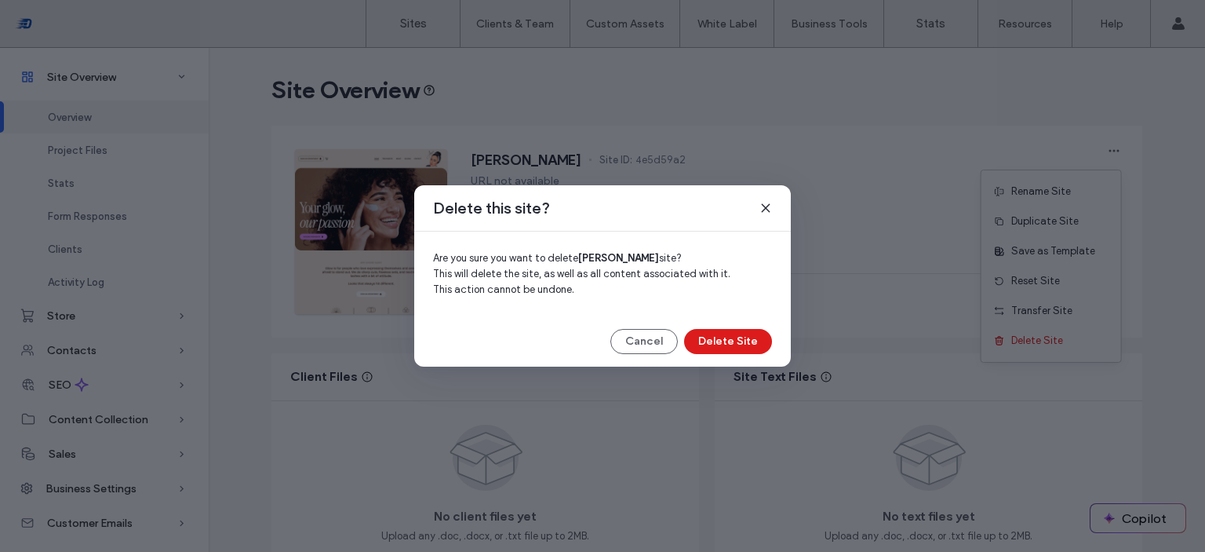
click at [750, 354] on div "Delete this site? Are you sure you want to delete avigail site? This will delet…" at bounding box center [602, 275] width 377 height 181
click at [749, 345] on button "Delete Site" at bounding box center [728, 341] width 88 height 25
